Goal: Task Accomplishment & Management: Manage account settings

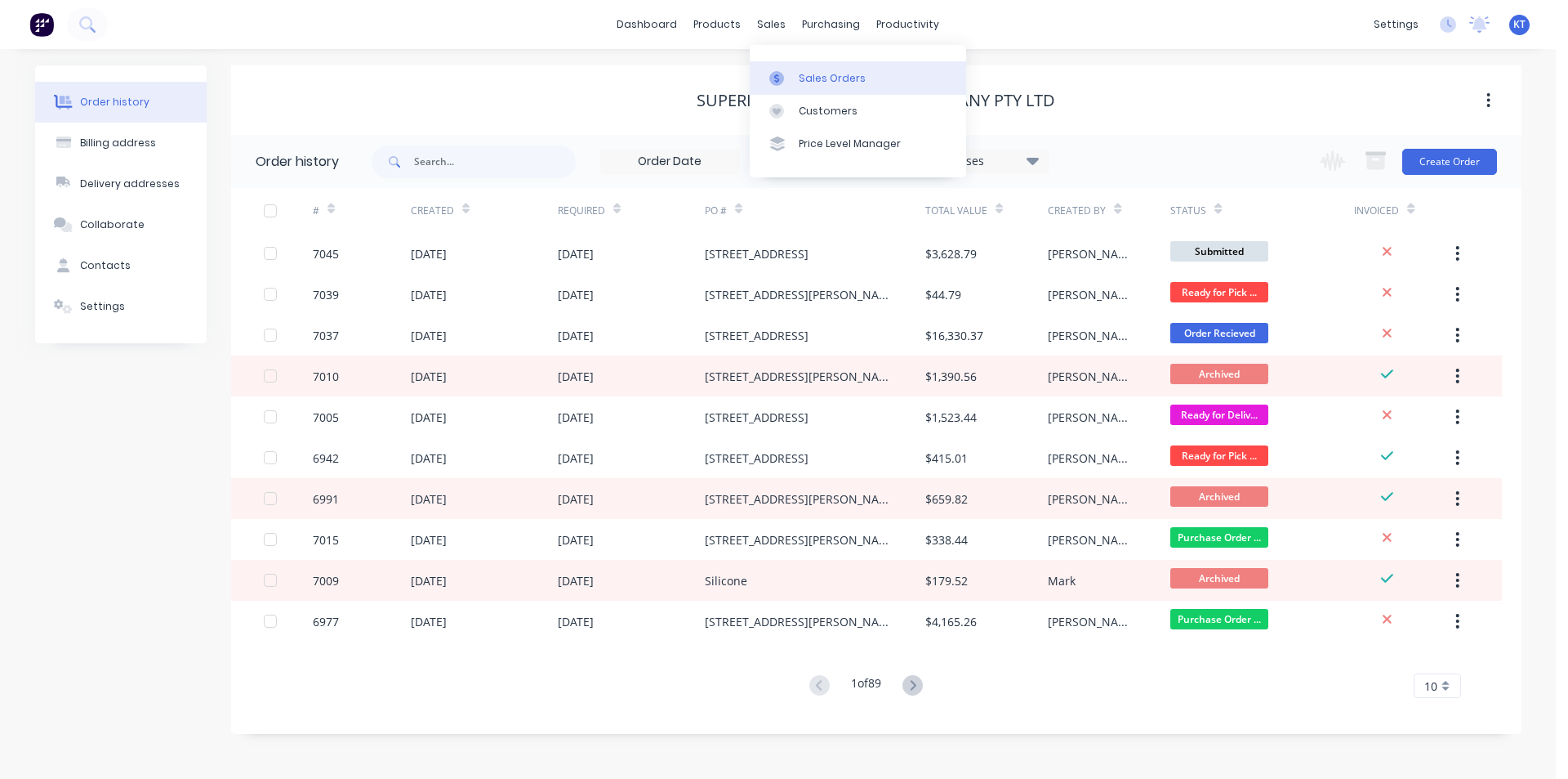
click at [796, 81] on link "Sales Orders" at bounding box center [857, 78] width 216 height 33
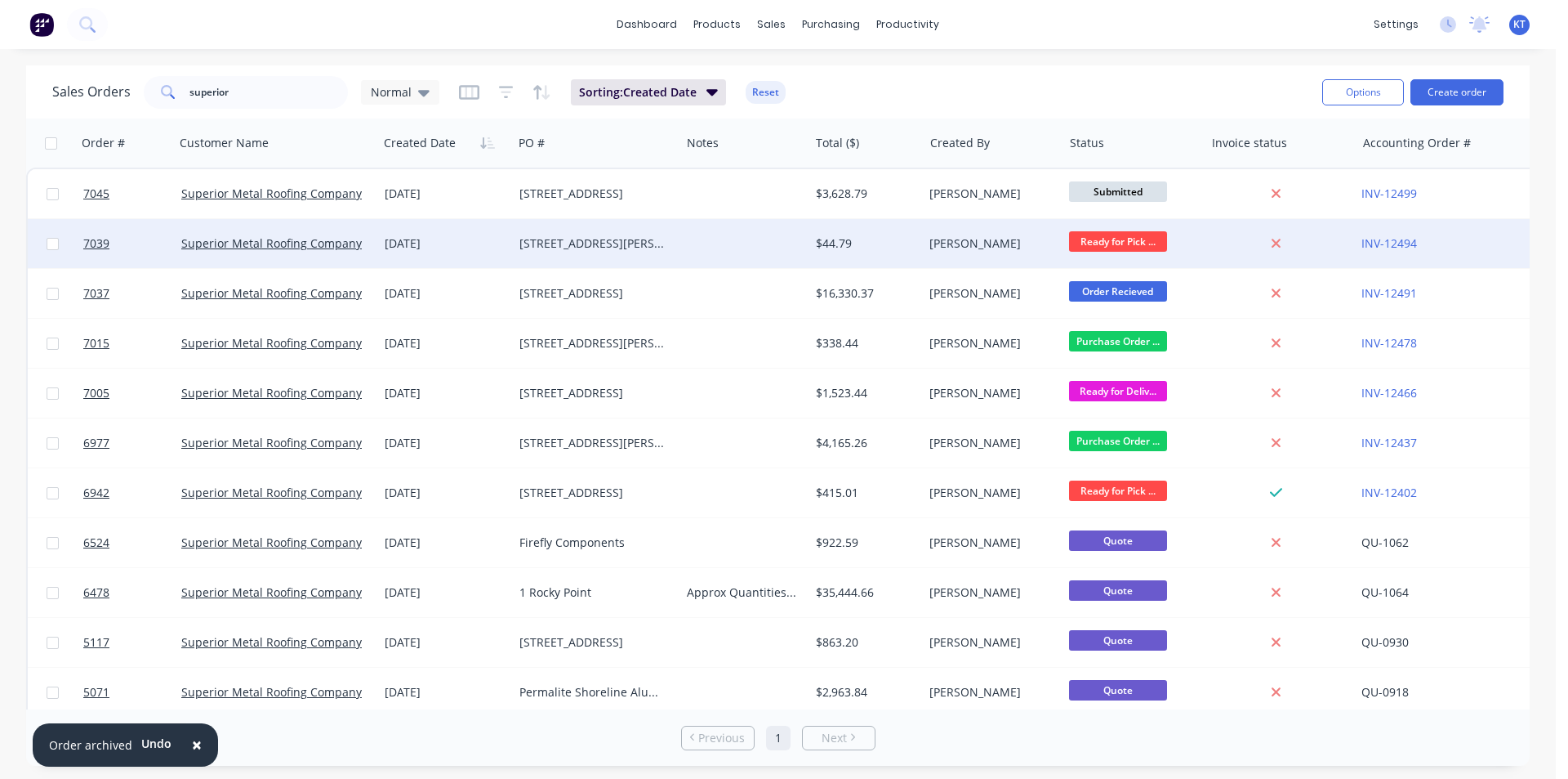
click at [647, 235] on div "[STREET_ADDRESS][PERSON_NAME]" at bounding box center [592, 243] width 147 height 16
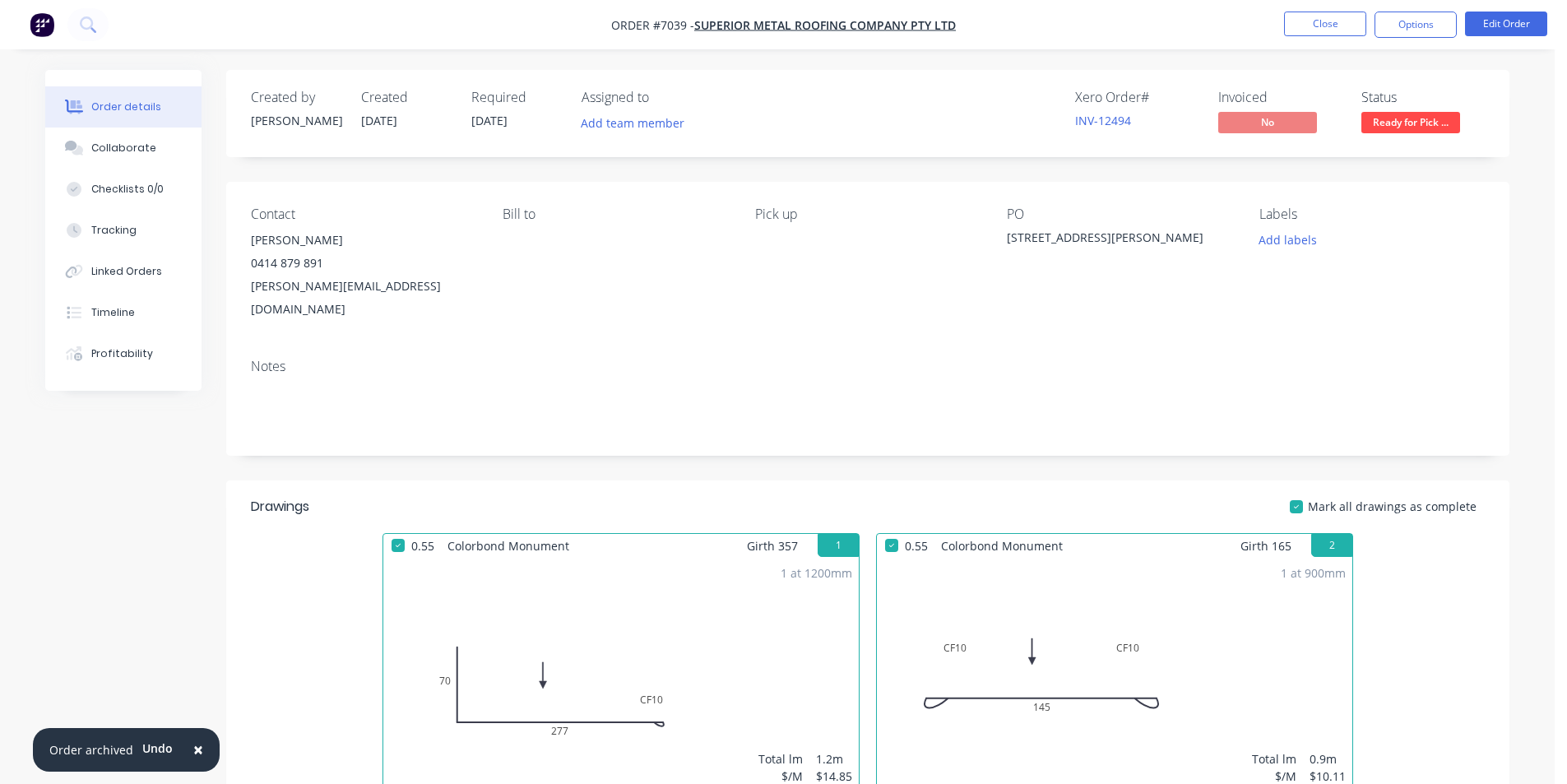
drag, startPoint x: 1416, startPoint y: 115, endPoint x: 1411, endPoint y: 132, distance: 17.7
click at [1415, 115] on span "Ready for Pick ..." at bounding box center [1411, 122] width 98 height 21
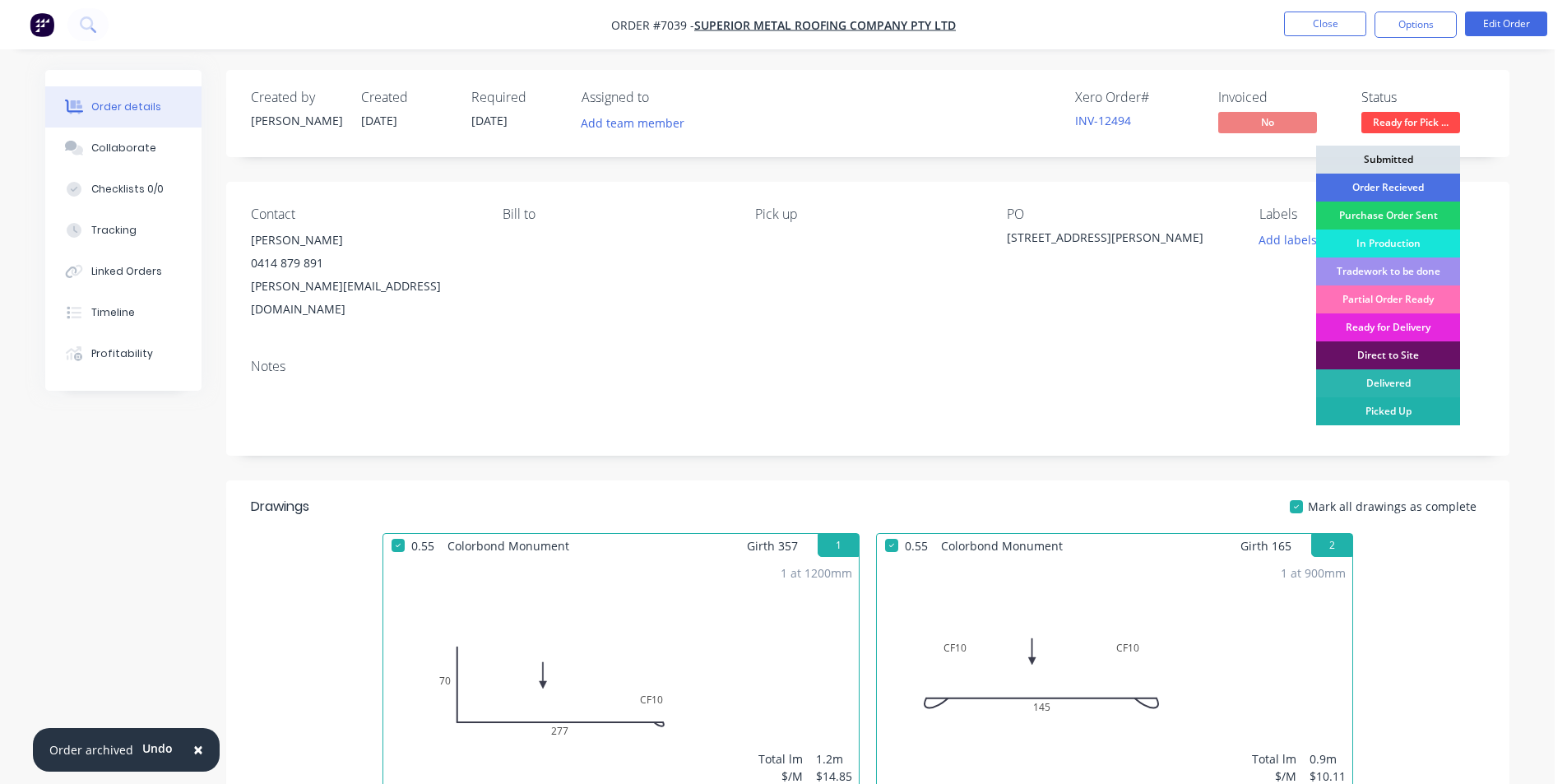
click at [1380, 401] on div "Picked Up" at bounding box center [1388, 411] width 144 height 28
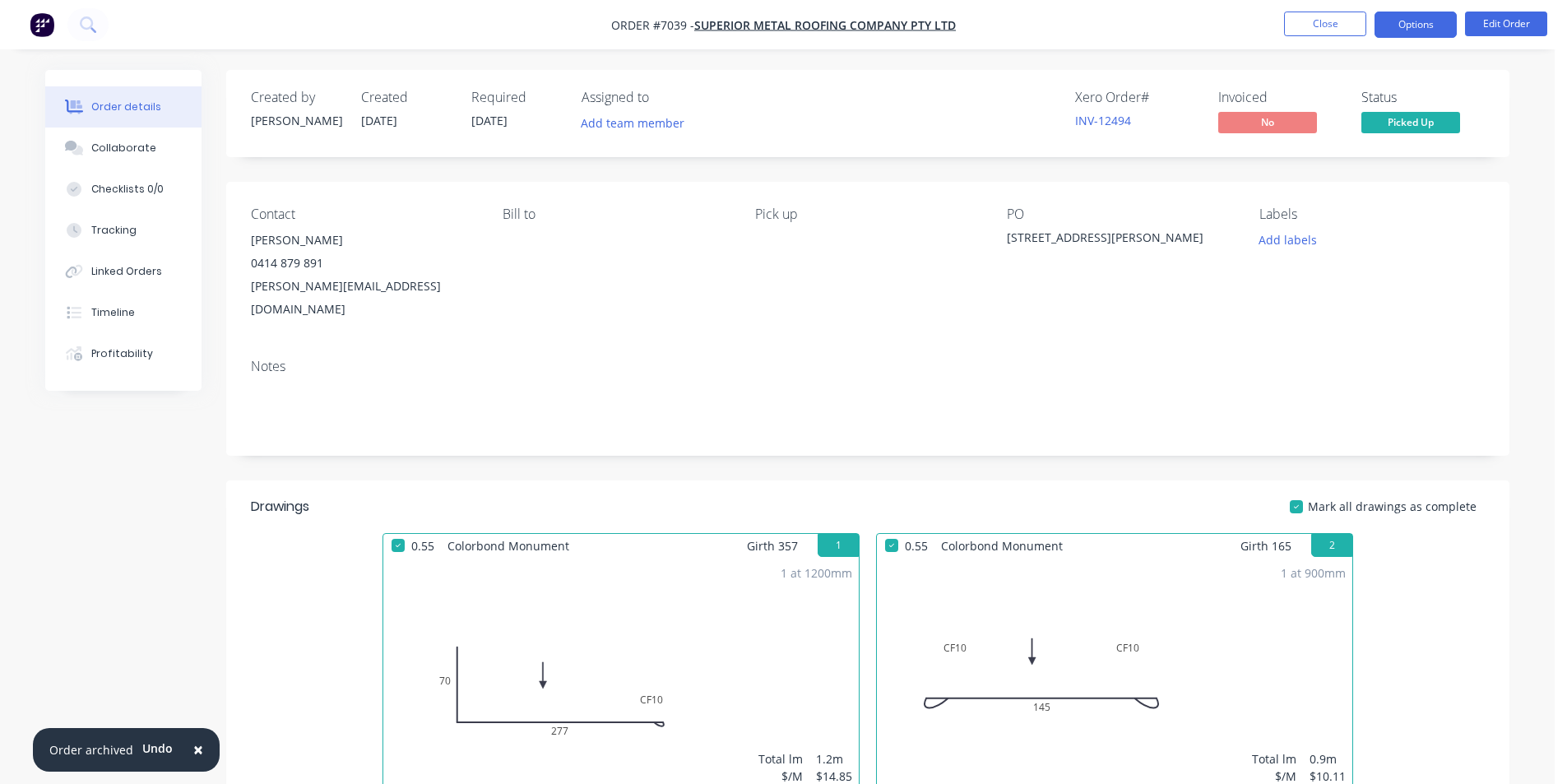
drag, startPoint x: 1408, startPoint y: 11, endPoint x: 1410, endPoint y: 21, distance: 10.2
click at [1410, 12] on nav "Order #7039 - Superior Metal Roofing Company Pty Ltd Close Options Edit Order" at bounding box center [784, 25] width 1567 height 49
click at [1410, 26] on button "Options" at bounding box center [1416, 25] width 82 height 26
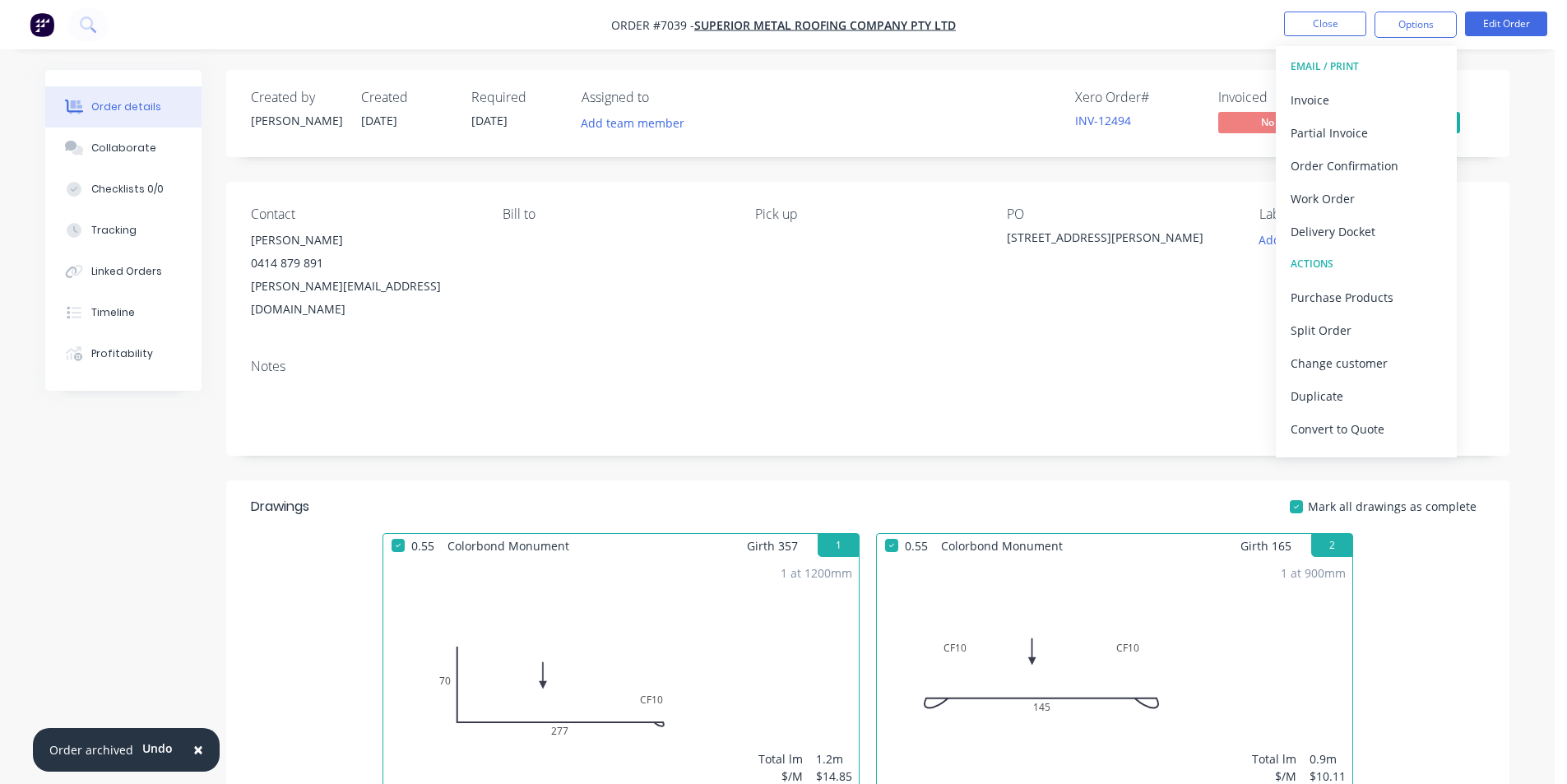
click at [1396, 61] on div "EMAIL / PRINT" at bounding box center [1367, 66] width 151 height 21
drag, startPoint x: 1395, startPoint y: 83, endPoint x: 1395, endPoint y: 97, distance: 14.0
click at [1395, 97] on button "Invoice" at bounding box center [1367, 99] width 181 height 33
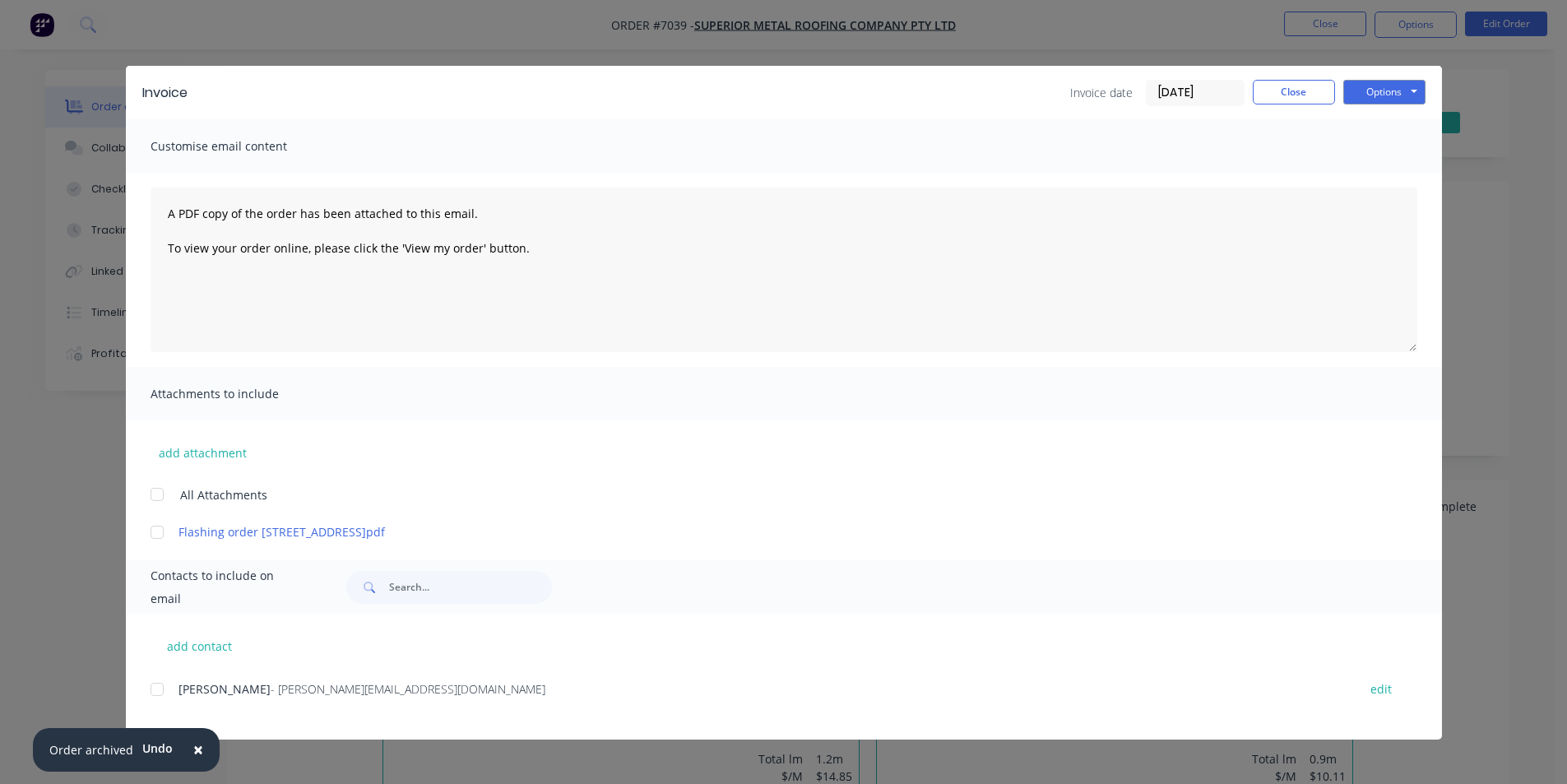
click at [165, 691] on div at bounding box center [157, 689] width 33 height 33
click at [1413, 94] on button "Options" at bounding box center [1385, 92] width 82 height 25
click at [1406, 176] on button "Email" at bounding box center [1397, 176] width 106 height 27
click at [1318, 83] on button "Close" at bounding box center [1294, 92] width 82 height 25
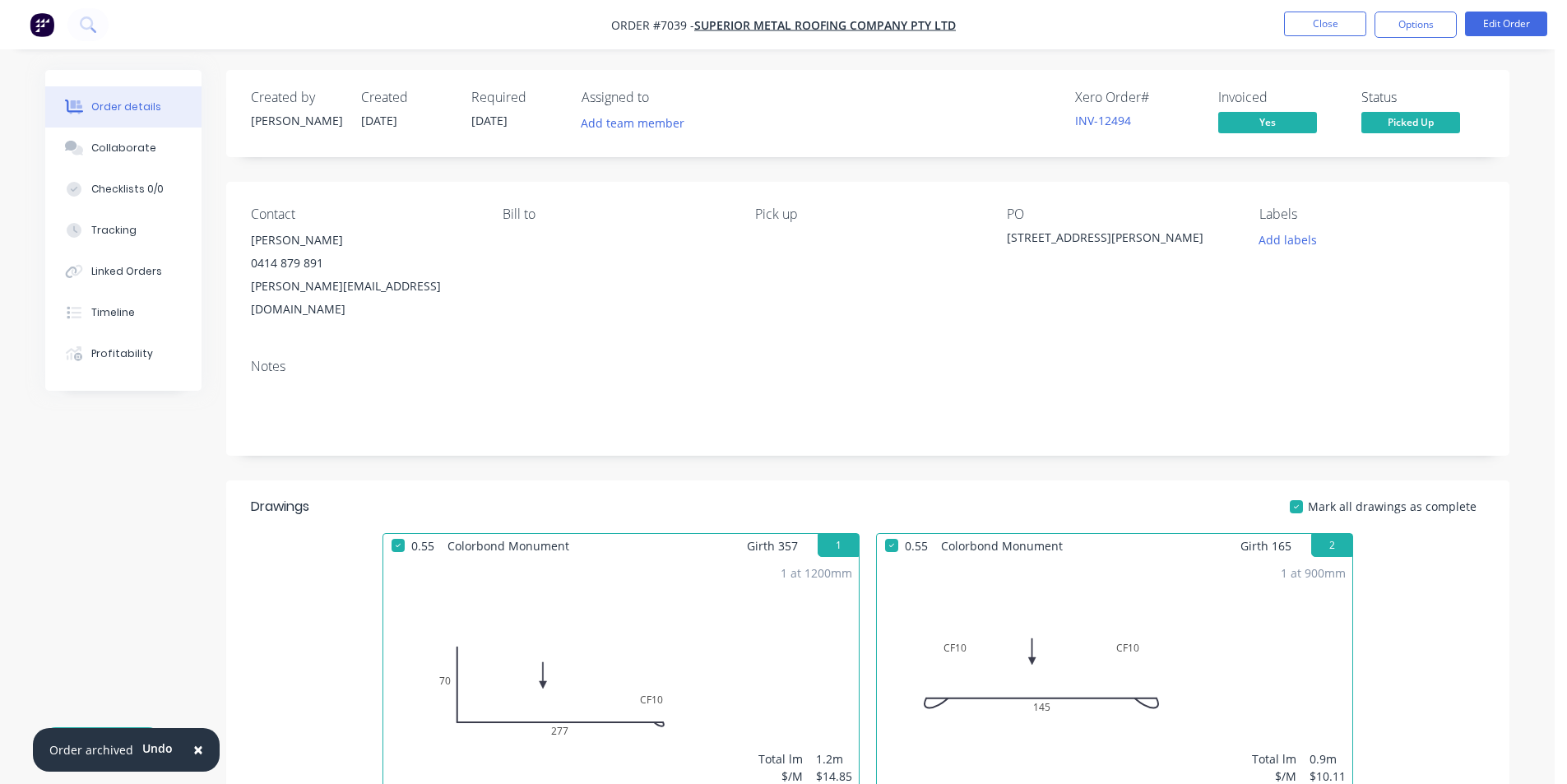
click at [1427, 11] on nav "Order #7039 - Superior Metal Roofing Company Pty Ltd Close Options Edit Order" at bounding box center [784, 25] width 1567 height 49
click at [1414, 4] on nav "Order #7039 - Superior Metal Roofing Company Pty Ltd Close Options Edit Order" at bounding box center [784, 25] width 1567 height 49
click at [1414, 24] on button "Options" at bounding box center [1416, 25] width 82 height 26
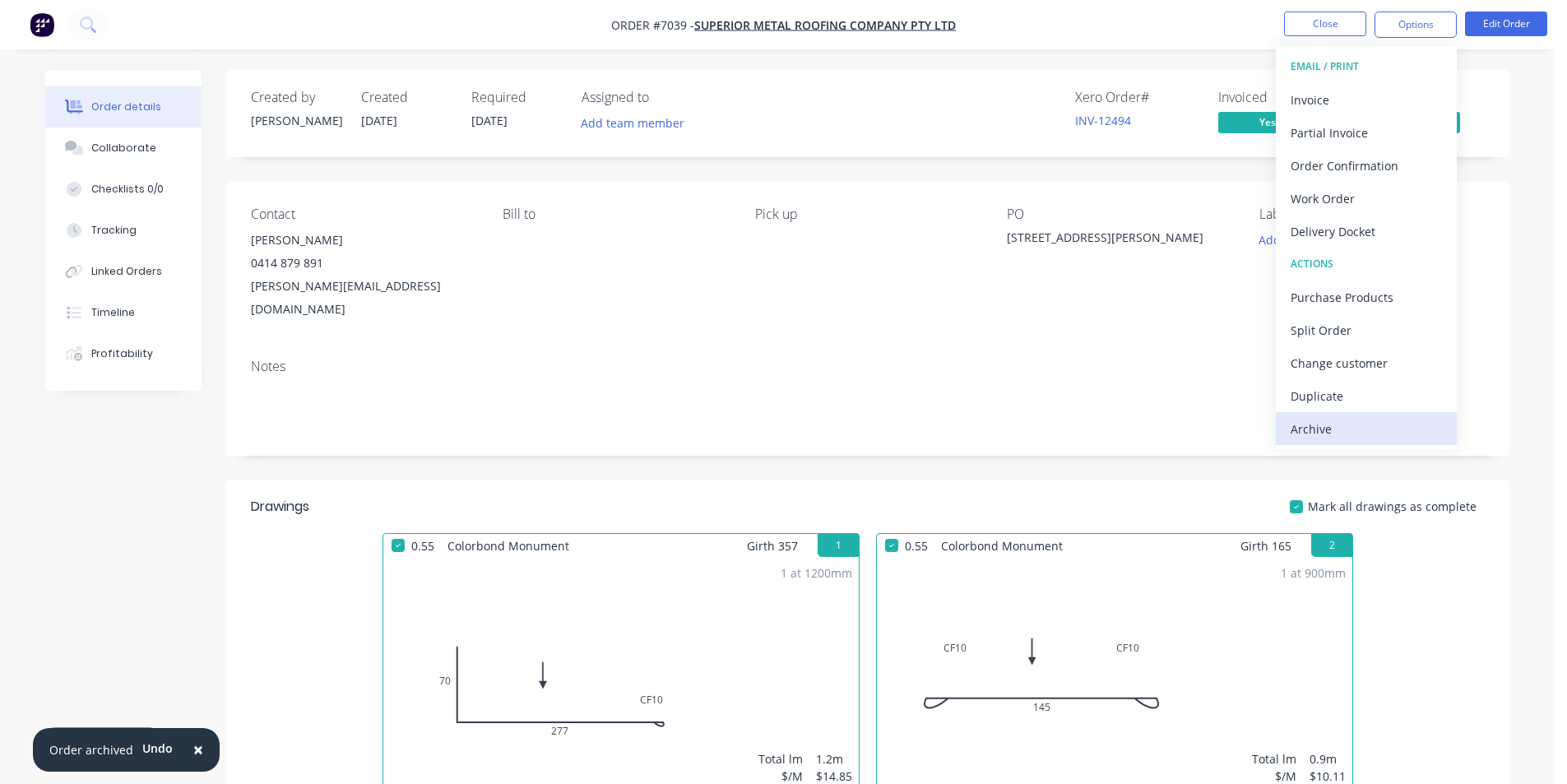
click at [1378, 437] on div "Archive" at bounding box center [1367, 429] width 151 height 24
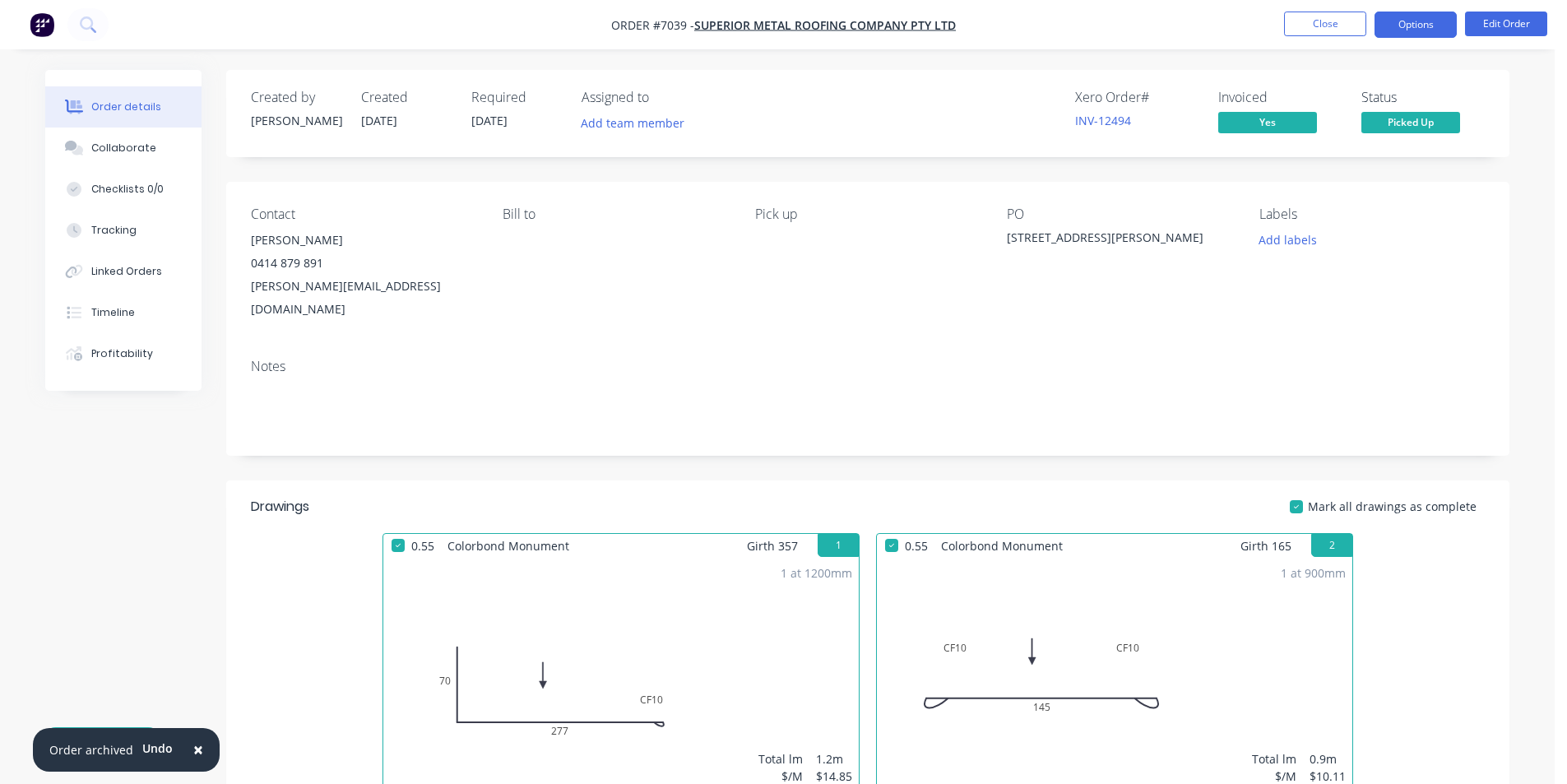
click at [1402, 21] on button "Options" at bounding box center [1416, 25] width 82 height 26
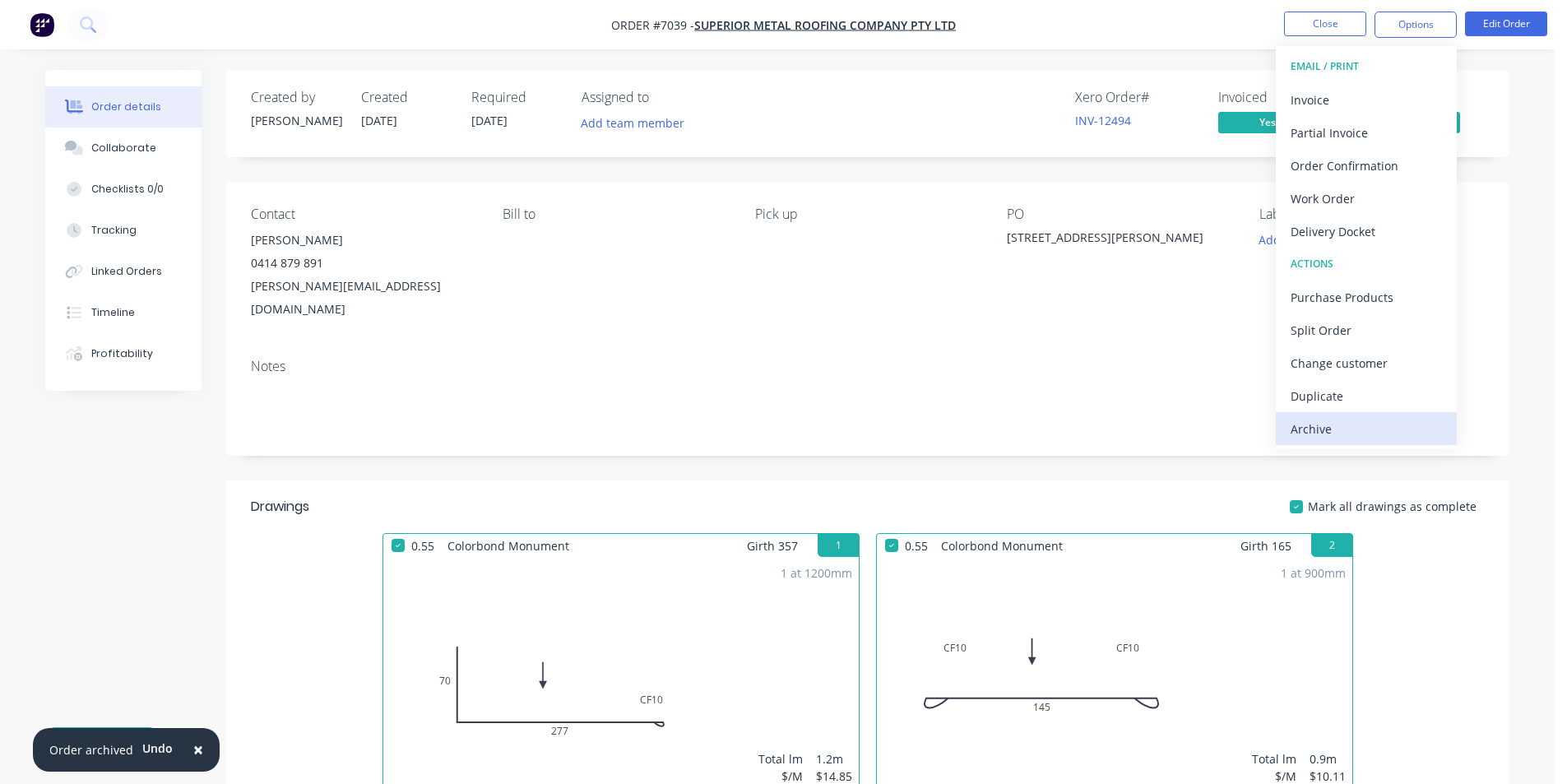
click at [1363, 433] on div "Archive" at bounding box center [1367, 429] width 151 height 24
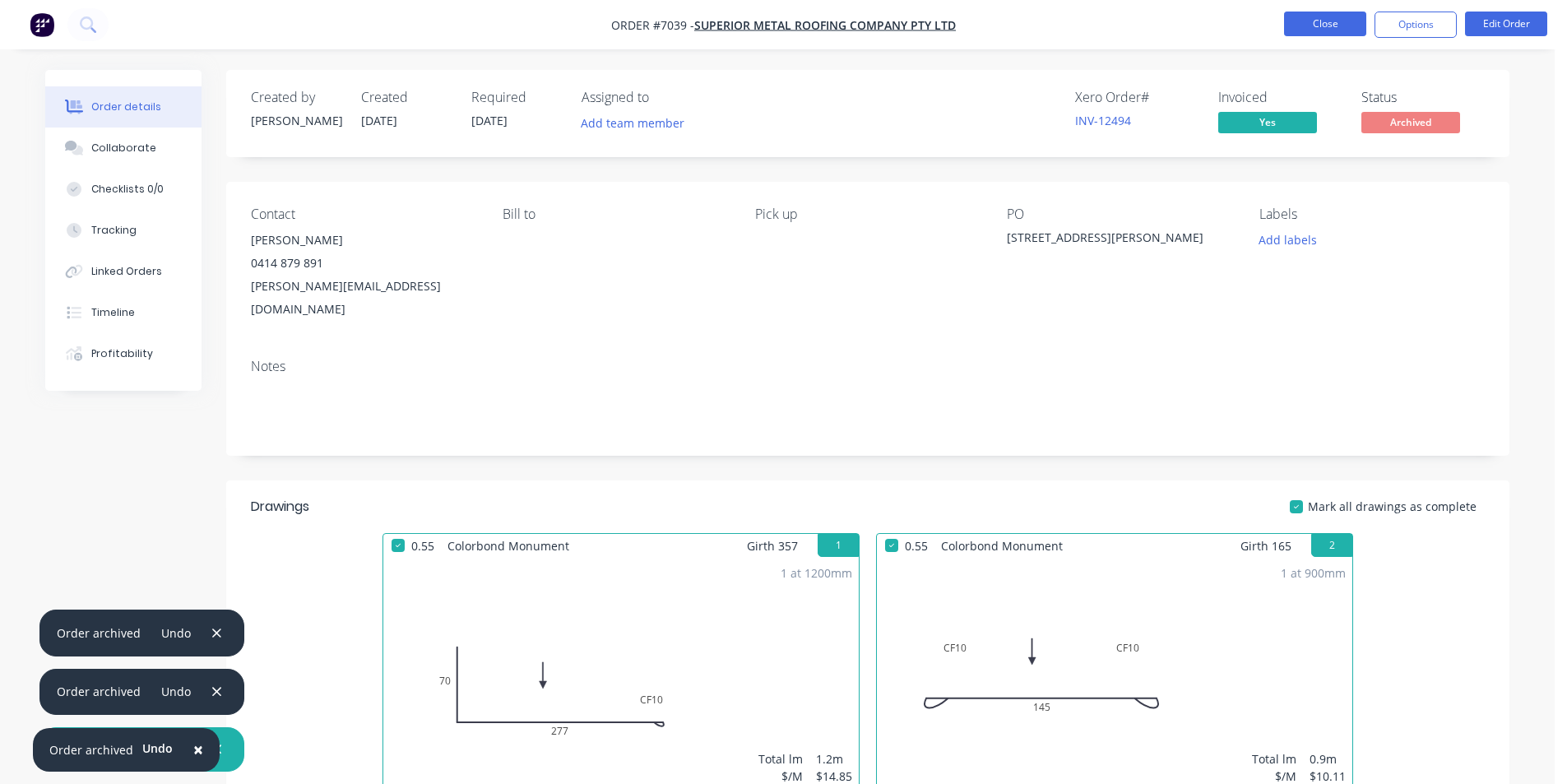
click at [1334, 25] on button "Close" at bounding box center [1326, 24] width 82 height 25
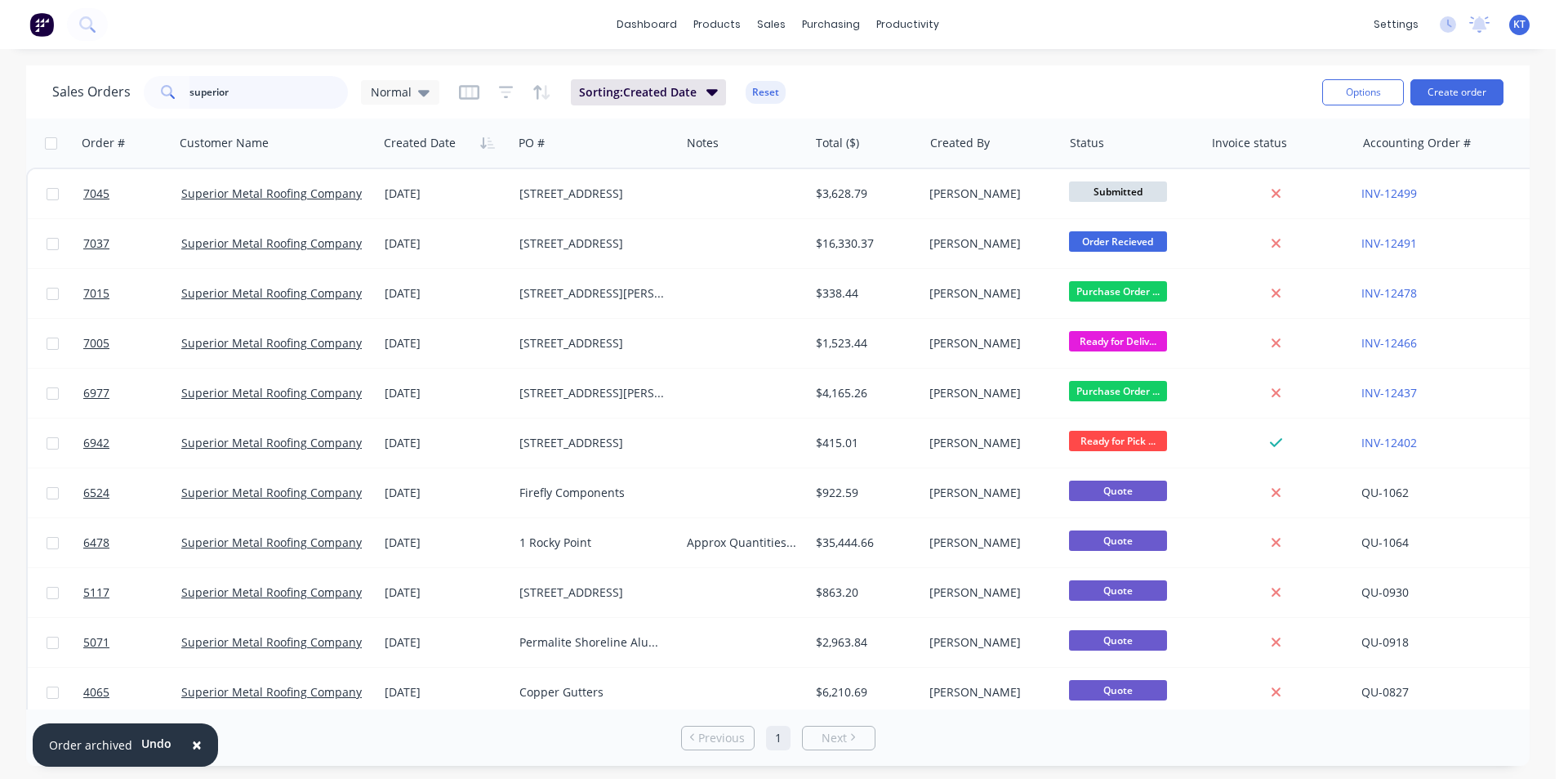
click at [246, 88] on input "superior" at bounding box center [269, 92] width 159 height 33
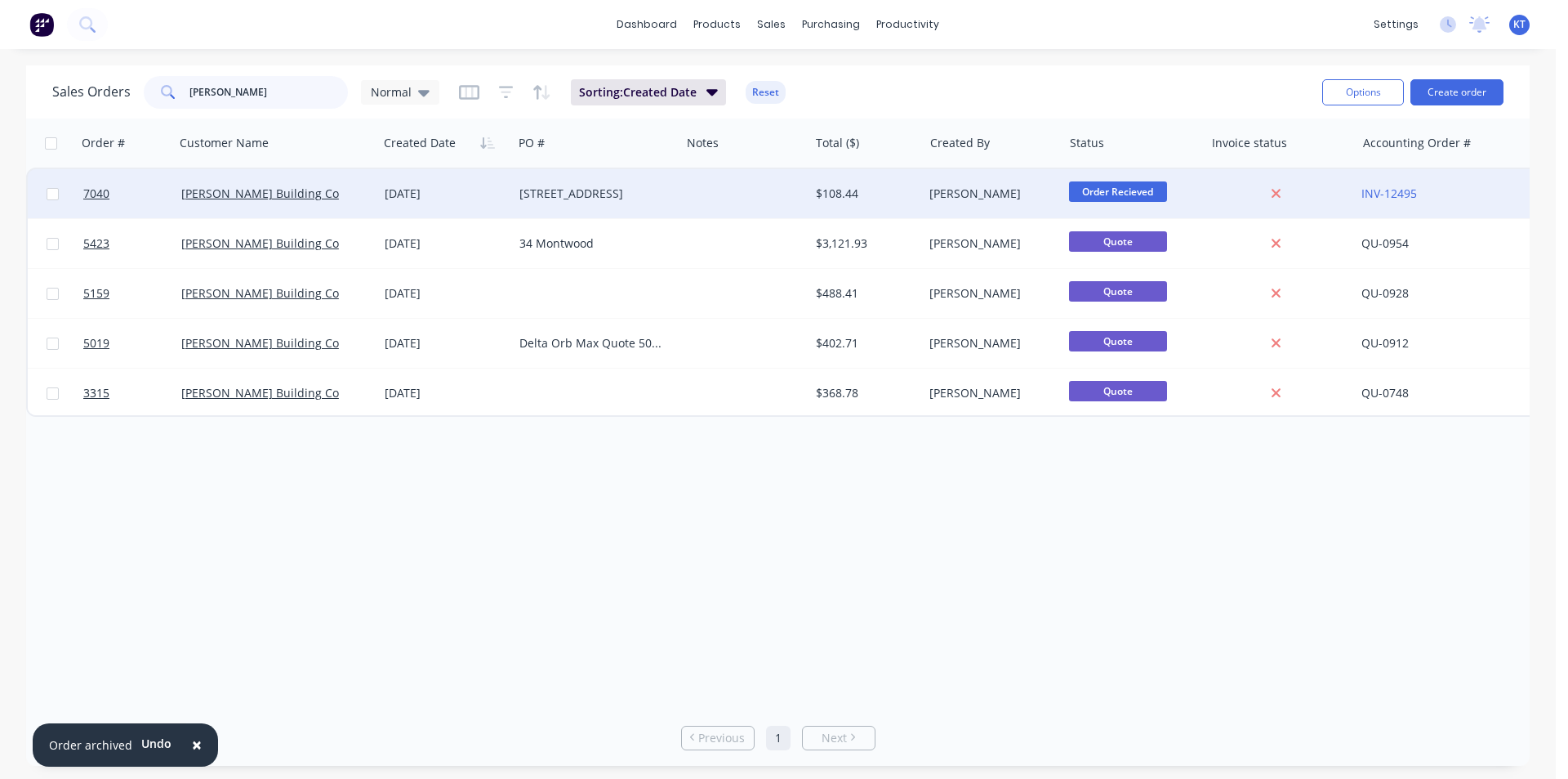
type input "[PERSON_NAME]"
click at [214, 202] on div "[PERSON_NAME] Building Co" at bounding box center [276, 194] width 203 height 49
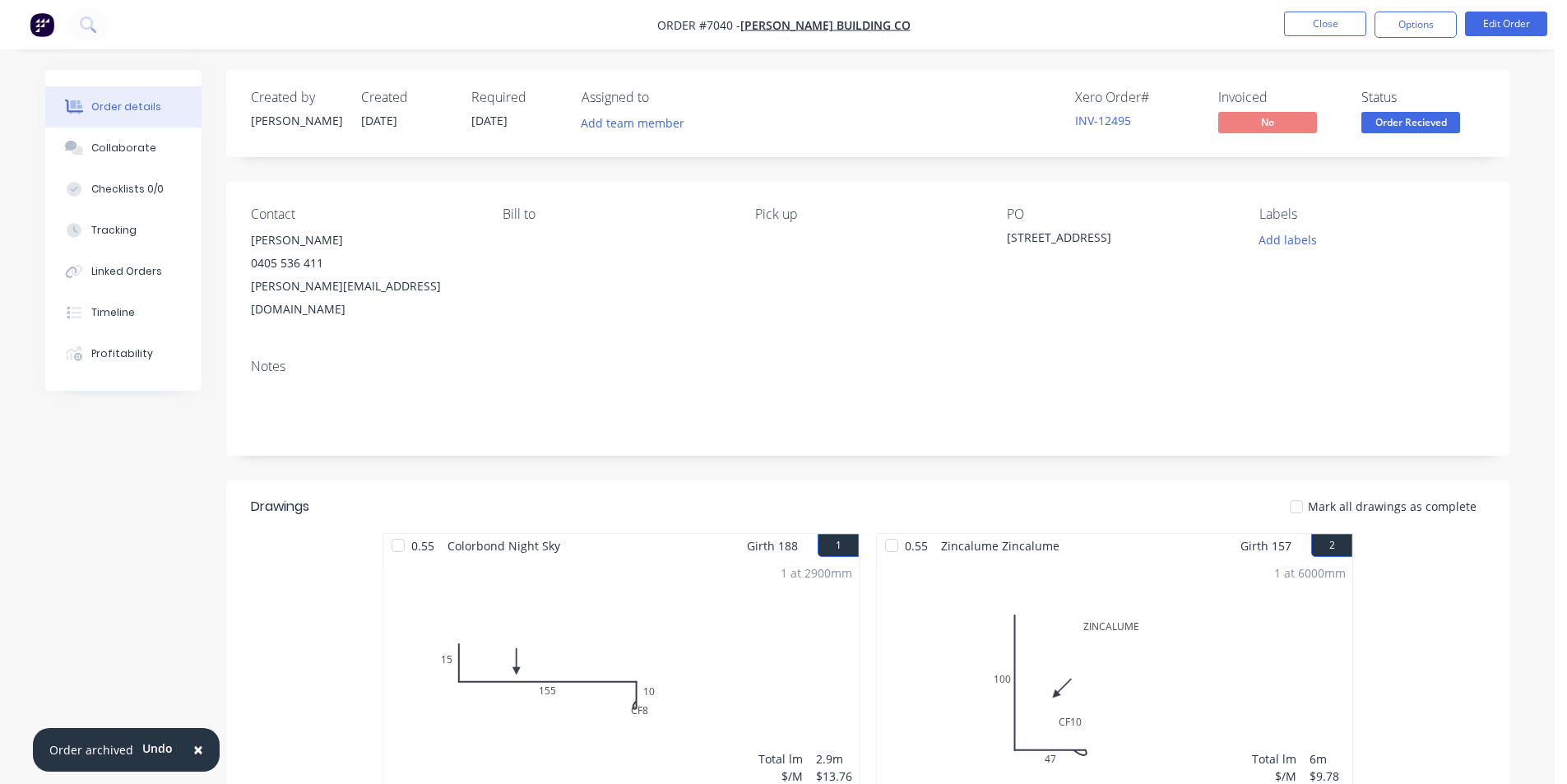
click at [1433, 130] on span "Order Recieved" at bounding box center [1411, 122] width 98 height 21
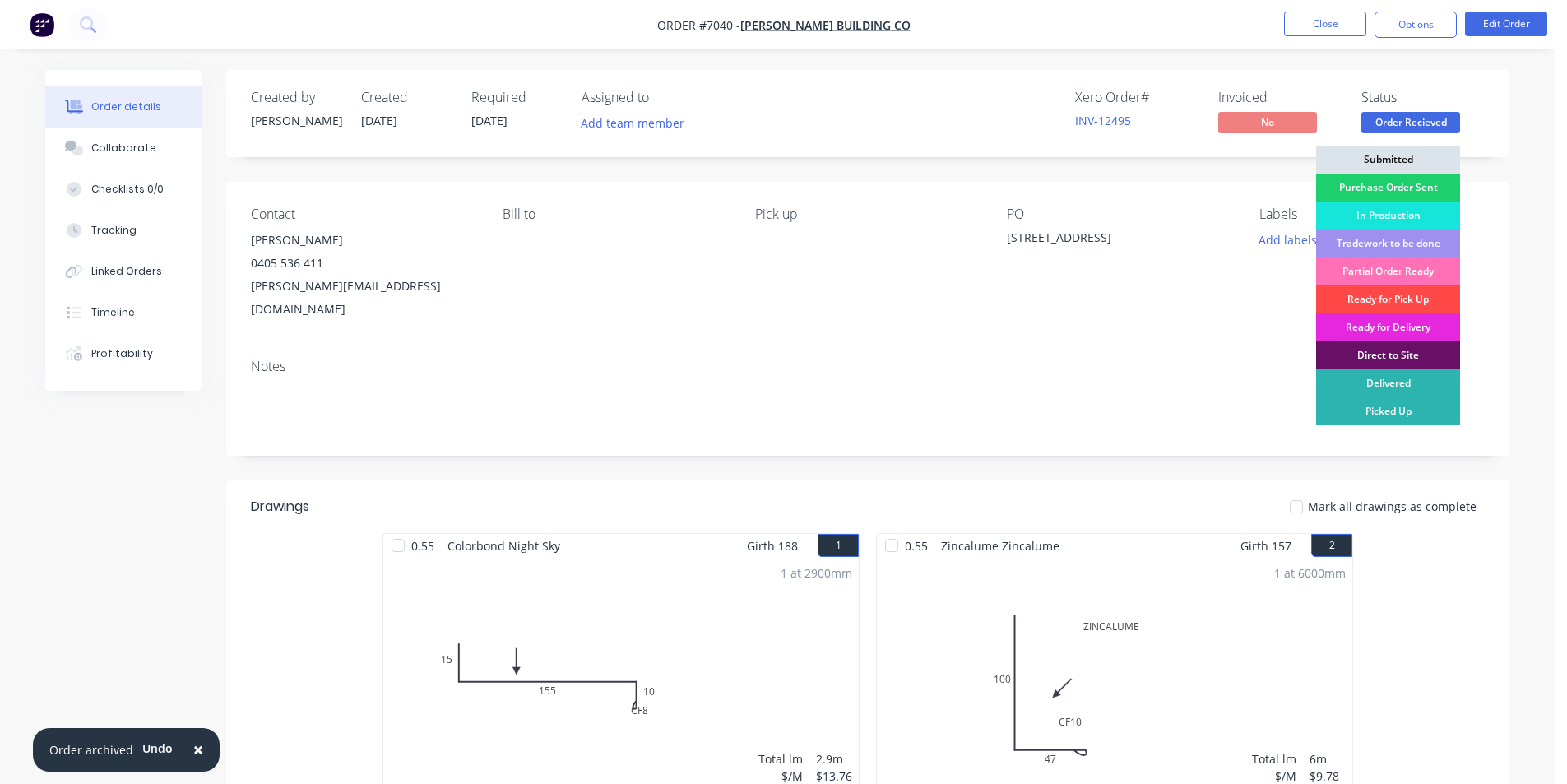
click at [1417, 295] on div "Ready for Pick Up" at bounding box center [1388, 299] width 144 height 28
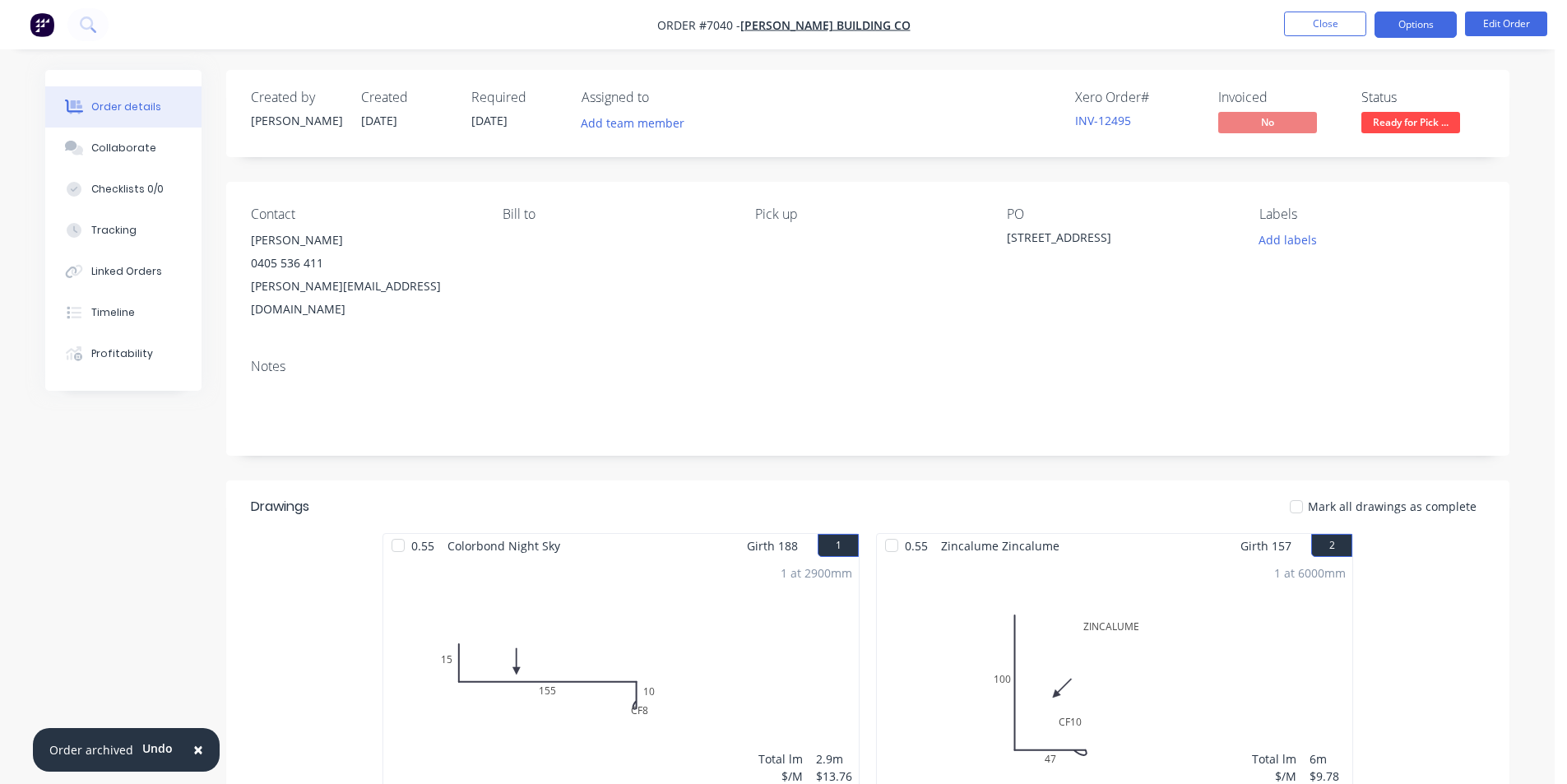
click at [1389, 30] on button "Options" at bounding box center [1416, 25] width 82 height 26
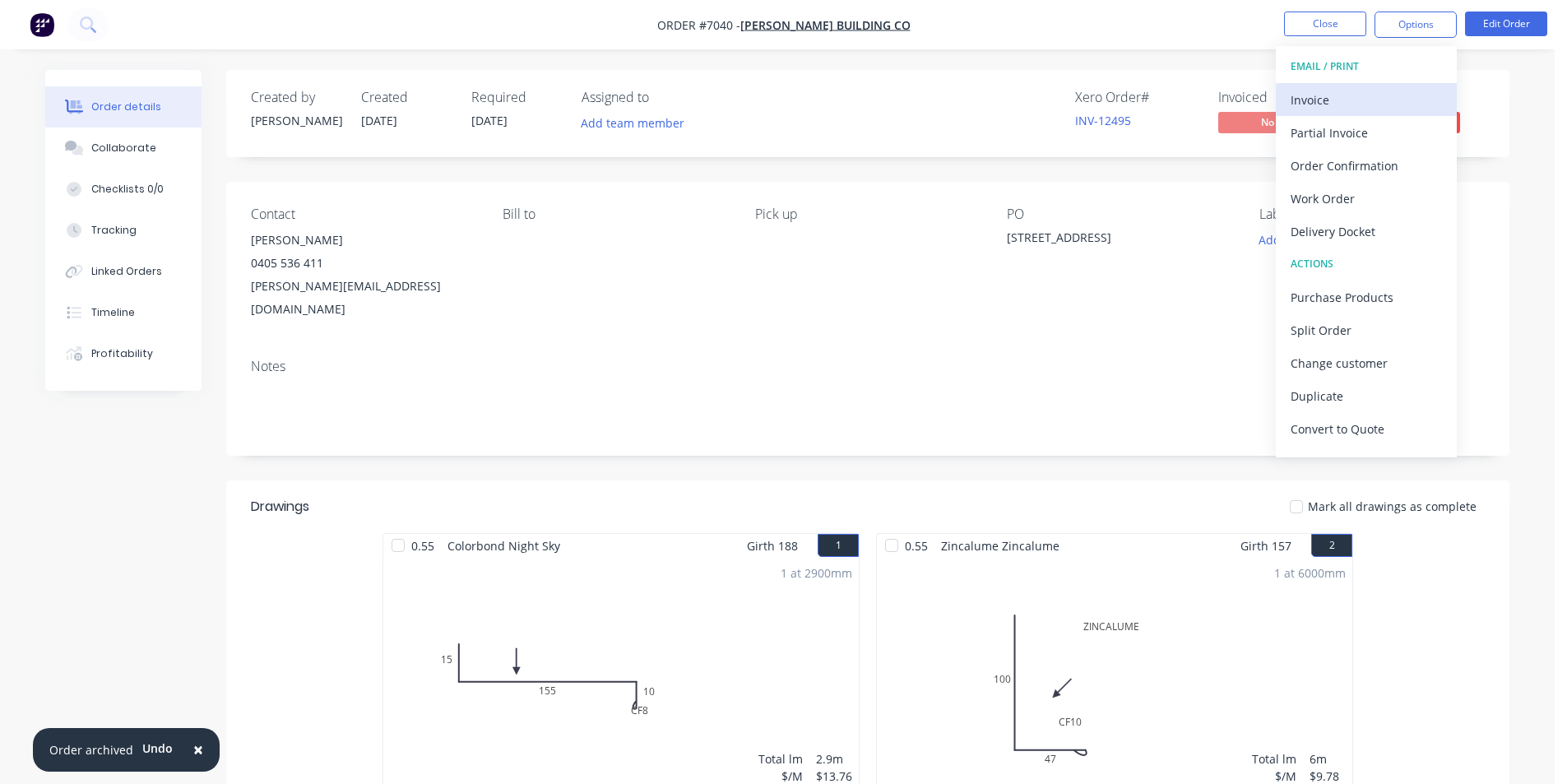
click at [1387, 107] on div "Invoice" at bounding box center [1367, 100] width 151 height 24
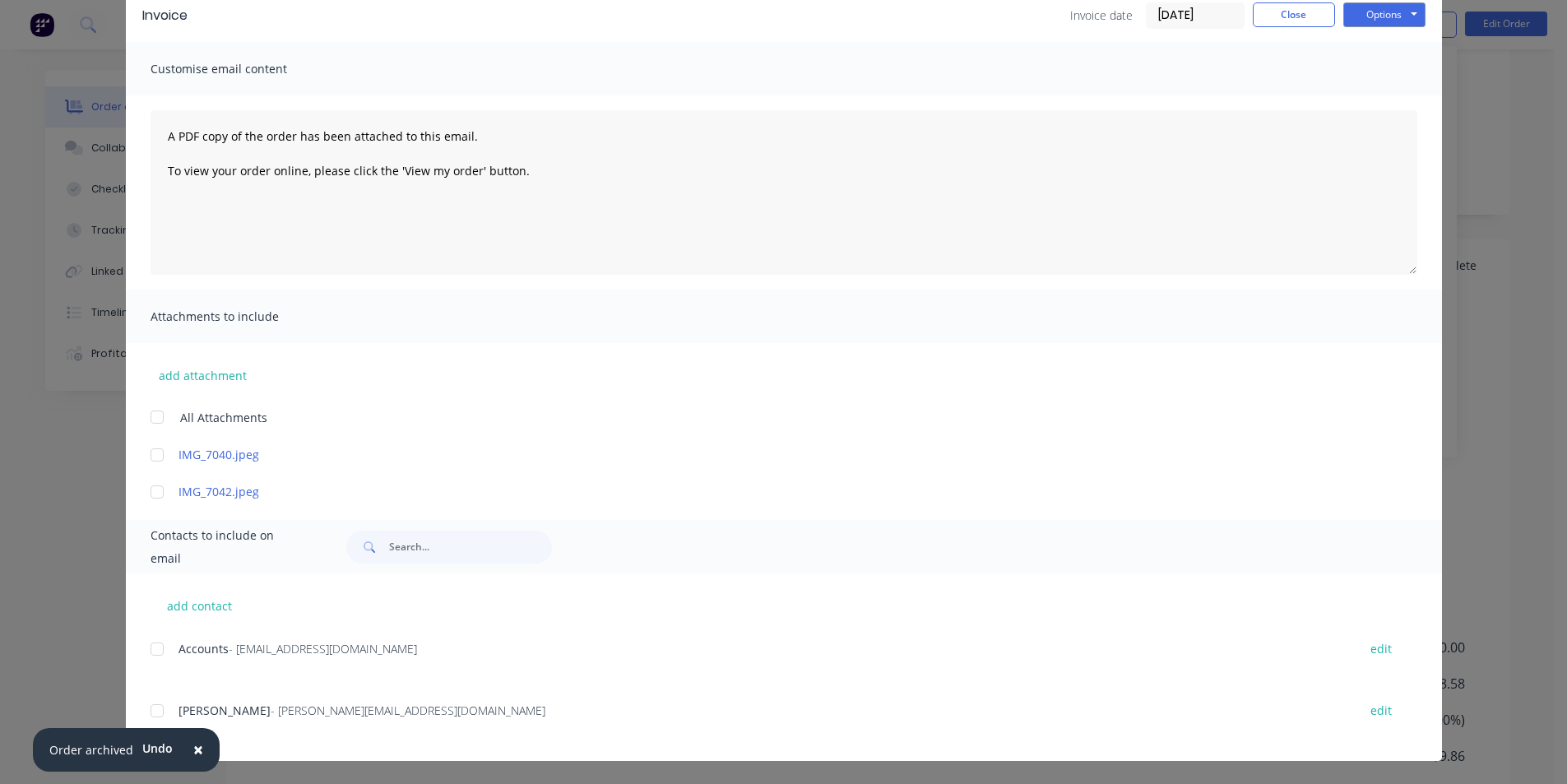
scroll to position [311, 0]
click at [154, 643] on div at bounding box center [157, 648] width 33 height 33
click at [1371, 11] on button "Options" at bounding box center [1385, 15] width 82 height 25
click at [1396, 97] on button "Email" at bounding box center [1397, 98] width 106 height 27
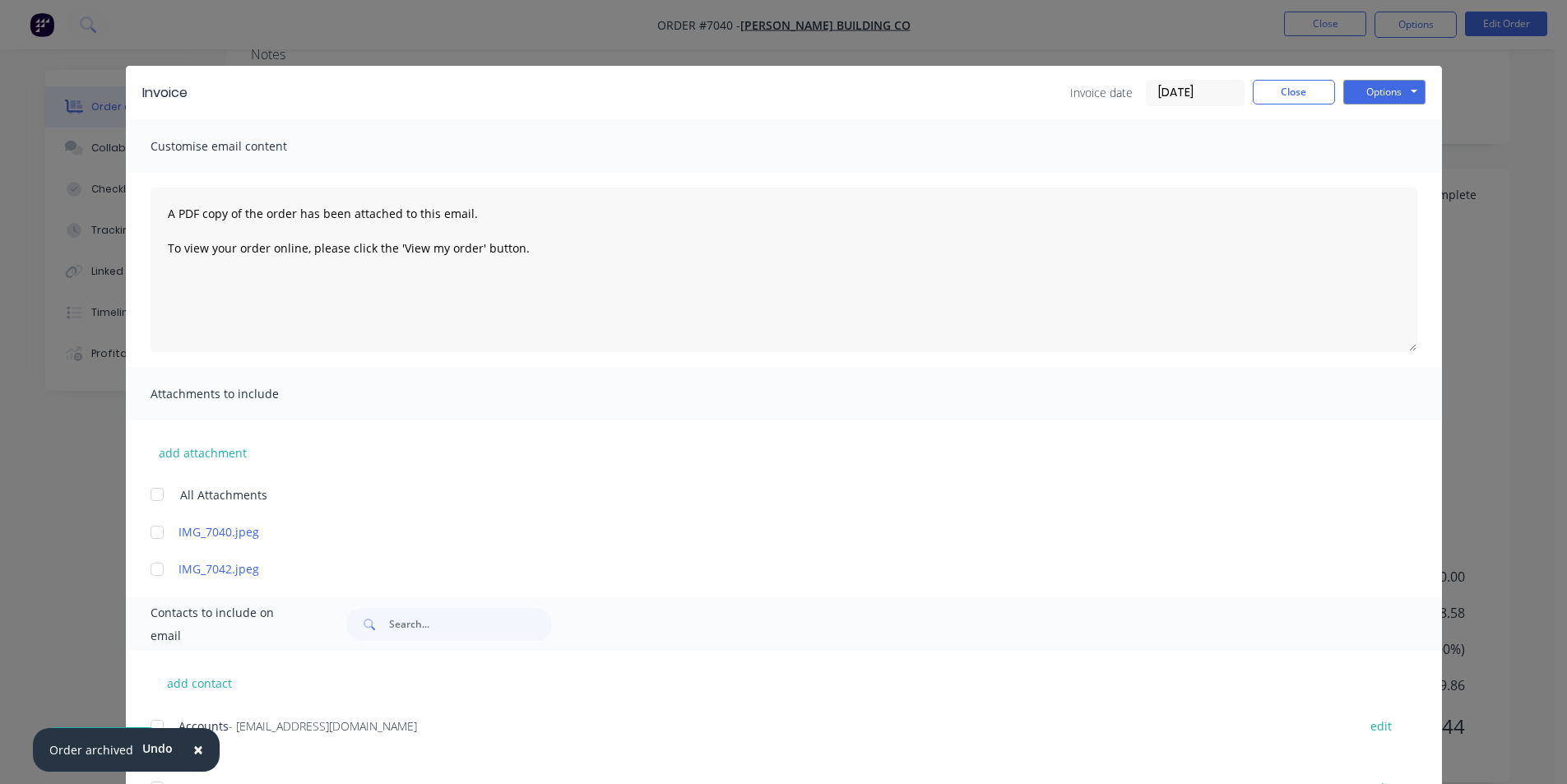
click at [1302, 106] on div "Invoice Invoice date 30/09/25 Close Options Preview Print Email" at bounding box center [784, 92] width 1316 height 54
click at [1302, 93] on button "Close" at bounding box center [1294, 92] width 82 height 25
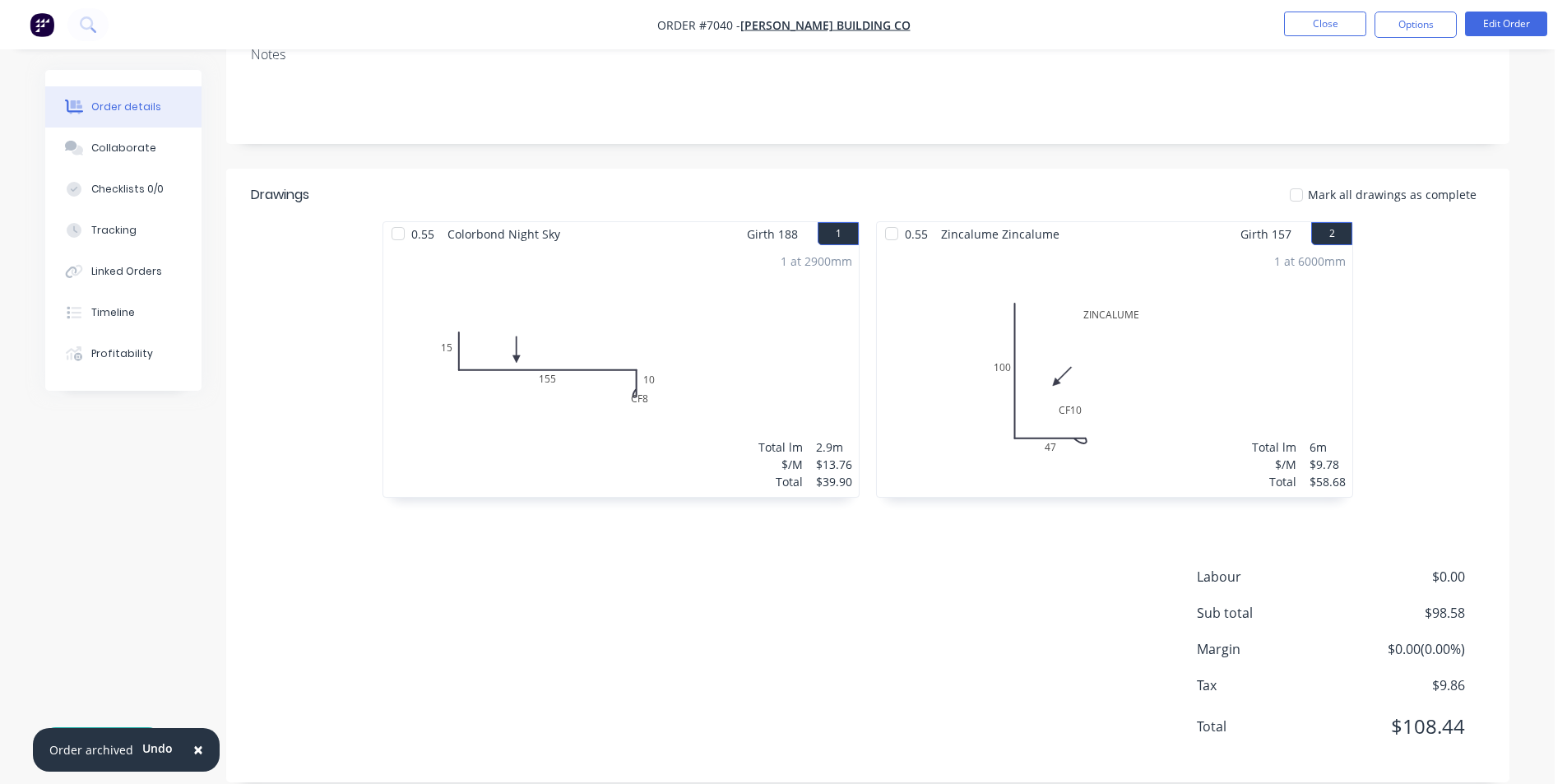
click at [1313, 178] on div at bounding box center [1296, 195] width 33 height 33
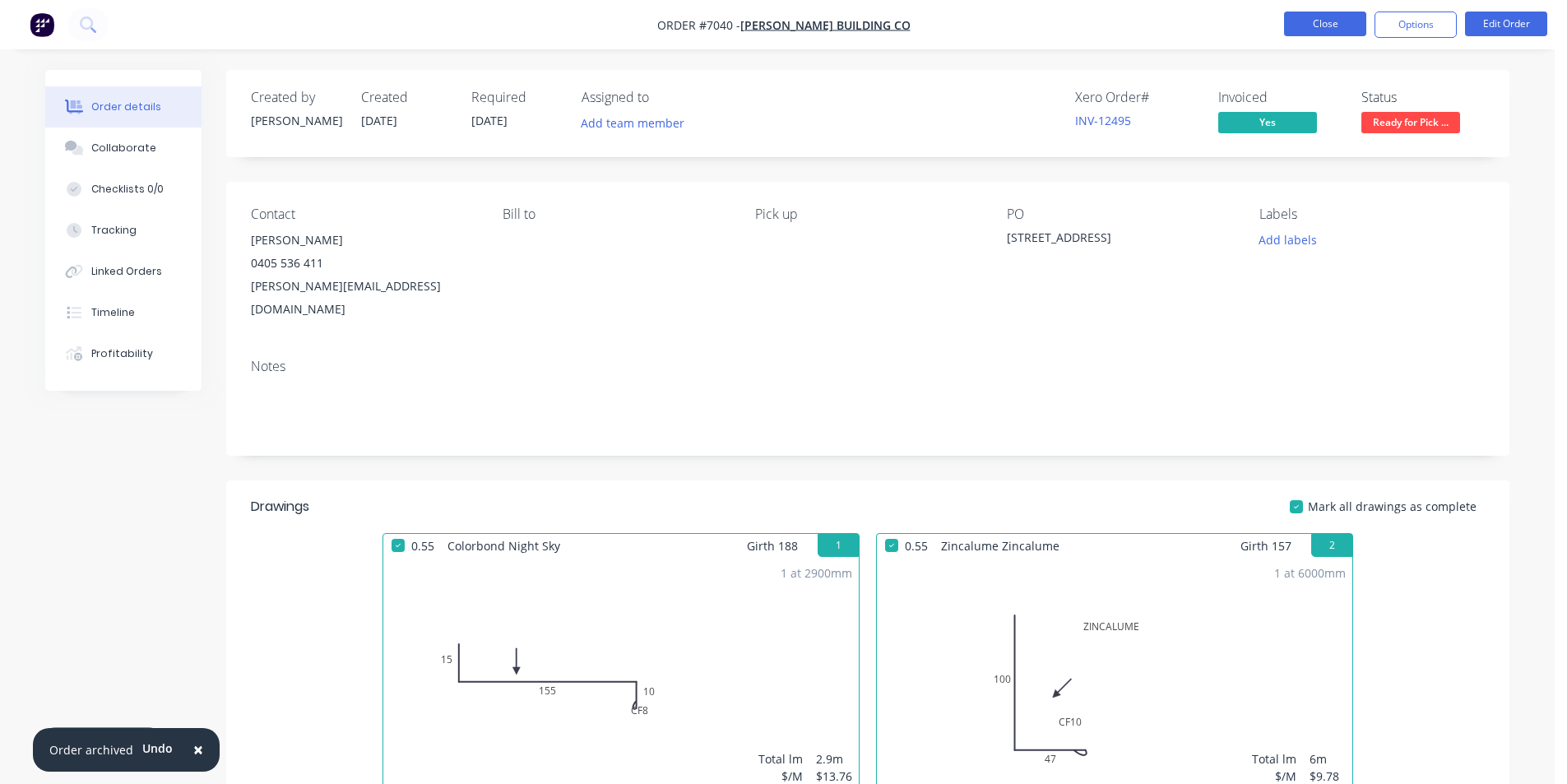
click at [1310, 13] on button "Close" at bounding box center [1326, 24] width 82 height 25
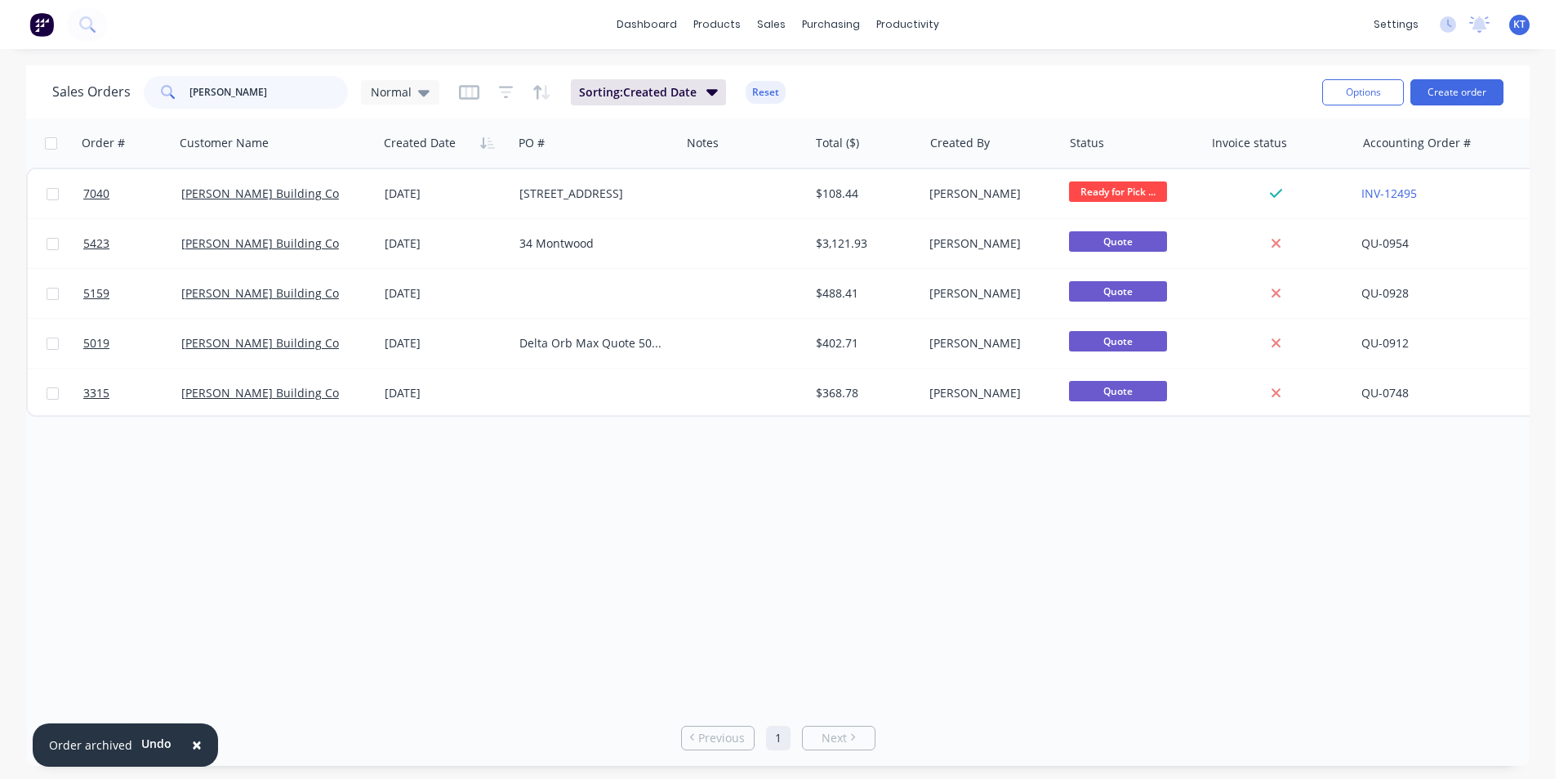
click at [302, 87] on input "[PERSON_NAME]" at bounding box center [269, 92] width 159 height 33
click at [1470, 102] on button "Create order" at bounding box center [1457, 92] width 93 height 26
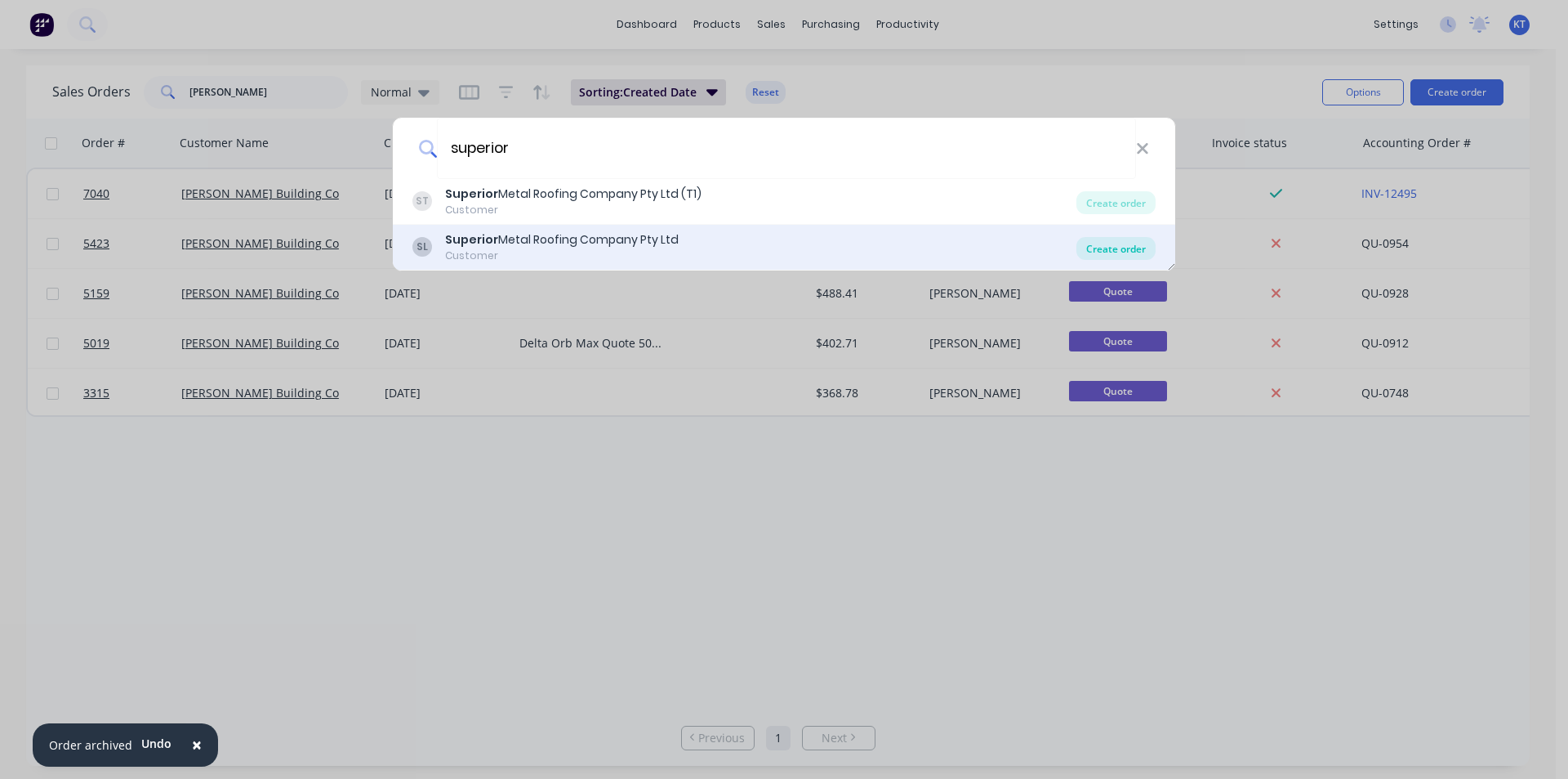
type input "superior"
click at [1147, 245] on div "Create order" at bounding box center [1116, 248] width 80 height 23
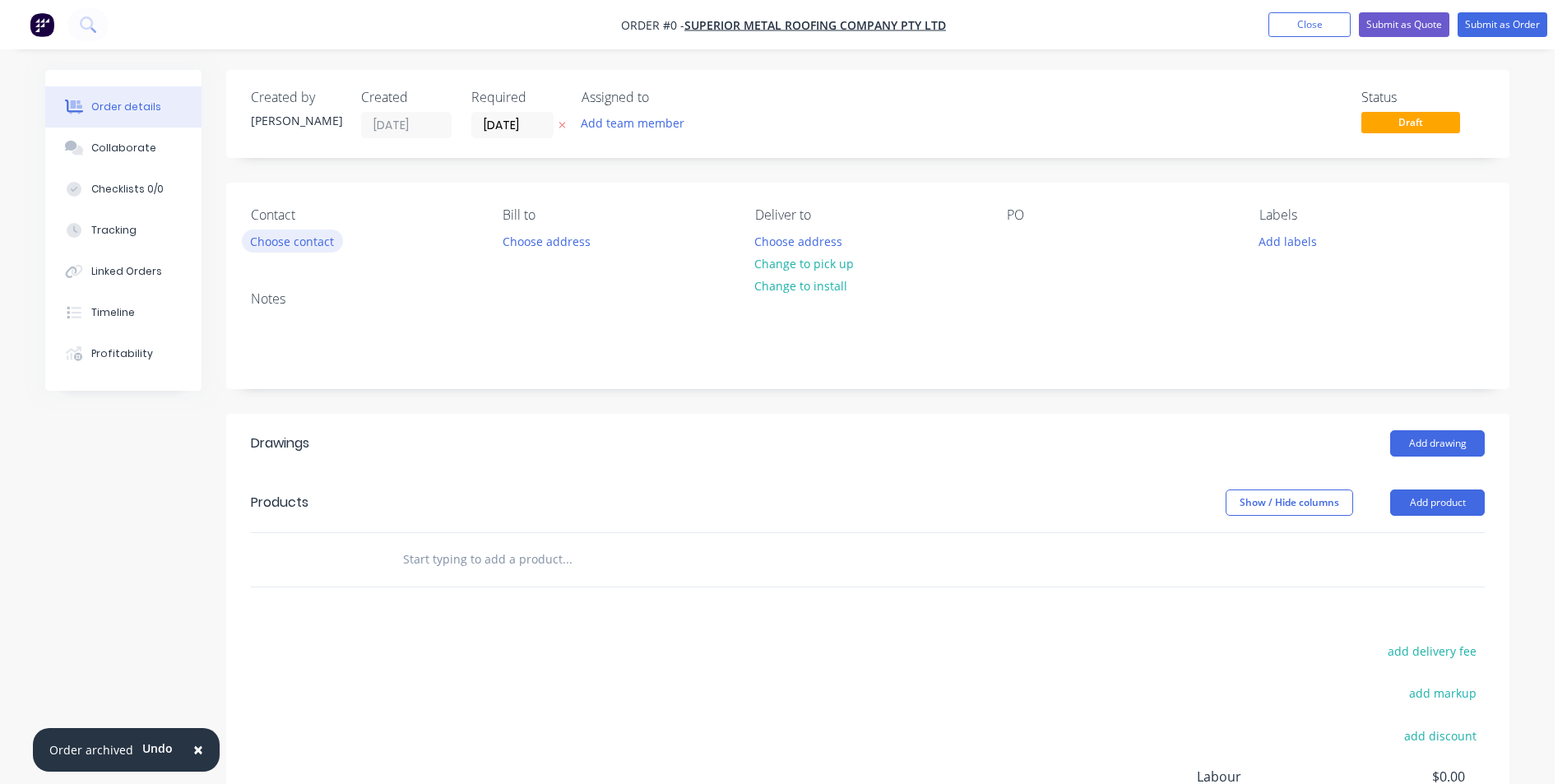
click at [260, 241] on button "Choose contact" at bounding box center [292, 240] width 101 height 22
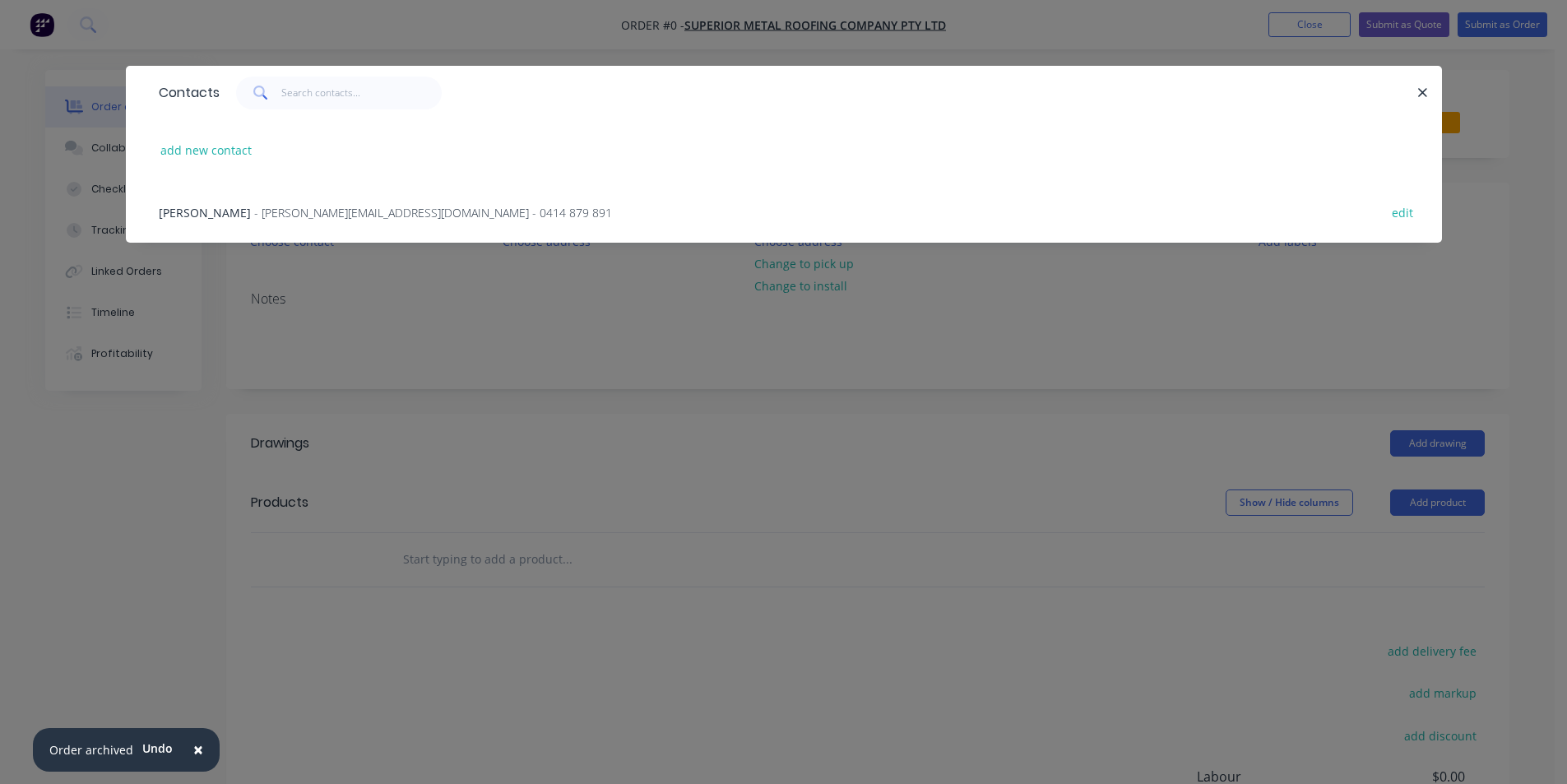
click at [293, 223] on div "Mitchell Gyde - mitch@superiormetalroofing.co - 0414 879 891 edit" at bounding box center [784, 212] width 1267 height 62
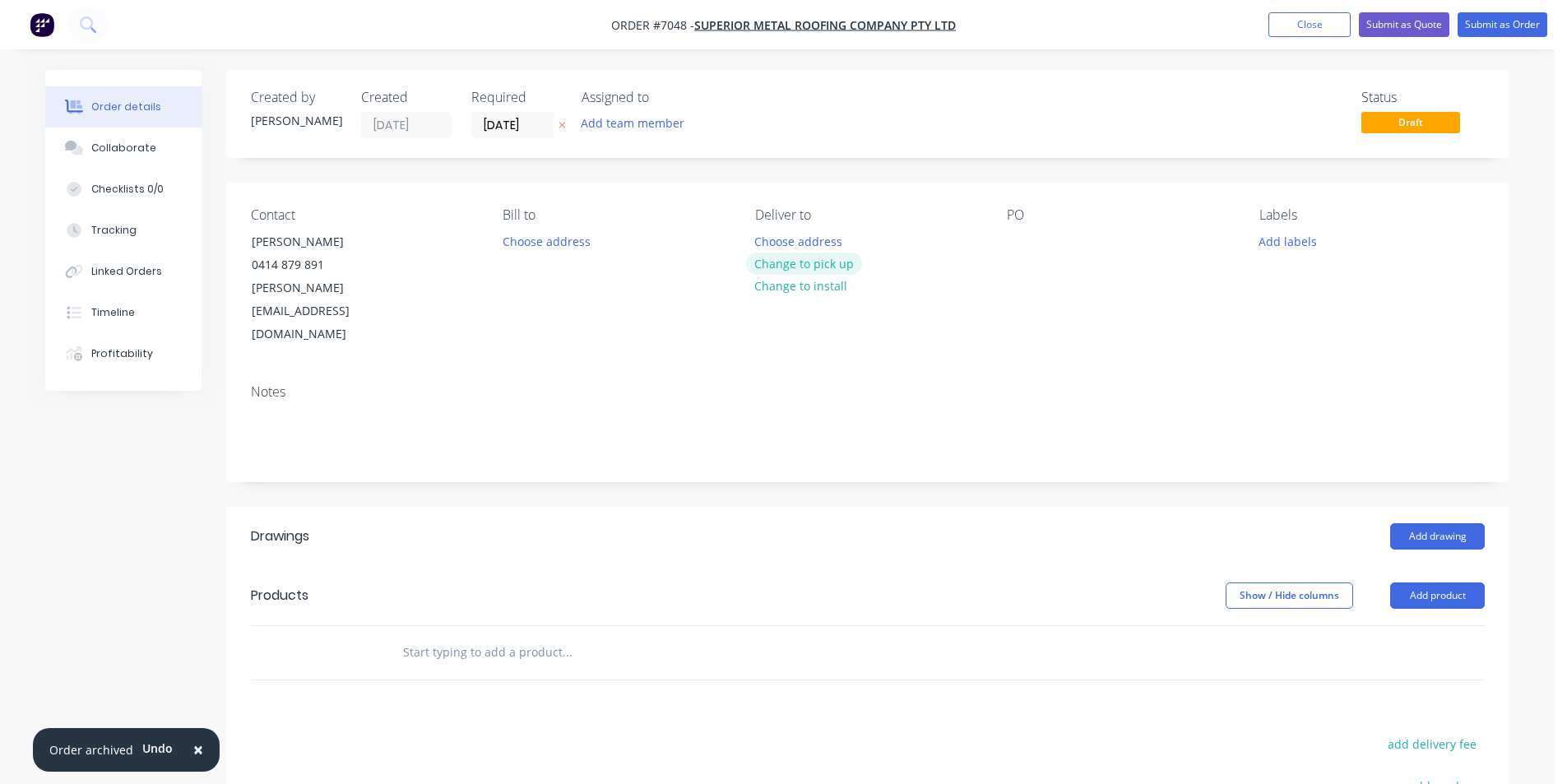
click at [826, 266] on button "Change to pick up" at bounding box center [804, 263] width 117 height 22
click at [1471, 523] on button "Add drawing" at bounding box center [1438, 535] width 95 height 26
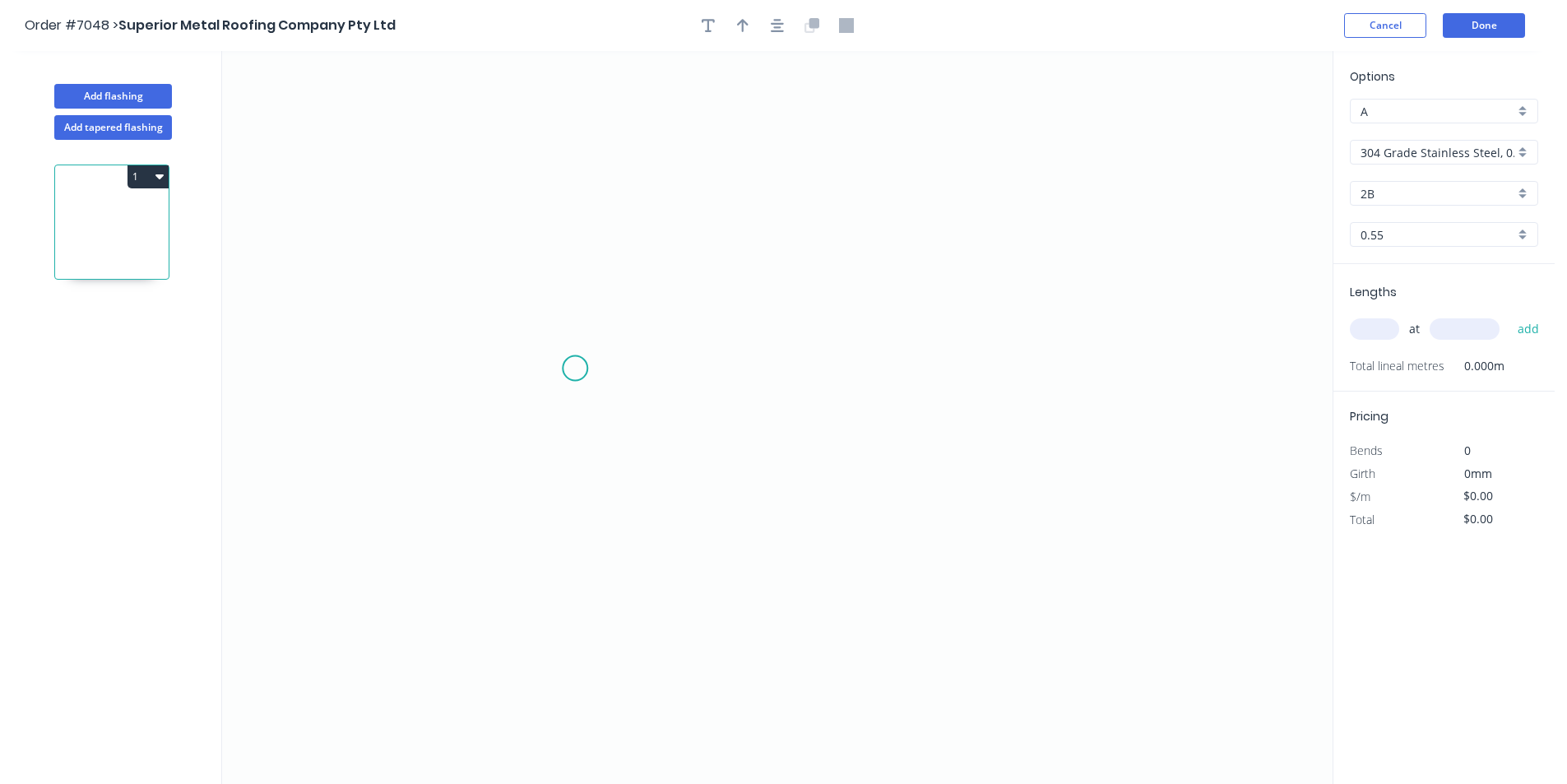
click at [535, 357] on icon "0" at bounding box center [777, 417] width 1111 height 733
click at [951, 357] on icon "0" at bounding box center [777, 417] width 1111 height 733
click at [985, 411] on icon "0 ?" at bounding box center [777, 417] width 1111 height 733
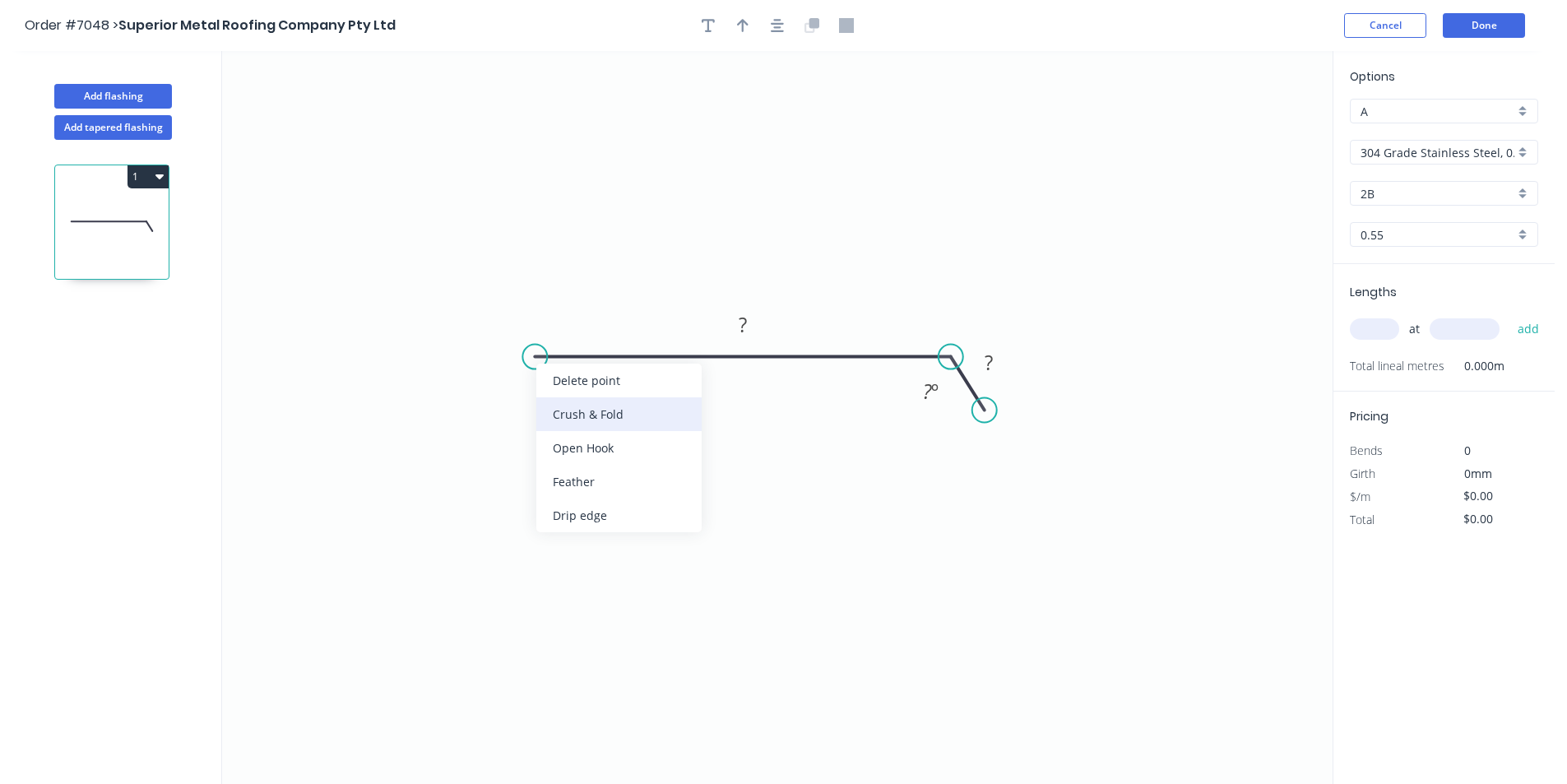
click at [555, 411] on div "Crush & Fold" at bounding box center [620, 413] width 166 height 34
click at [759, 320] on rect at bounding box center [743, 325] width 33 height 23
drag, startPoint x: 1264, startPoint y: 218, endPoint x: 1285, endPoint y: 204, distance: 25.2
click at [1266, 216] on icon "0 CF 10 195 30 45 º" at bounding box center [777, 417] width 1111 height 733
click at [1490, 149] on input "304 Grade Stainless Steel, 0.9mm Perforated Pattern 208 - 2mm hole" at bounding box center [1438, 152] width 154 height 17
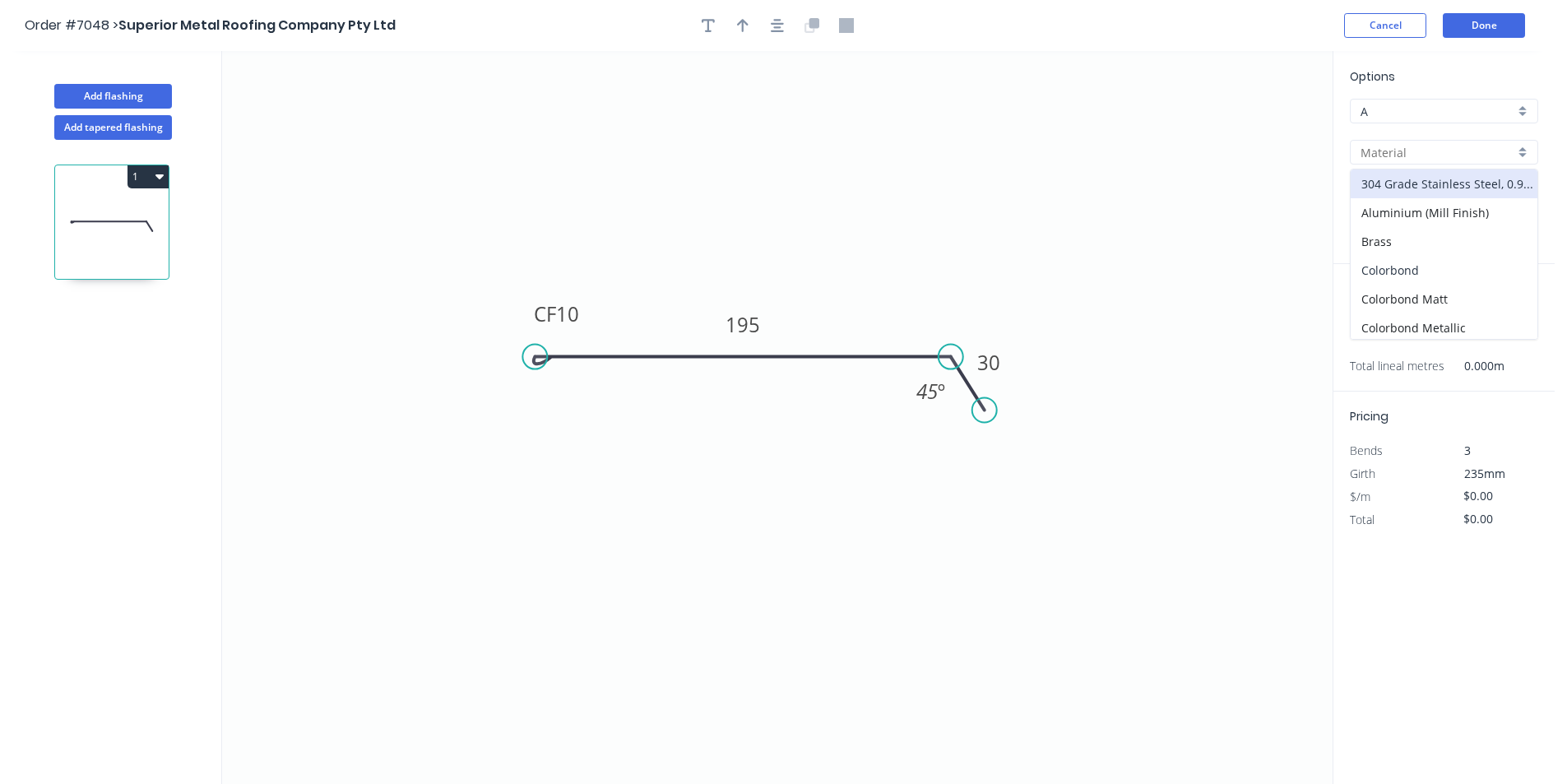
click at [1473, 260] on div "Colorbond" at bounding box center [1444, 270] width 187 height 29
type input "Colorbond"
type input "Basalt"
click at [1470, 229] on input "0.55" at bounding box center [1438, 234] width 154 height 17
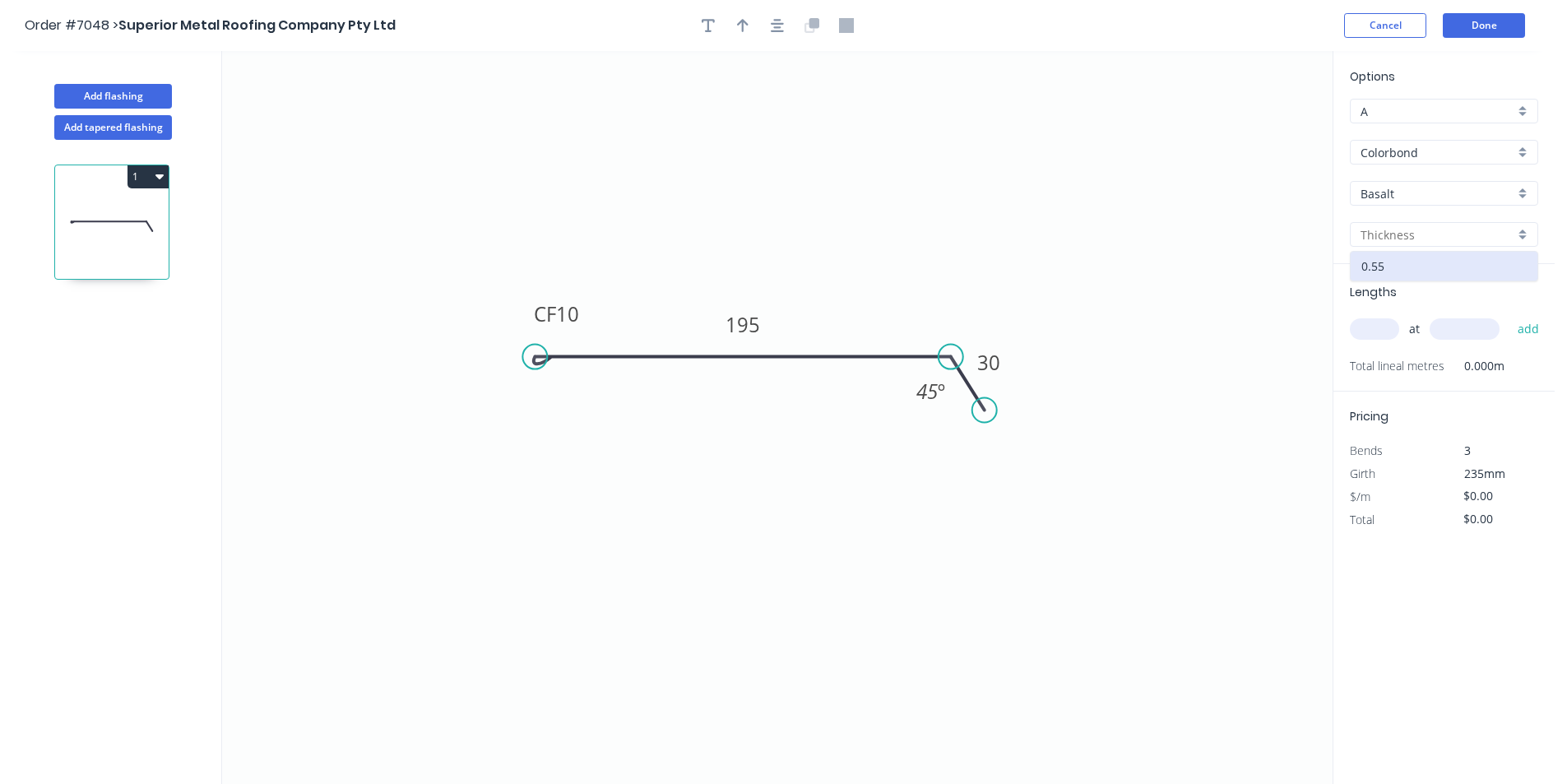
click at [1472, 199] on input "Basalt" at bounding box center [1438, 193] width 154 height 17
type input "$12.11"
click at [1454, 317] on div "Monument" at bounding box center [1444, 324] width 187 height 29
type input "Monument"
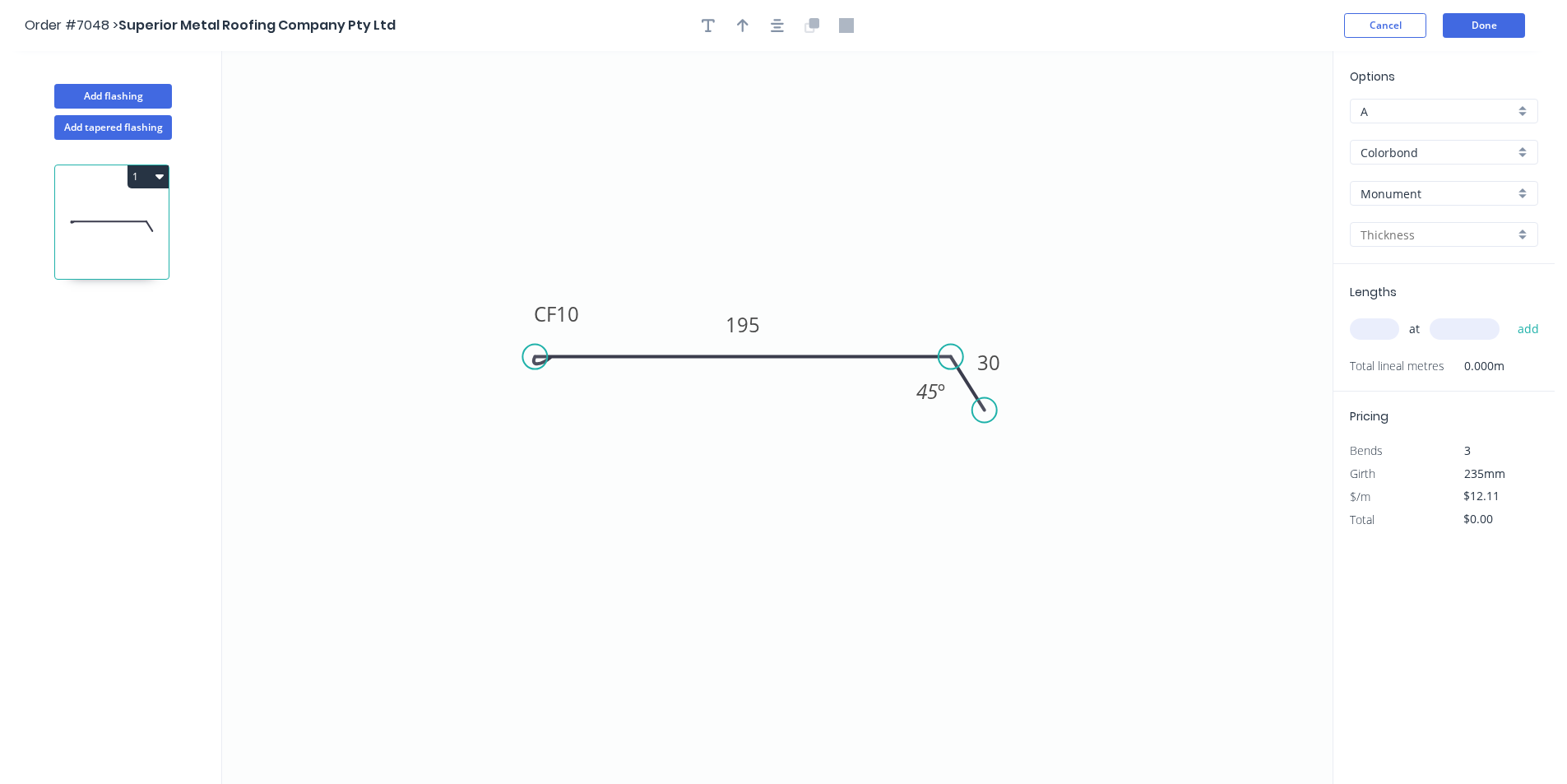
click at [1412, 231] on input "text" at bounding box center [1438, 234] width 154 height 17
click at [1398, 269] on div "0.55" at bounding box center [1444, 266] width 187 height 29
type input "0.55"
click at [1388, 327] on input "text" at bounding box center [1375, 328] width 49 height 21
type input "1"
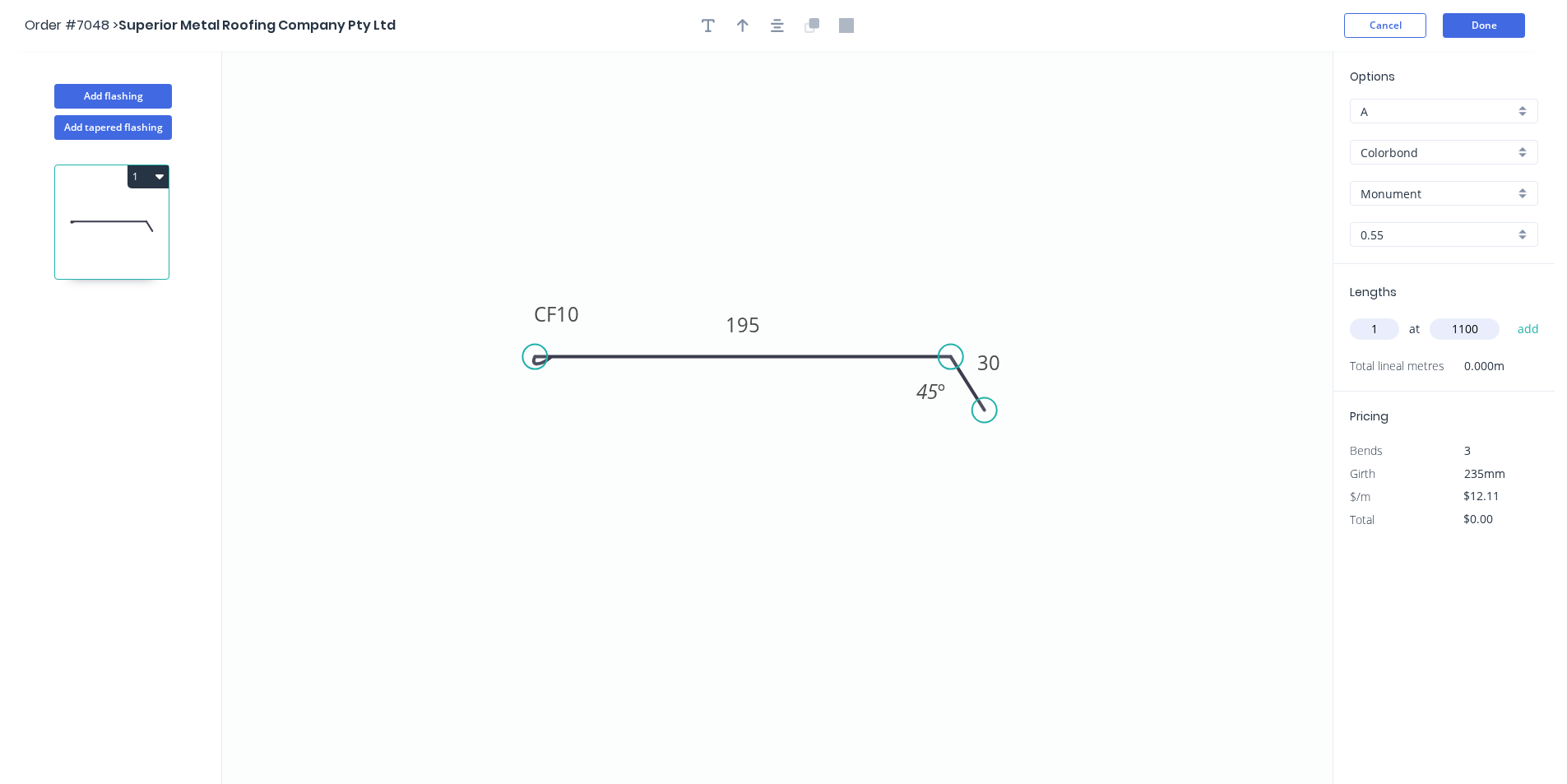
type input "1100"
click at [1510, 315] on button "add" at bounding box center [1529, 329] width 38 height 28
type input "$13.32"
click at [1466, 46] on header "Order #7048 > Superior Metal Roofing Company Pty Ltd Cancel Done" at bounding box center [777, 25] width 1555 height 51
click at [1480, 32] on button "Done" at bounding box center [1484, 25] width 82 height 25
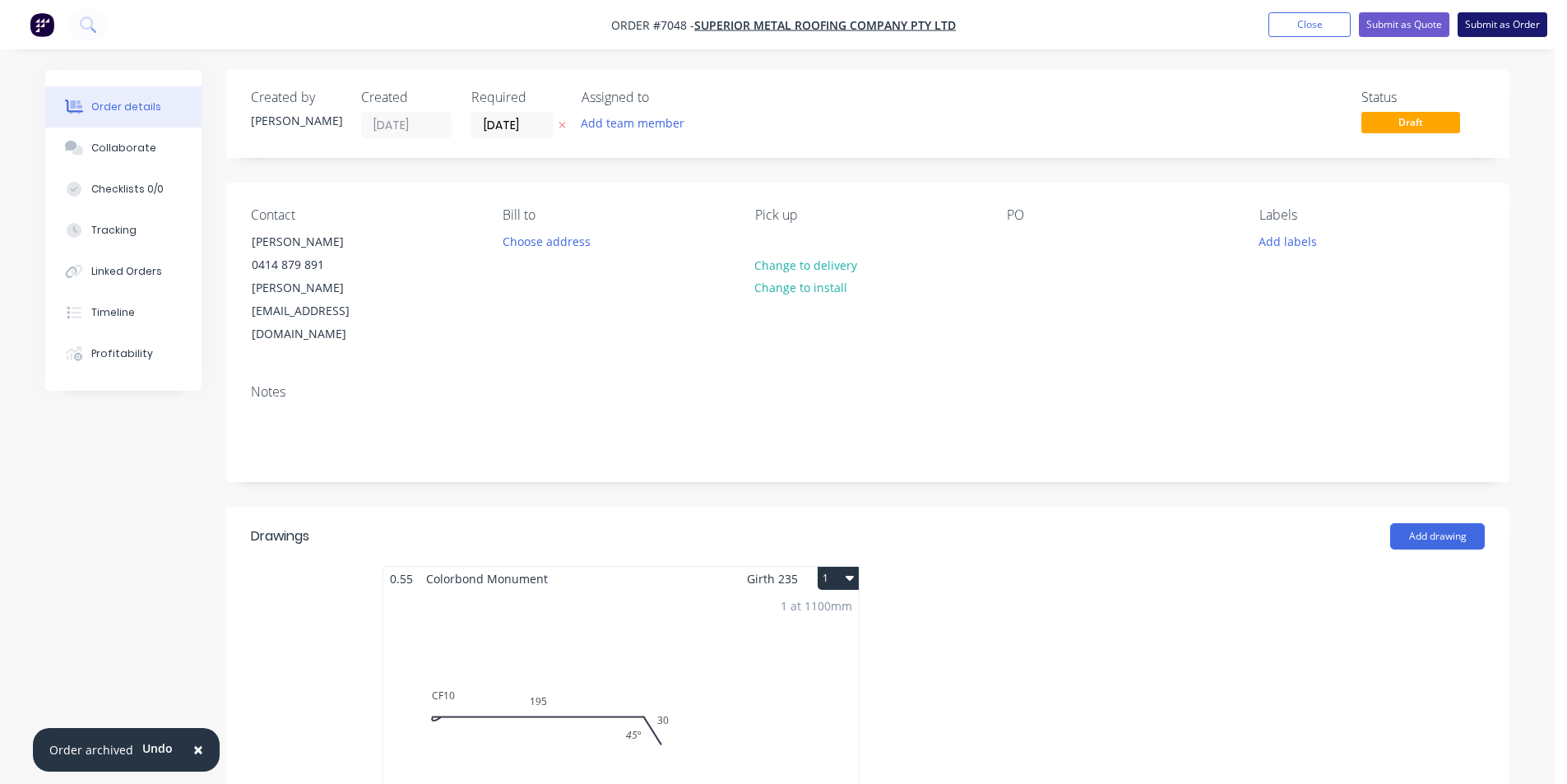
click at [1497, 30] on button "Submit as Order" at bounding box center [1502, 25] width 89 height 25
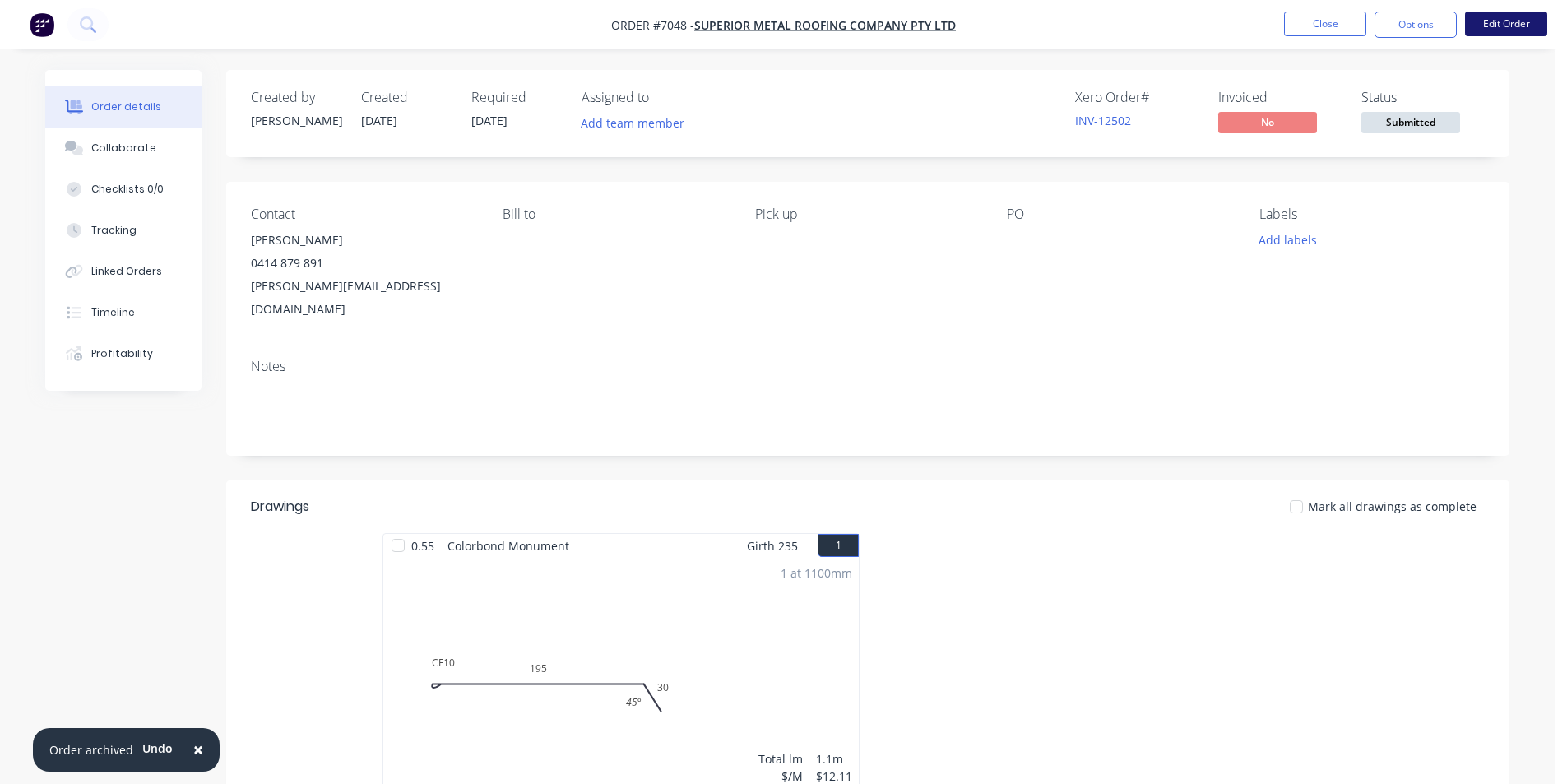
click at [1530, 18] on button "Edit Order" at bounding box center [1506, 24] width 82 height 25
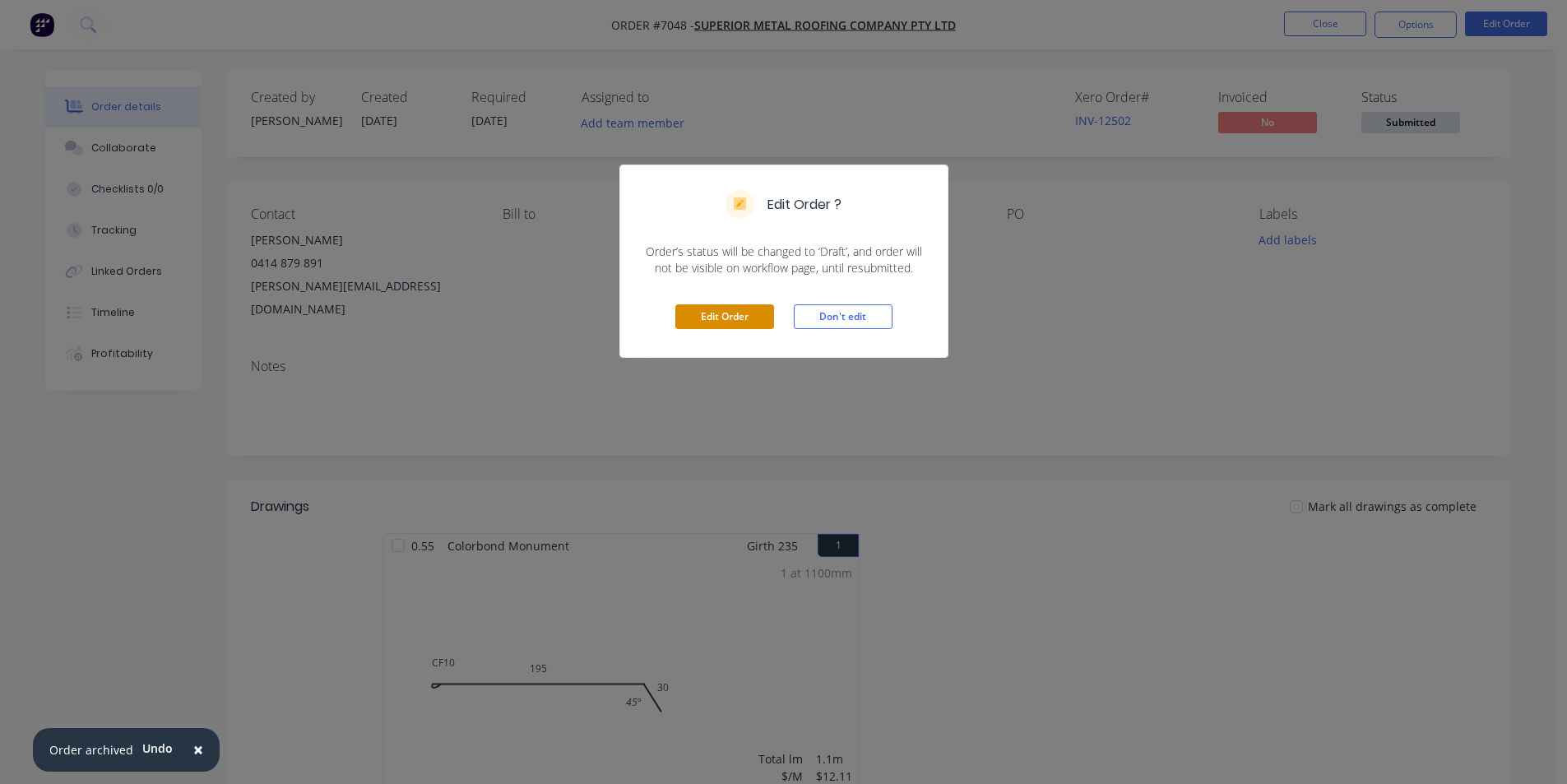
click at [755, 327] on button "Edit Order" at bounding box center [724, 316] width 98 height 25
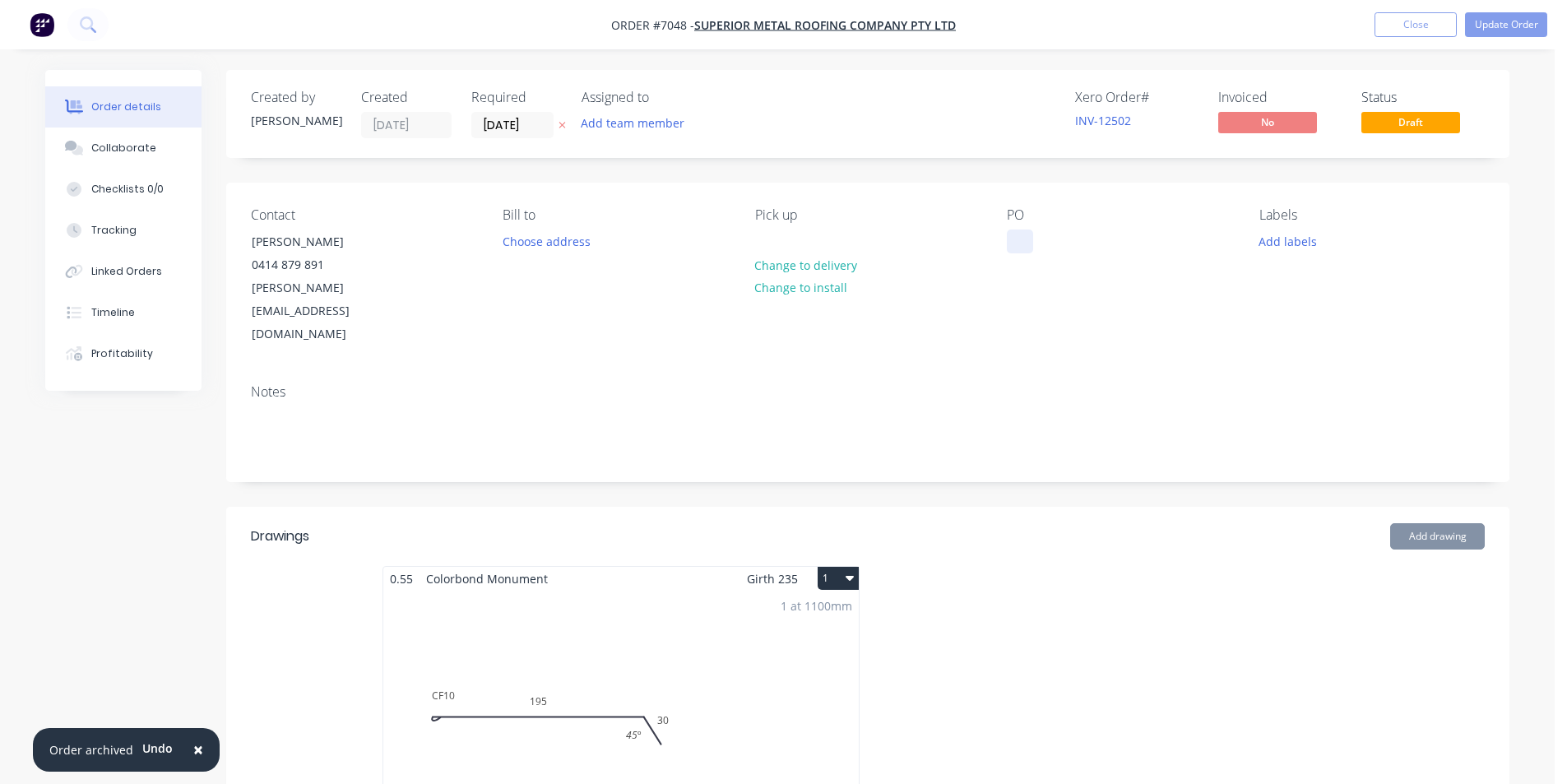
click at [1009, 233] on div at bounding box center [1019, 241] width 26 height 24
click at [1496, 29] on button "Update Order" at bounding box center [1506, 25] width 82 height 25
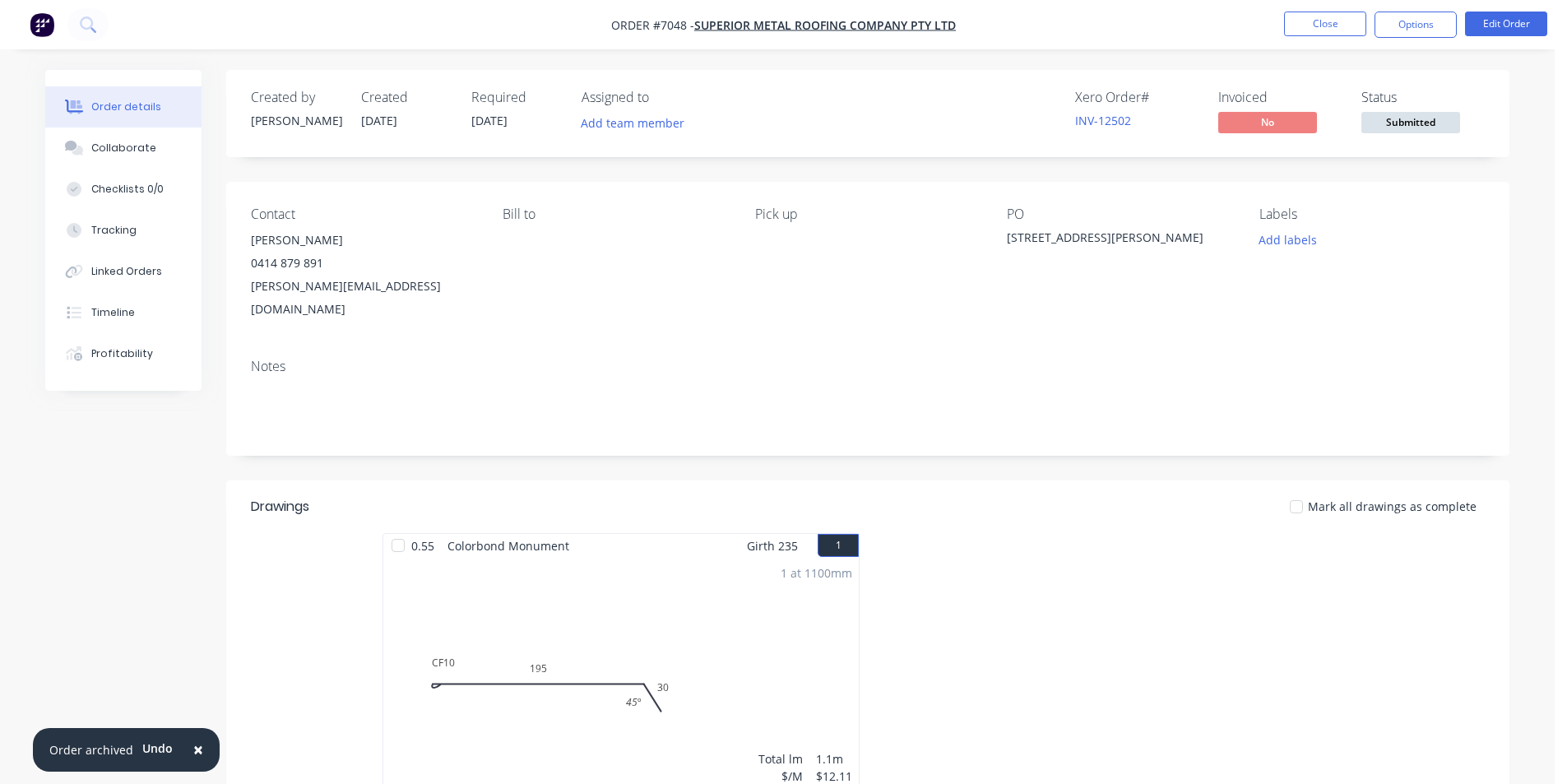
click at [1432, 132] on span "Submitted" at bounding box center [1411, 122] width 98 height 21
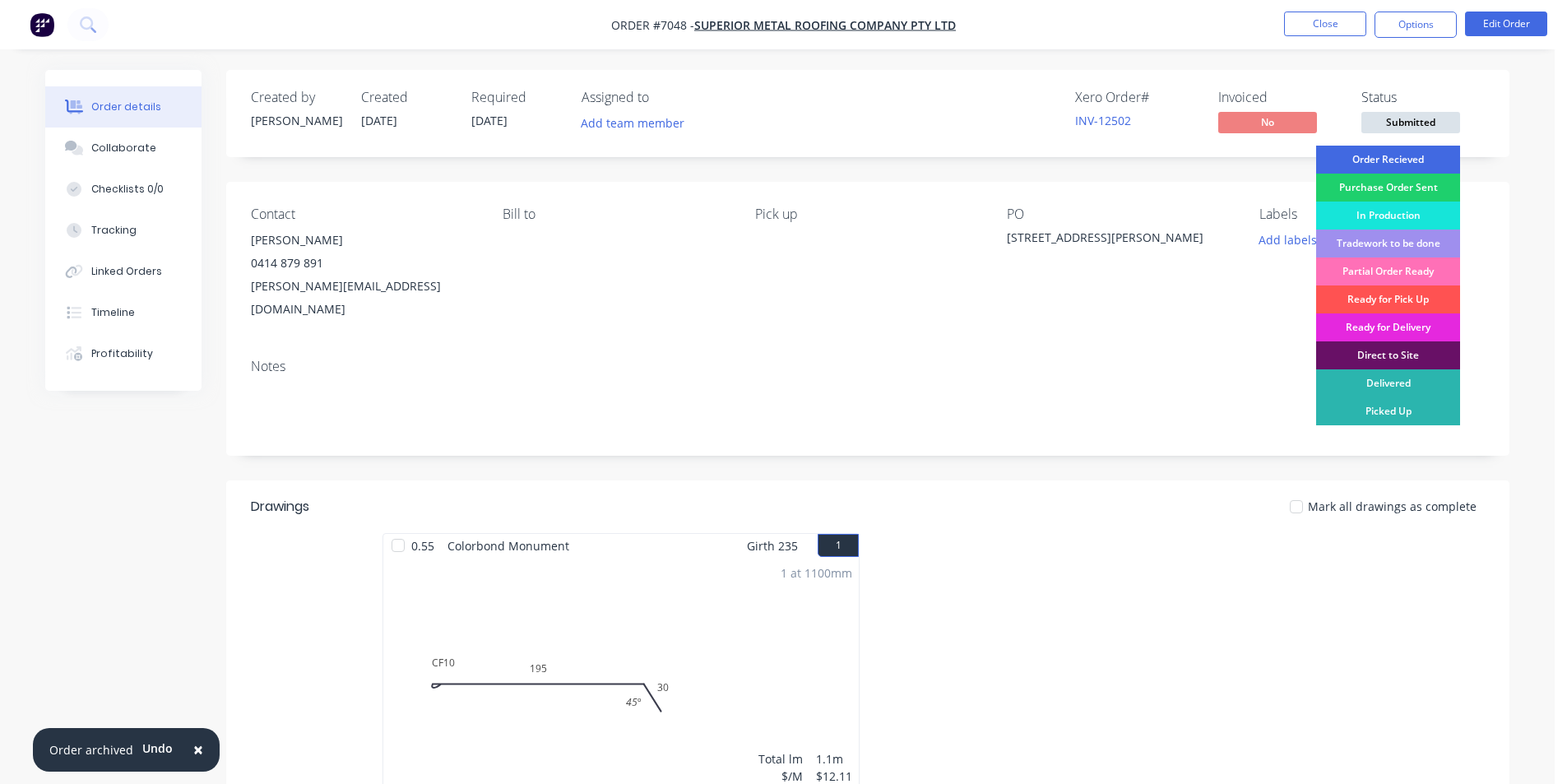
click at [1425, 157] on div "Order Recieved" at bounding box center [1388, 159] width 144 height 28
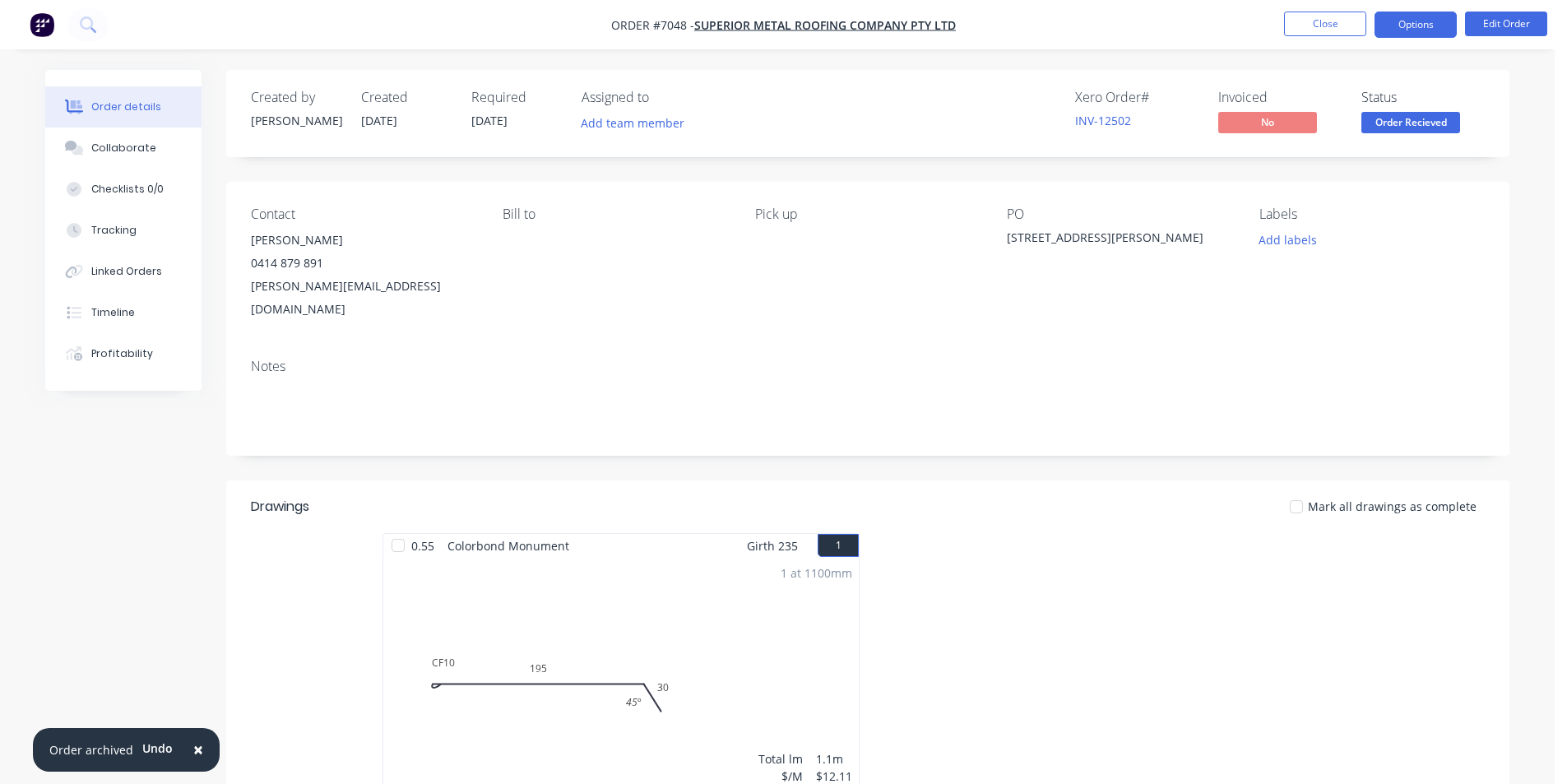
click at [1419, 12] on button "Options" at bounding box center [1416, 25] width 82 height 26
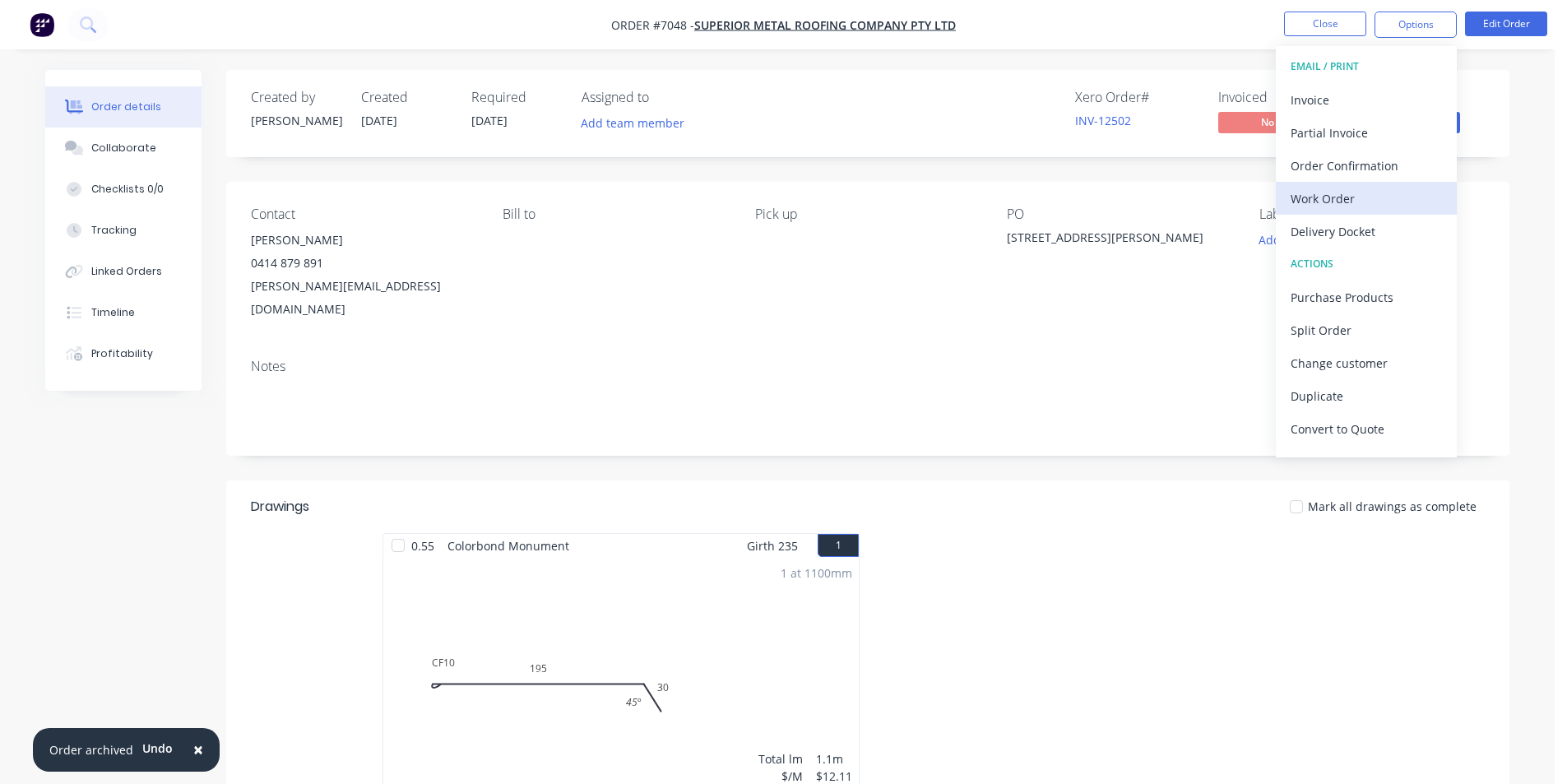
click at [1385, 191] on div "Work Order" at bounding box center [1367, 199] width 151 height 24
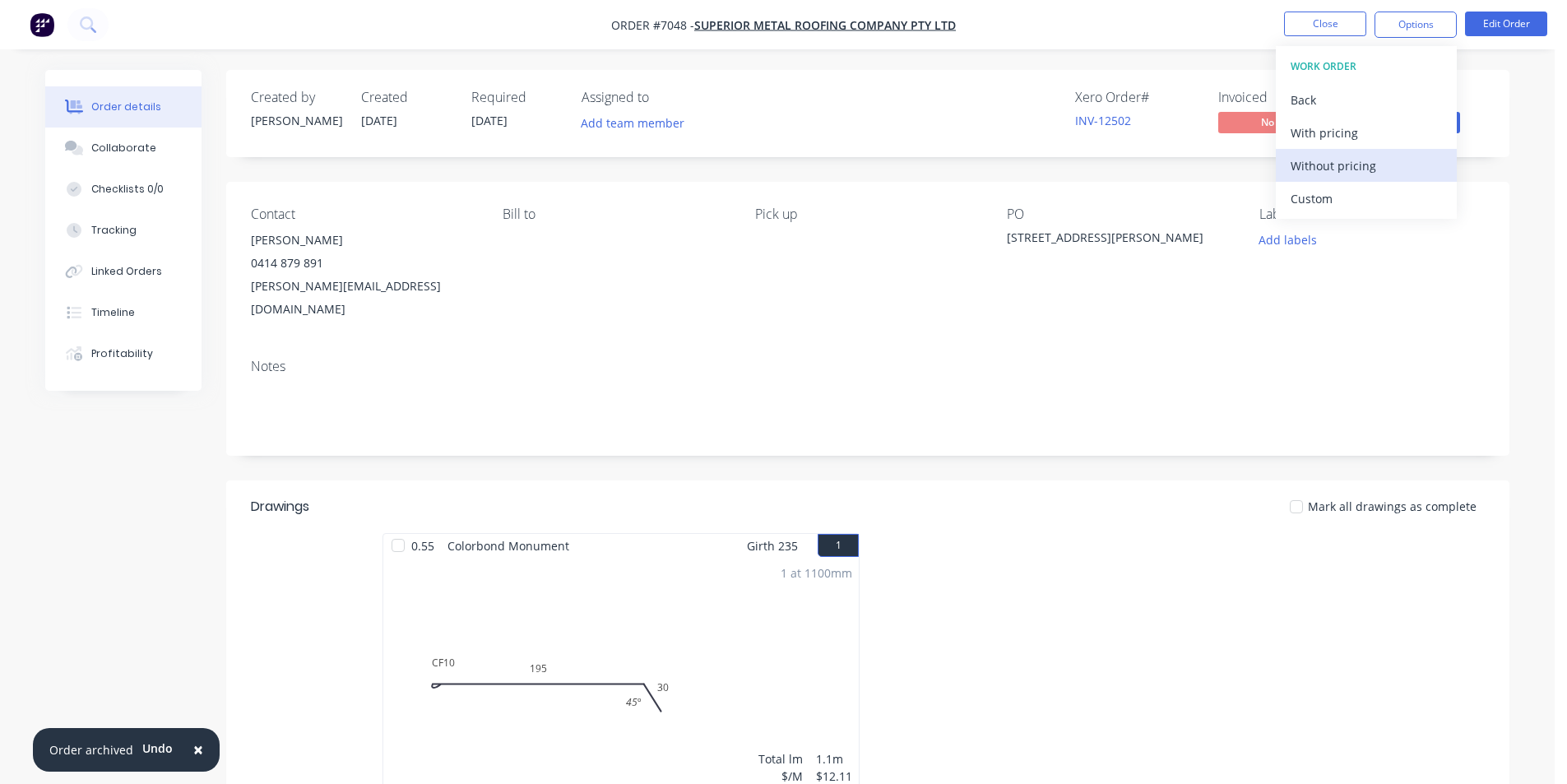
click at [1379, 169] on div "Without pricing" at bounding box center [1367, 166] width 151 height 24
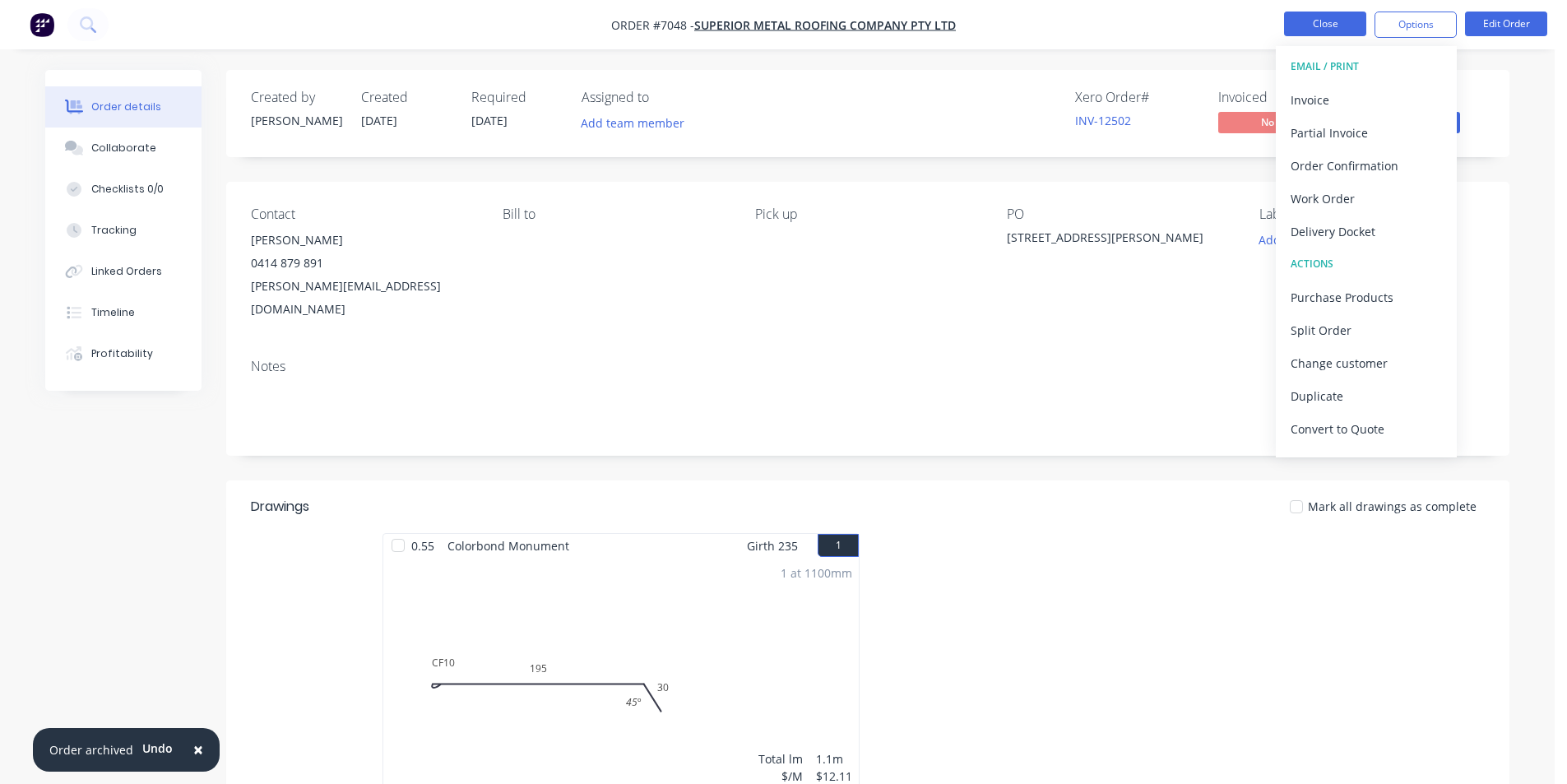
click at [1289, 18] on button "Close" at bounding box center [1326, 24] width 82 height 25
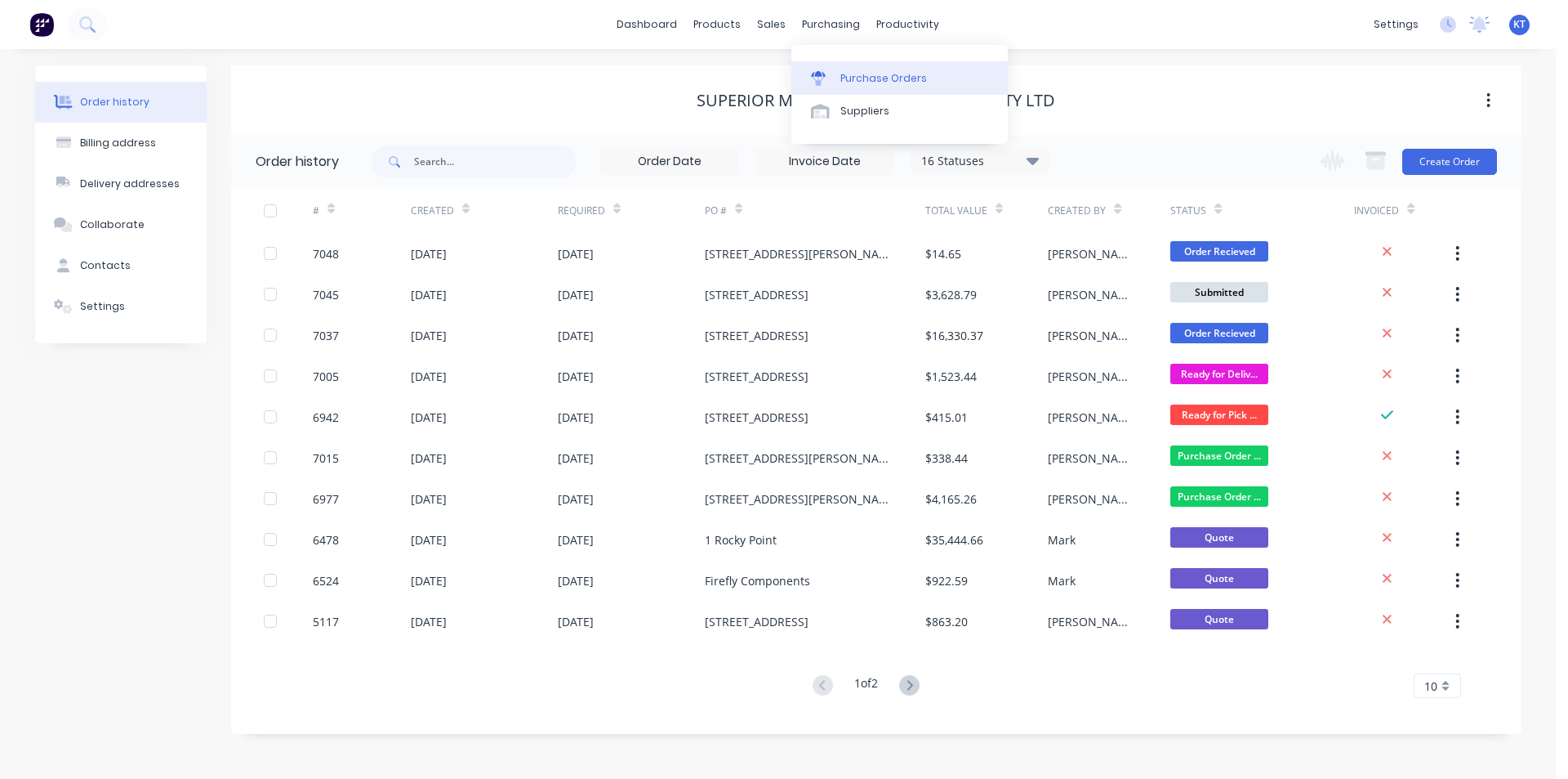
click at [873, 80] on div "Purchase Orders" at bounding box center [883, 79] width 87 height 14
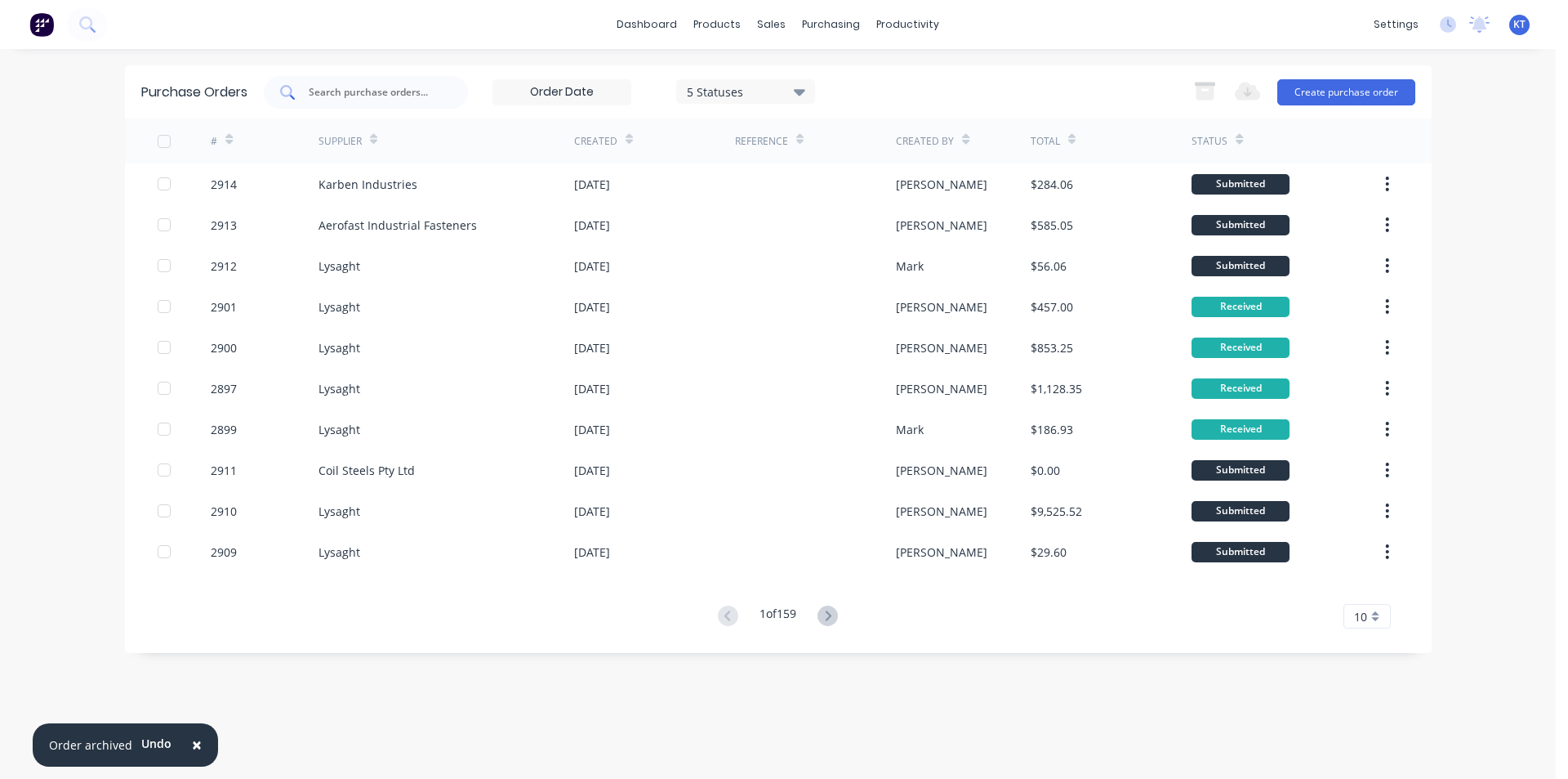
click at [316, 81] on div at bounding box center [366, 92] width 204 height 33
type input "2409"
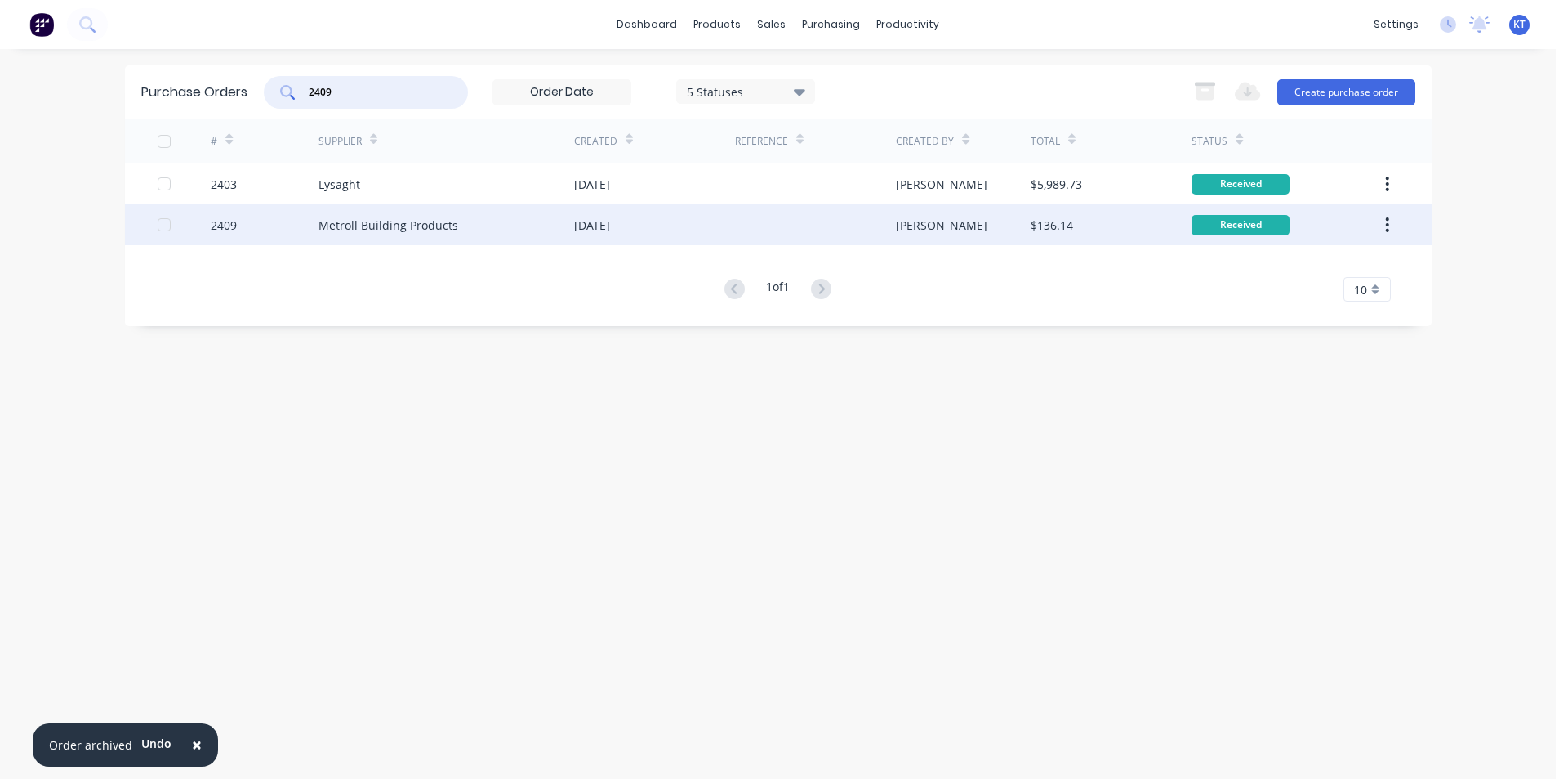
click at [430, 216] on div "Metroll Building Products" at bounding box center [388, 224] width 139 height 17
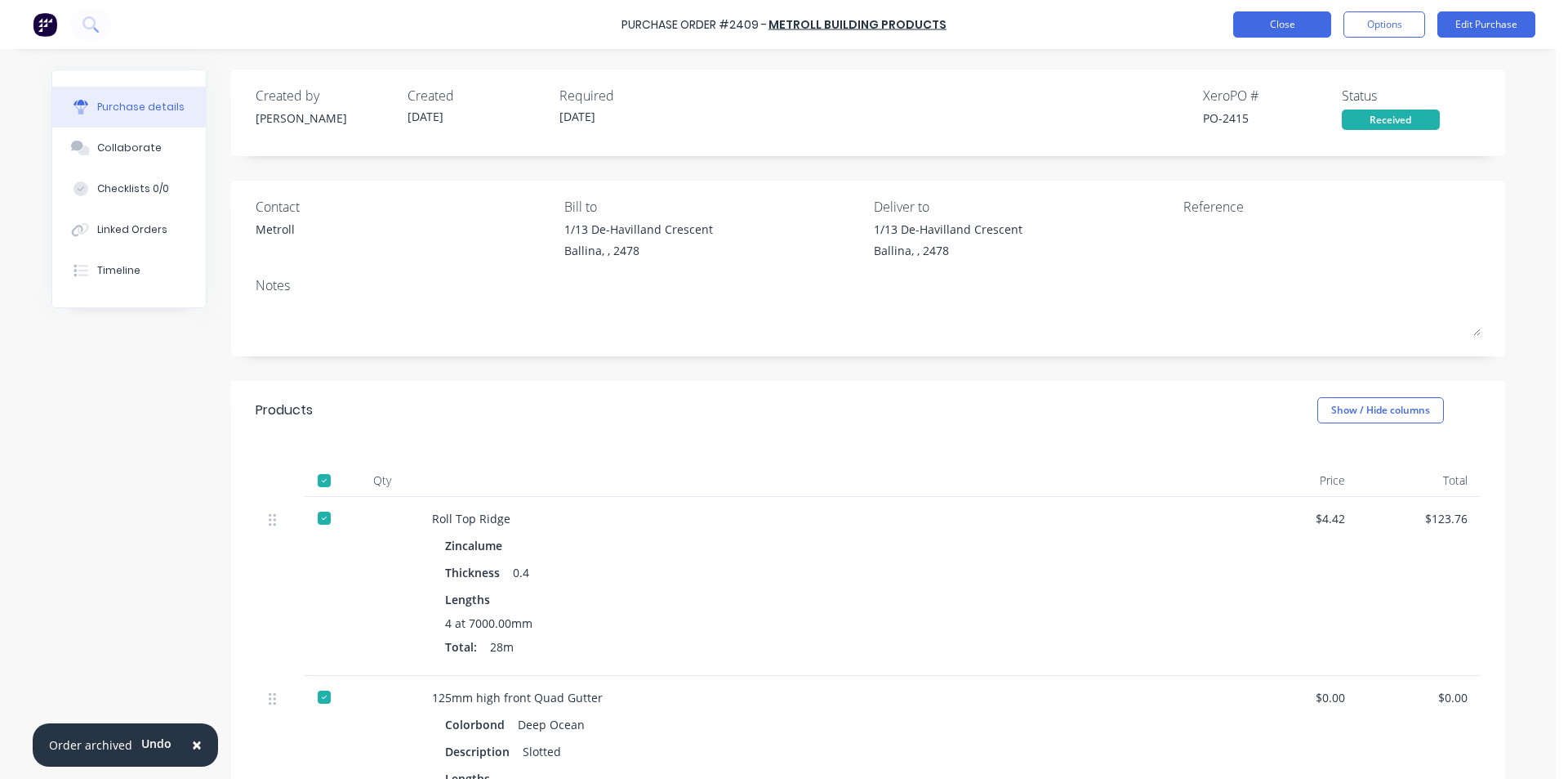
click at [1259, 30] on button "Close" at bounding box center [1282, 24] width 98 height 26
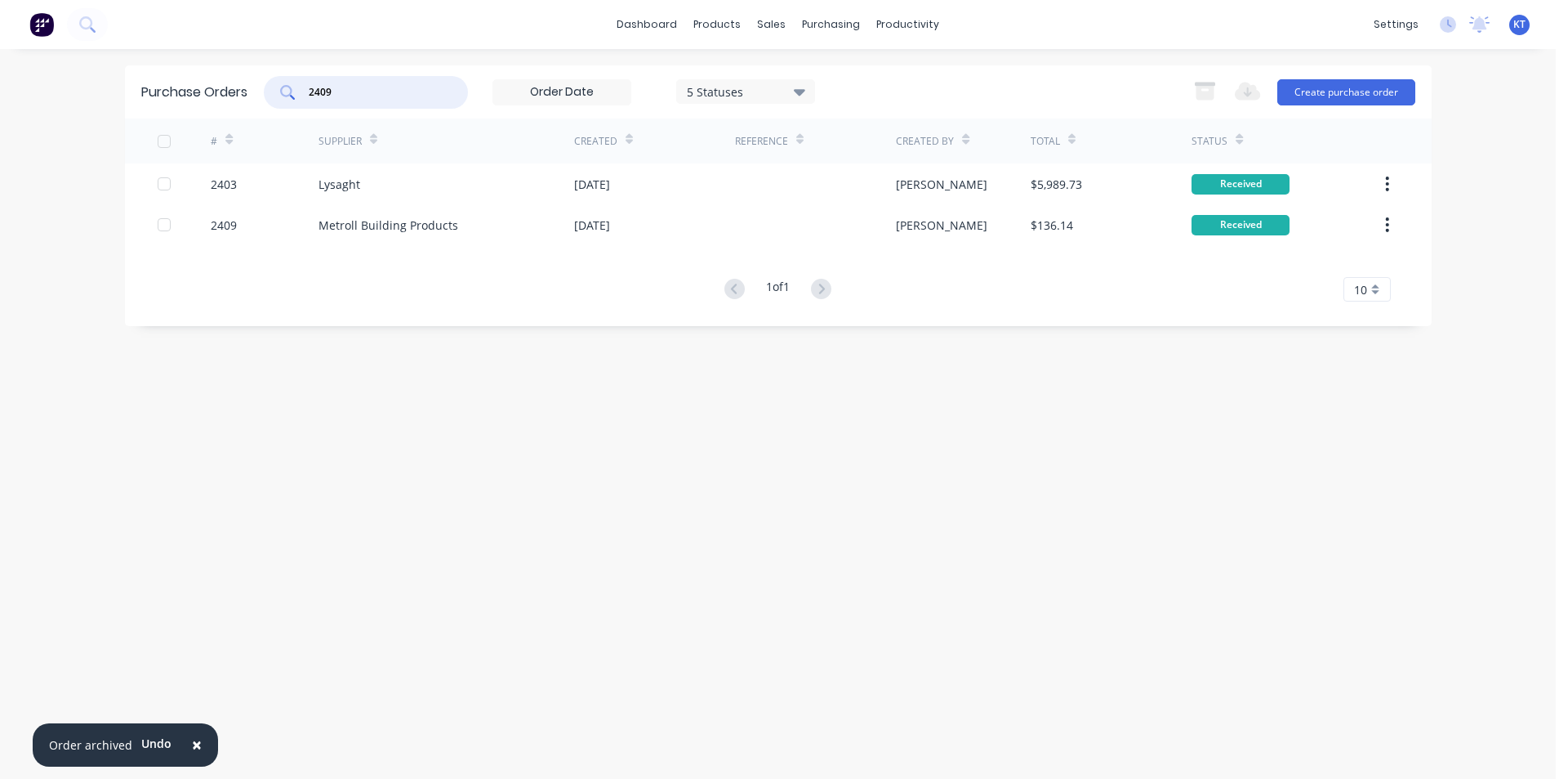
click at [394, 88] on input "2409" at bounding box center [375, 92] width 136 height 16
type input "2904"
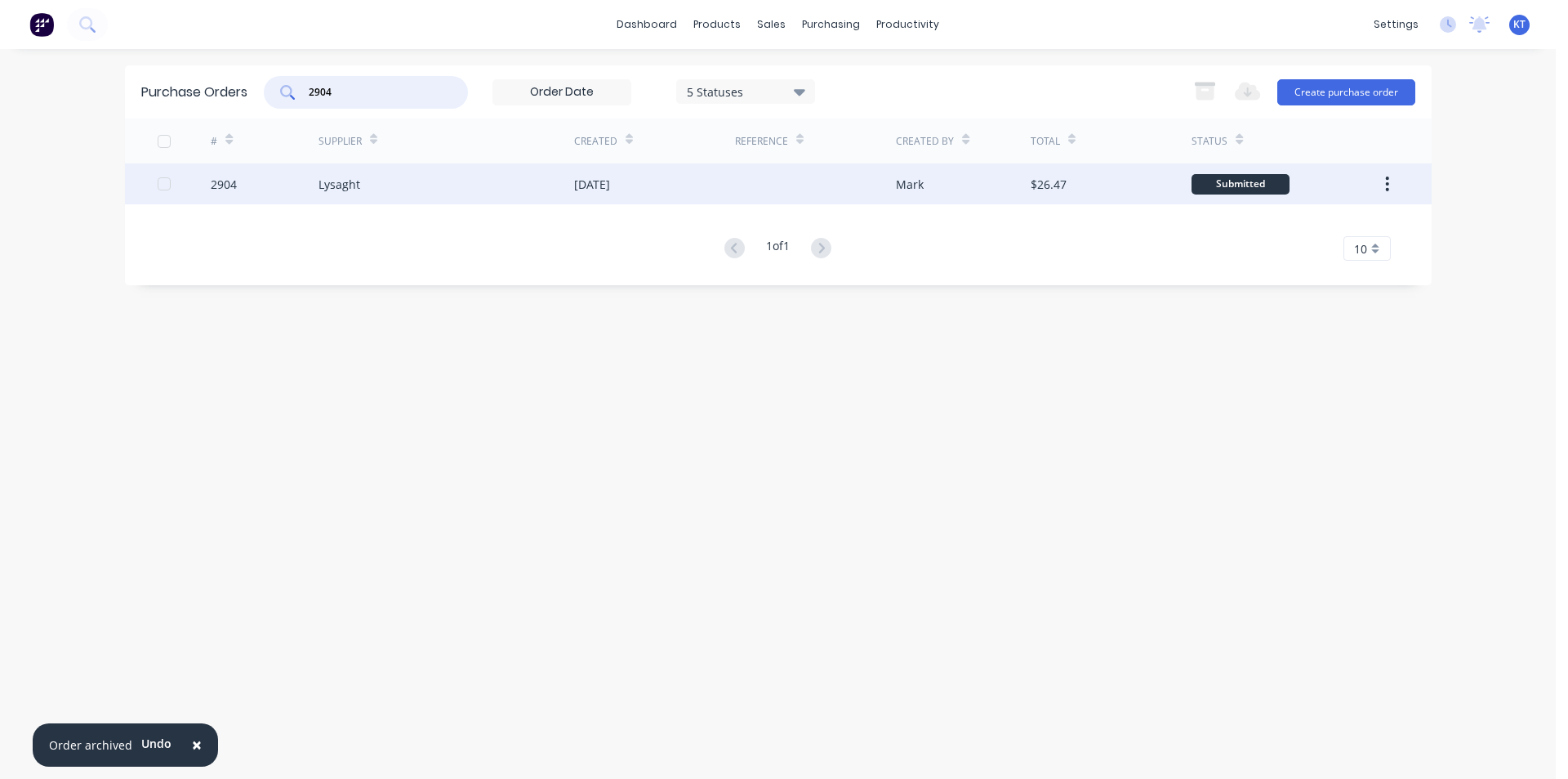
click at [676, 195] on div "[DATE]" at bounding box center [655, 184] width 161 height 41
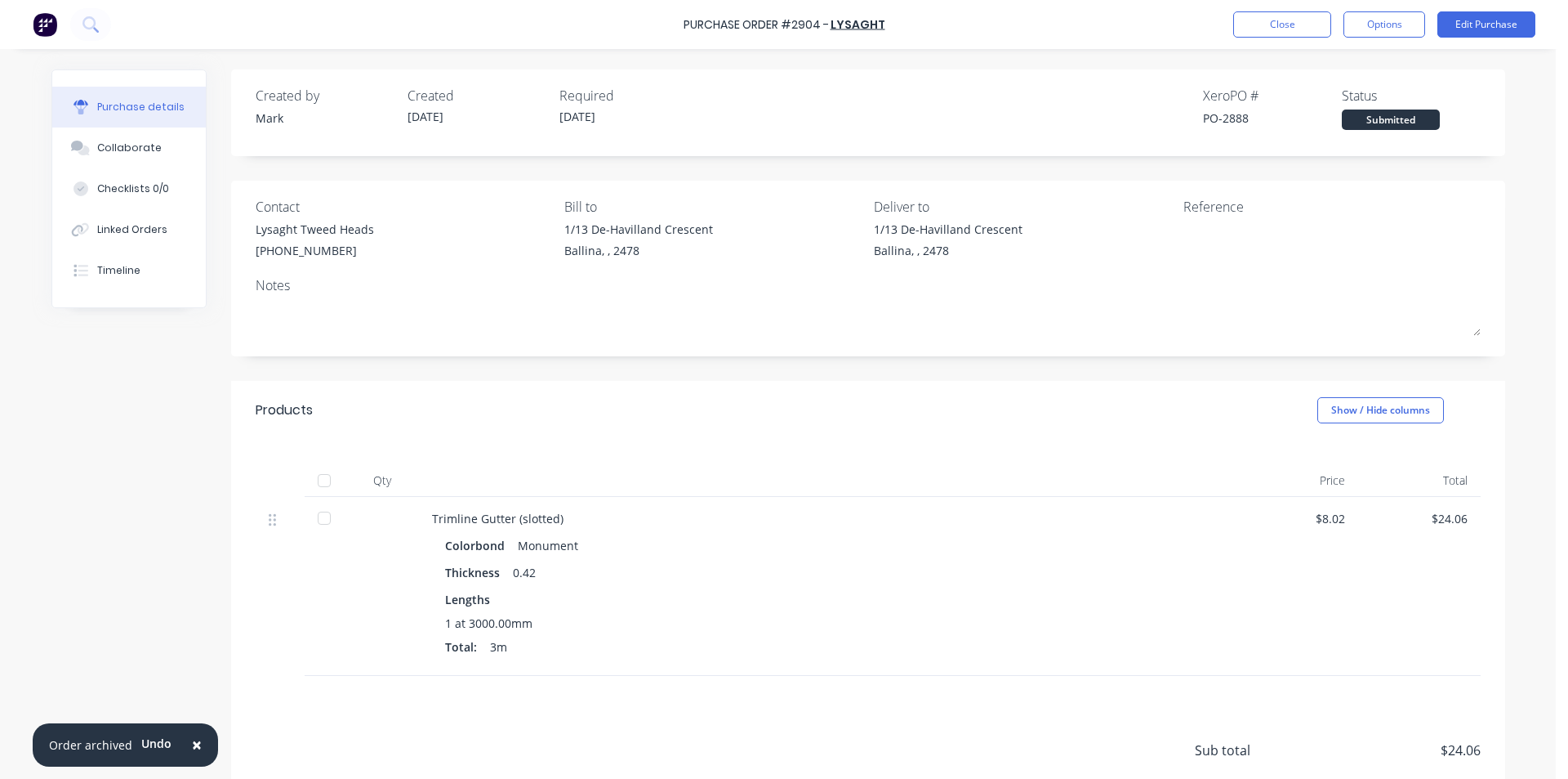
click at [307, 486] on div at bounding box center [324, 480] width 33 height 33
click at [125, 221] on button "Linked Orders" at bounding box center [129, 229] width 154 height 41
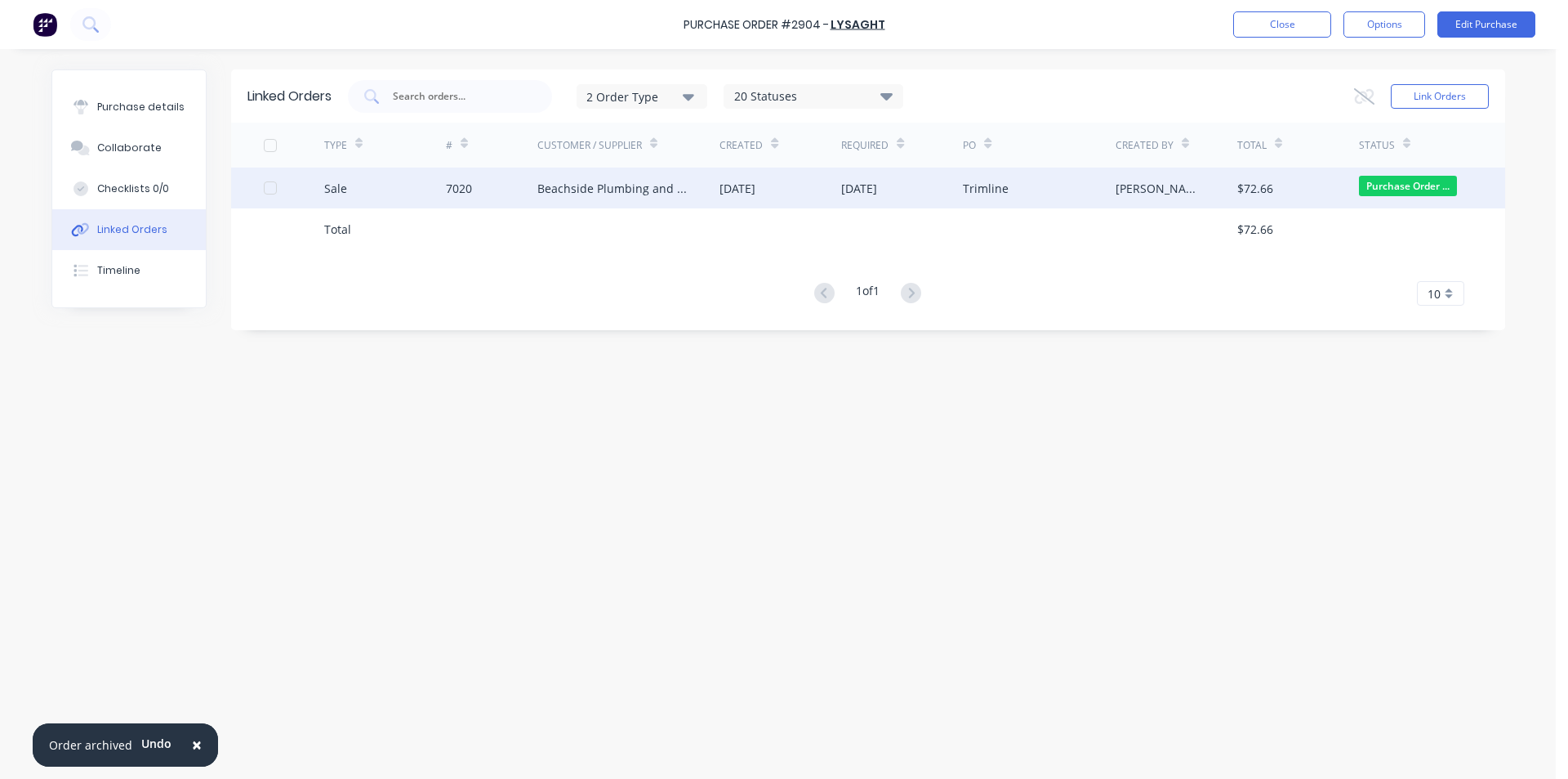
click at [693, 176] on div "Beachside Plumbing and Roofing" at bounding box center [628, 187] width 183 height 41
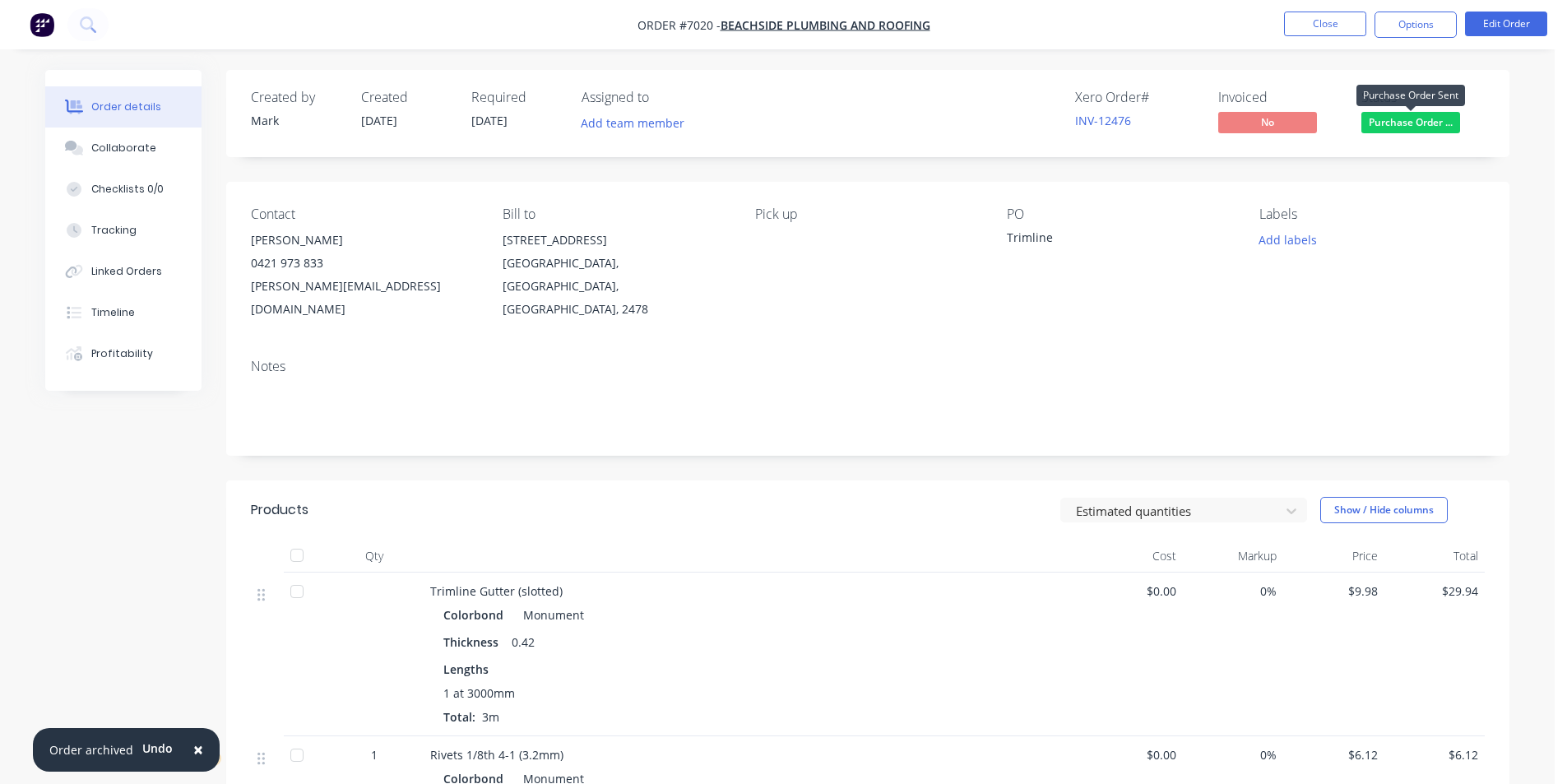
click at [1426, 131] on span "Purchase Order ..." at bounding box center [1411, 122] width 98 height 21
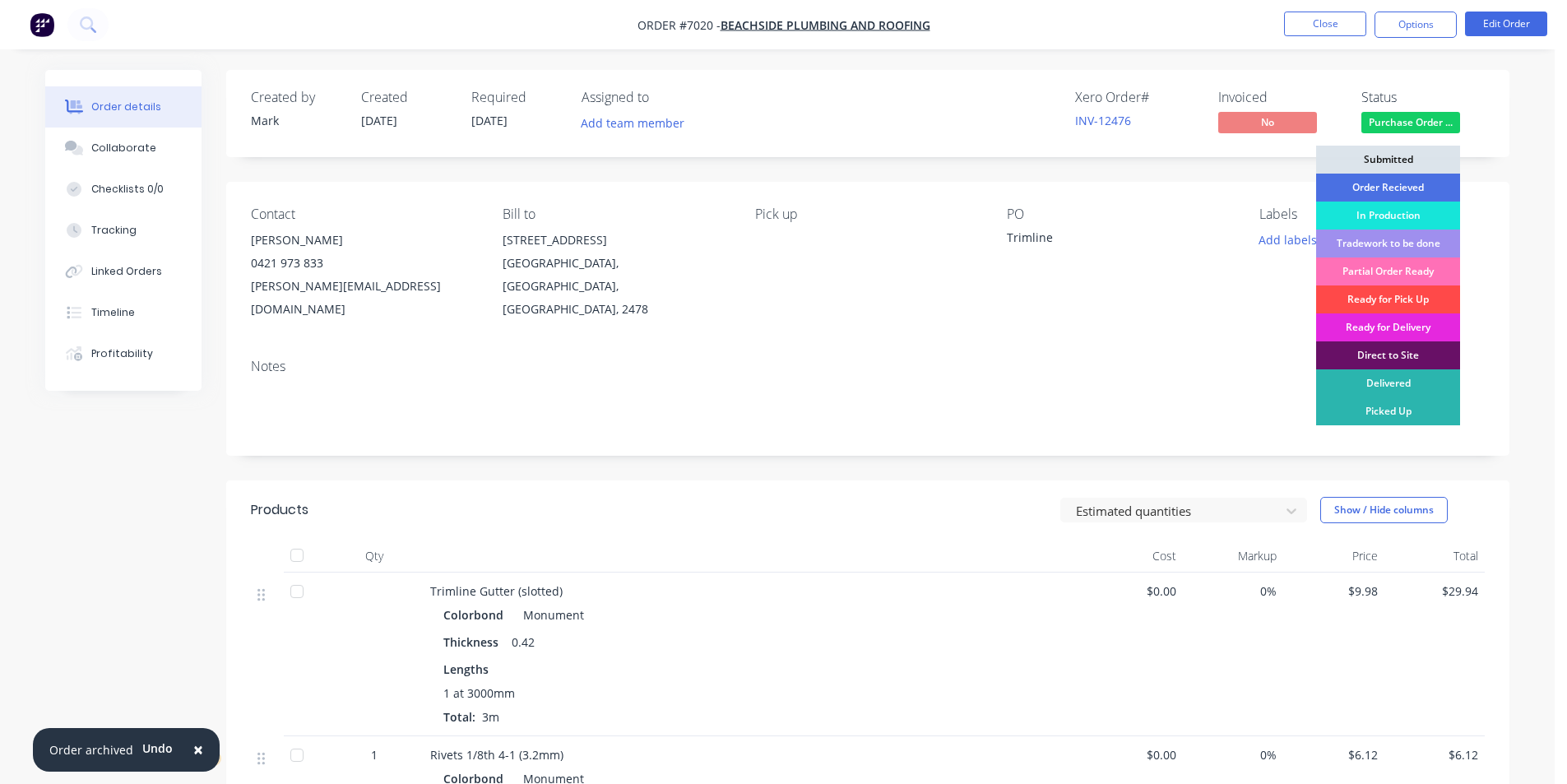
click at [1423, 296] on div "Ready for Pick Up" at bounding box center [1388, 299] width 144 height 28
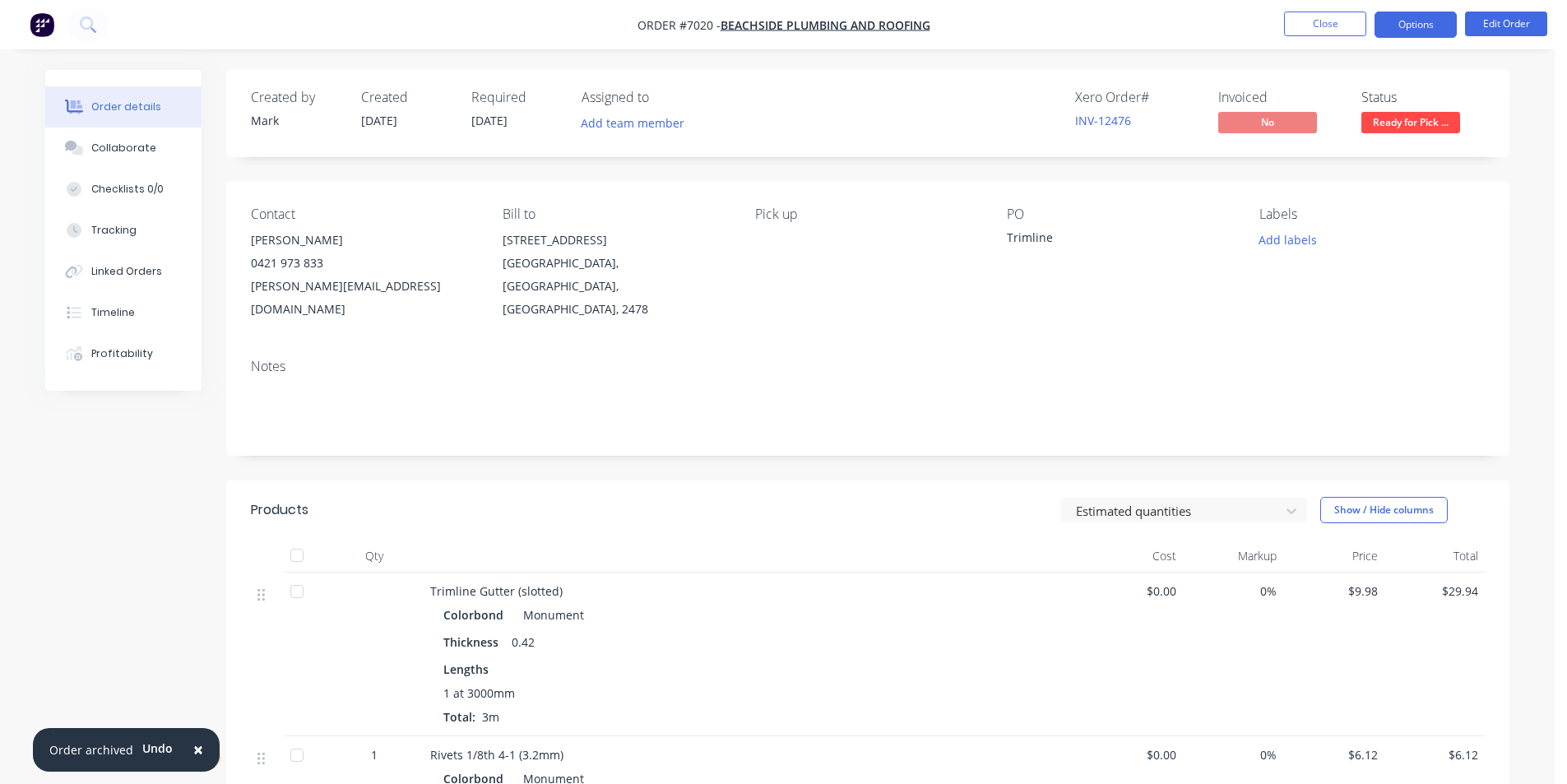
click at [1414, 18] on button "Options" at bounding box center [1416, 25] width 82 height 26
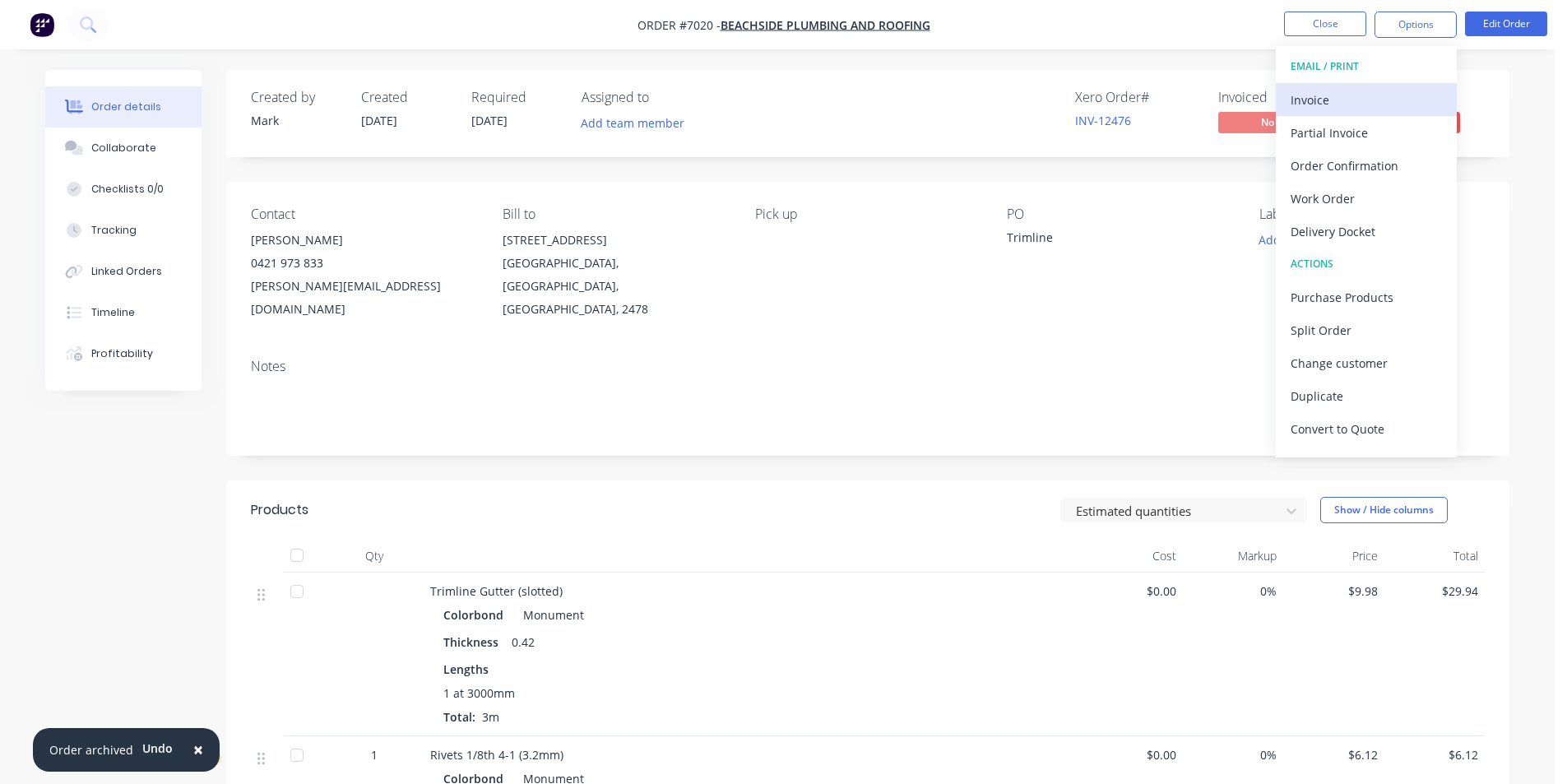
click at [1376, 100] on div "Invoice" at bounding box center [1367, 100] width 151 height 24
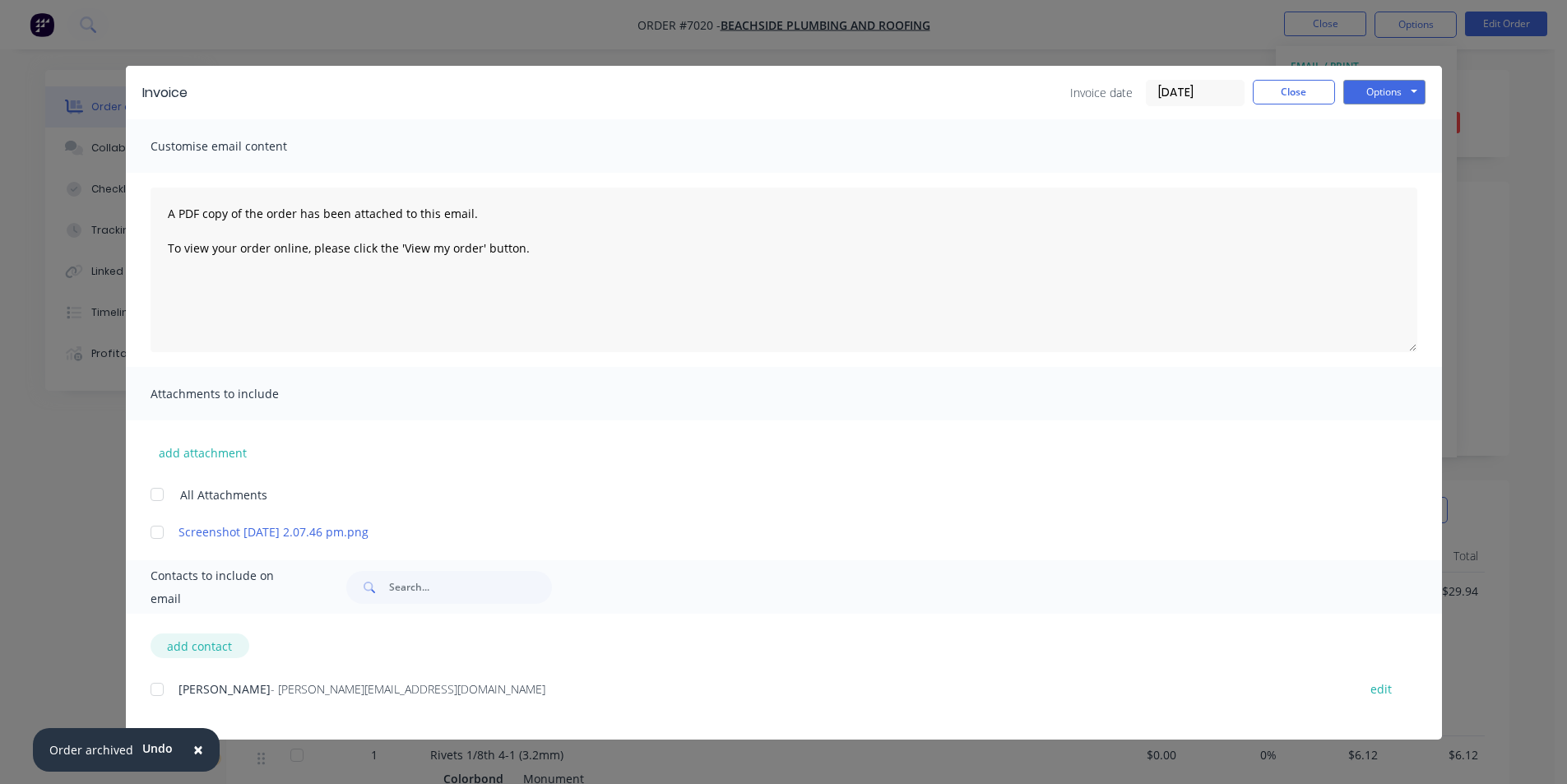
drag, startPoint x: 151, startPoint y: 692, endPoint x: 239, endPoint y: 648, distance: 98.4
click at [153, 691] on div at bounding box center [157, 689] width 33 height 33
click at [1401, 103] on button "Options" at bounding box center [1385, 92] width 82 height 25
click at [1378, 174] on button "Email" at bounding box center [1397, 176] width 106 height 27
click at [1296, 104] on button "Close" at bounding box center [1294, 92] width 82 height 25
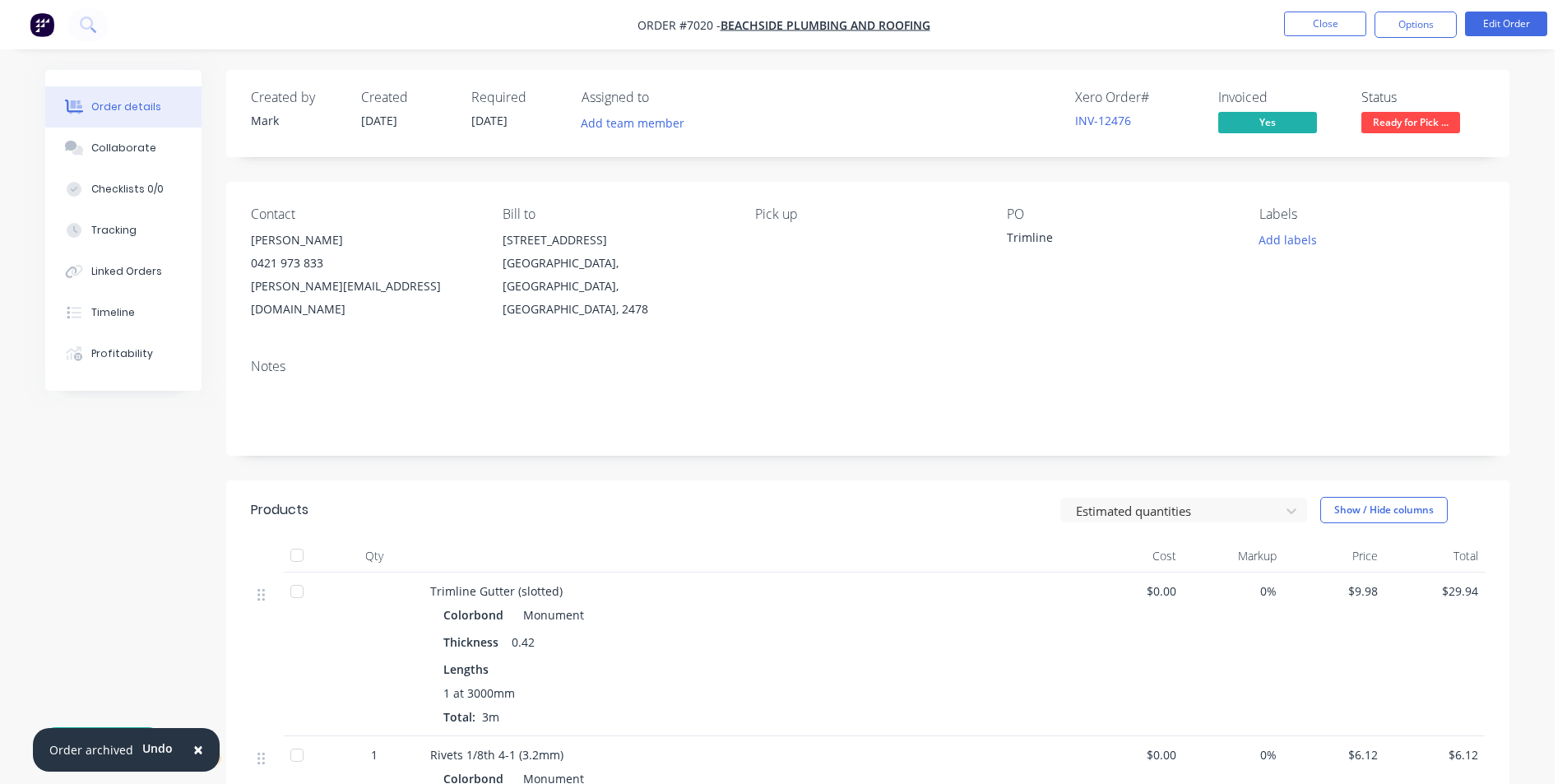
click at [1310, 11] on nav "Order #7020 - Beachside Plumbing and Roofing Close Options Edit Order" at bounding box center [784, 25] width 1567 height 49
click at [1337, 16] on button "Close" at bounding box center [1326, 24] width 82 height 25
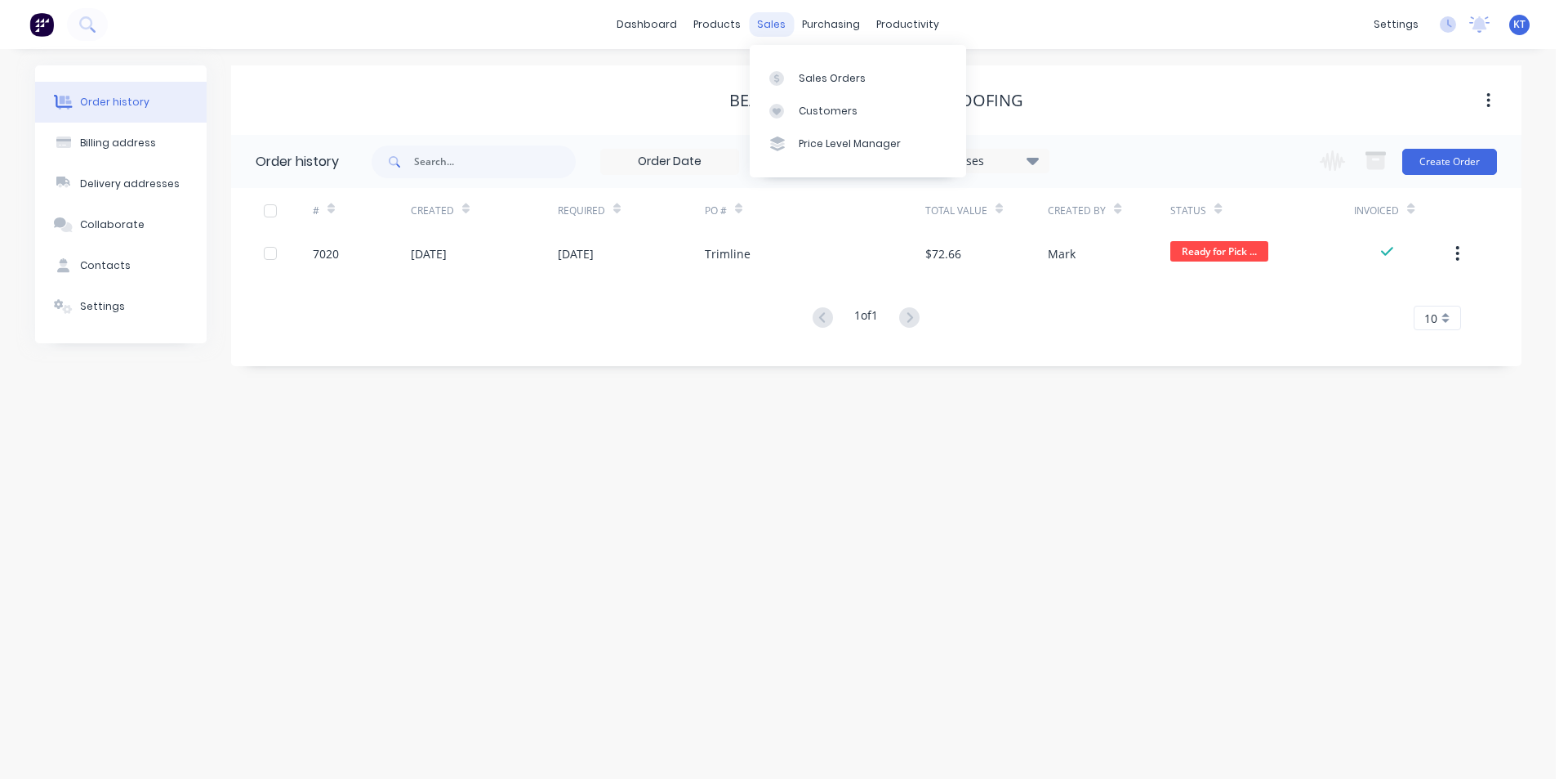
click at [770, 18] on div "sales" at bounding box center [771, 24] width 45 height 24
click at [853, 66] on link "Sales Orders" at bounding box center [857, 78] width 216 height 33
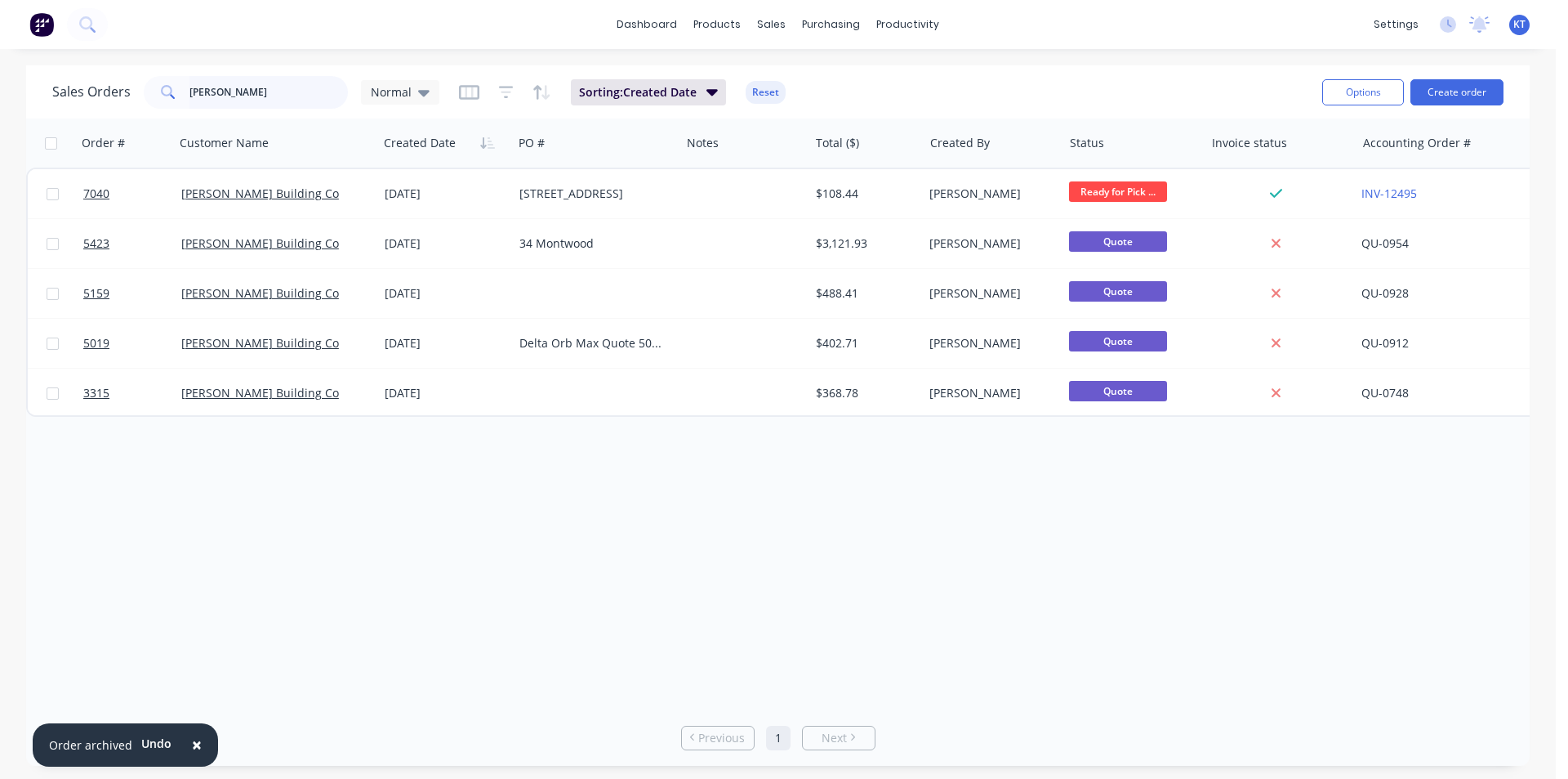
click at [249, 106] on input "[PERSON_NAME]" at bounding box center [269, 92] width 159 height 33
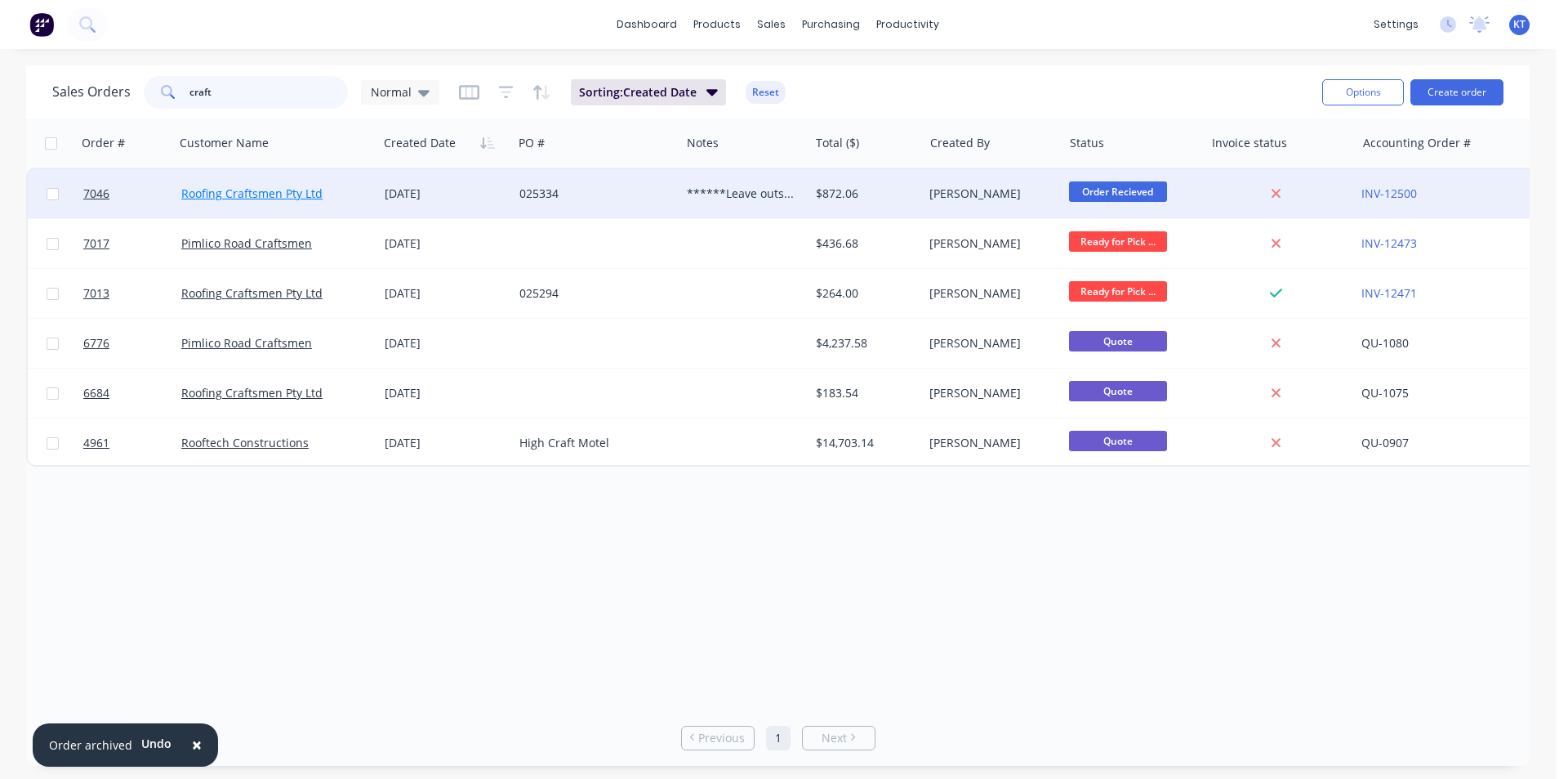
type input "craft"
click at [271, 199] on link "Roofing Craftsmen Pty Ltd" at bounding box center [251, 193] width 141 height 15
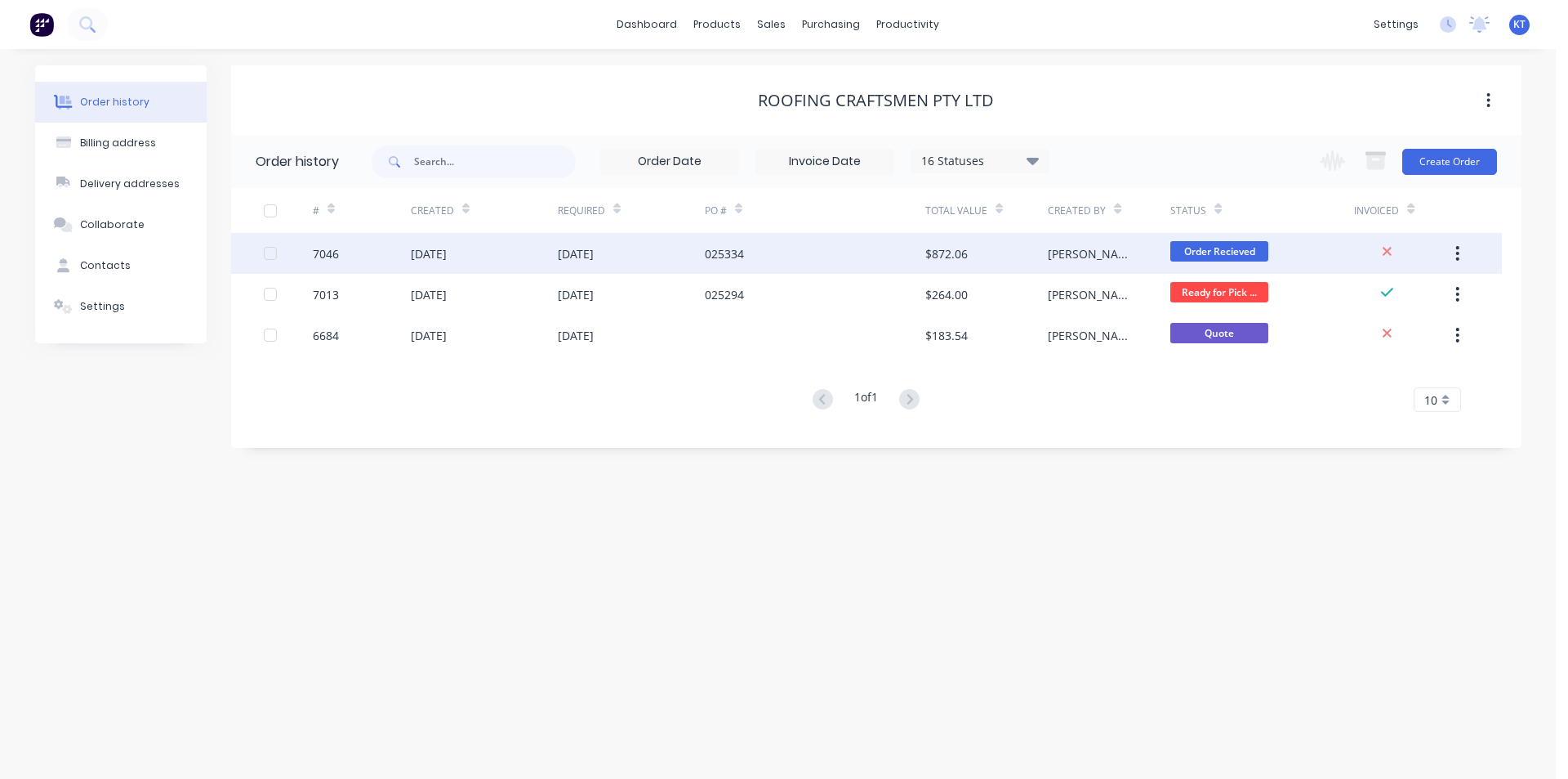
click at [415, 266] on div "[DATE]" at bounding box center [484, 252] width 147 height 41
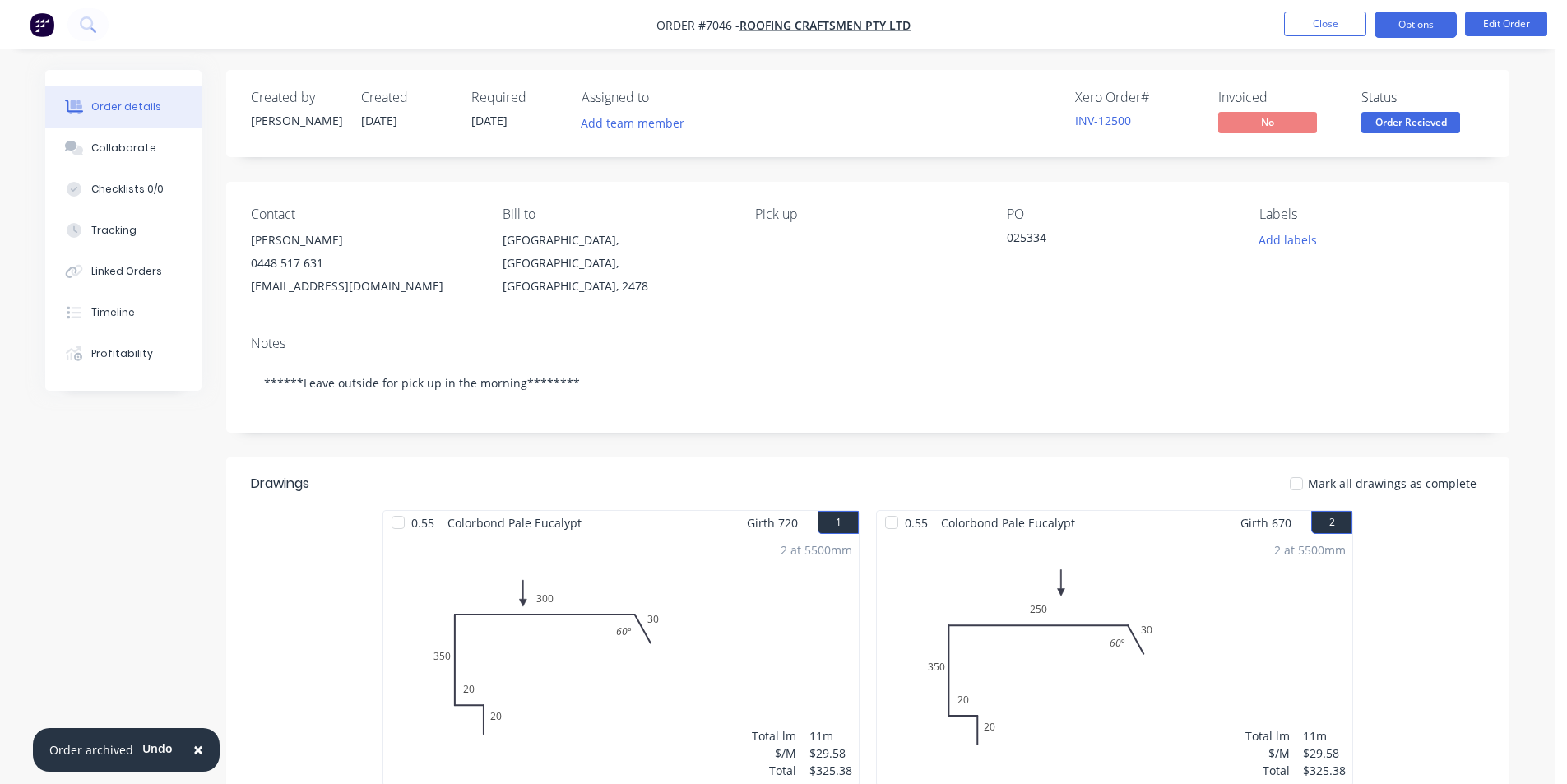
click at [1411, 34] on button "Options" at bounding box center [1416, 25] width 82 height 26
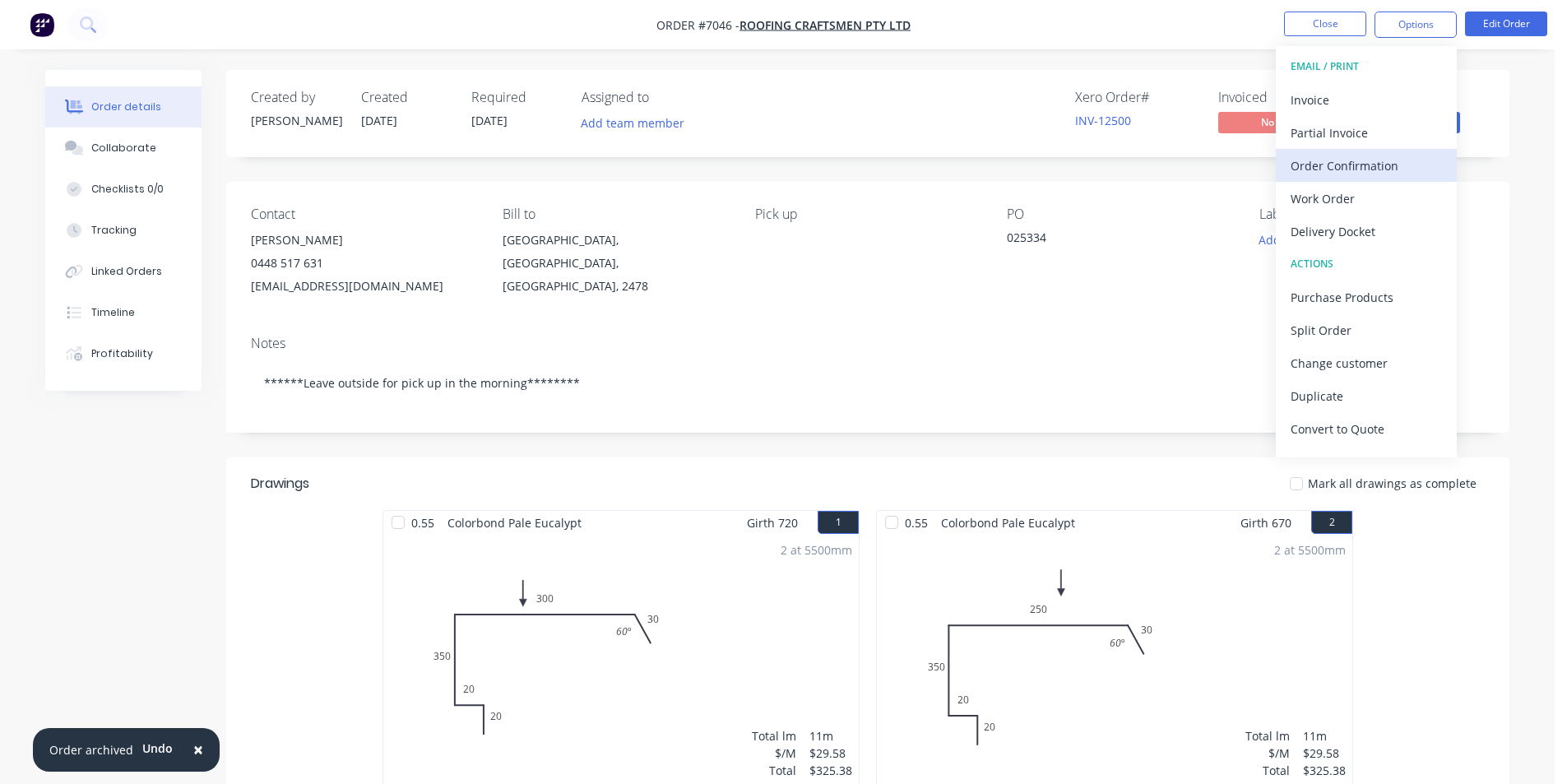
click at [1368, 166] on div "Order Confirmation" at bounding box center [1367, 166] width 151 height 24
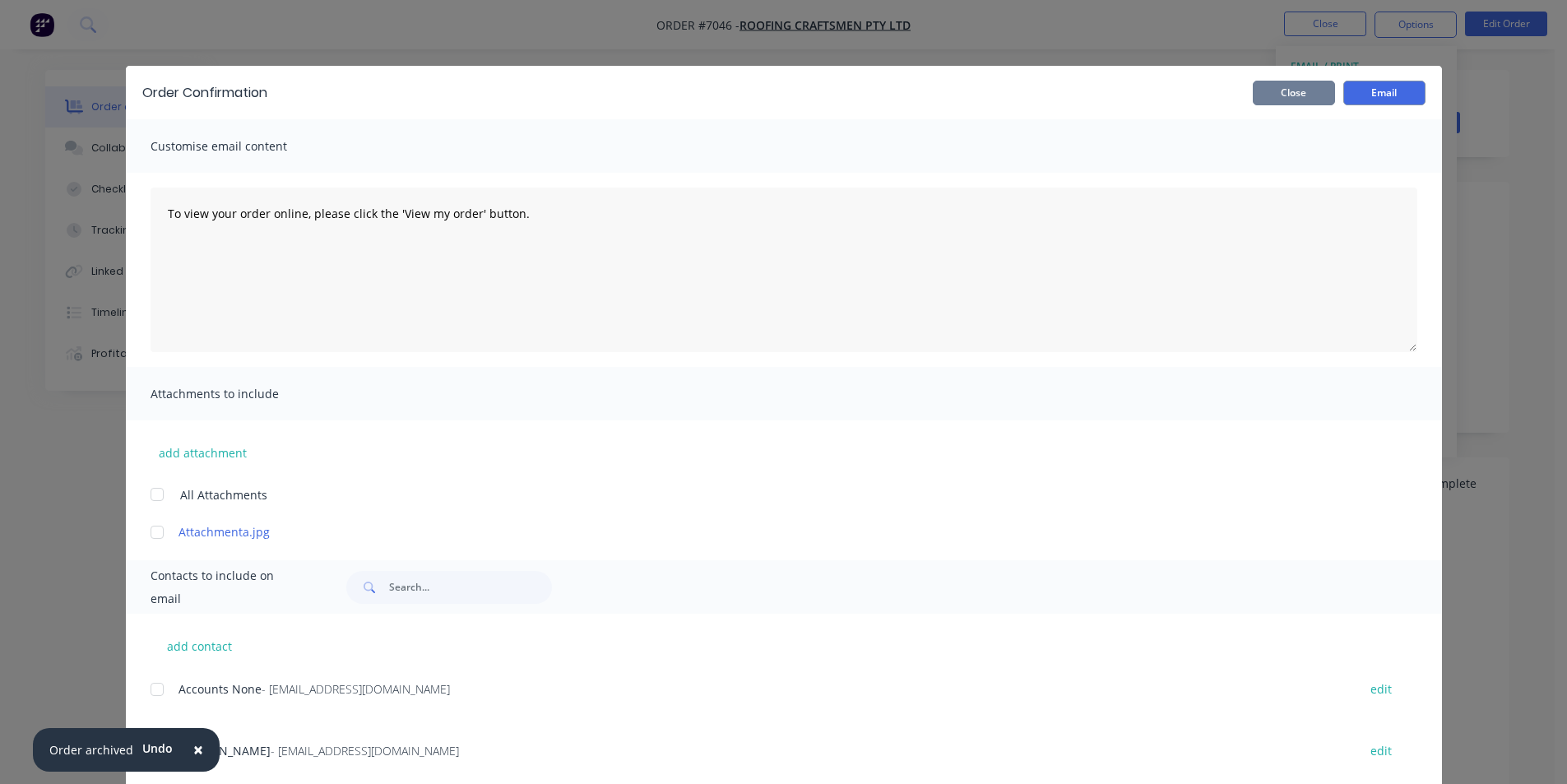
click at [1264, 103] on button "Close" at bounding box center [1294, 92] width 82 height 25
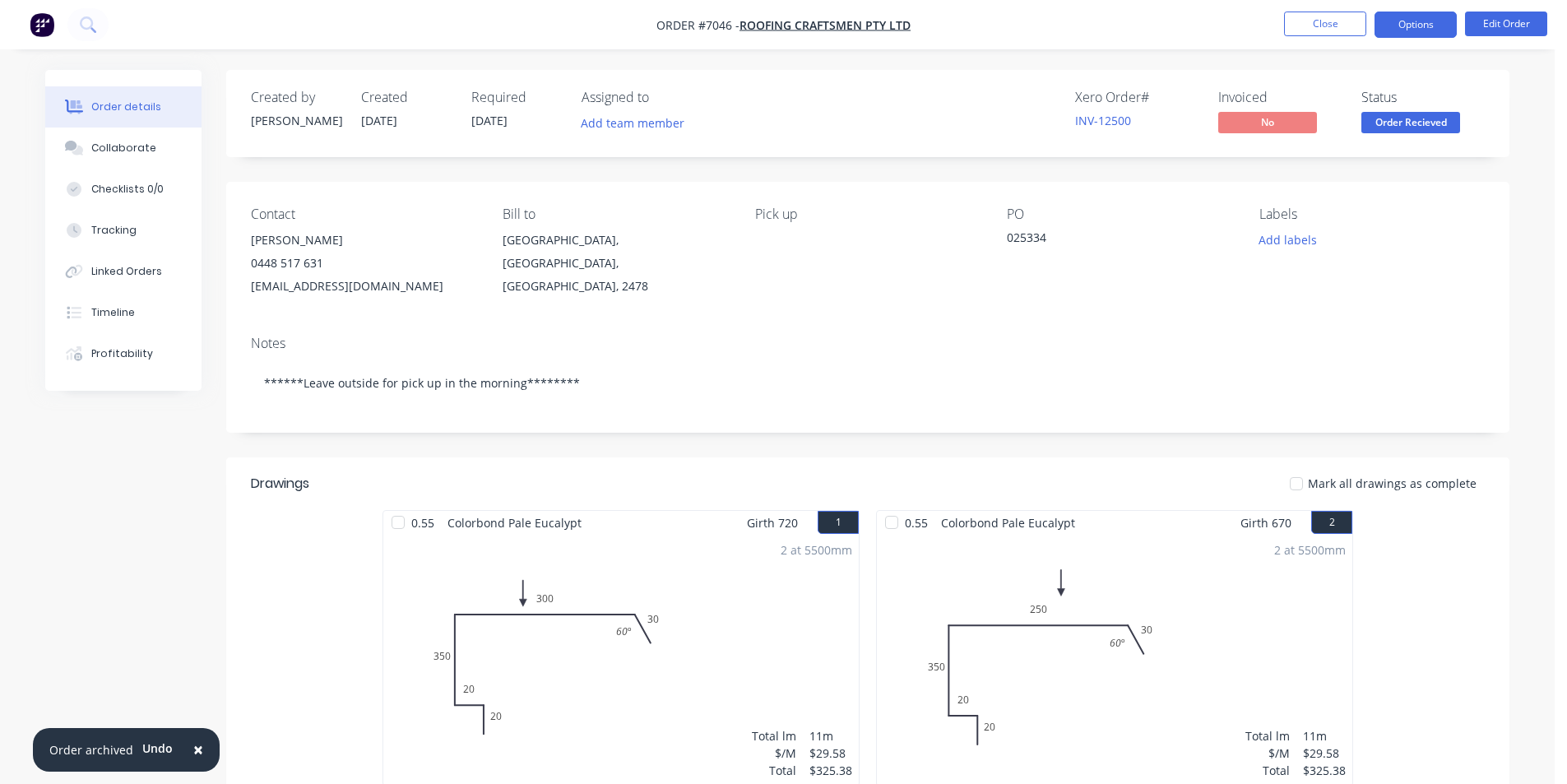
click at [1396, 30] on button "Options" at bounding box center [1416, 25] width 82 height 26
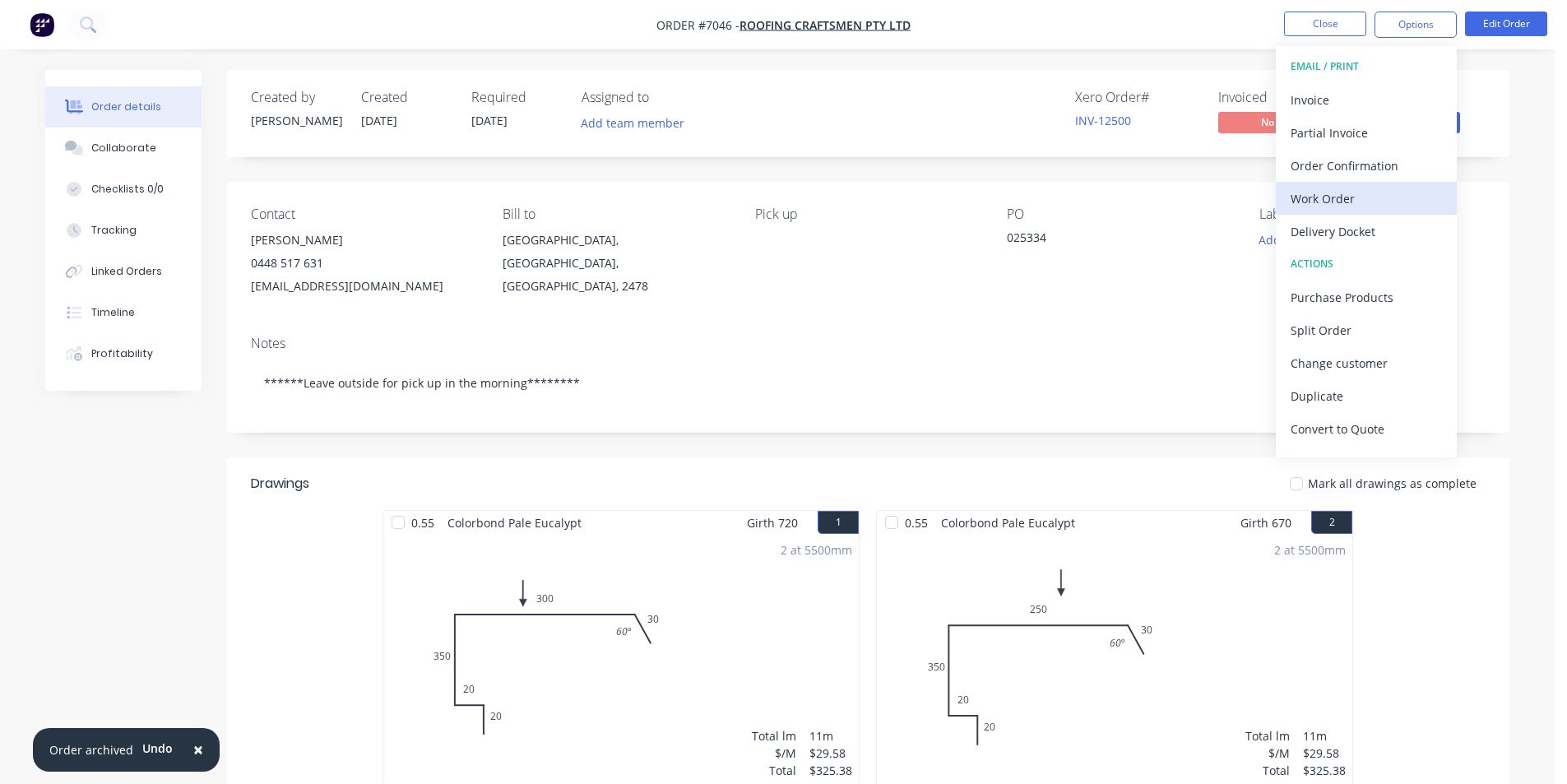
click at [1318, 201] on div "Work Order" at bounding box center [1367, 199] width 151 height 24
click at [1320, 199] on div "Custom" at bounding box center [1367, 199] width 151 height 24
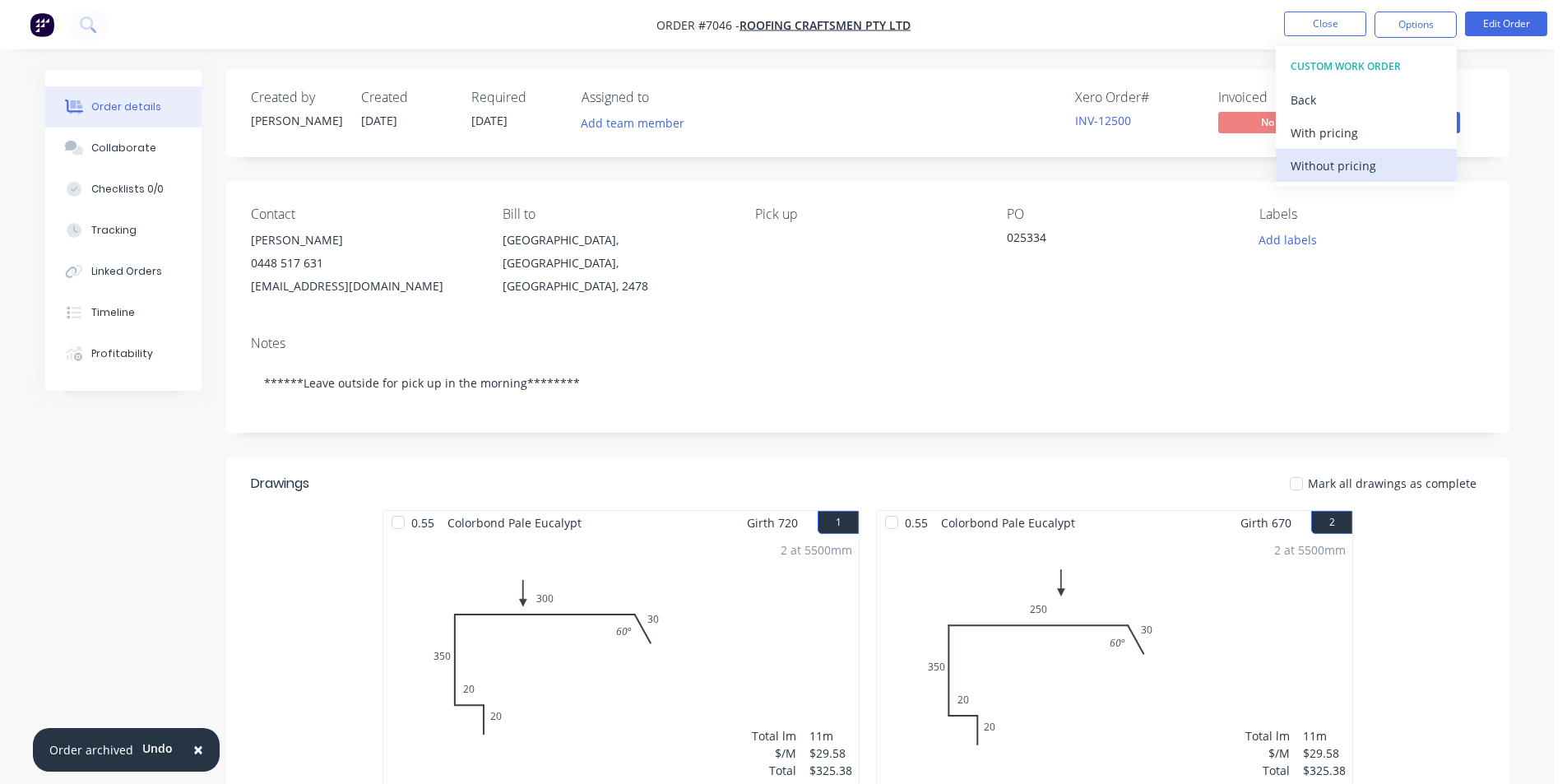
click at [1328, 169] on div "Without pricing" at bounding box center [1367, 166] width 151 height 24
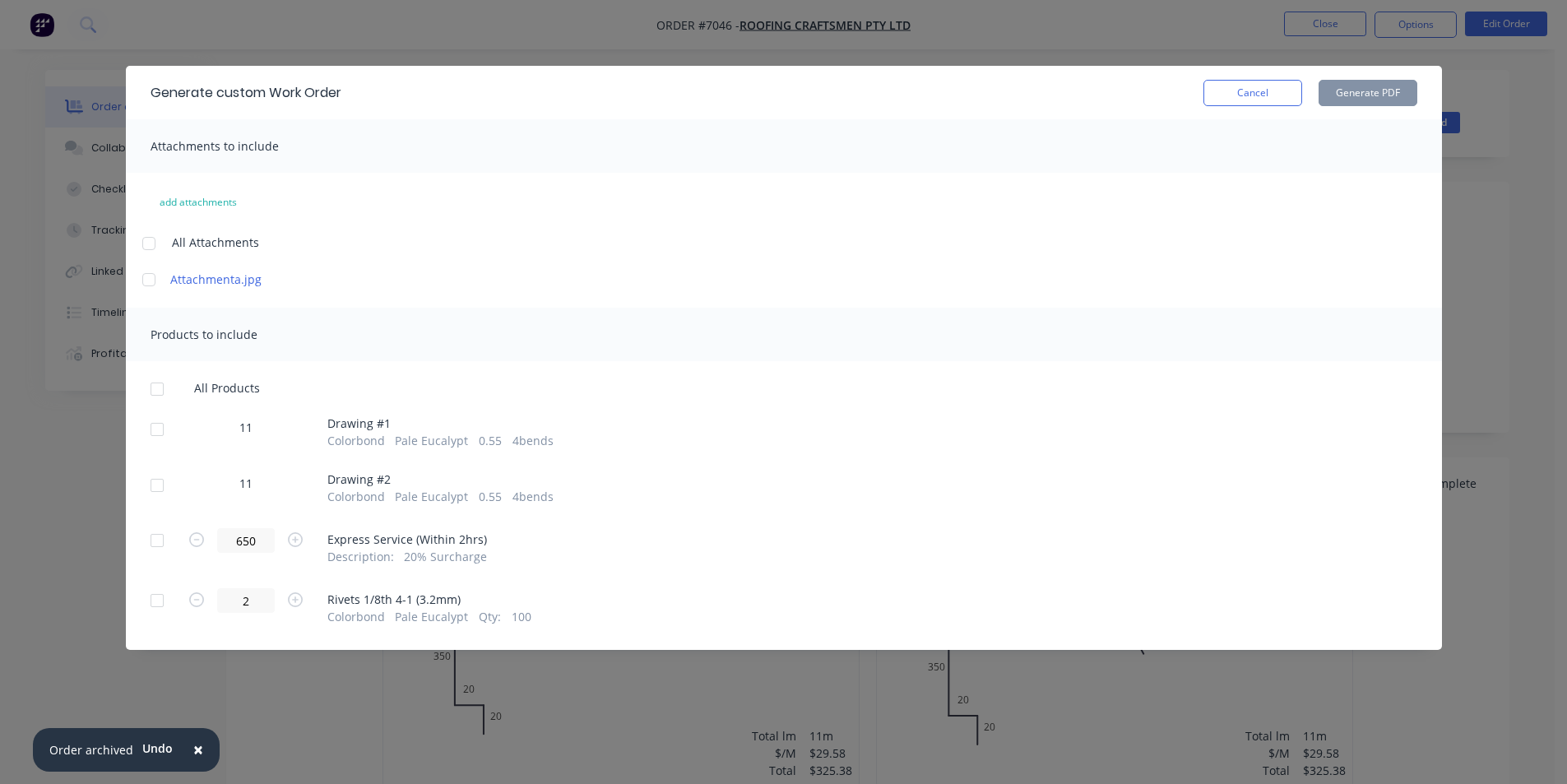
click at [1271, 108] on div "Generate custom Work Order Cancel Generate PDF" at bounding box center [784, 92] width 1316 height 54
click at [1271, 96] on button "Cancel" at bounding box center [1253, 93] width 98 height 26
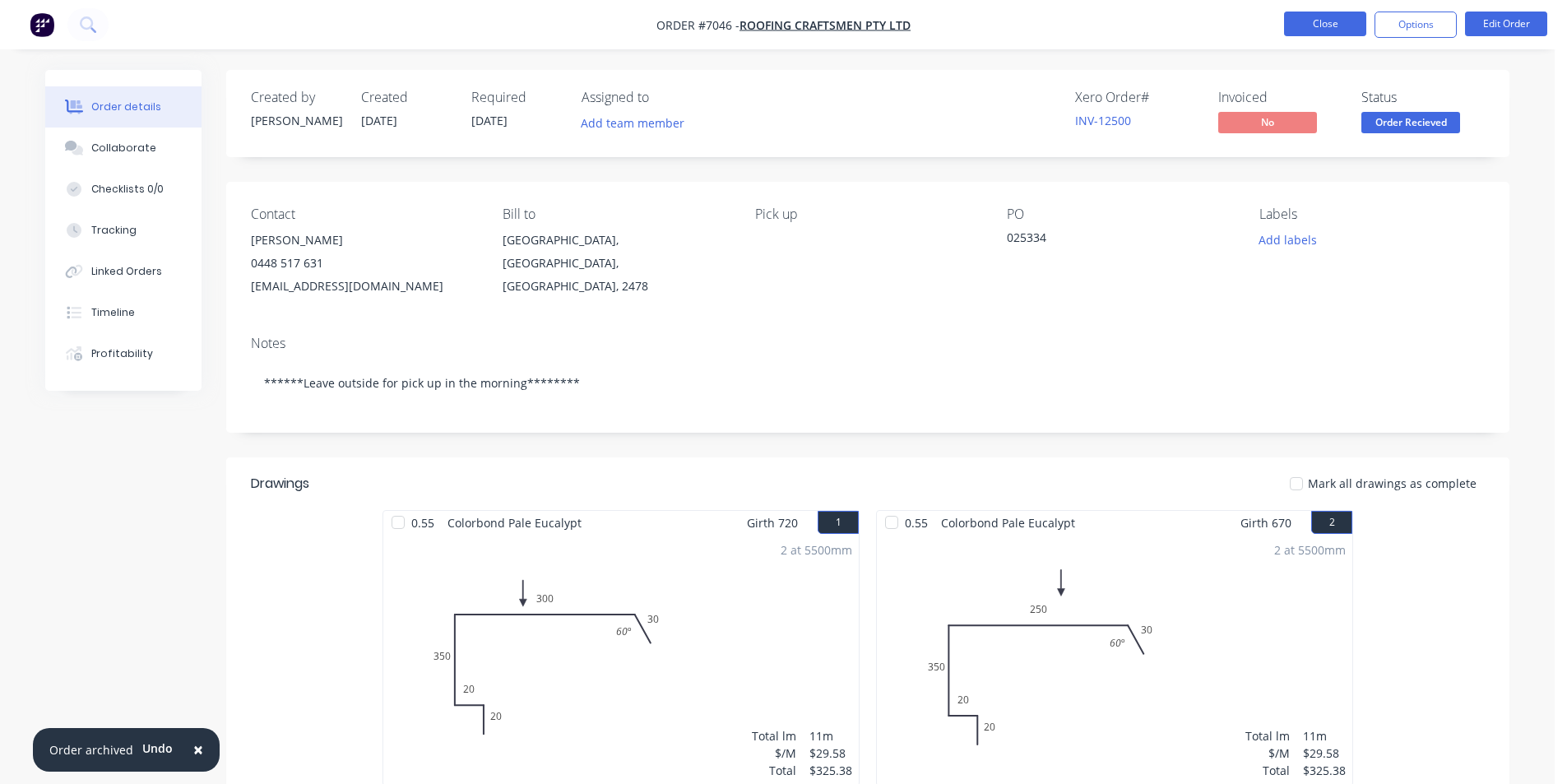
click at [1309, 31] on button "Close" at bounding box center [1326, 24] width 82 height 25
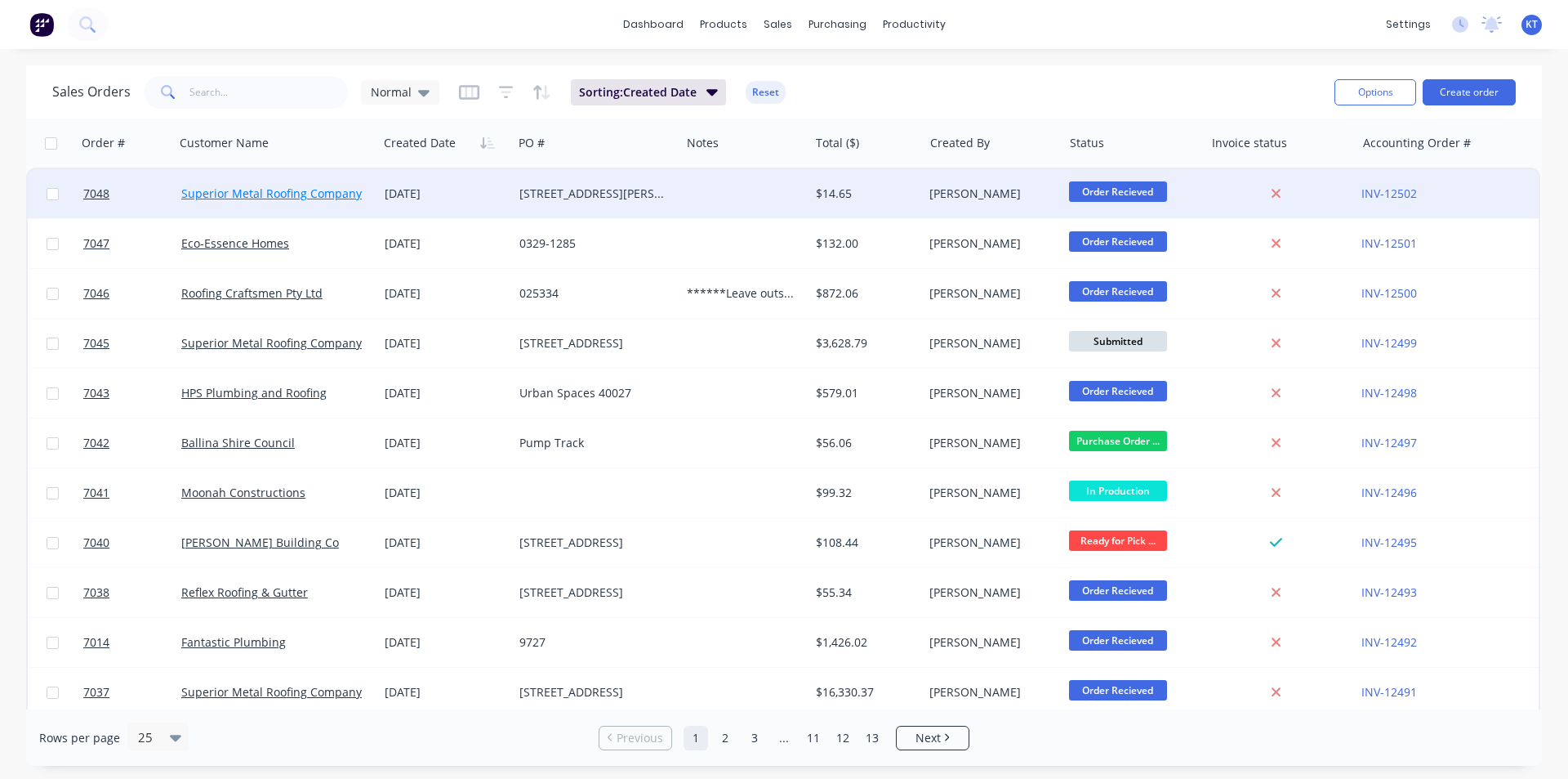
click at [279, 196] on link "Superior Metal Roofing Company Pty Ltd" at bounding box center [291, 193] width 221 height 15
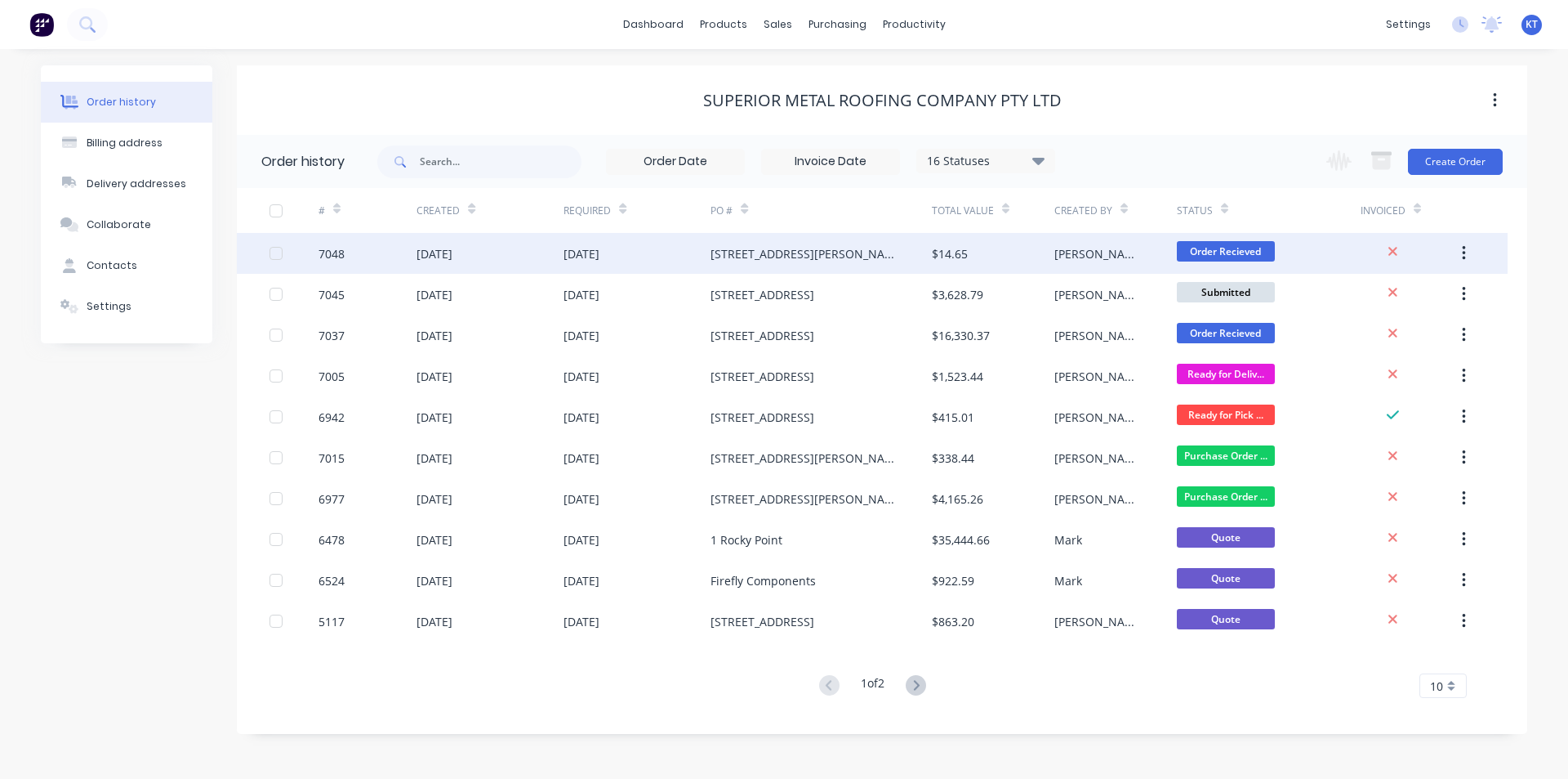
click at [985, 260] on div "$14.65" at bounding box center [992, 252] width 122 height 41
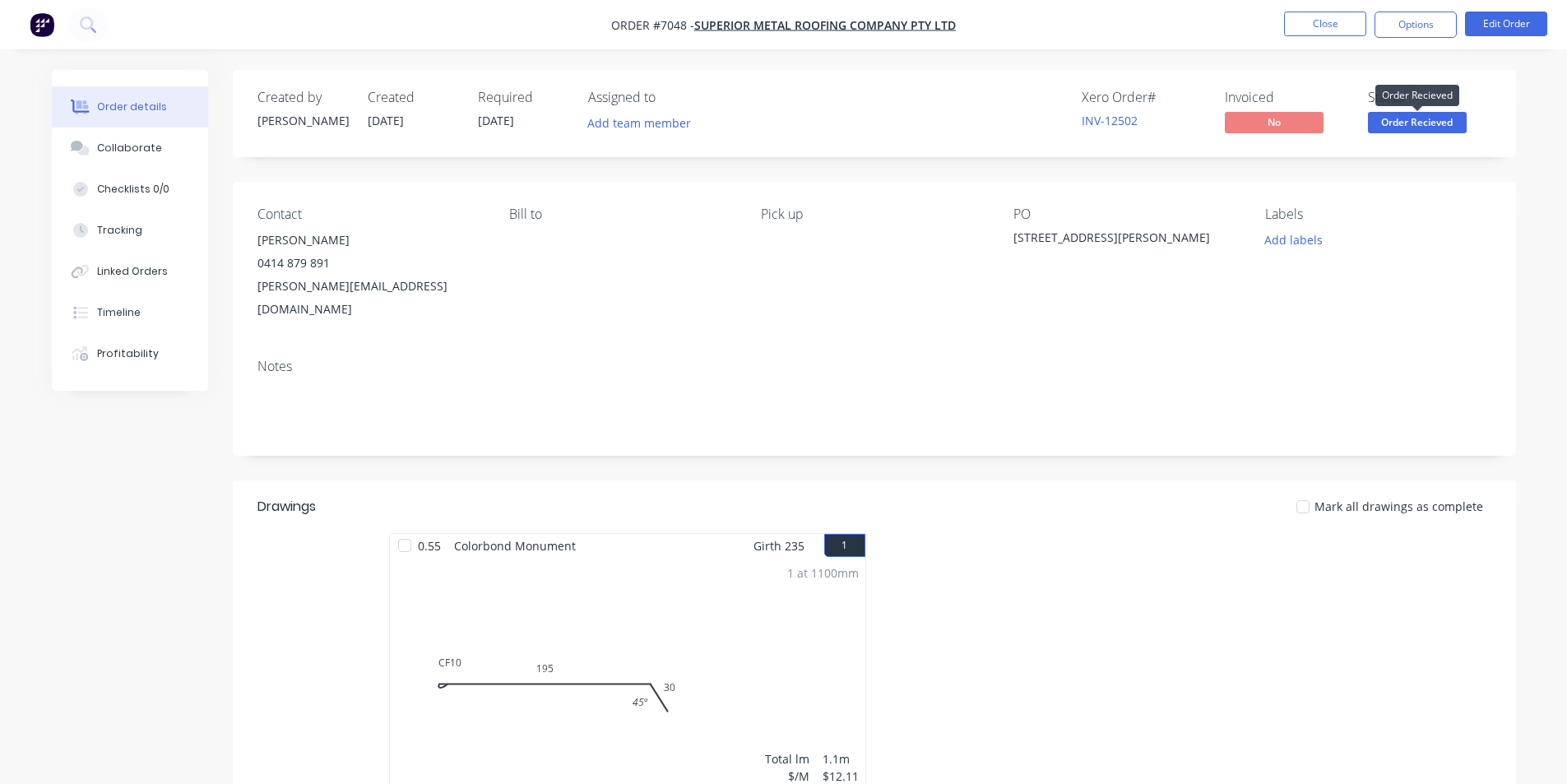
click at [1385, 121] on span "Order Recieved" at bounding box center [1418, 122] width 98 height 21
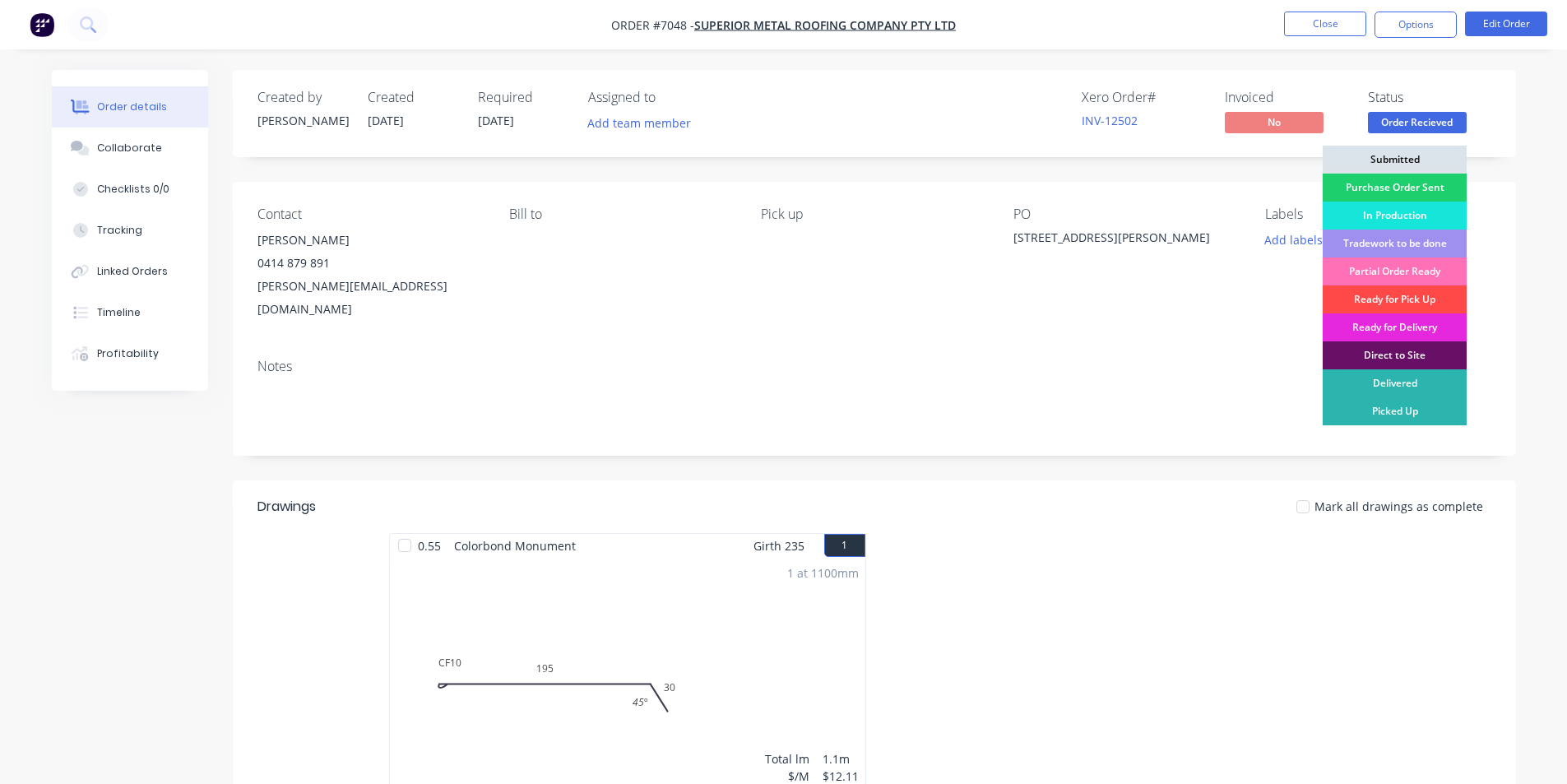
click at [1378, 298] on div "Ready for Pick Up" at bounding box center [1395, 299] width 144 height 28
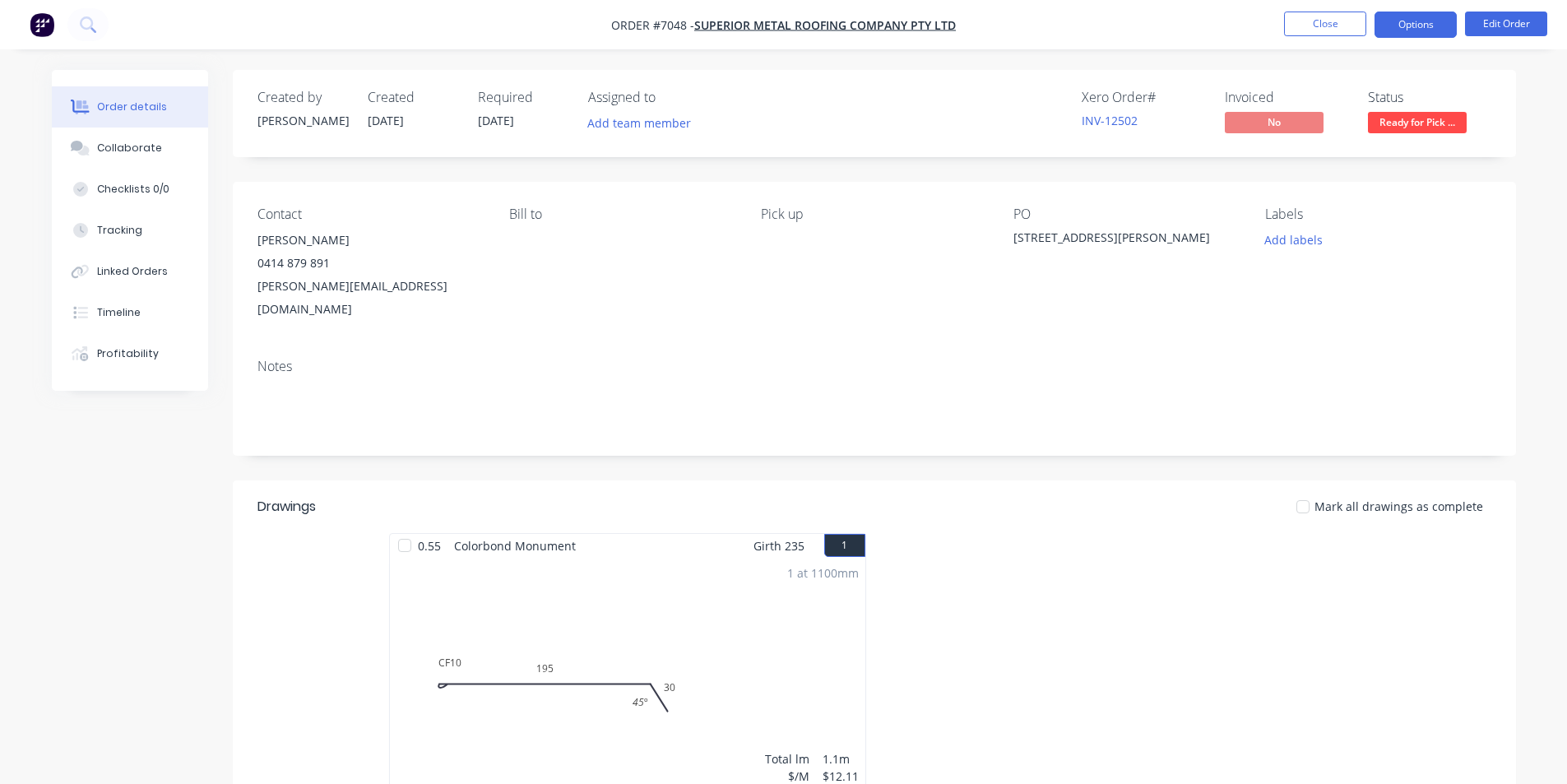
click at [1427, 25] on button "Options" at bounding box center [1416, 25] width 82 height 26
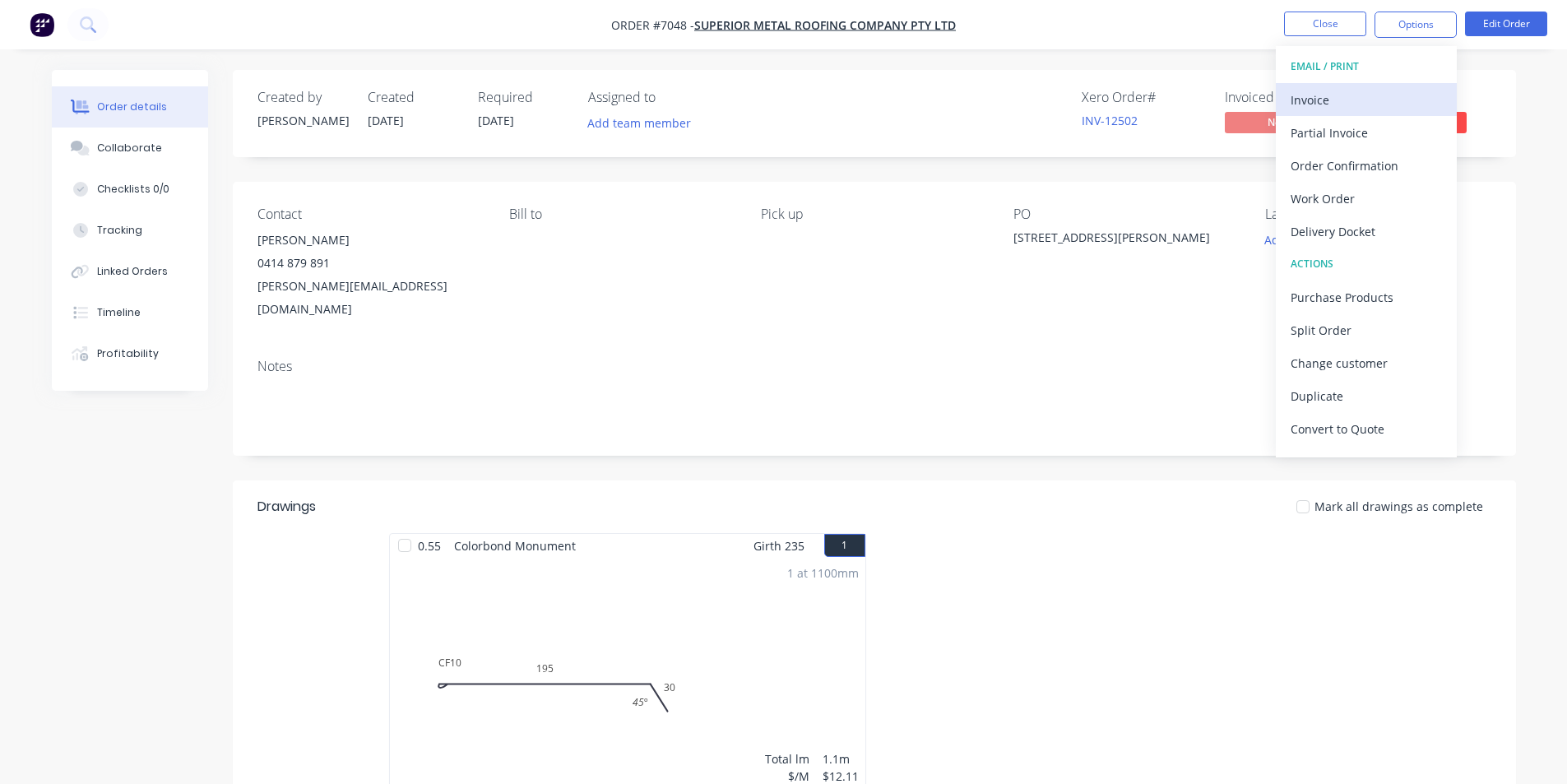
click at [1353, 99] on div "Invoice" at bounding box center [1367, 100] width 151 height 24
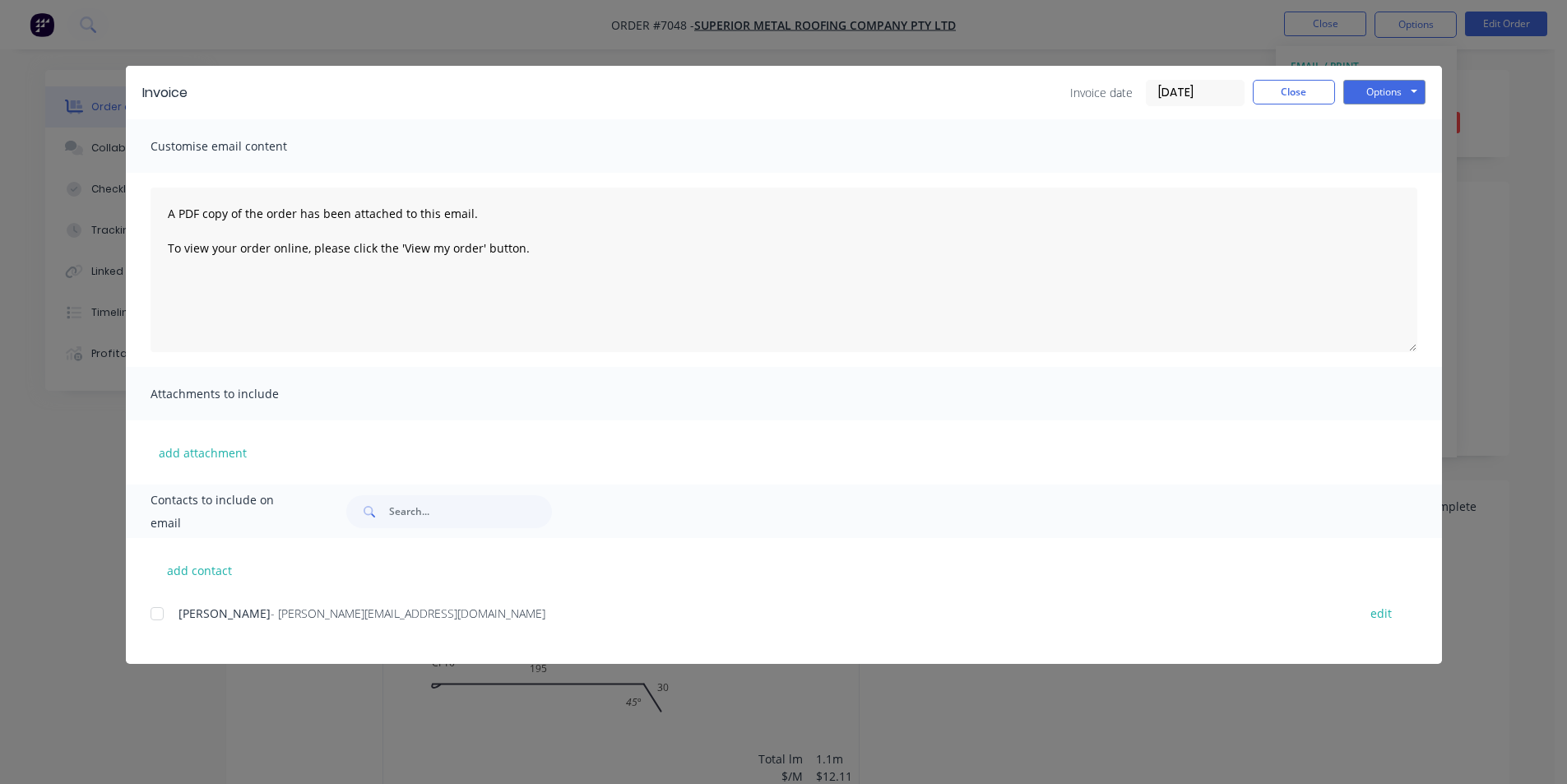
click at [162, 622] on div at bounding box center [157, 614] width 33 height 33
click at [1378, 89] on button "Options" at bounding box center [1385, 92] width 82 height 25
click at [1378, 180] on button "Email" at bounding box center [1397, 176] width 106 height 27
click at [1259, 93] on button "Close" at bounding box center [1294, 92] width 82 height 25
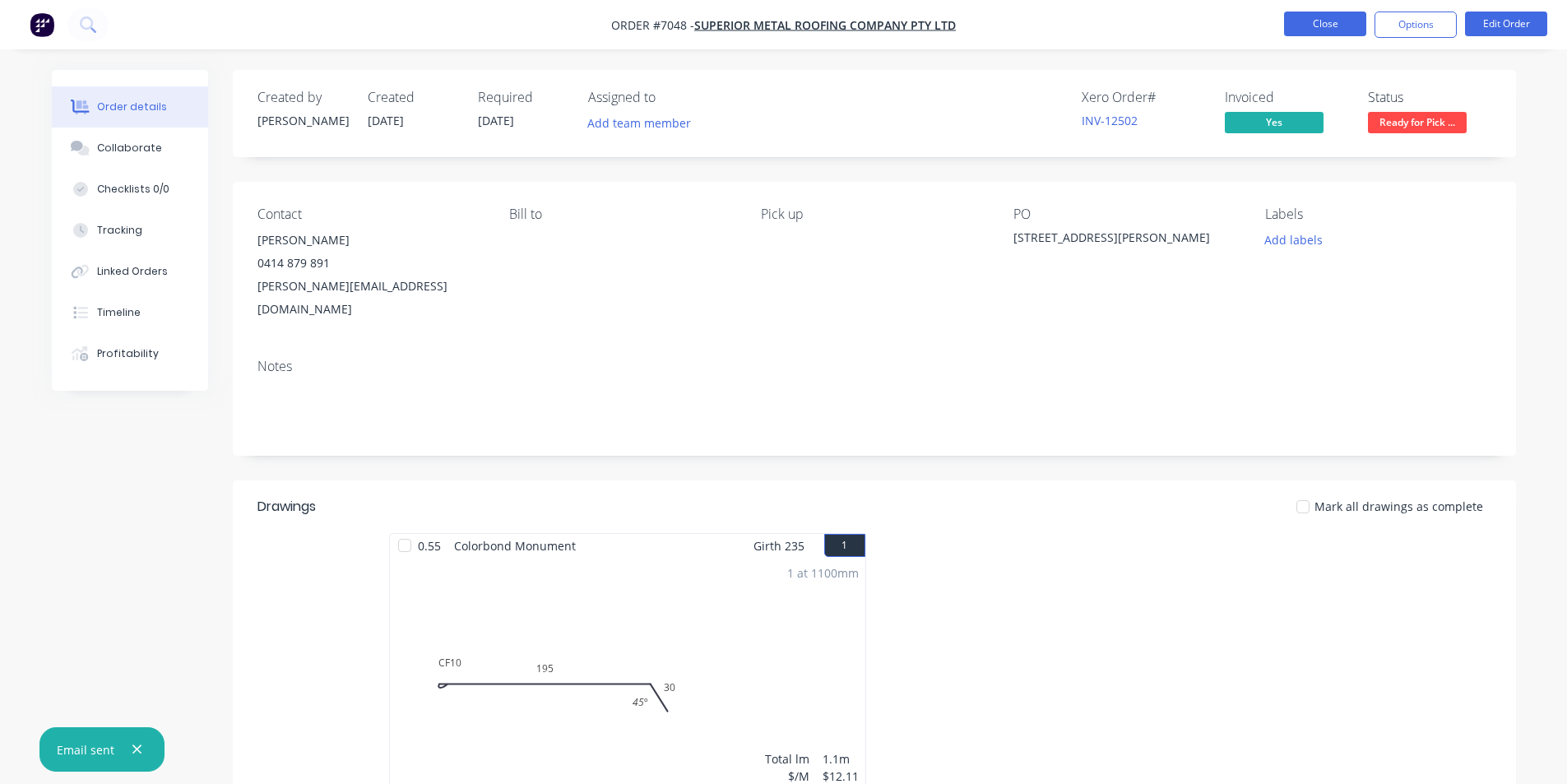
click at [1332, 30] on button "Close" at bounding box center [1326, 24] width 82 height 25
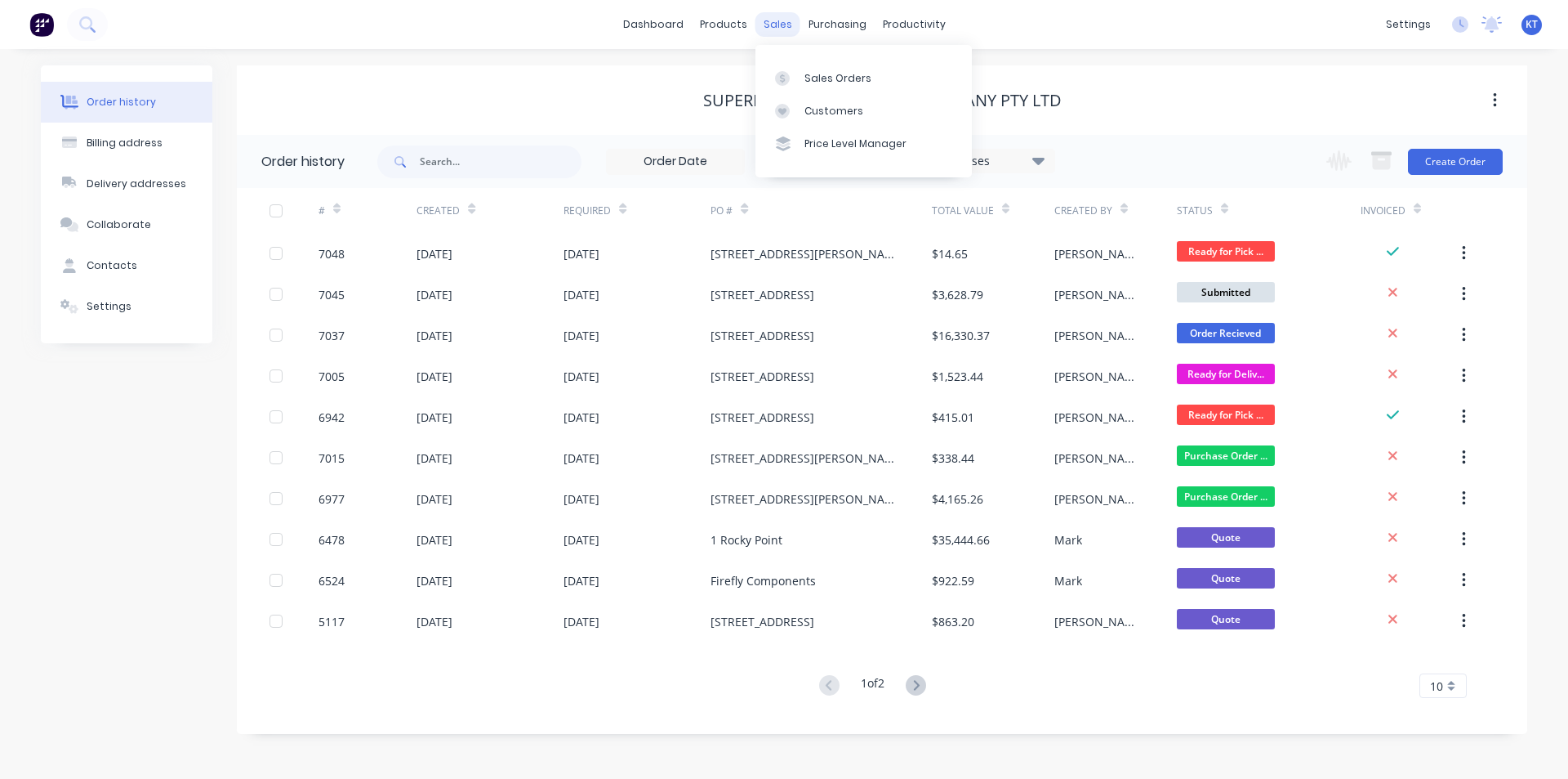
click at [763, 27] on div "sales" at bounding box center [778, 24] width 45 height 24
click at [845, 74] on div "Sales Orders" at bounding box center [837, 79] width 67 height 14
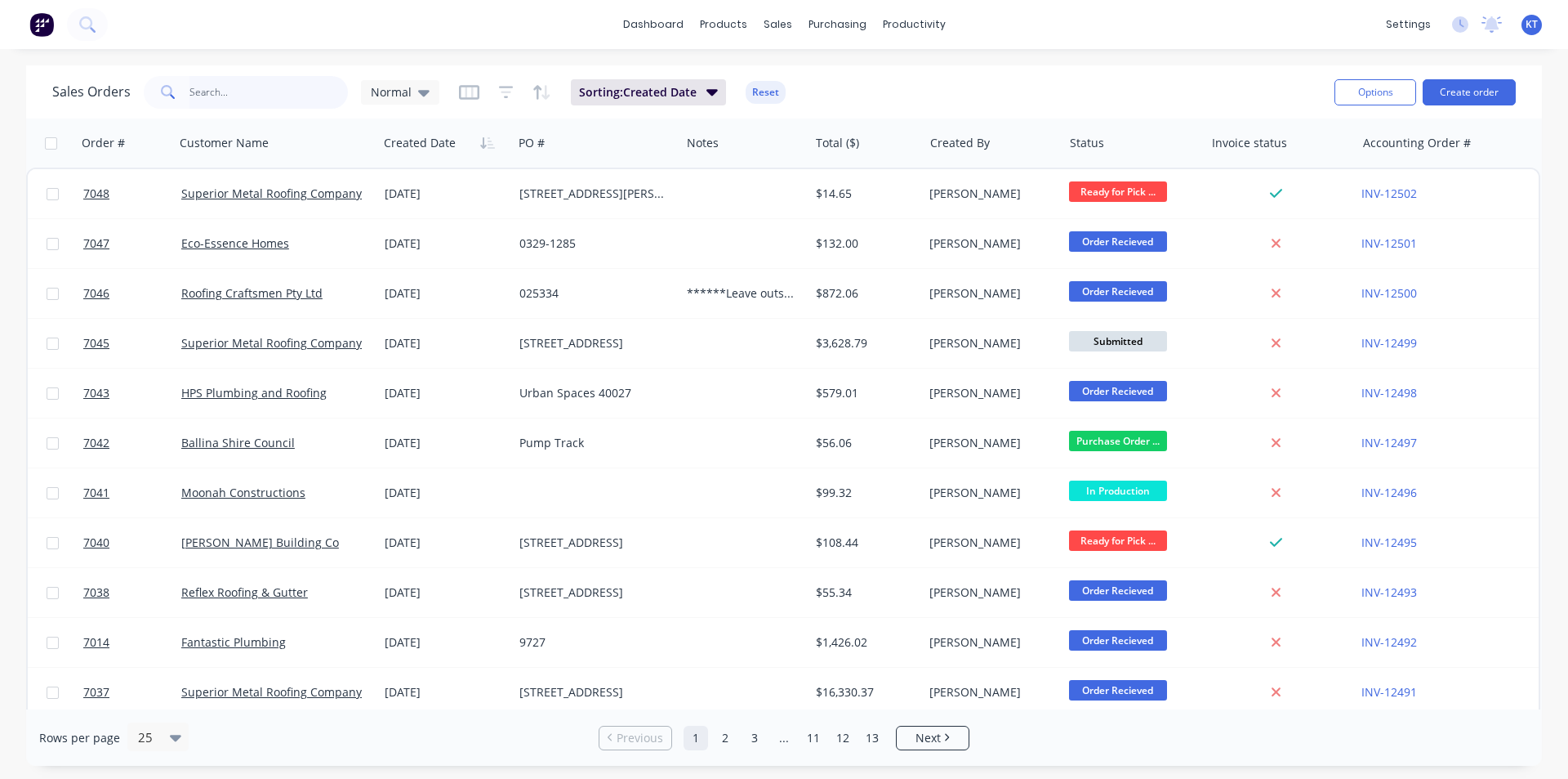
click at [290, 108] on input "text" at bounding box center [269, 92] width 159 height 33
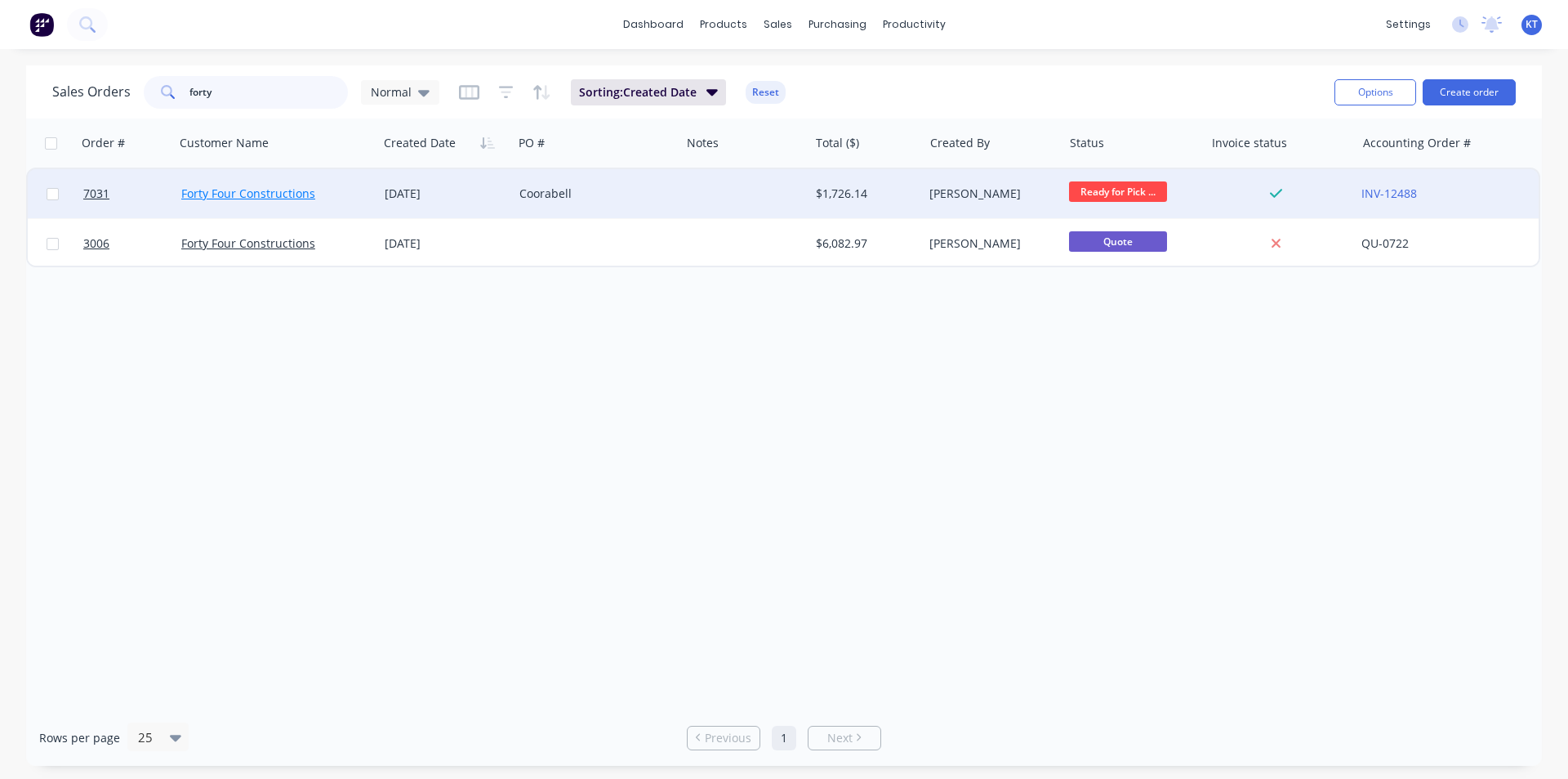
type input "forty"
click at [303, 198] on link "Forty Four Constructions" at bounding box center [248, 193] width 134 height 15
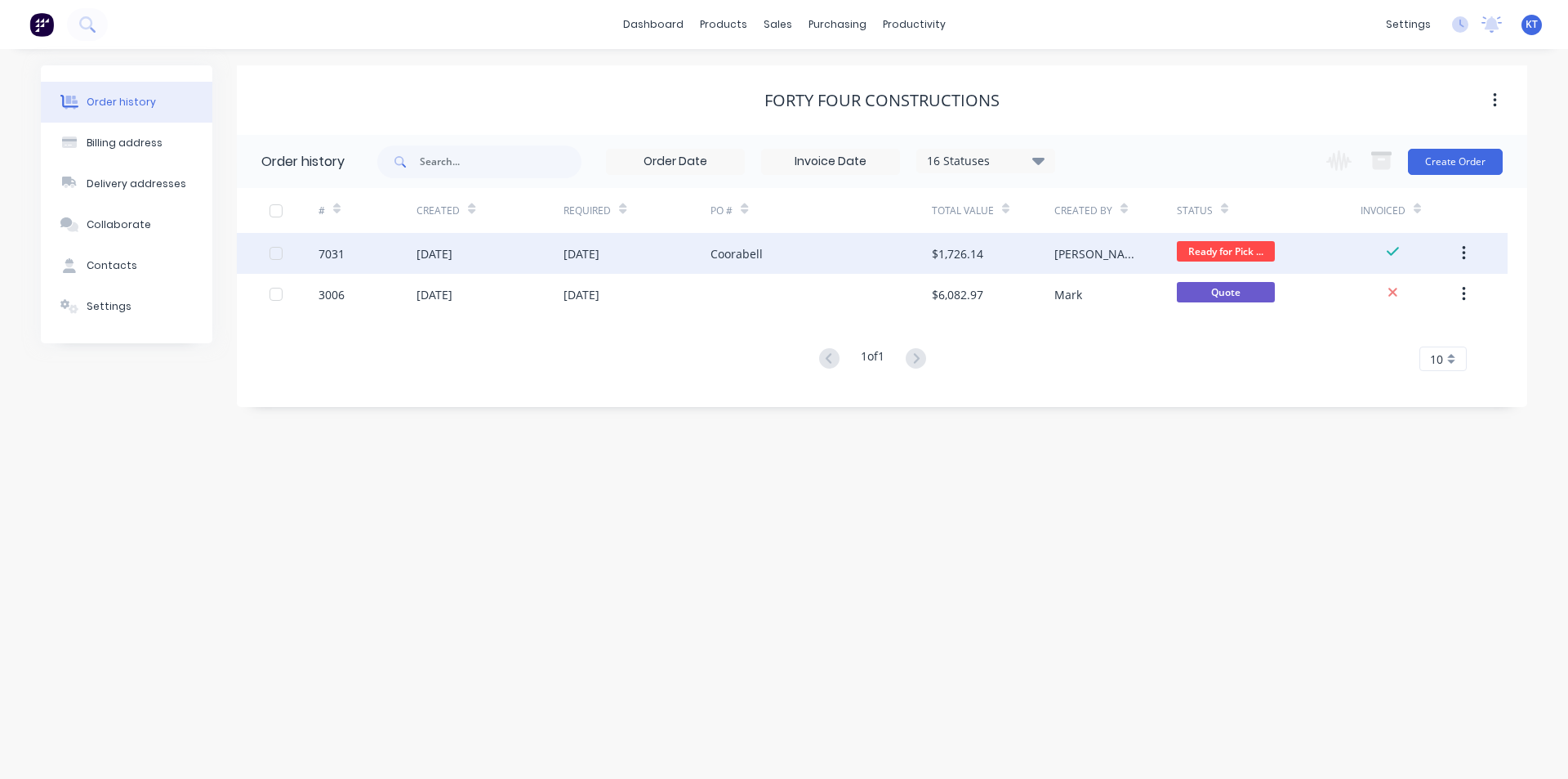
click at [1071, 254] on div "[PERSON_NAME]" at bounding box center [1099, 253] width 90 height 17
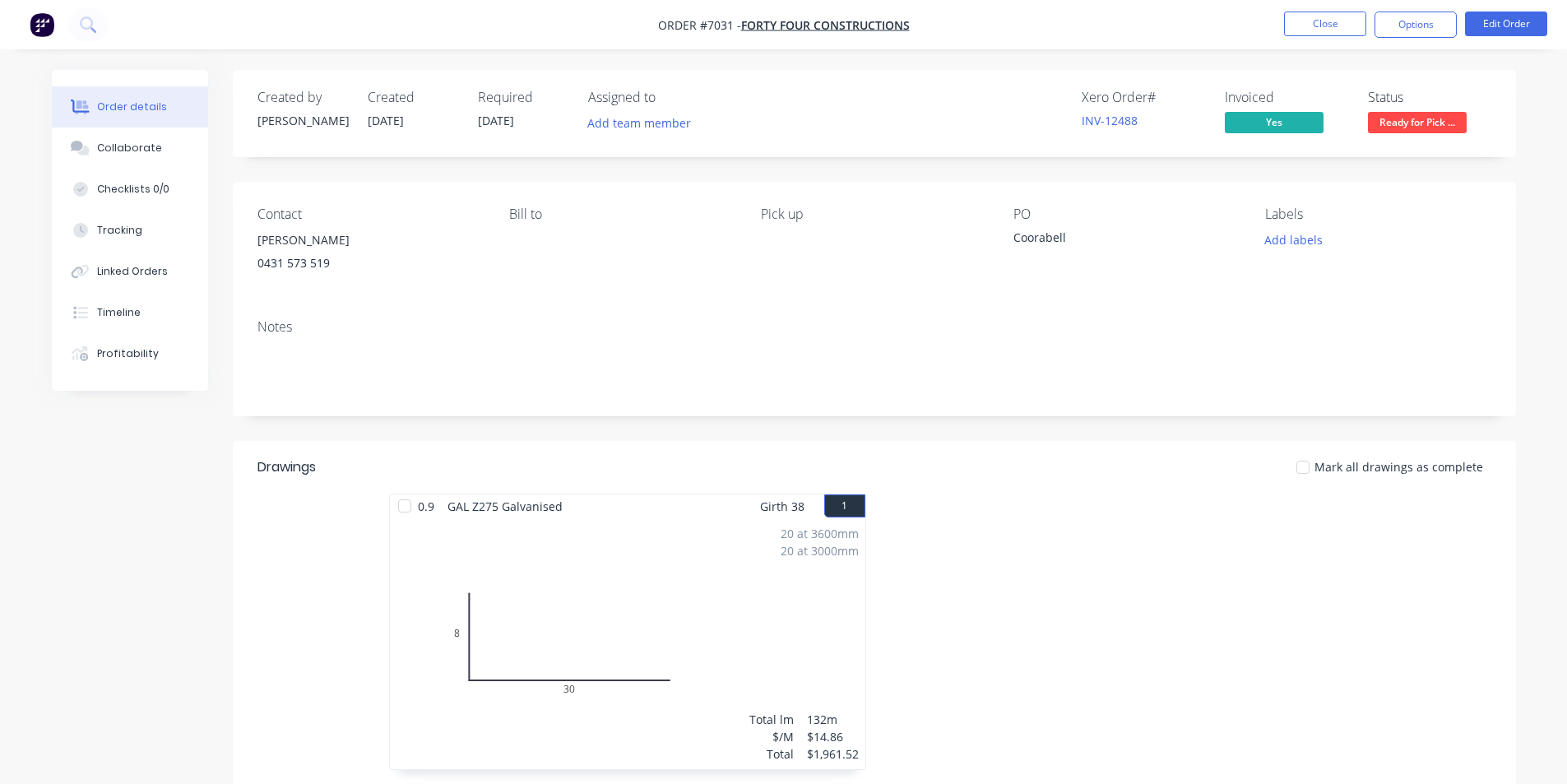
click at [1412, 113] on span "Ready for Pick ..." at bounding box center [1418, 122] width 98 height 21
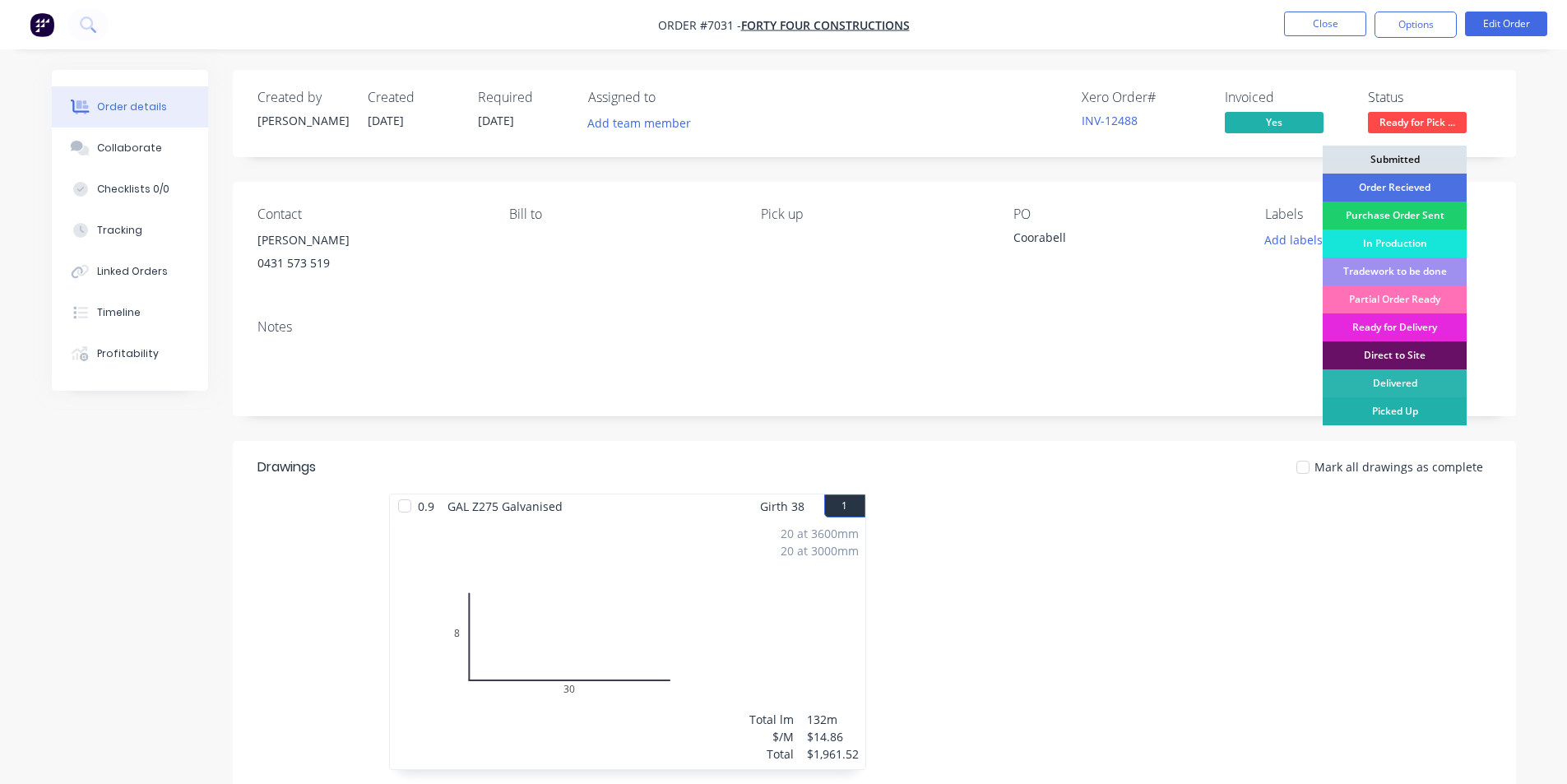
click at [1412, 407] on div "Picked Up" at bounding box center [1395, 411] width 144 height 28
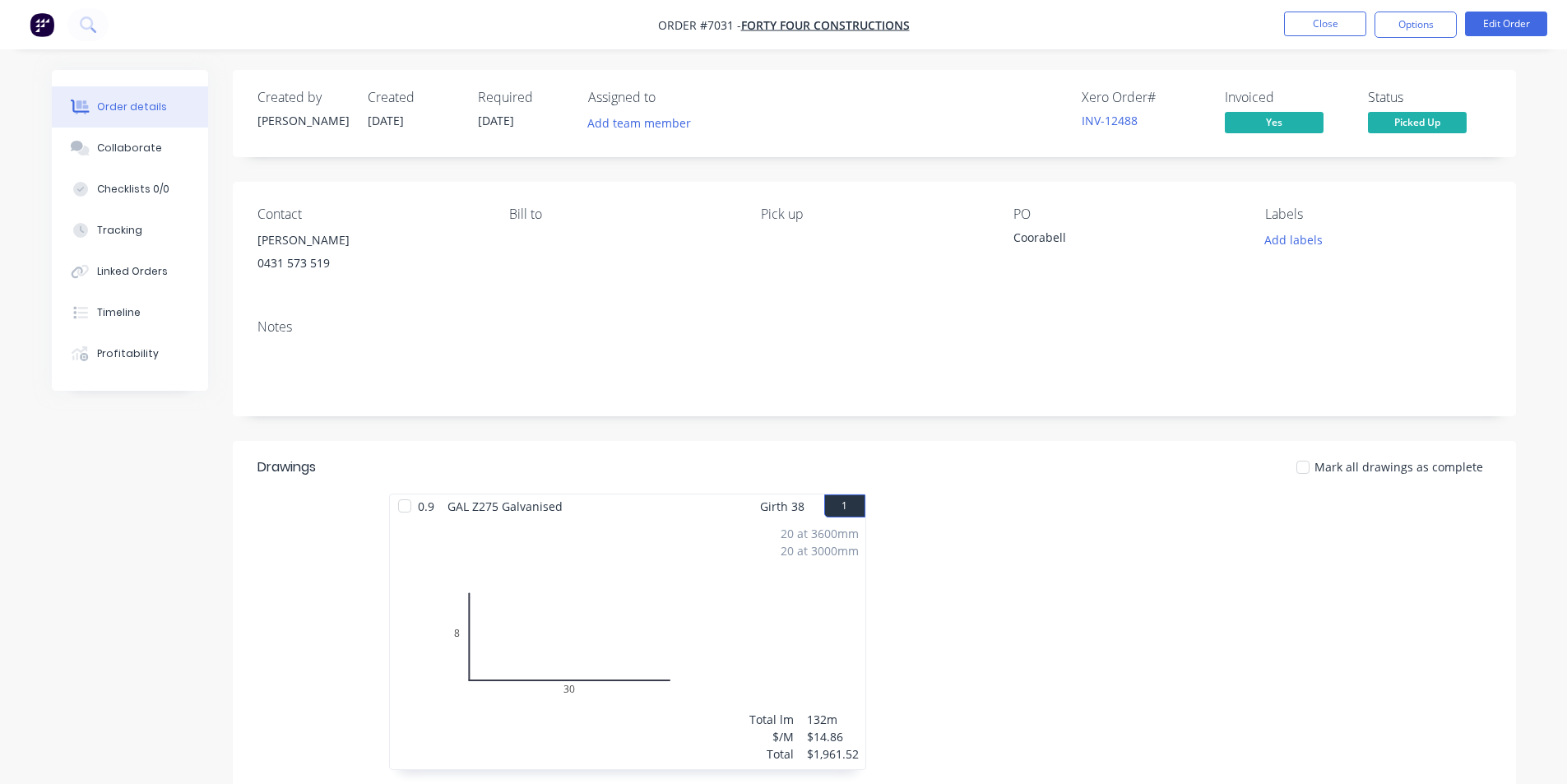
click at [1312, 465] on div at bounding box center [1303, 467] width 33 height 33
drag, startPoint x: 1410, startPoint y: 26, endPoint x: 1403, endPoint y: 43, distance: 18.4
click at [1410, 27] on button "Options" at bounding box center [1416, 25] width 82 height 26
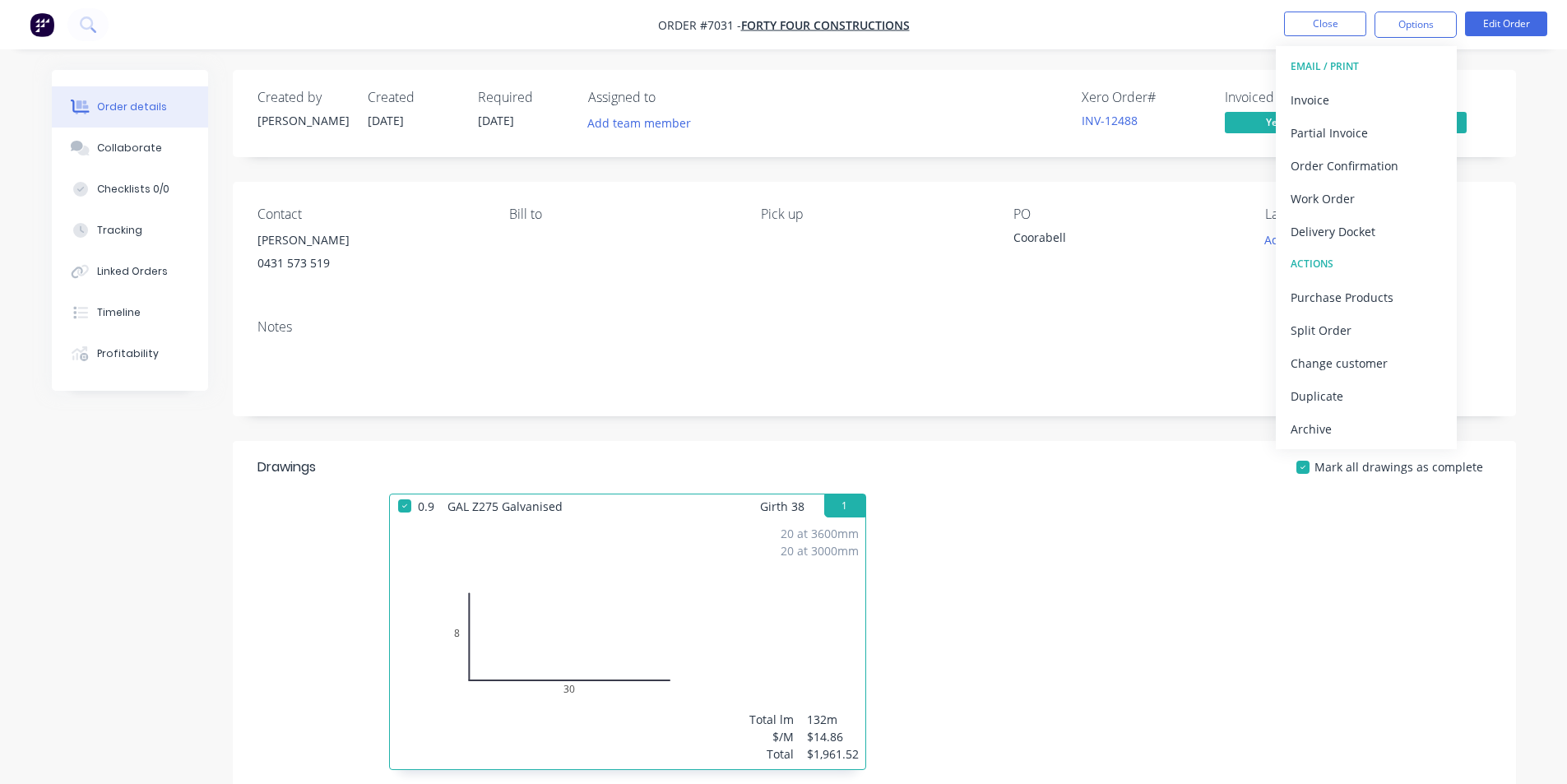
click at [1378, 442] on button "Archive" at bounding box center [1367, 428] width 181 height 33
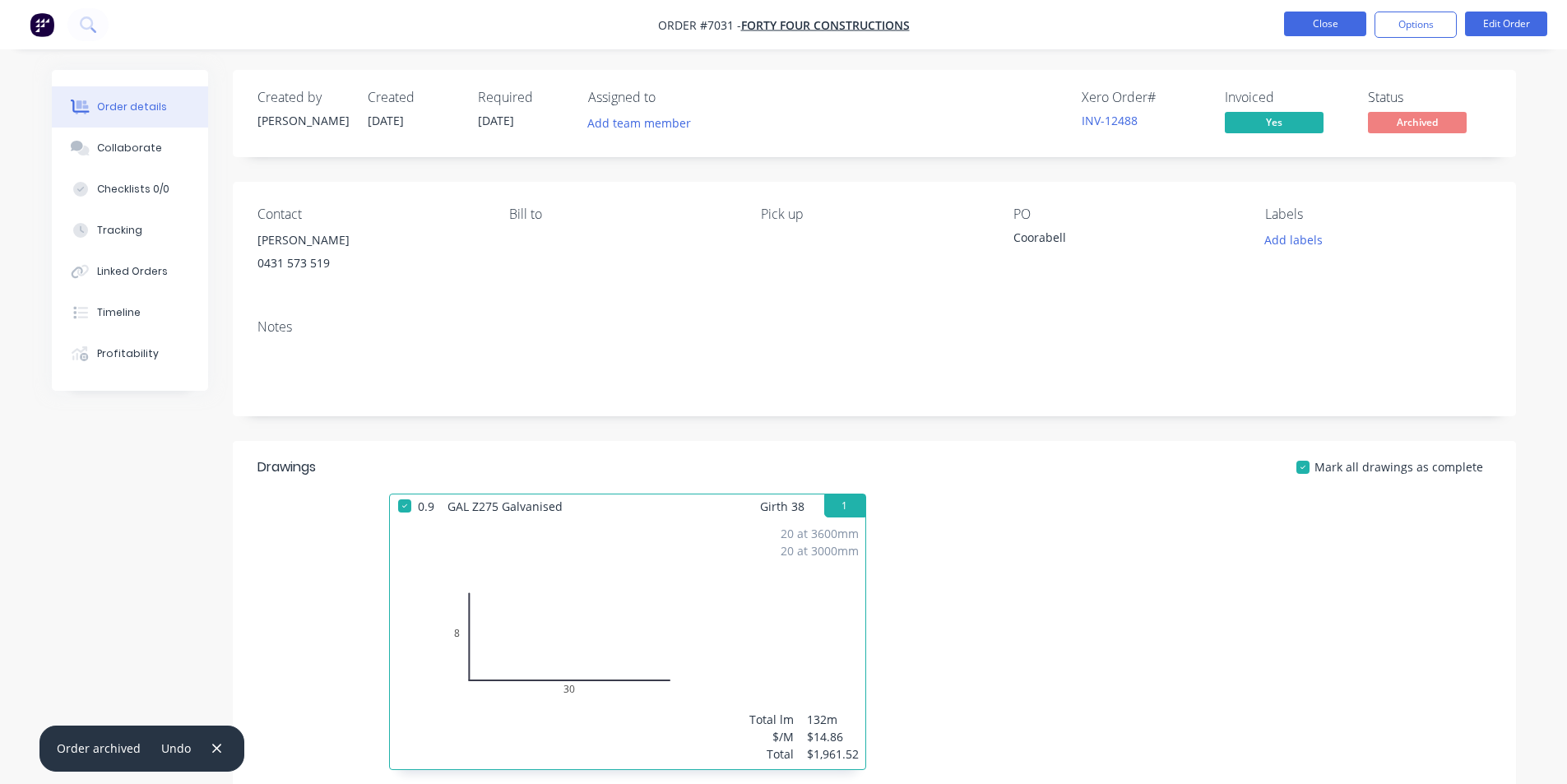
click at [1299, 16] on button "Close" at bounding box center [1326, 24] width 82 height 25
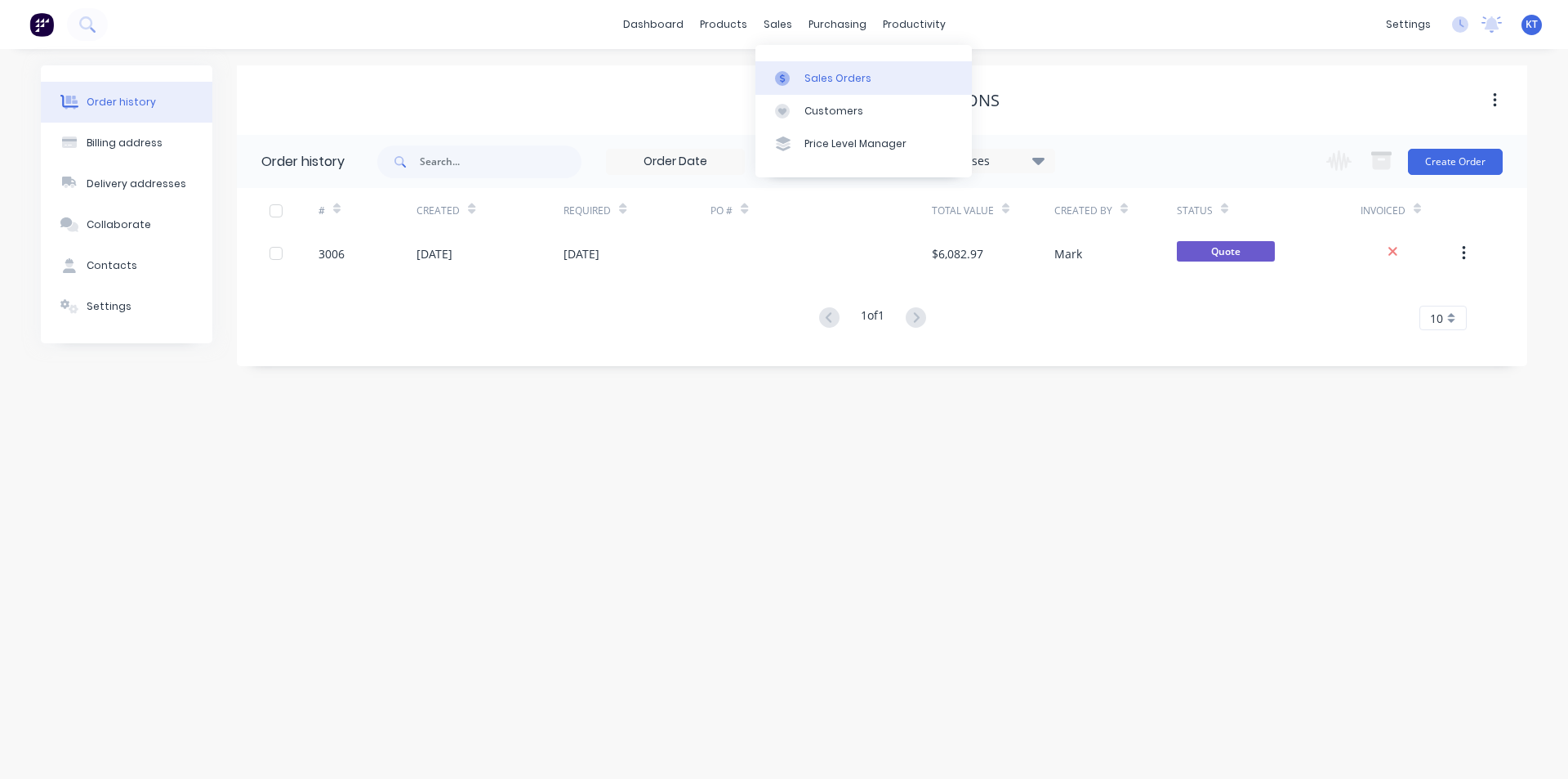
click at [789, 81] on icon at bounding box center [782, 79] width 14 height 14
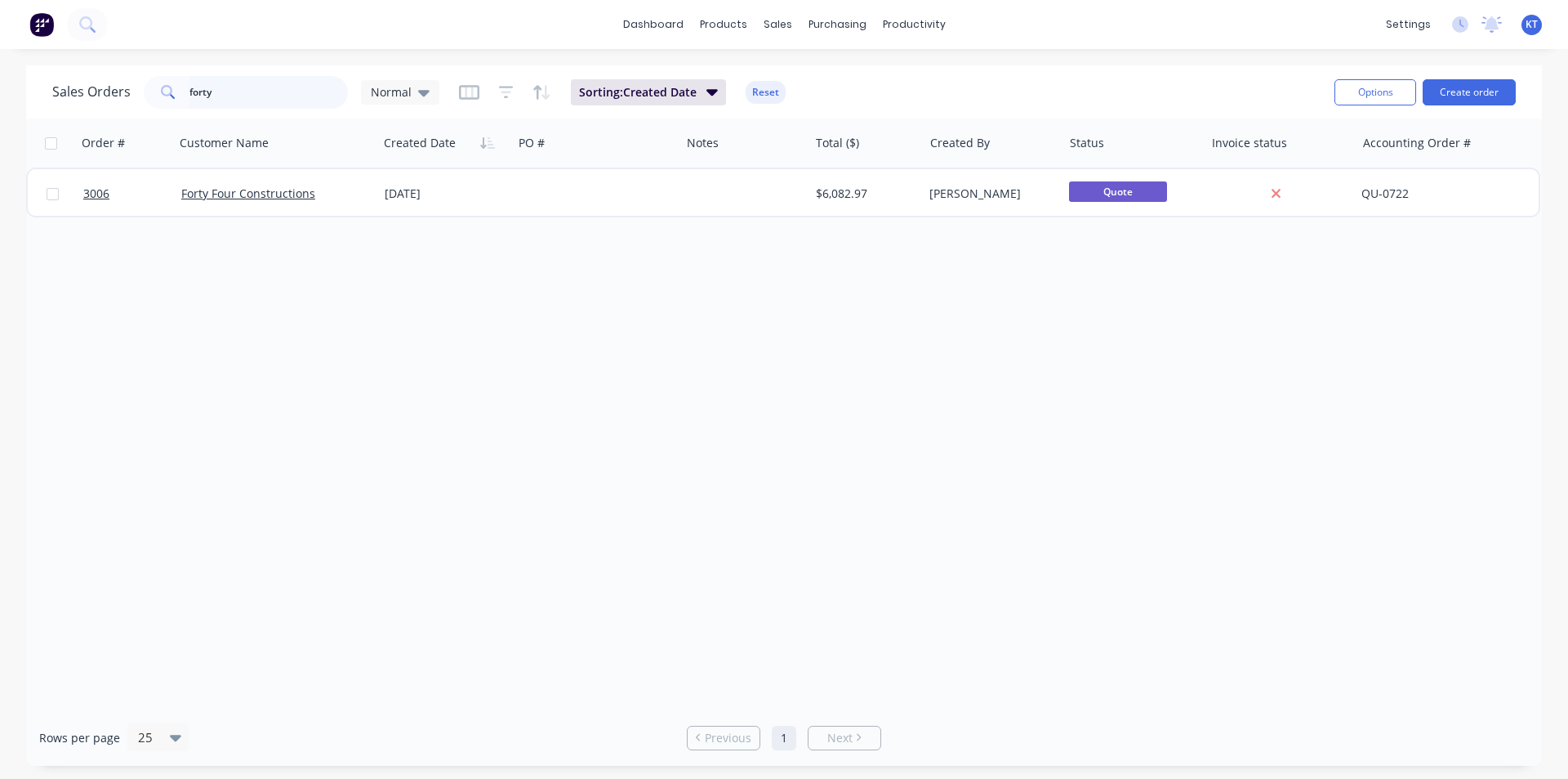
click at [329, 105] on input "forty" at bounding box center [269, 92] width 159 height 33
click at [328, 105] on input "forty" at bounding box center [269, 92] width 159 height 33
click at [328, 104] on input "forty" at bounding box center [269, 92] width 159 height 33
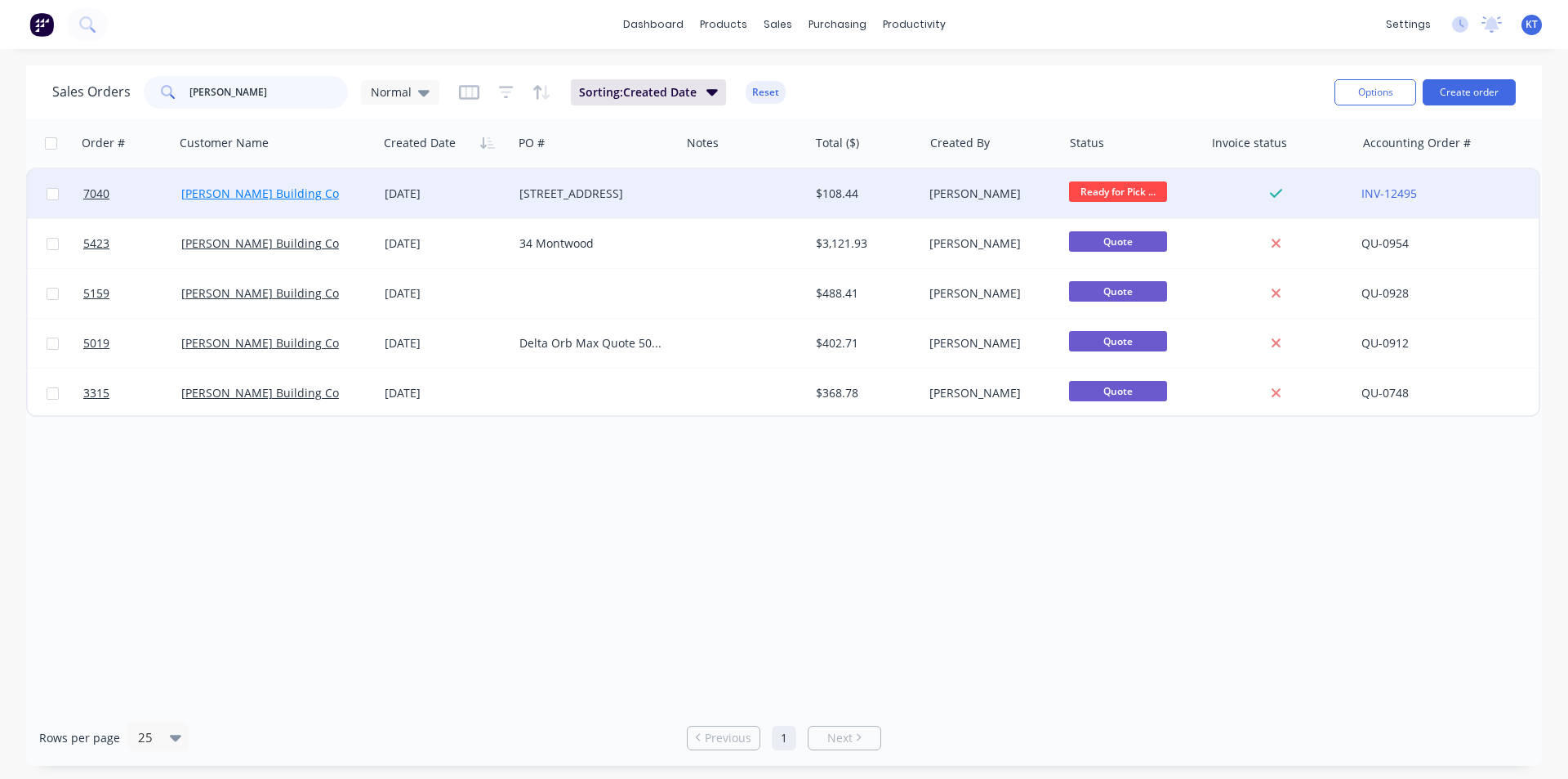
type input "[PERSON_NAME]"
click at [253, 195] on link "[PERSON_NAME] Building Co" at bounding box center [260, 193] width 157 height 15
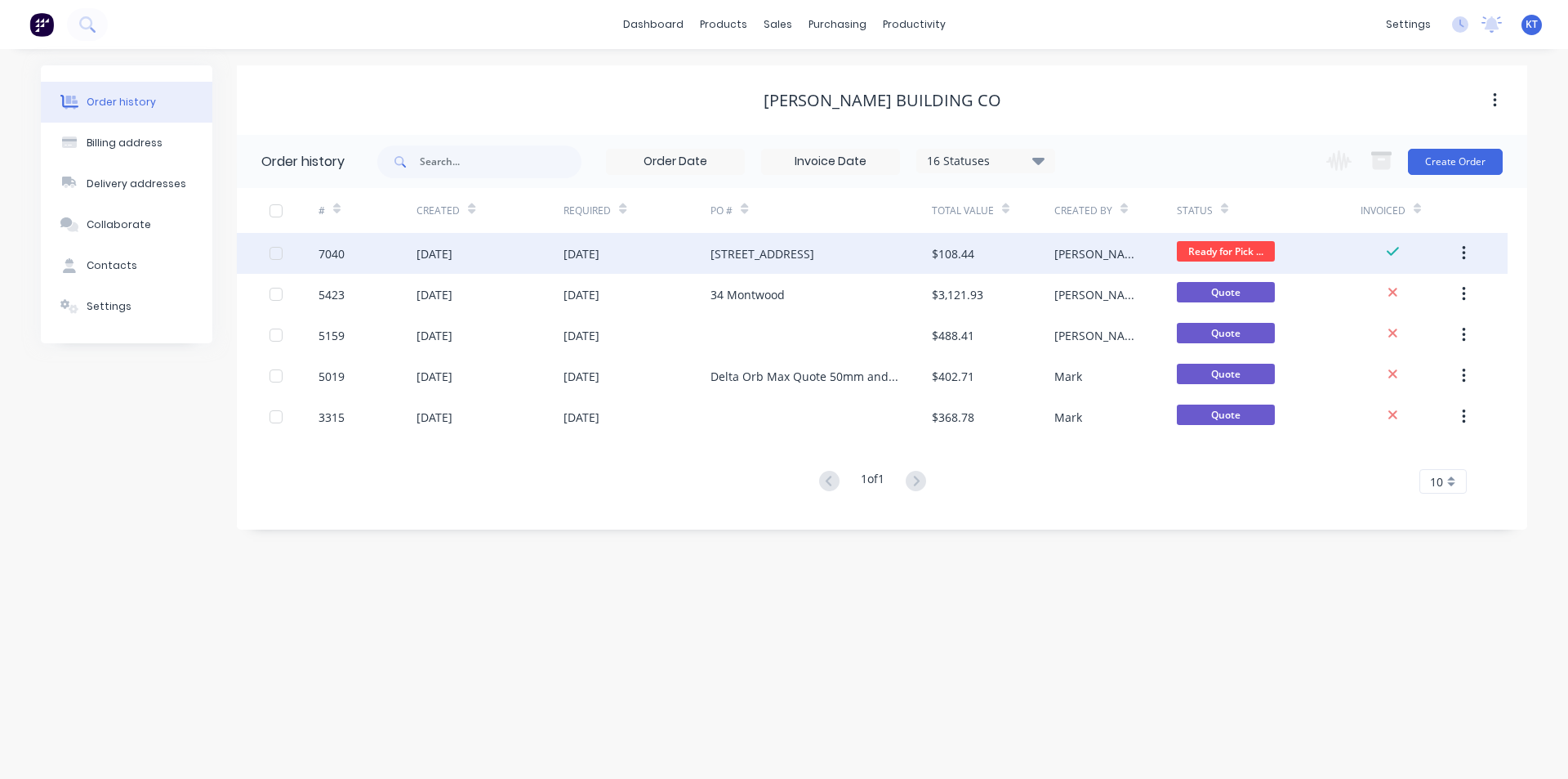
click at [899, 268] on div "[STREET_ADDRESS]" at bounding box center [821, 252] width 221 height 41
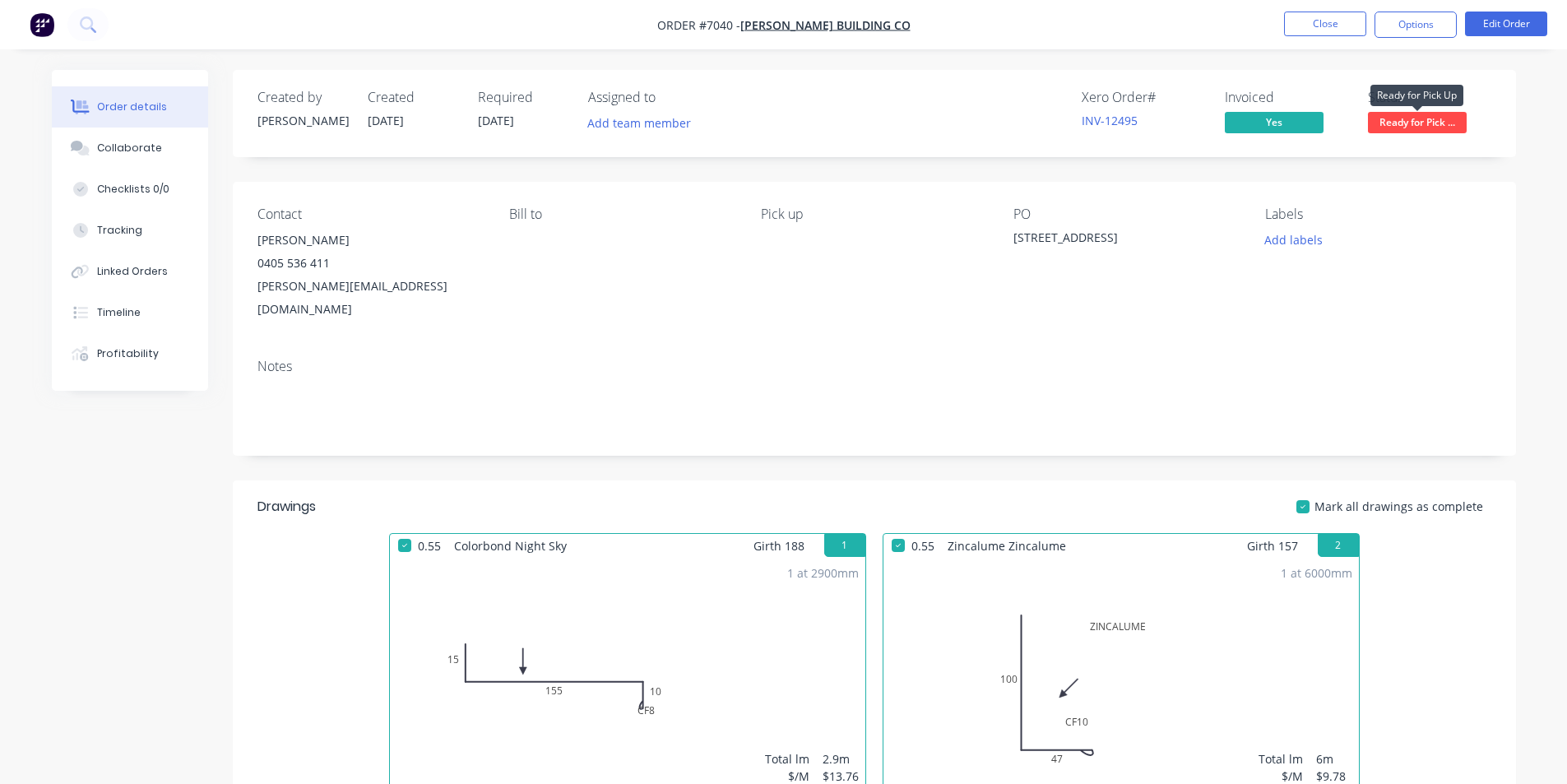
click at [1438, 131] on span "Ready for Pick ..." at bounding box center [1418, 122] width 98 height 21
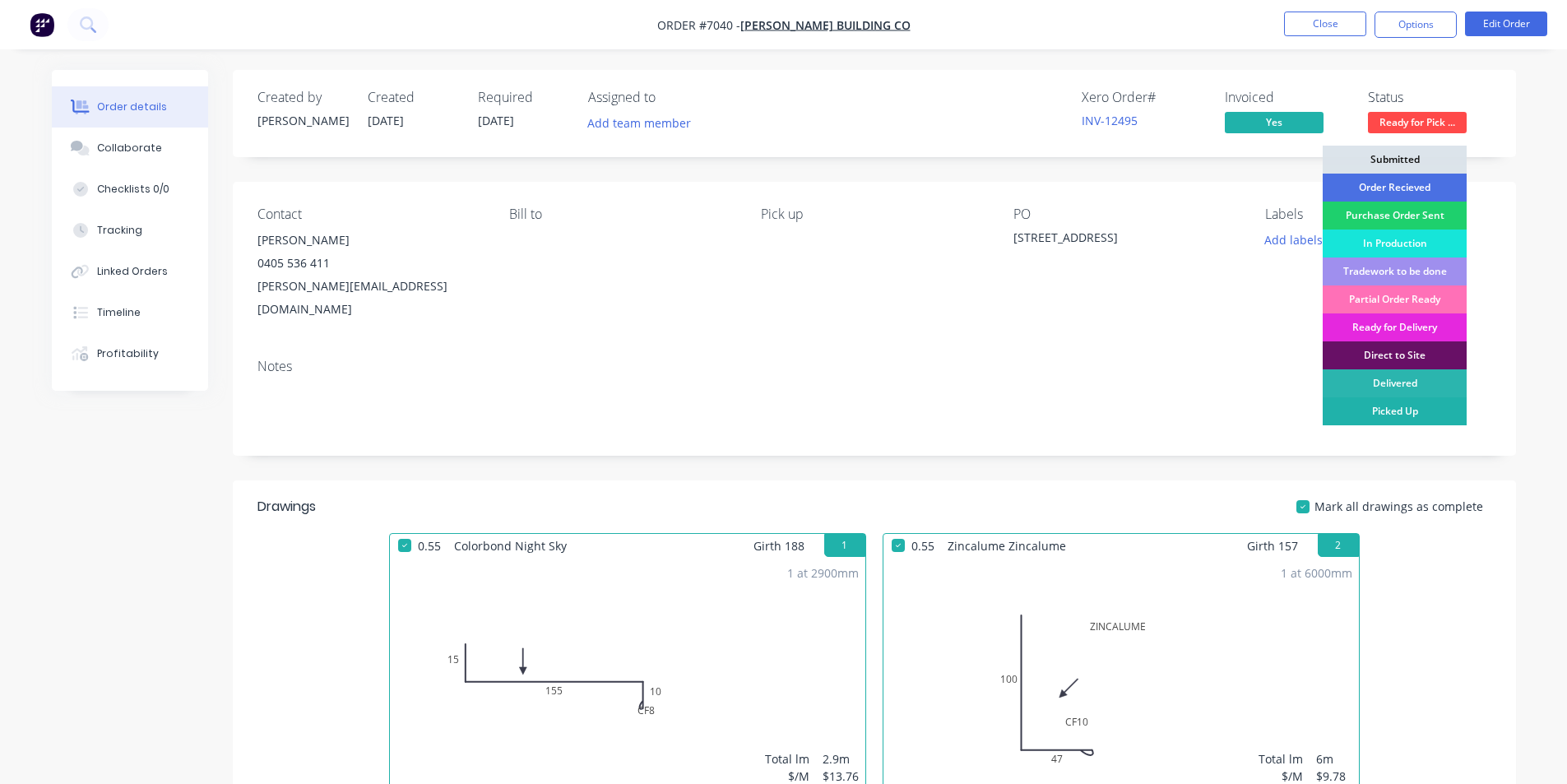
click at [1456, 405] on div "Picked Up" at bounding box center [1395, 411] width 144 height 28
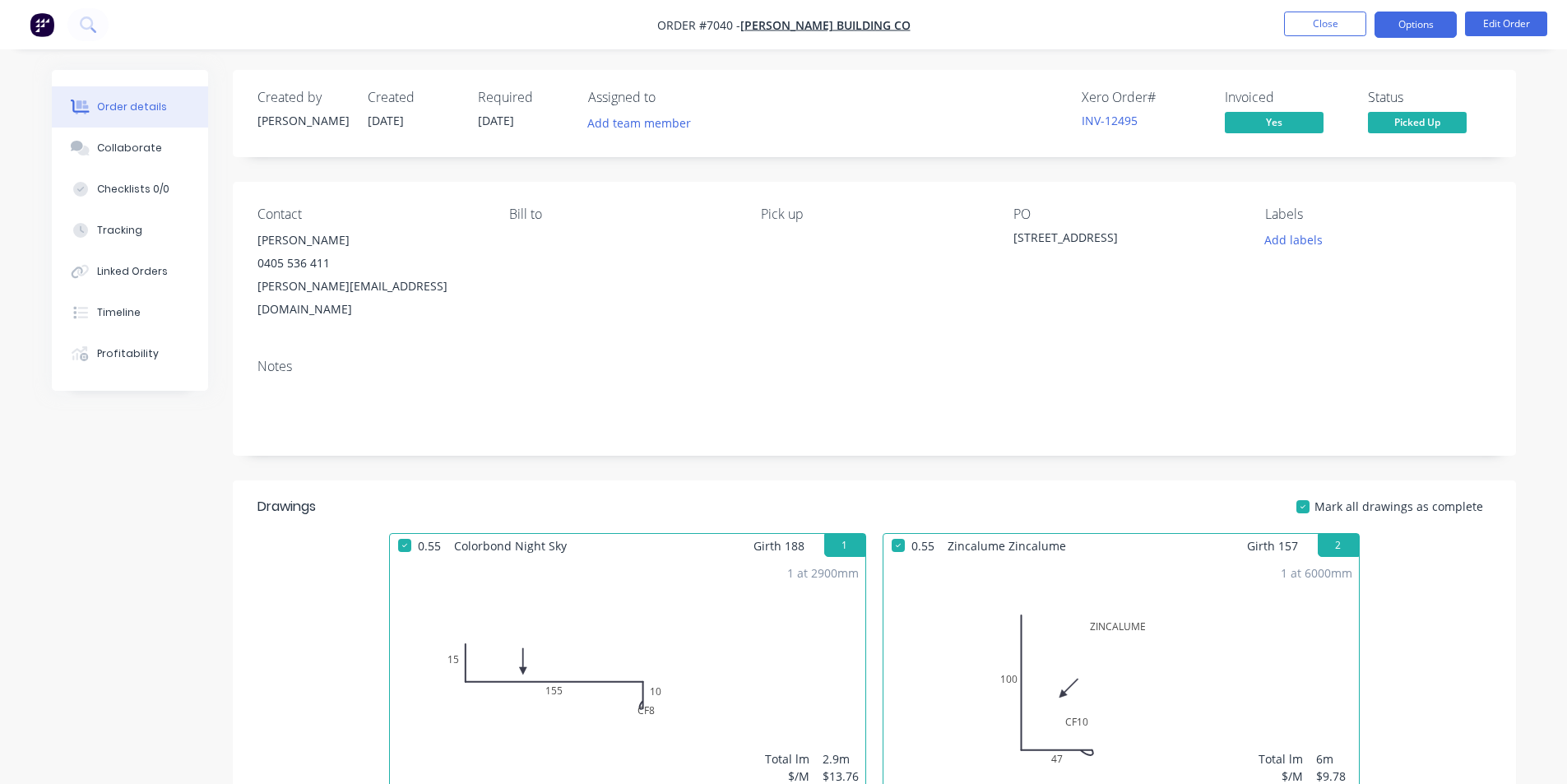
click at [1432, 16] on button "Options" at bounding box center [1416, 25] width 82 height 26
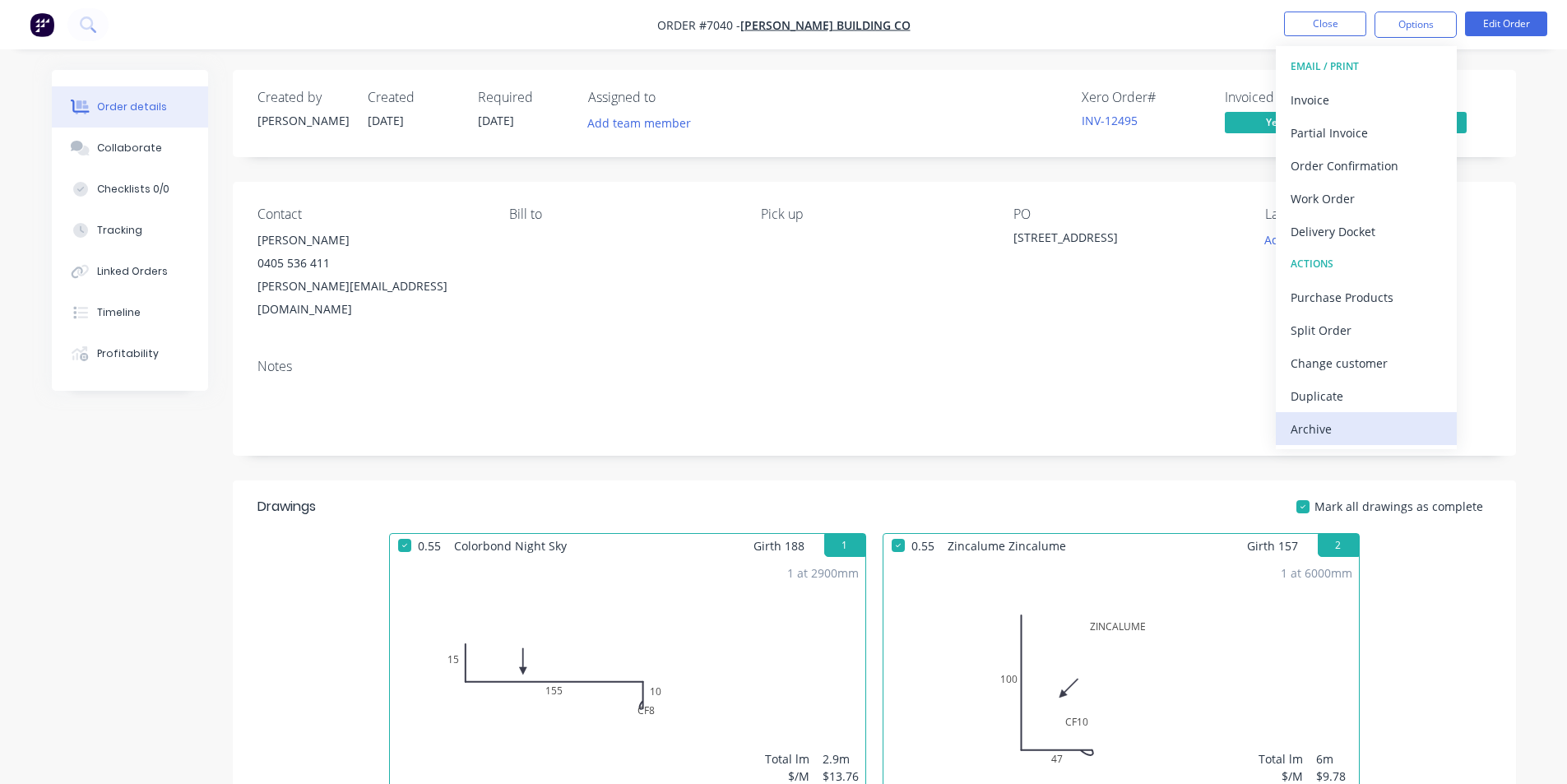
click at [1389, 440] on div "Archive" at bounding box center [1367, 429] width 151 height 24
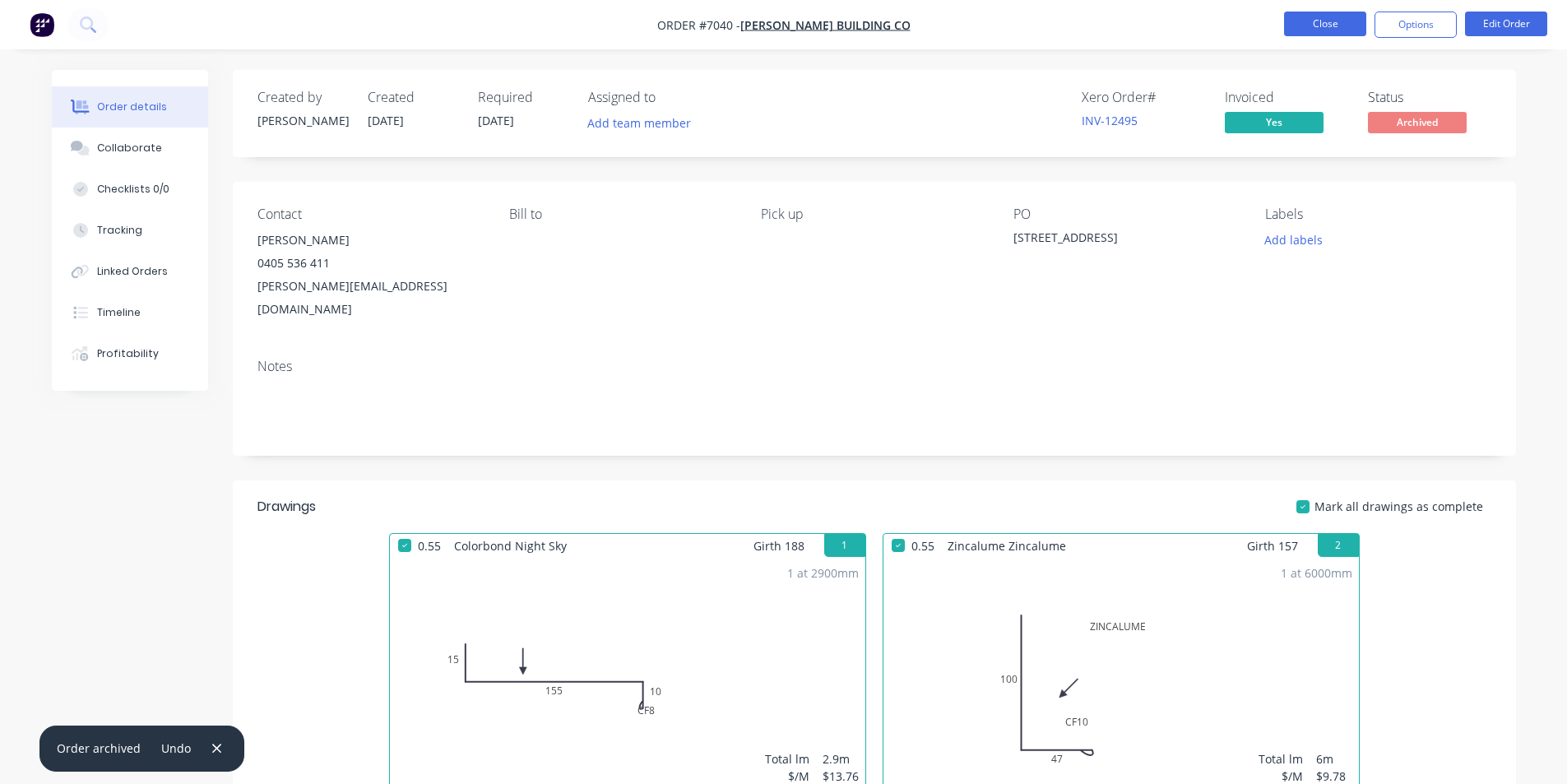
click at [1334, 21] on button "Close" at bounding box center [1326, 24] width 82 height 25
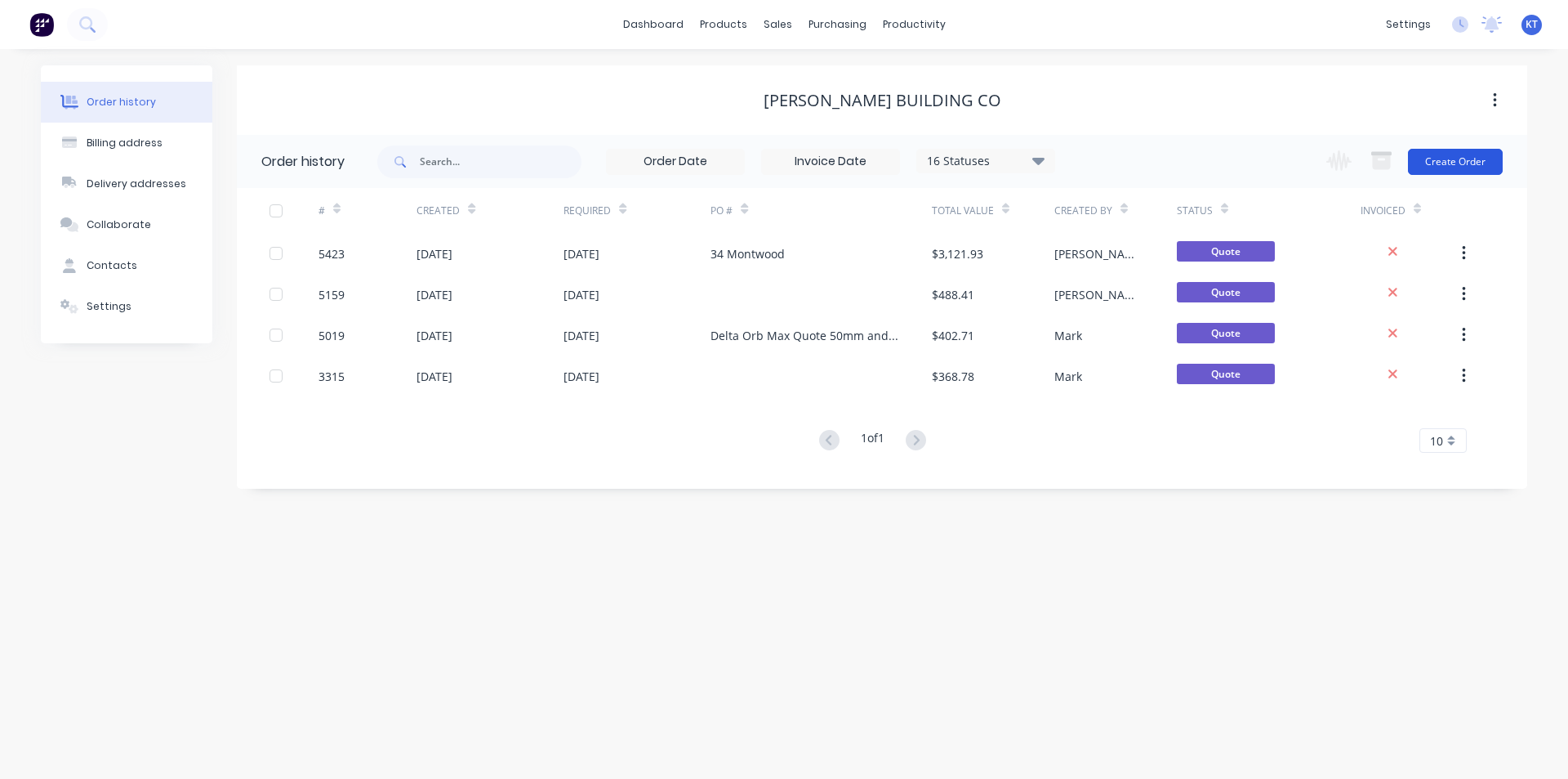
click at [1438, 164] on button "Create Order" at bounding box center [1455, 161] width 95 height 26
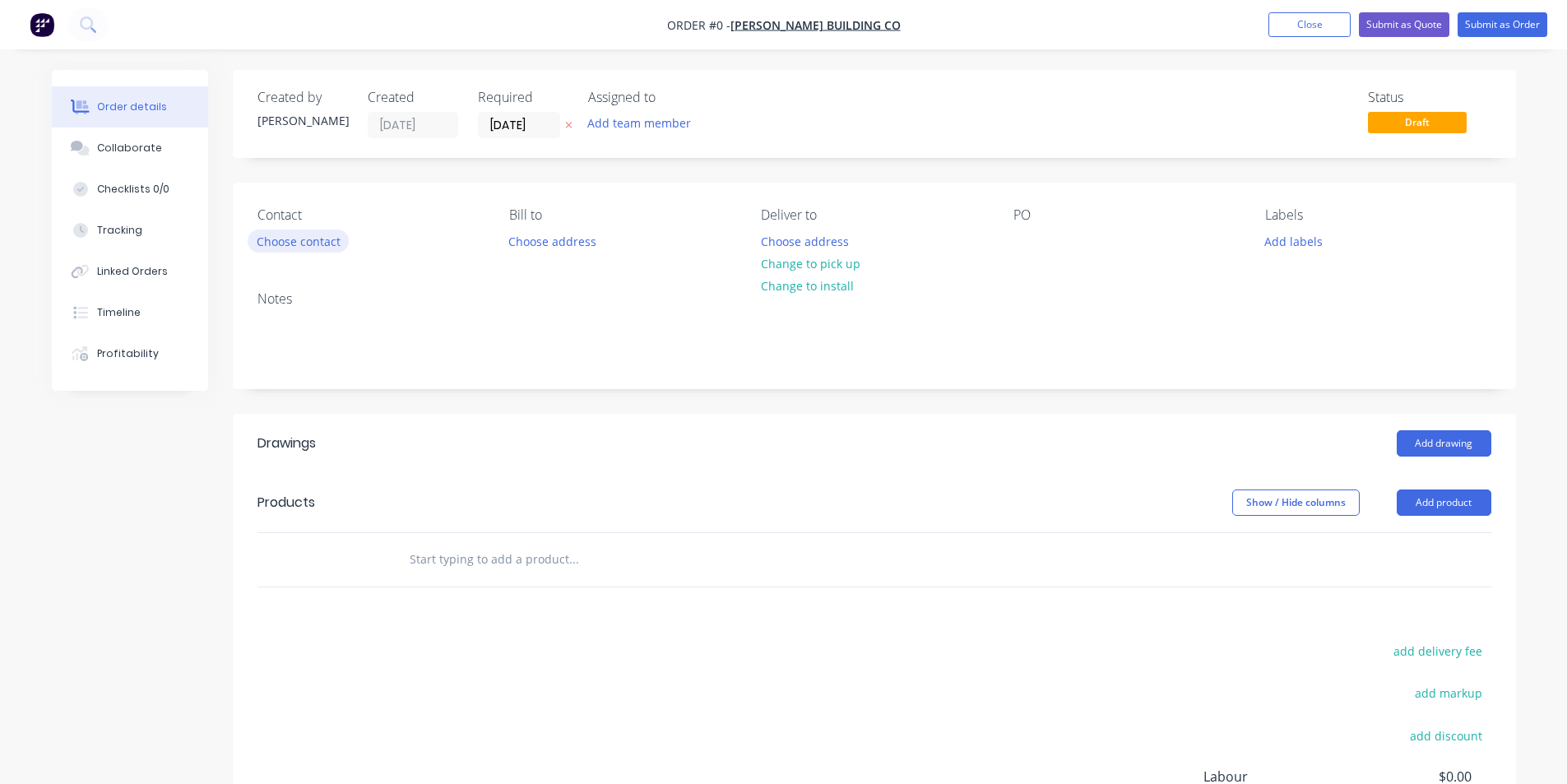
click at [307, 240] on button "Choose contact" at bounding box center [298, 240] width 101 height 22
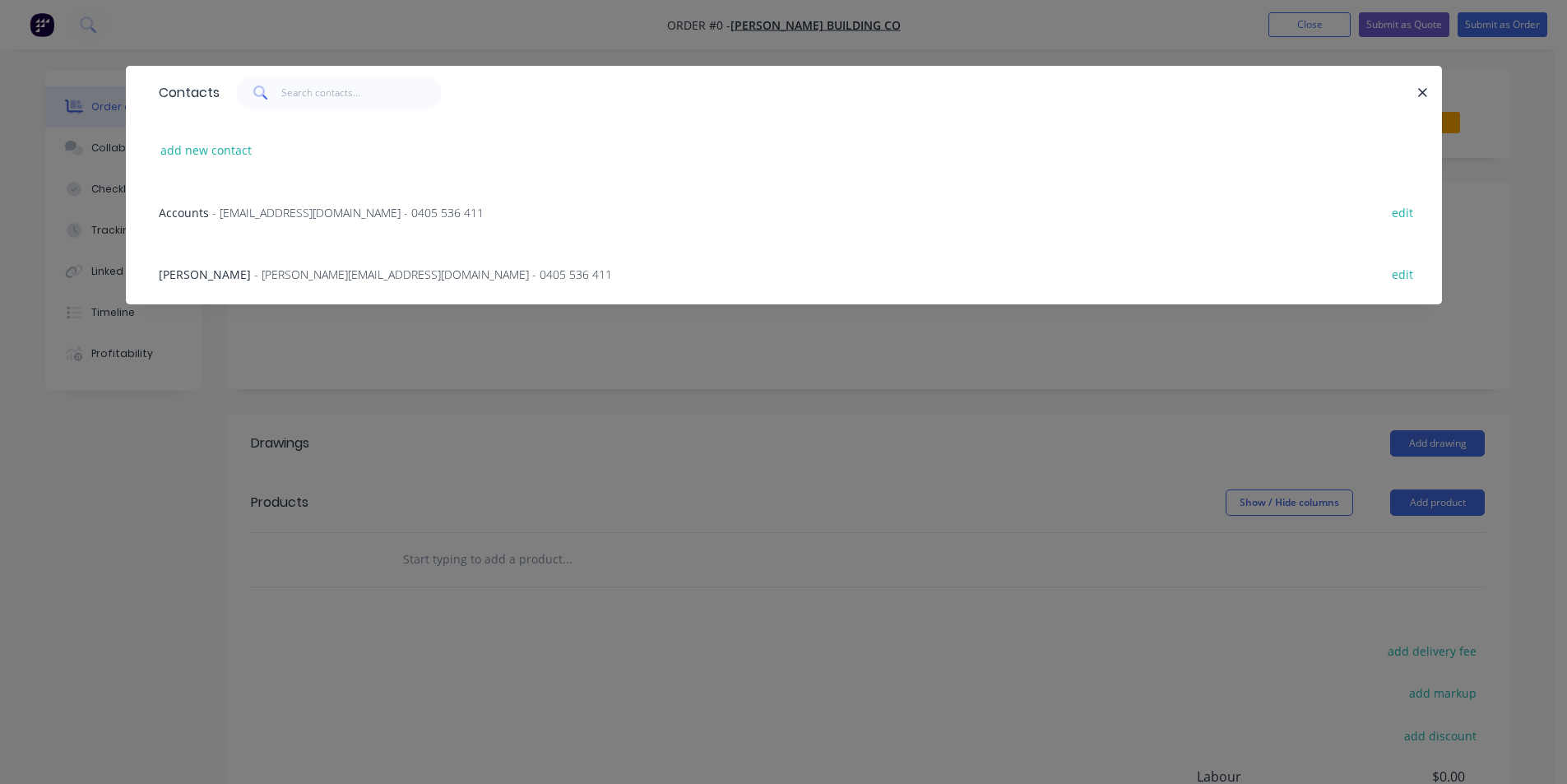
click at [324, 213] on span "- [EMAIL_ADDRESS][DOMAIN_NAME] - 0405 536 411" at bounding box center [348, 212] width 271 height 15
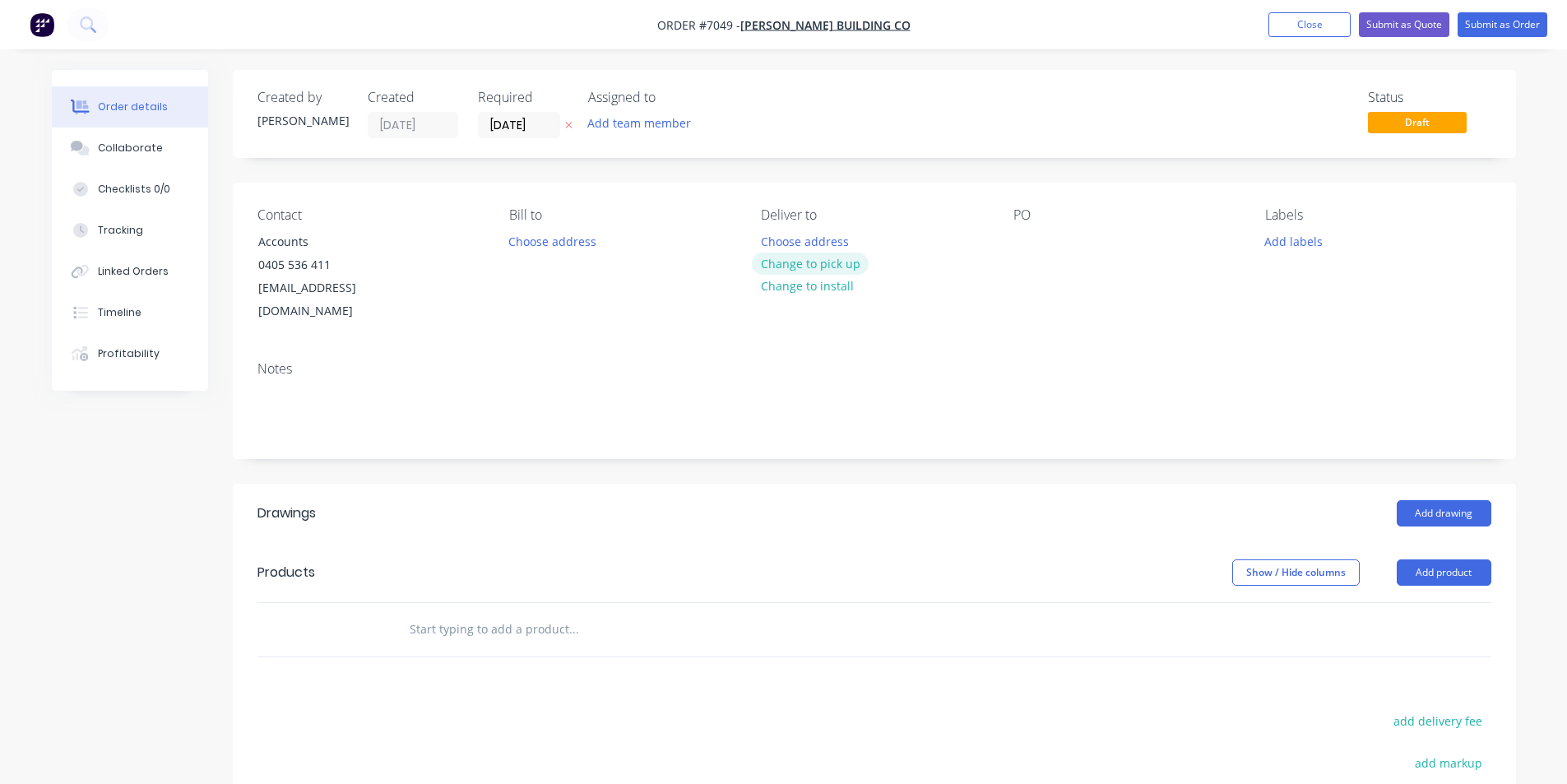
click at [825, 270] on button "Change to pick up" at bounding box center [810, 263] width 117 height 22
click at [1478, 559] on button "Add product" at bounding box center [1444, 572] width 95 height 26
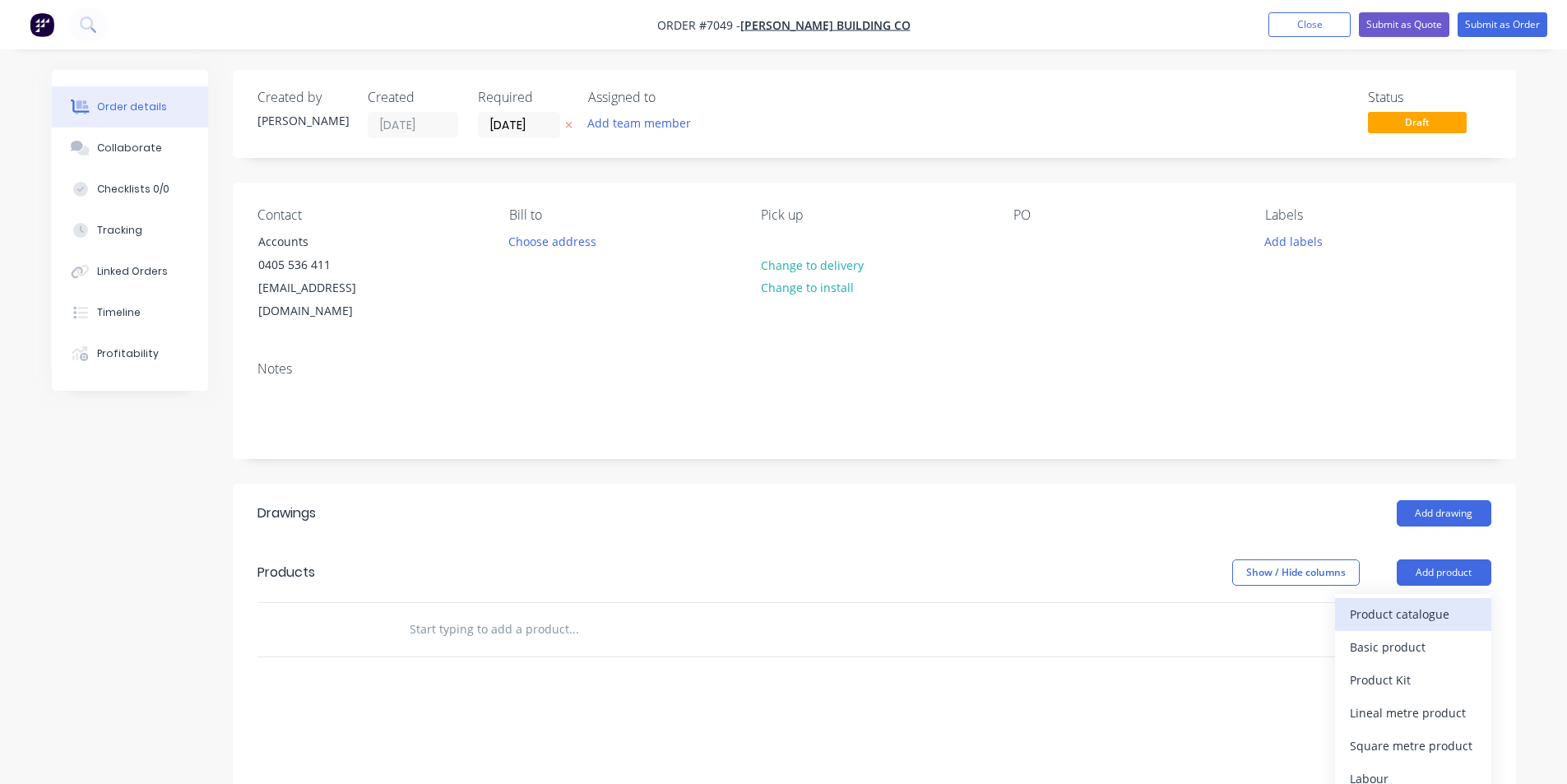
click at [1431, 602] on div "Product catalogue" at bounding box center [1413, 614] width 127 height 24
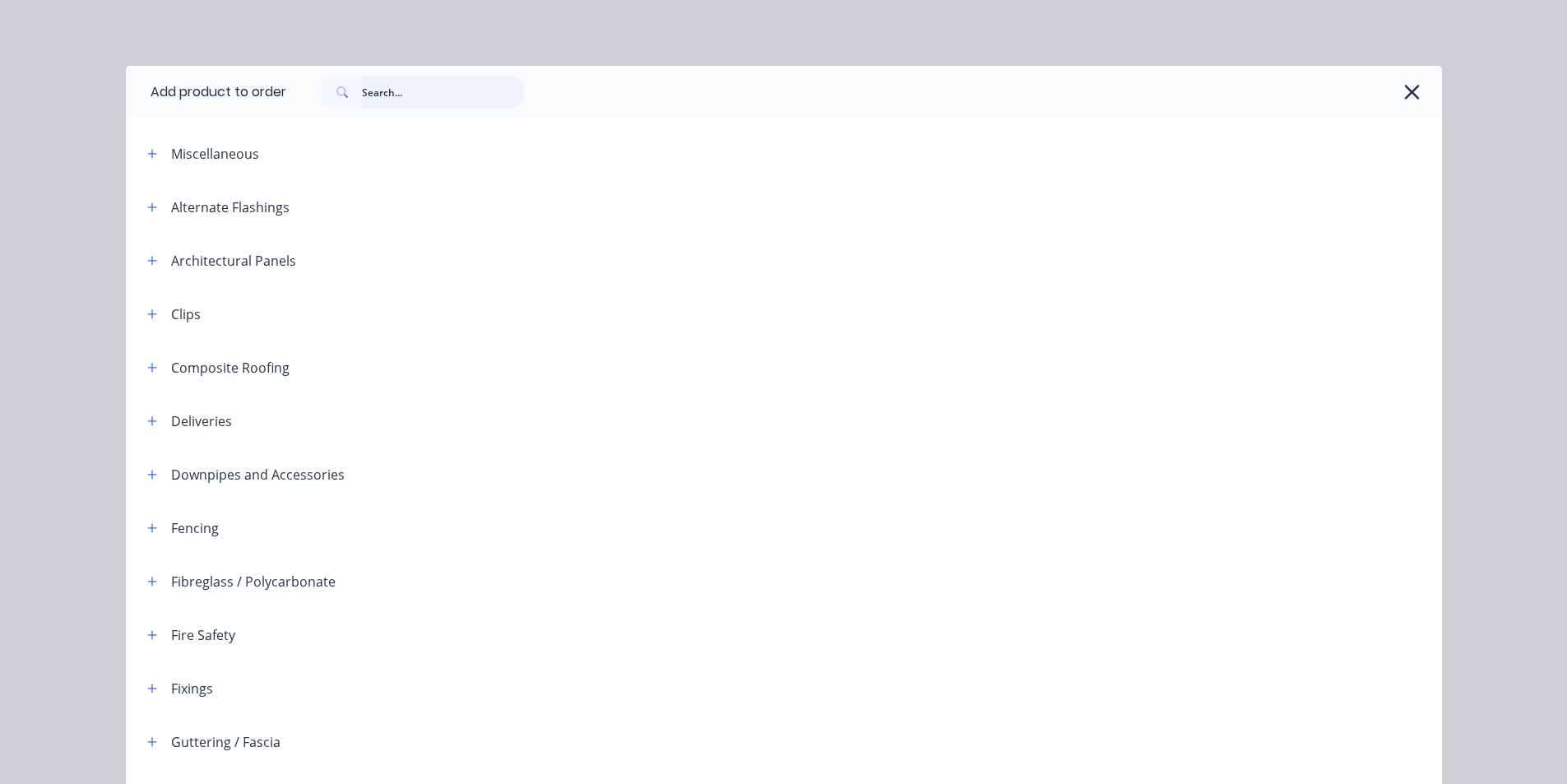
click at [362, 95] on input "text" at bounding box center [443, 92] width 163 height 33
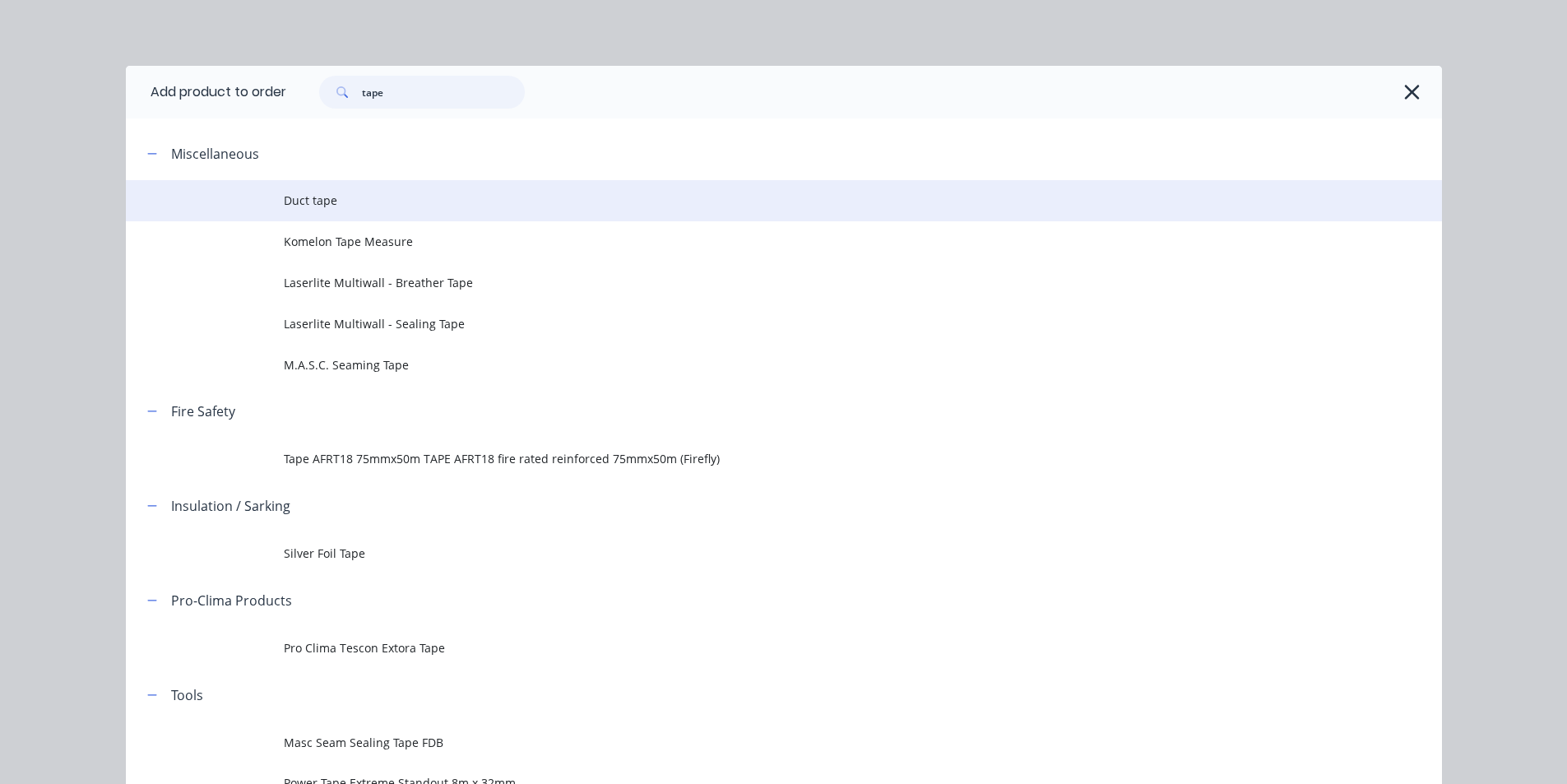
type input "tape"
click at [275, 191] on td at bounding box center [204, 200] width 158 height 41
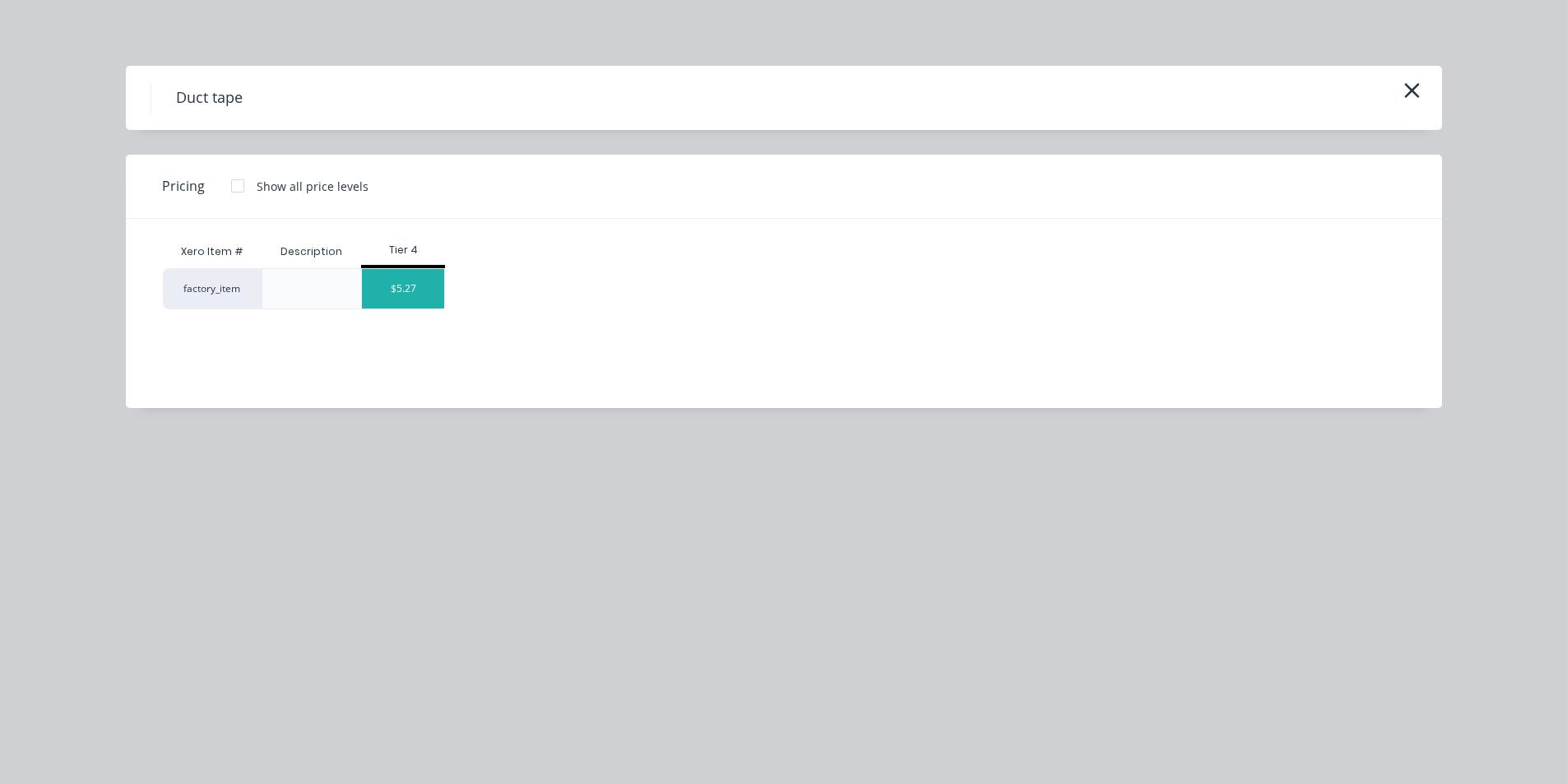
click at [420, 293] on div "$5.27" at bounding box center [403, 288] width 82 height 39
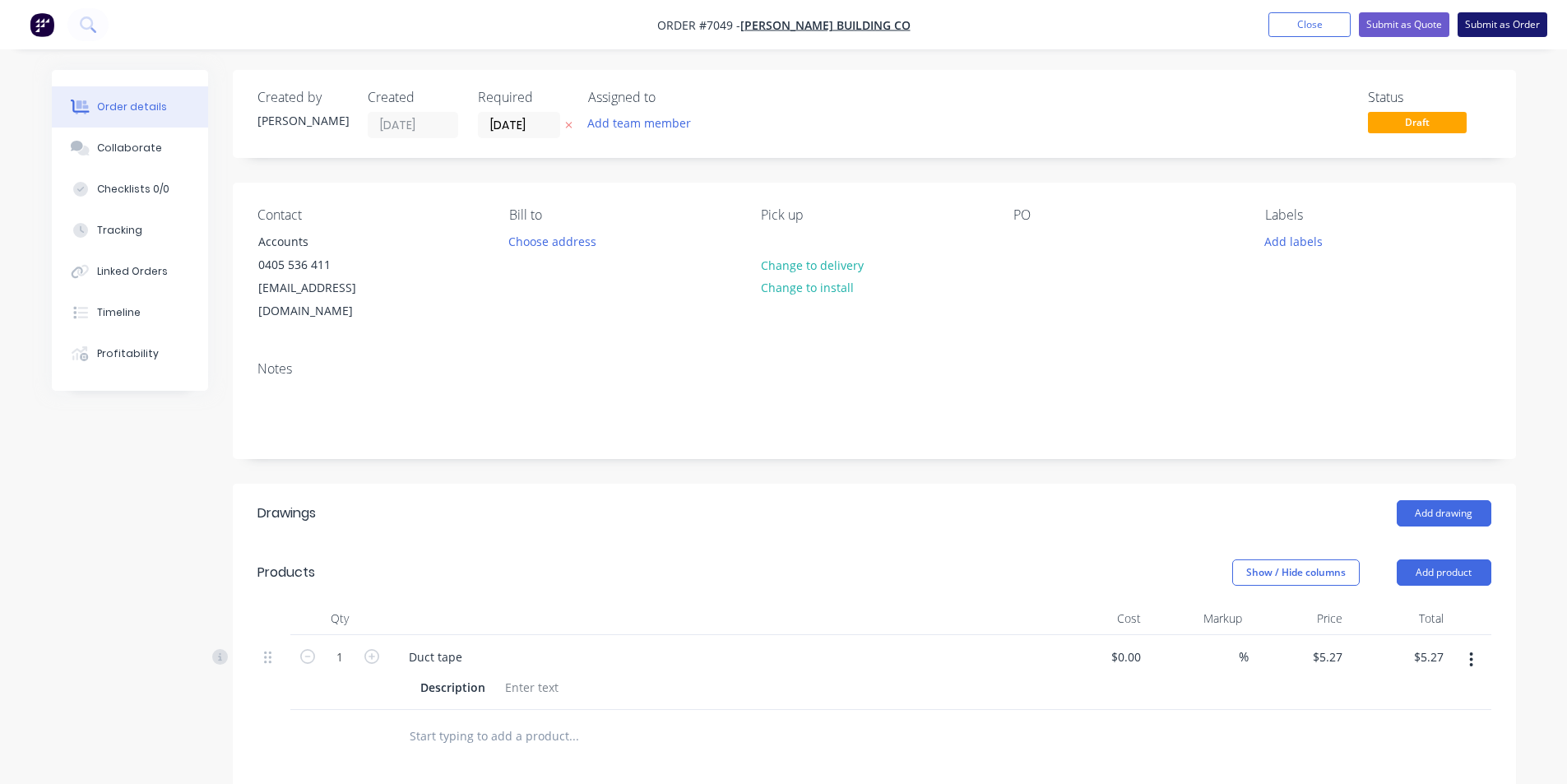
click at [1527, 26] on button "Submit as Order" at bounding box center [1502, 25] width 89 height 25
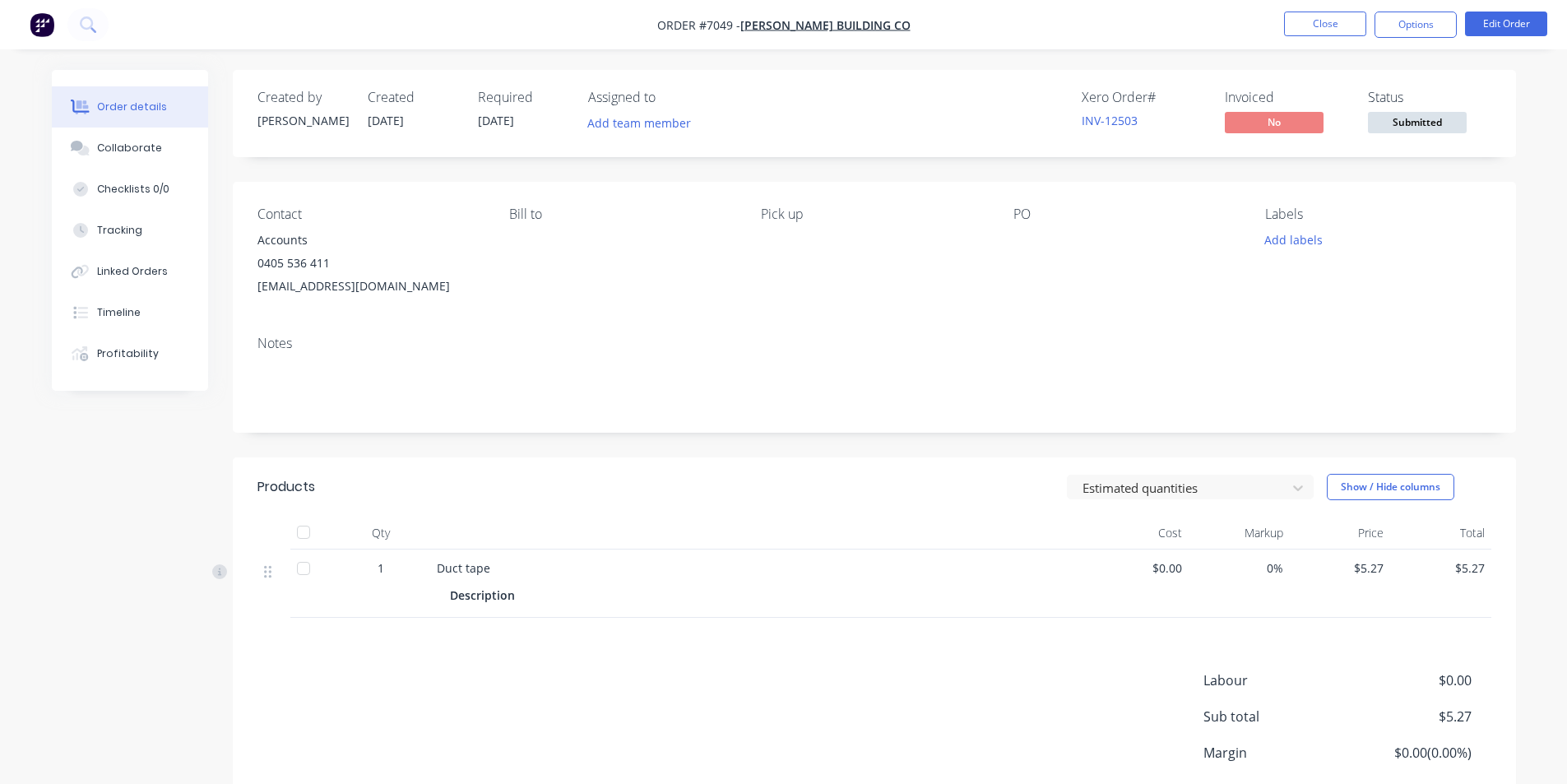
click at [1415, 43] on nav "Order #7049 - [PERSON_NAME] Building Co Close Options Edit Order" at bounding box center [784, 25] width 1567 height 49
click at [1415, 32] on button "Options" at bounding box center [1416, 25] width 82 height 26
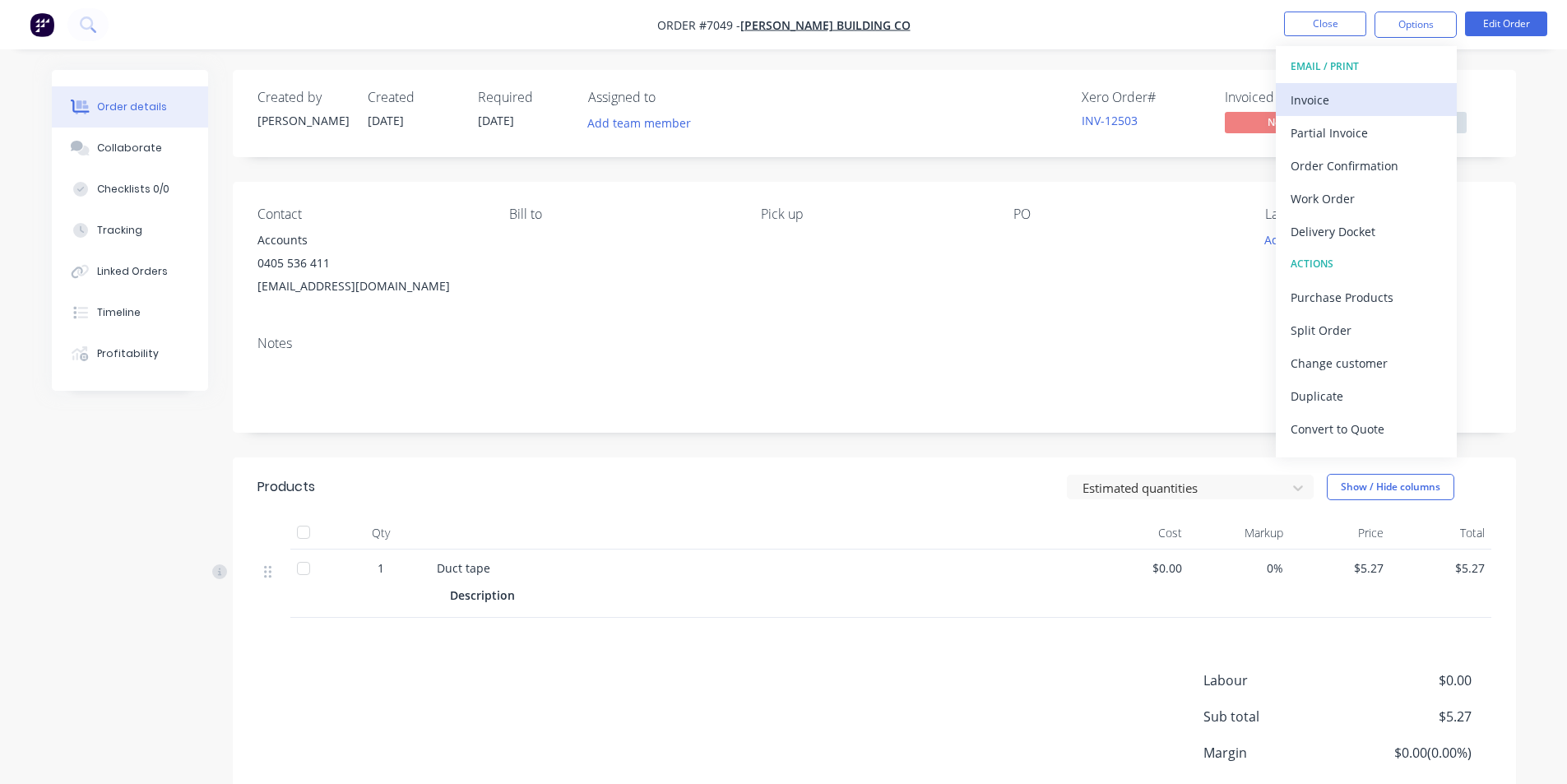
click at [1397, 114] on button "Invoice" at bounding box center [1367, 99] width 181 height 33
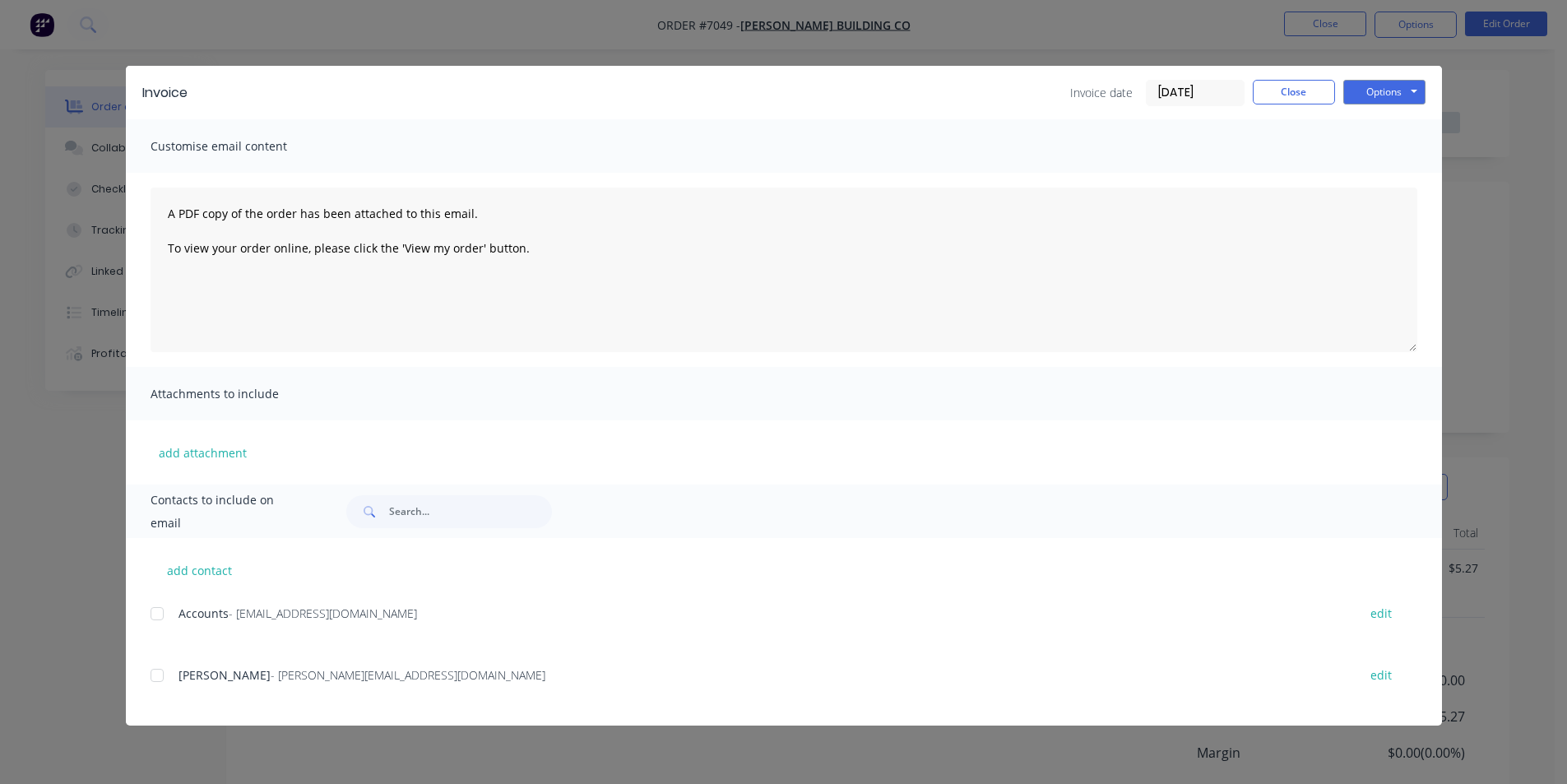
click at [155, 620] on div at bounding box center [157, 614] width 33 height 33
click at [1421, 98] on button "Options" at bounding box center [1385, 92] width 82 height 25
click at [1412, 168] on button "Email" at bounding box center [1397, 176] width 106 height 27
click at [1294, 86] on button "Close" at bounding box center [1294, 92] width 82 height 25
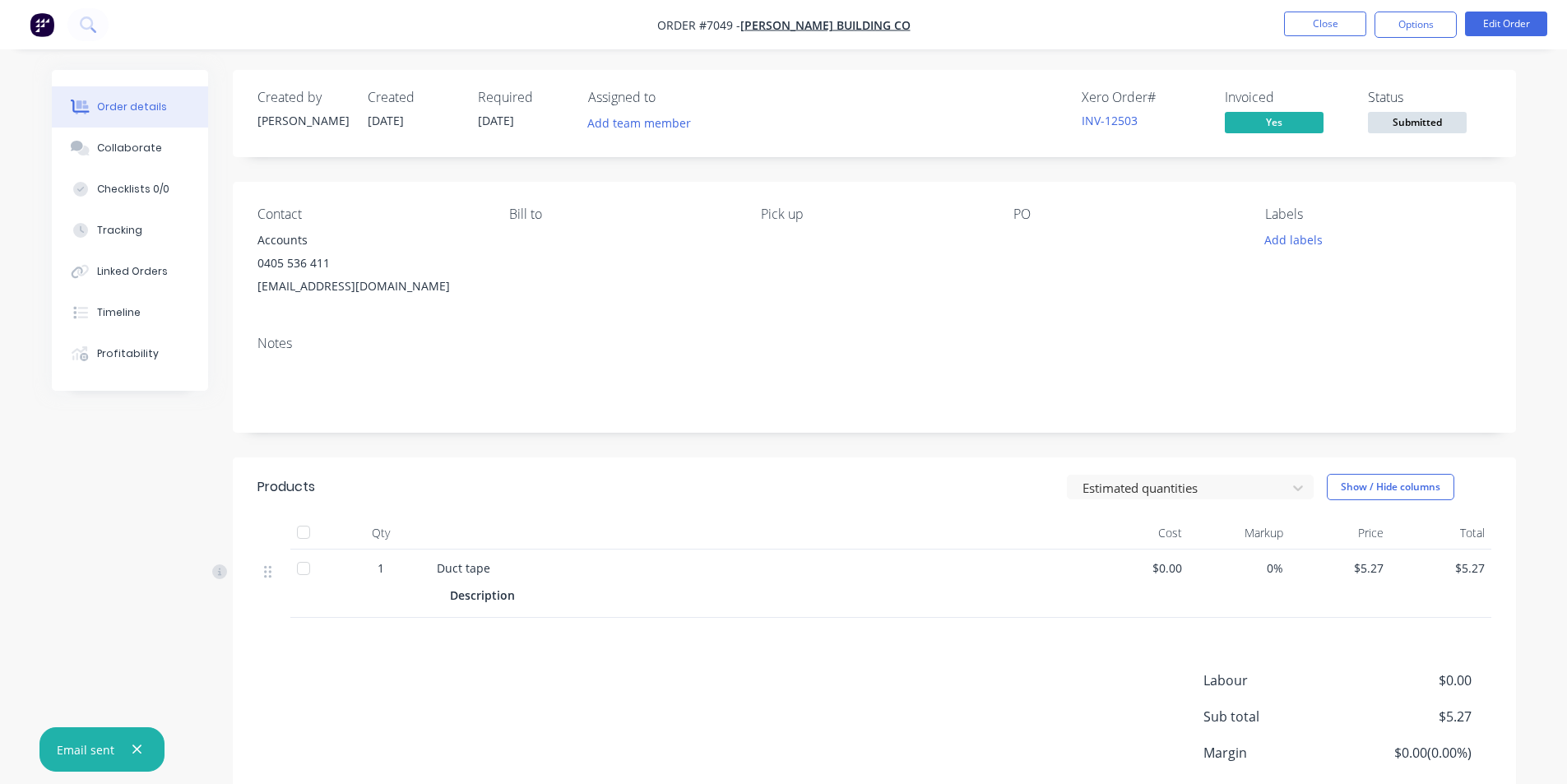
click at [304, 538] on div at bounding box center [303, 532] width 33 height 33
click at [1404, 25] on button "Options" at bounding box center [1416, 25] width 82 height 26
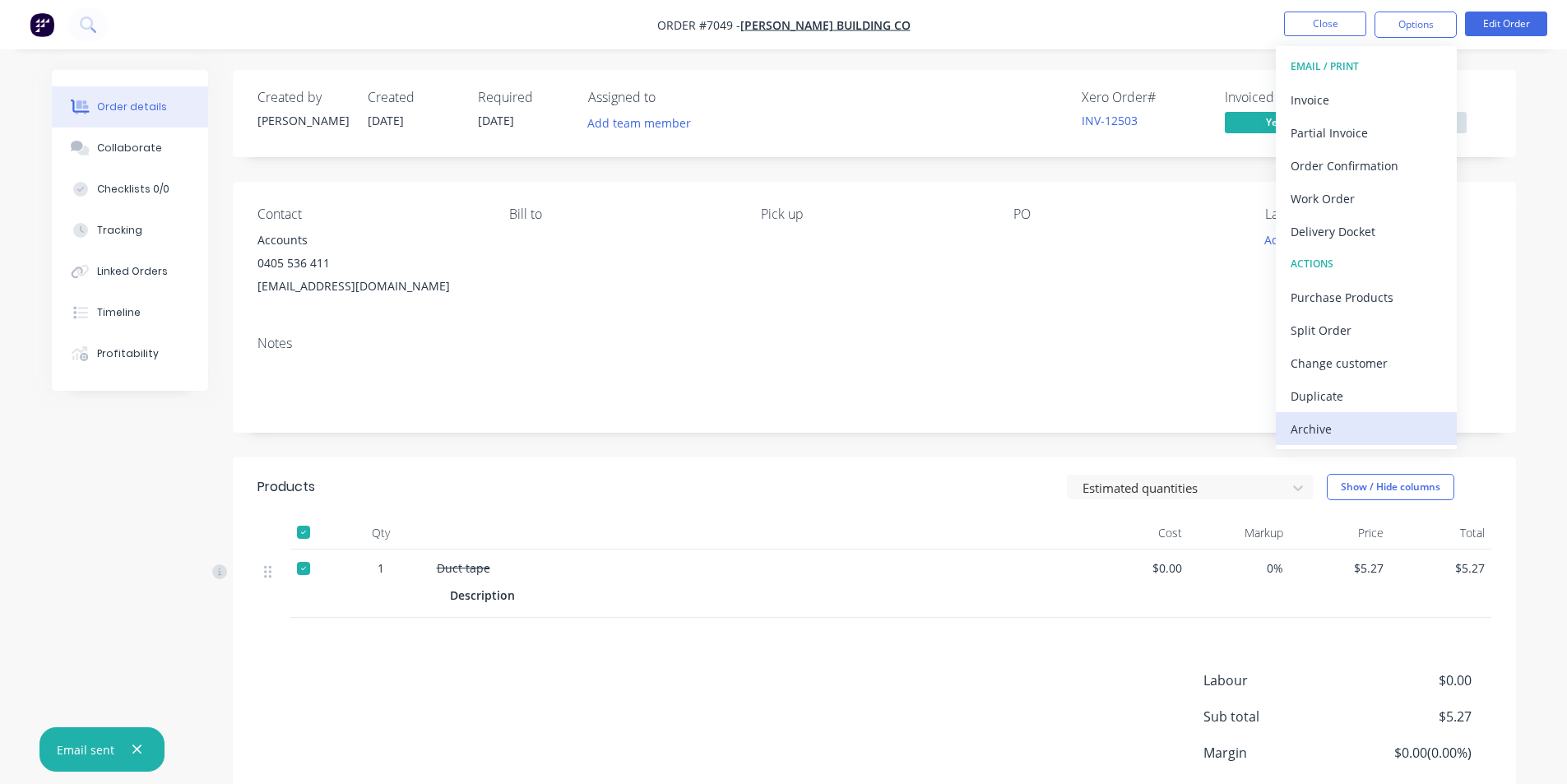
click at [1341, 429] on div "Archive" at bounding box center [1367, 429] width 151 height 24
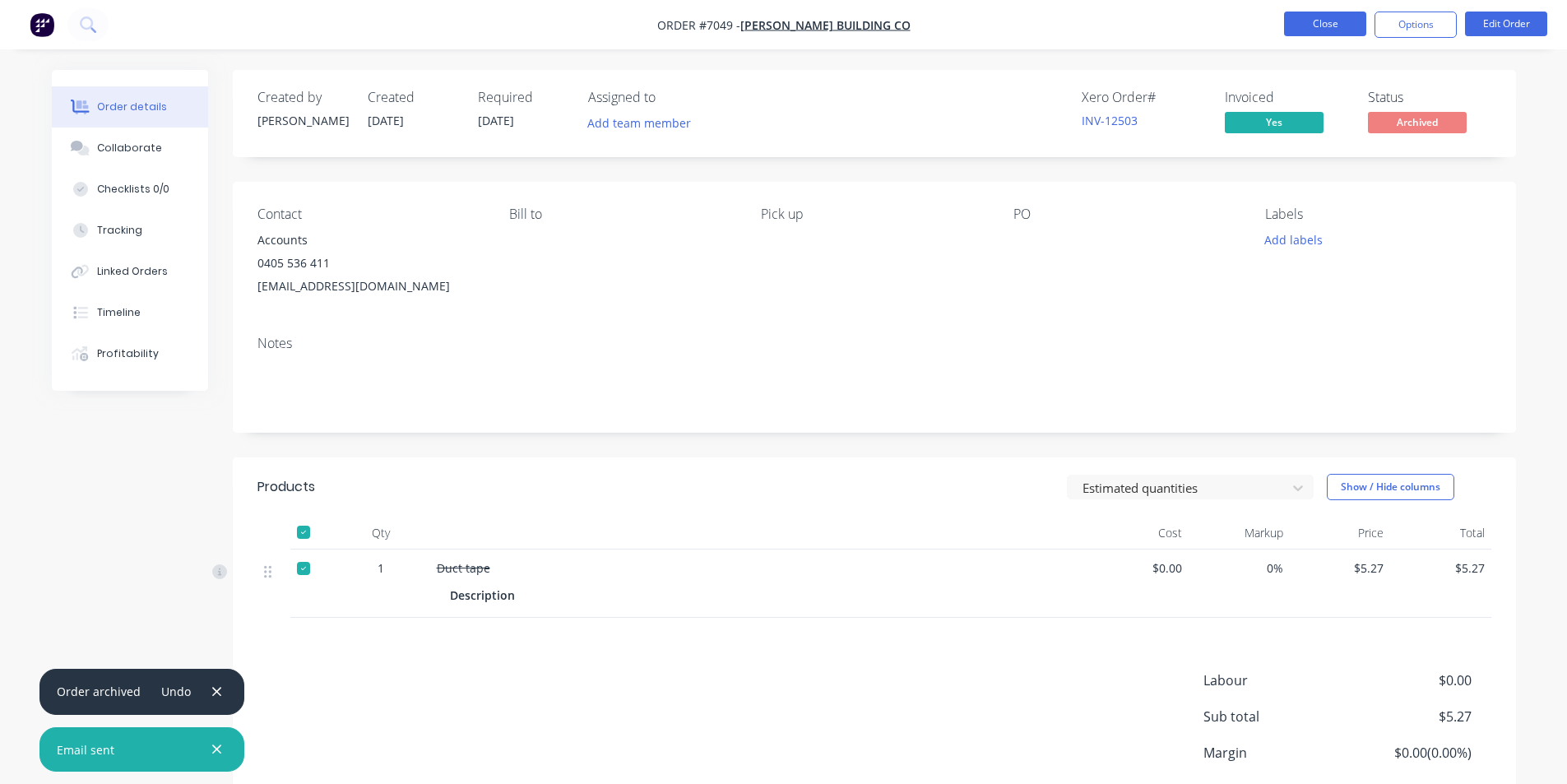
click at [1322, 18] on button "Close" at bounding box center [1326, 24] width 82 height 25
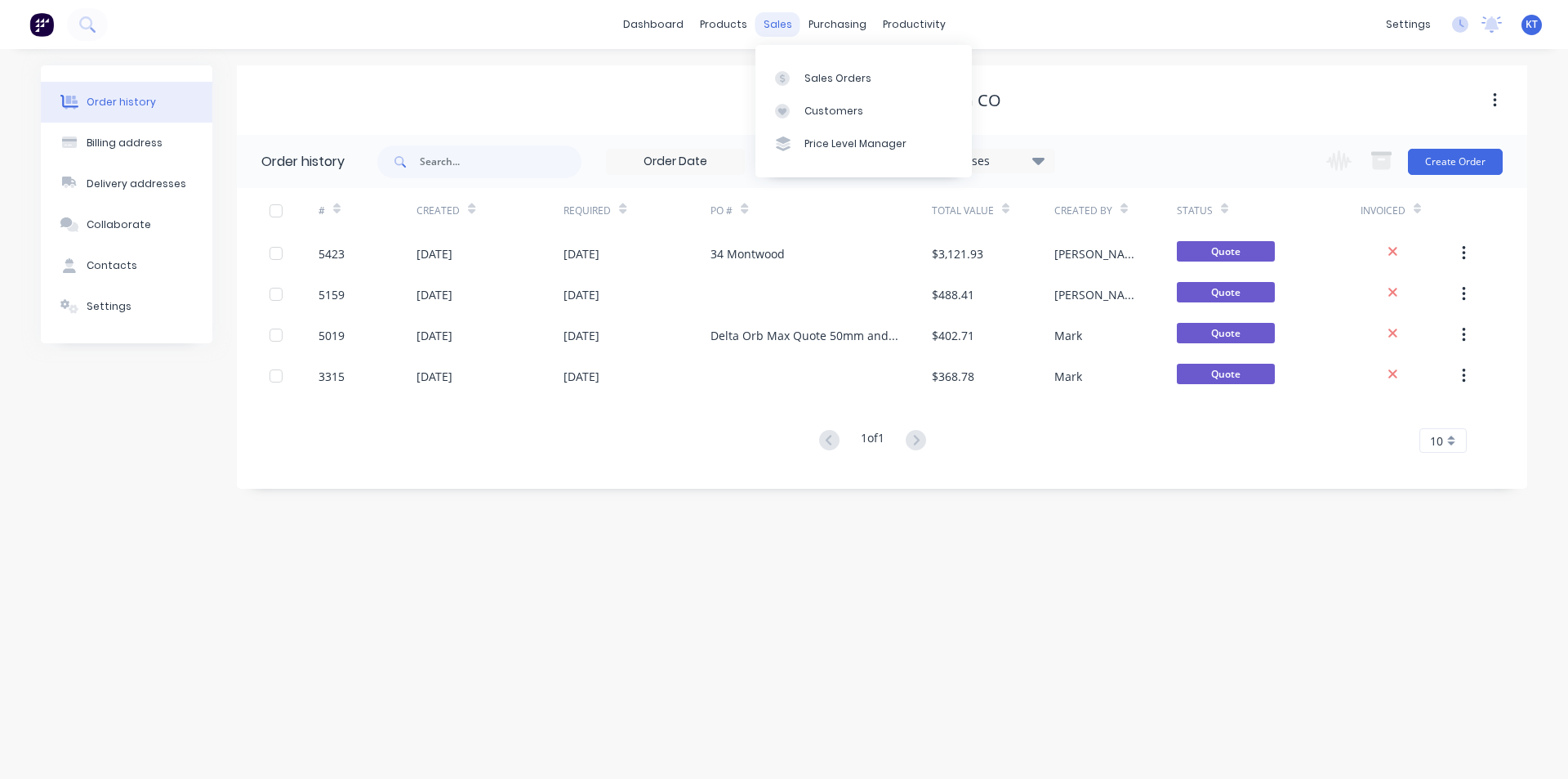
click at [788, 30] on div "sales" at bounding box center [778, 24] width 45 height 24
click at [835, 81] on div "Sales Orders" at bounding box center [837, 79] width 67 height 14
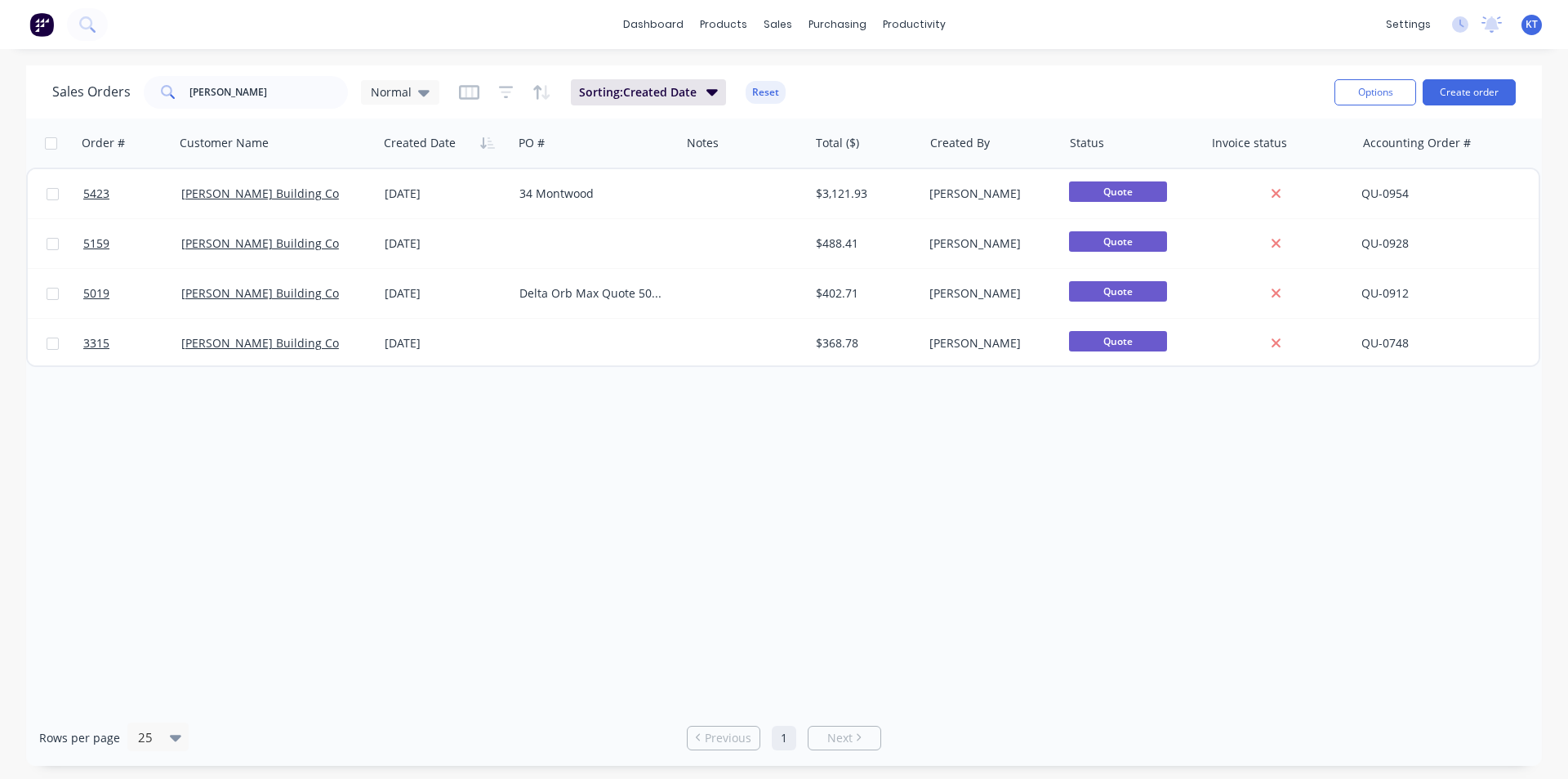
click at [368, 89] on div "Normal" at bounding box center [400, 91] width 79 height 24
click at [292, 89] on input "[PERSON_NAME]" at bounding box center [269, 92] width 159 height 33
type input "canstruct"
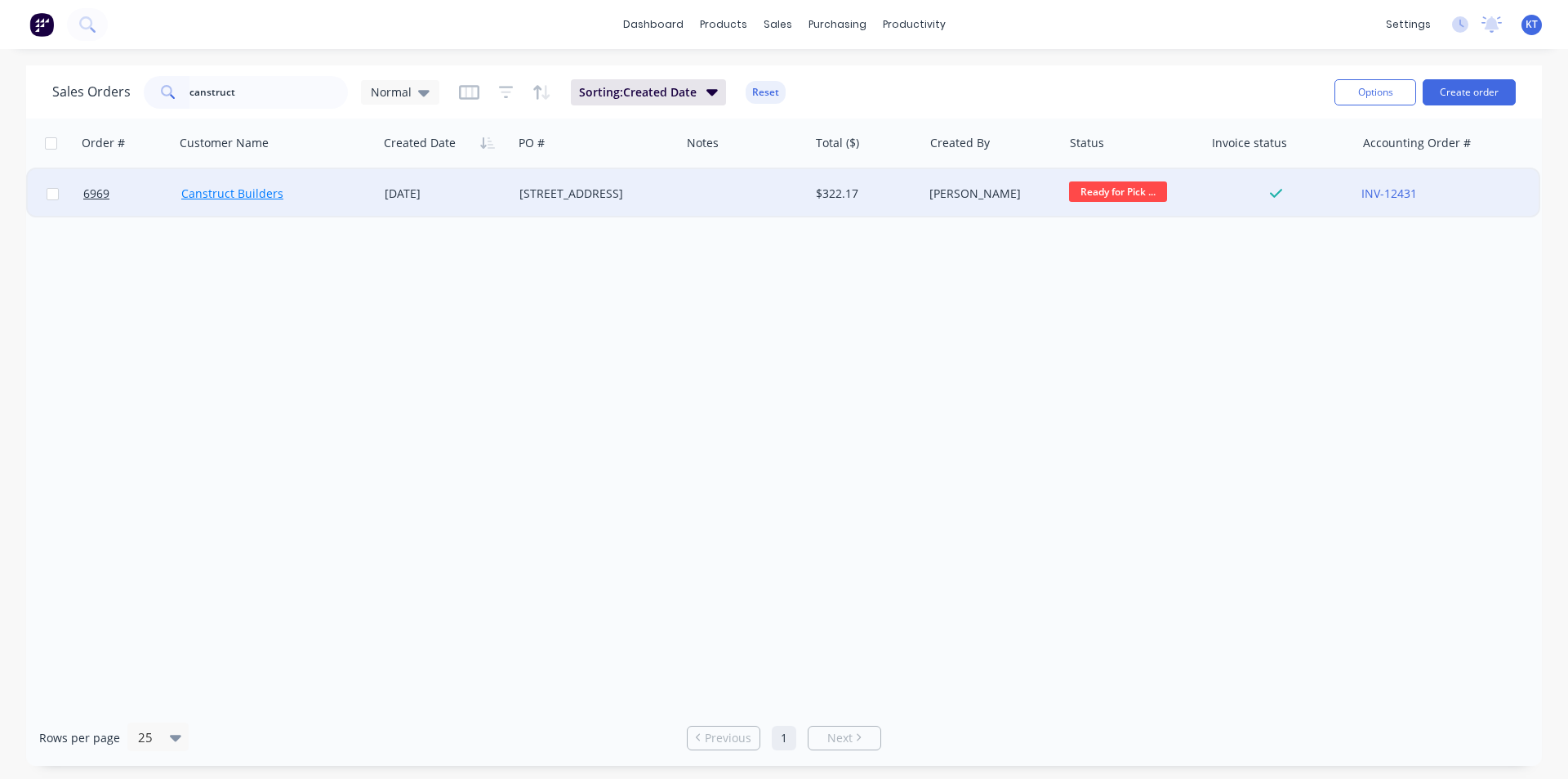
click at [240, 196] on link "Canstruct Builders" at bounding box center [231, 193] width 102 height 15
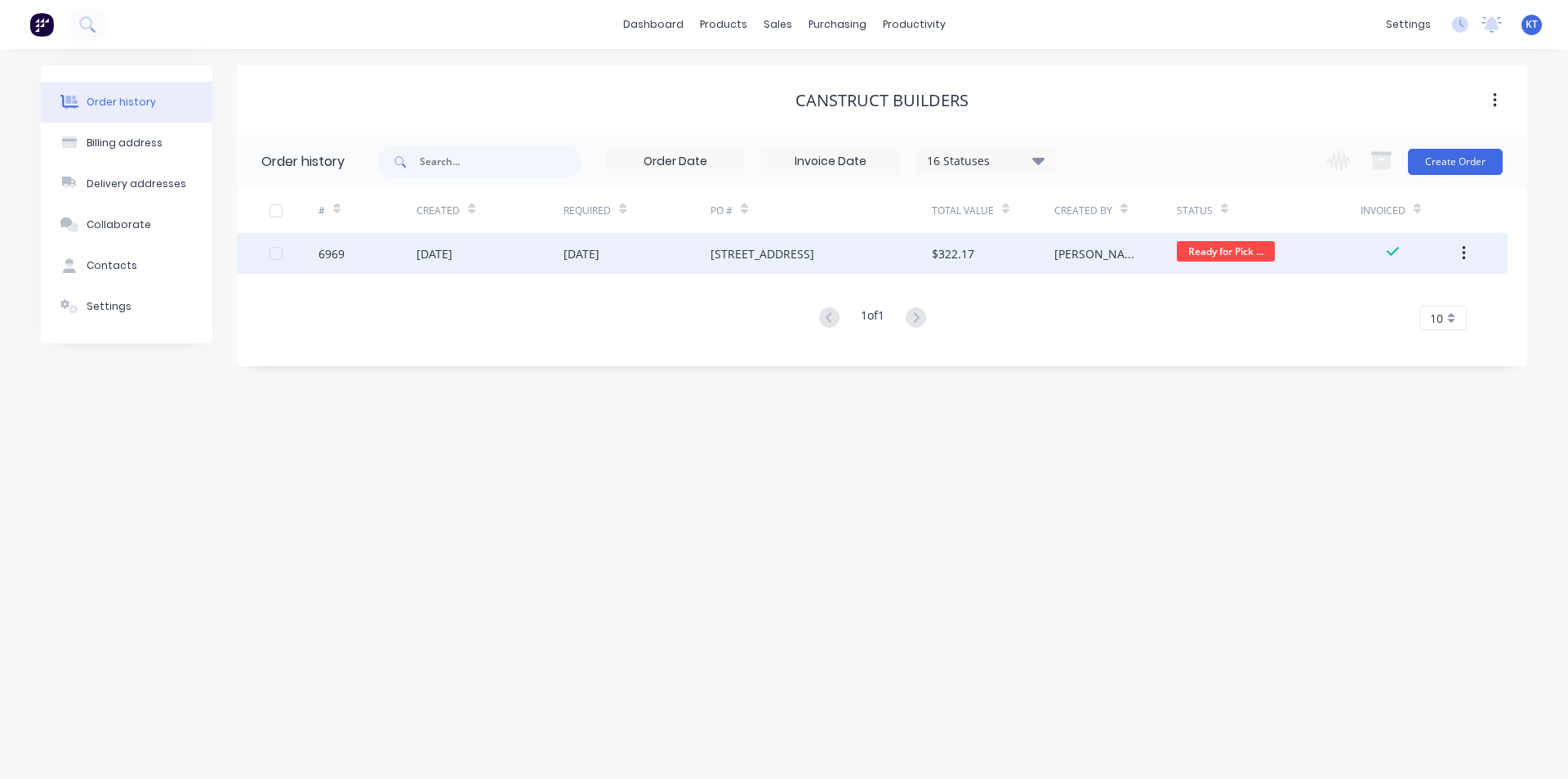
click at [871, 237] on div "[STREET_ADDRESS]" at bounding box center [821, 252] width 221 height 41
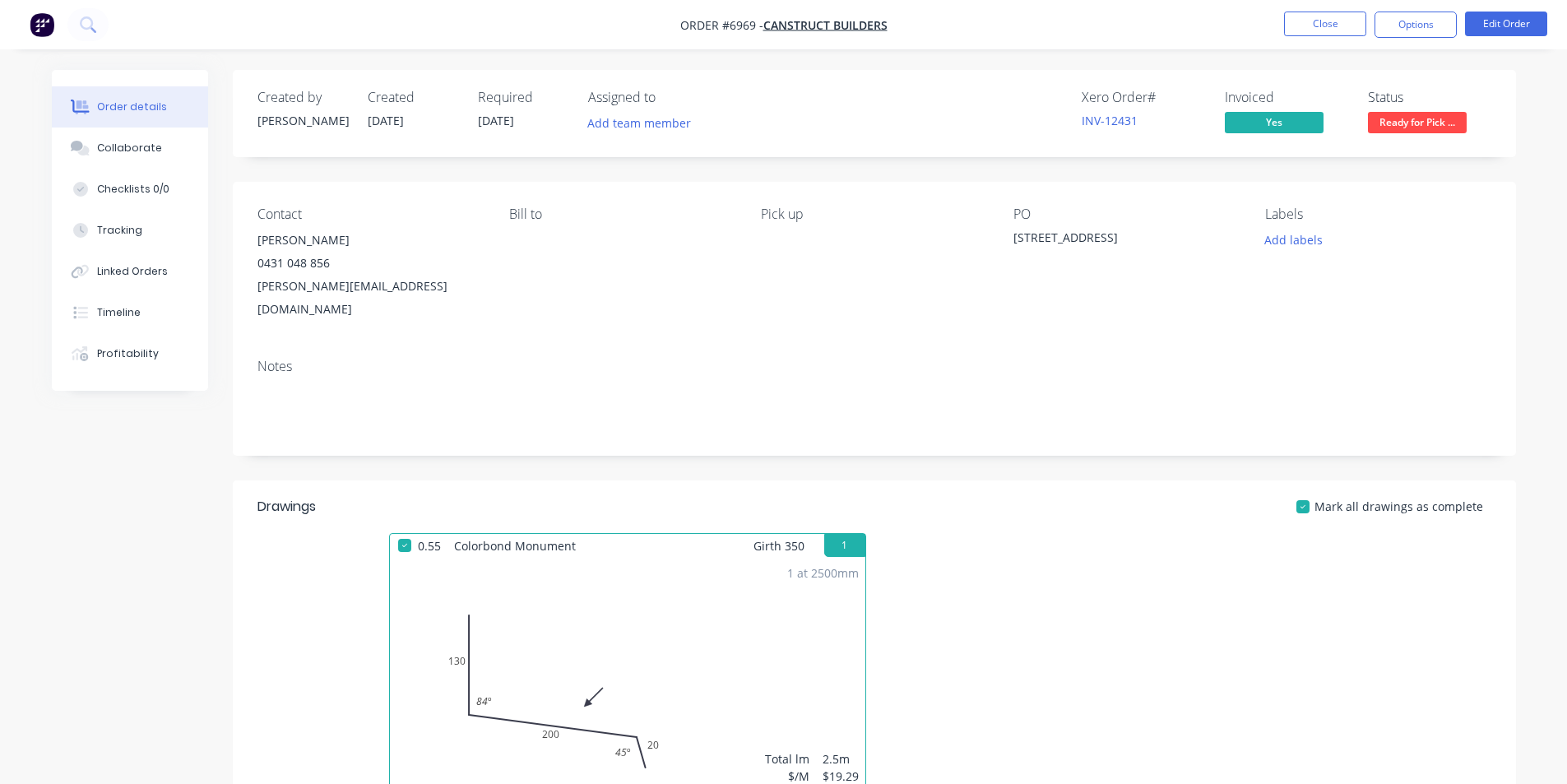
click at [1430, 119] on span "Ready for Pick ..." at bounding box center [1418, 122] width 98 height 21
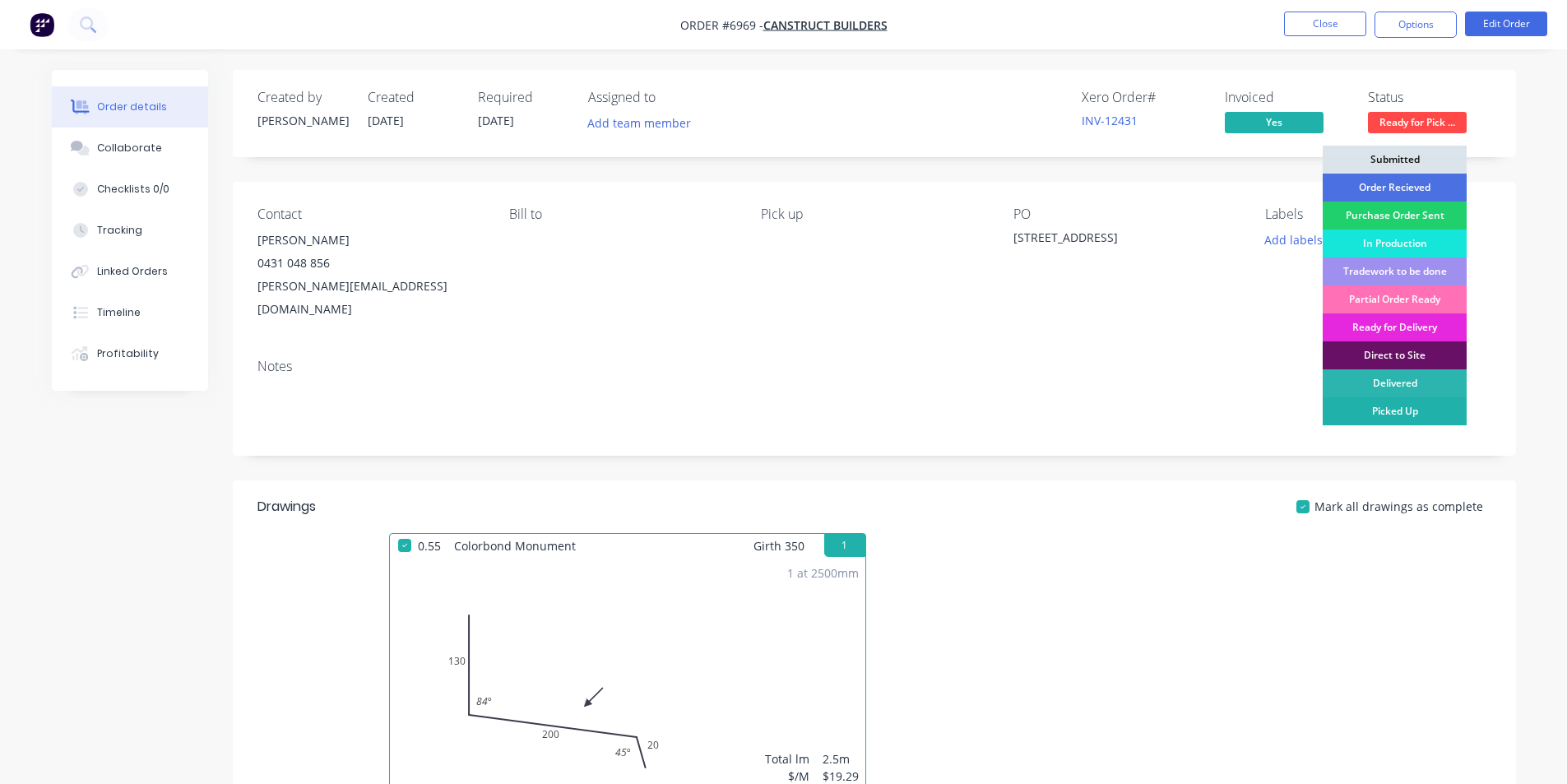
click at [1417, 409] on div "Picked Up" at bounding box center [1395, 411] width 144 height 28
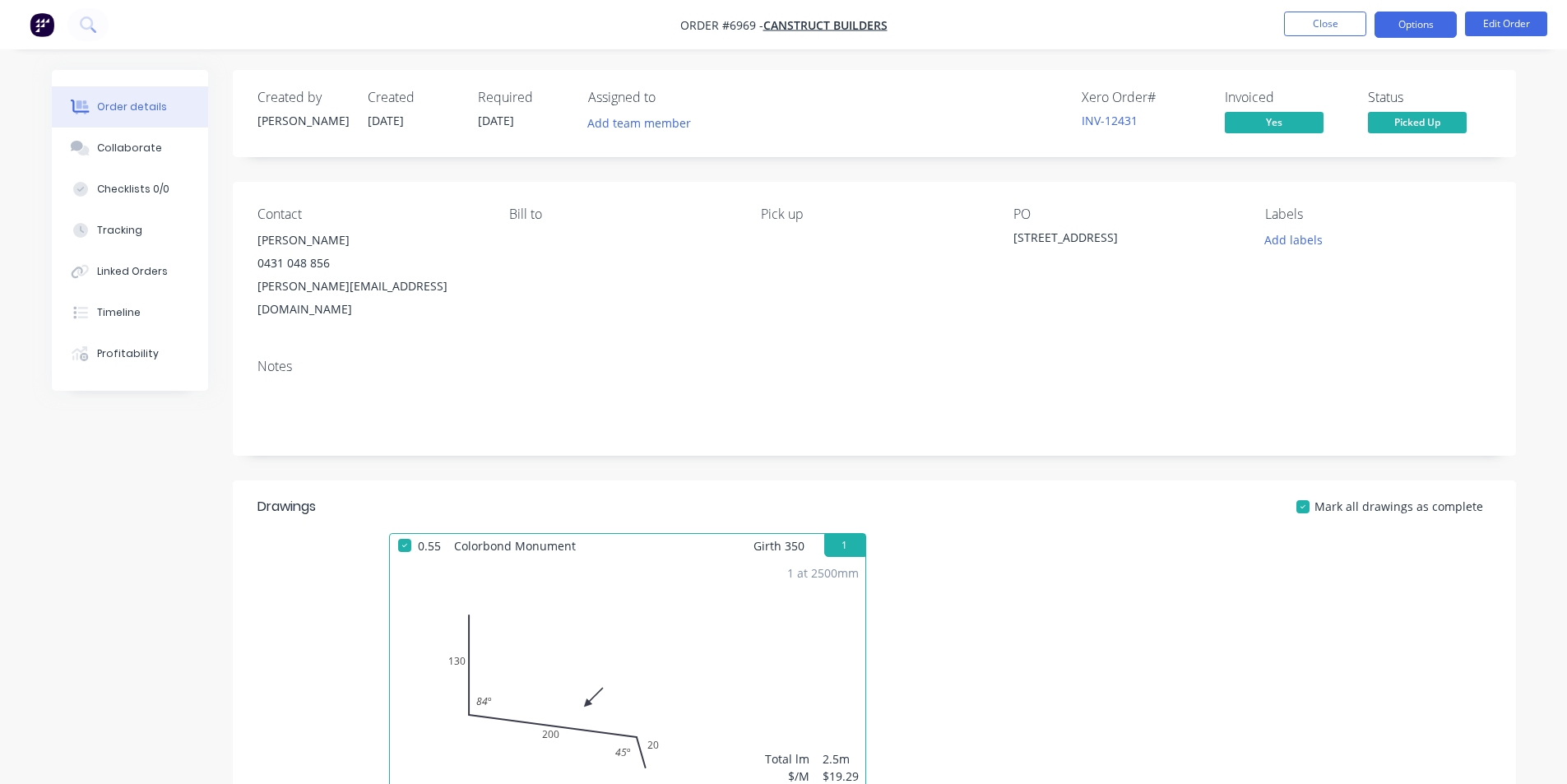
click at [1391, 25] on button "Options" at bounding box center [1416, 25] width 82 height 26
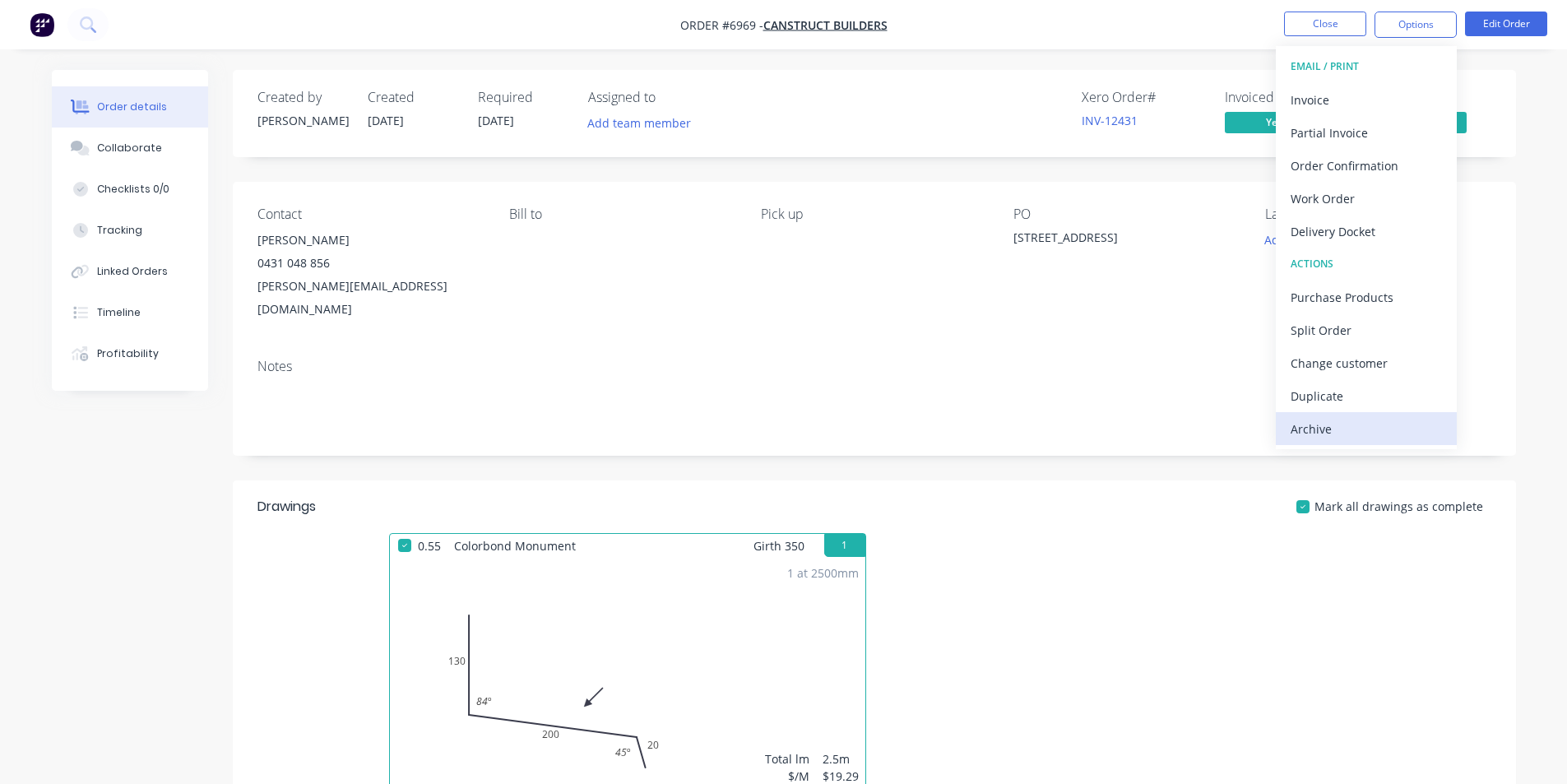
click at [1382, 423] on div "Archive" at bounding box center [1367, 429] width 151 height 24
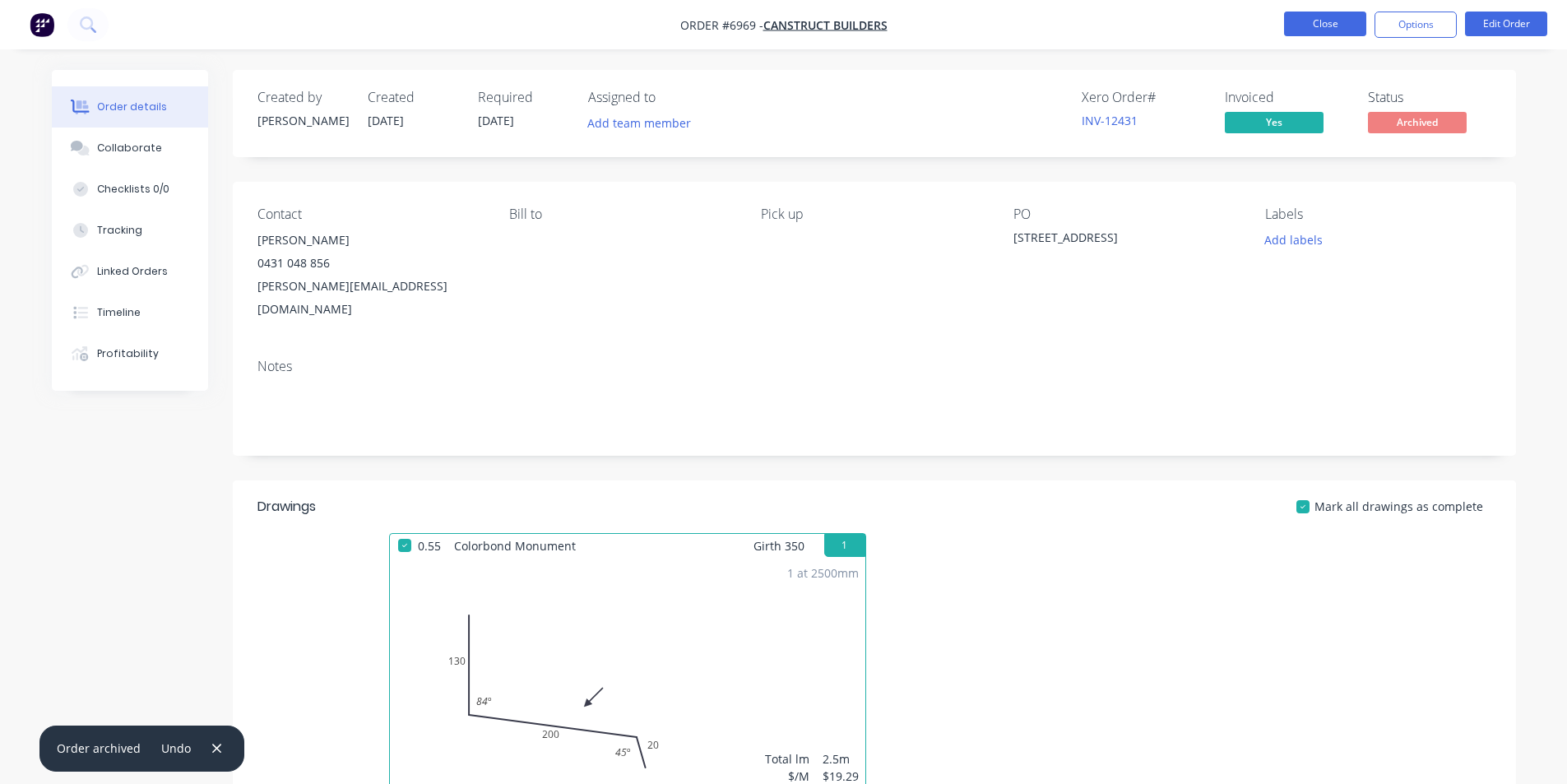
click at [1318, 24] on button "Close" at bounding box center [1326, 24] width 82 height 25
